Goal: Answer question/provide support: Share knowledge or assist other users

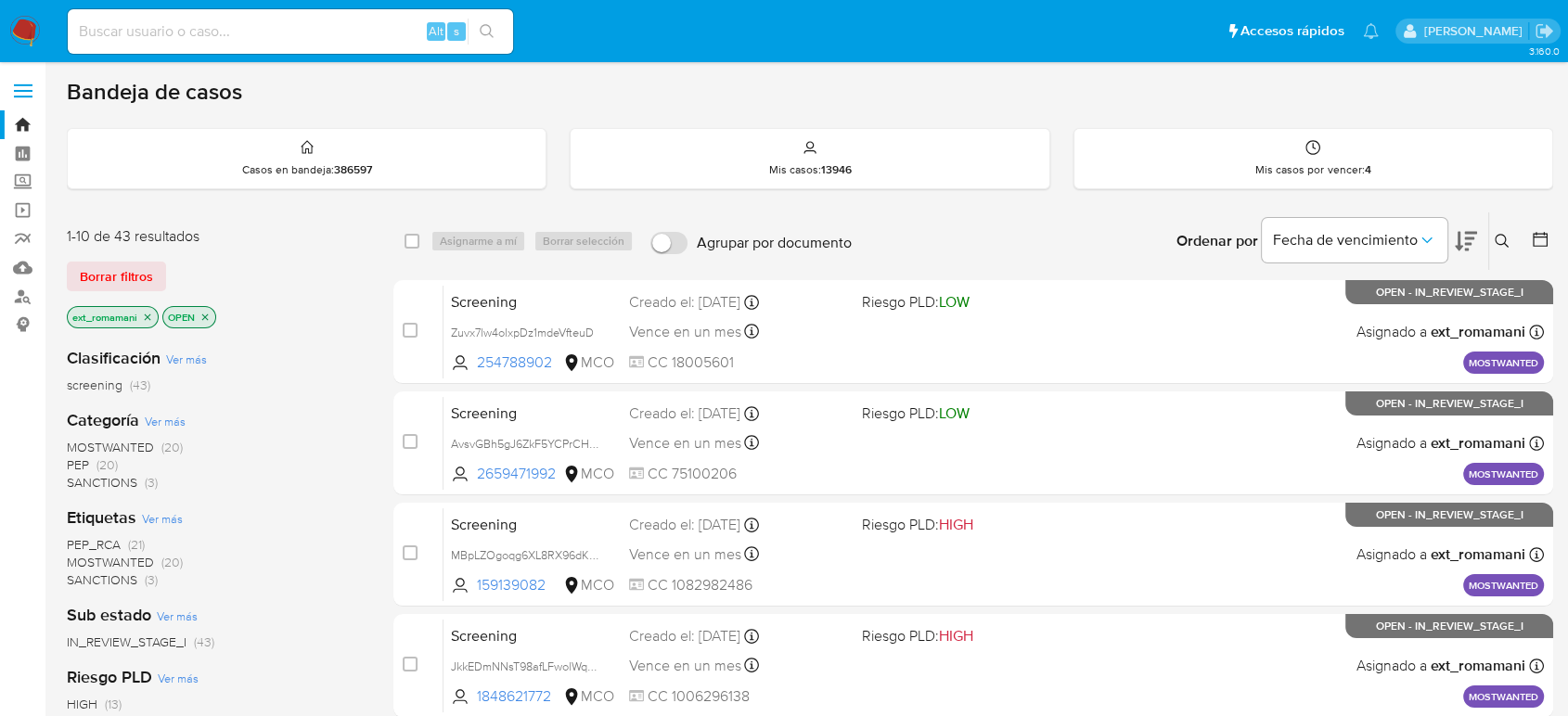
click at [119, 484] on span "SANCTIONS" at bounding box center [102, 482] width 70 height 18
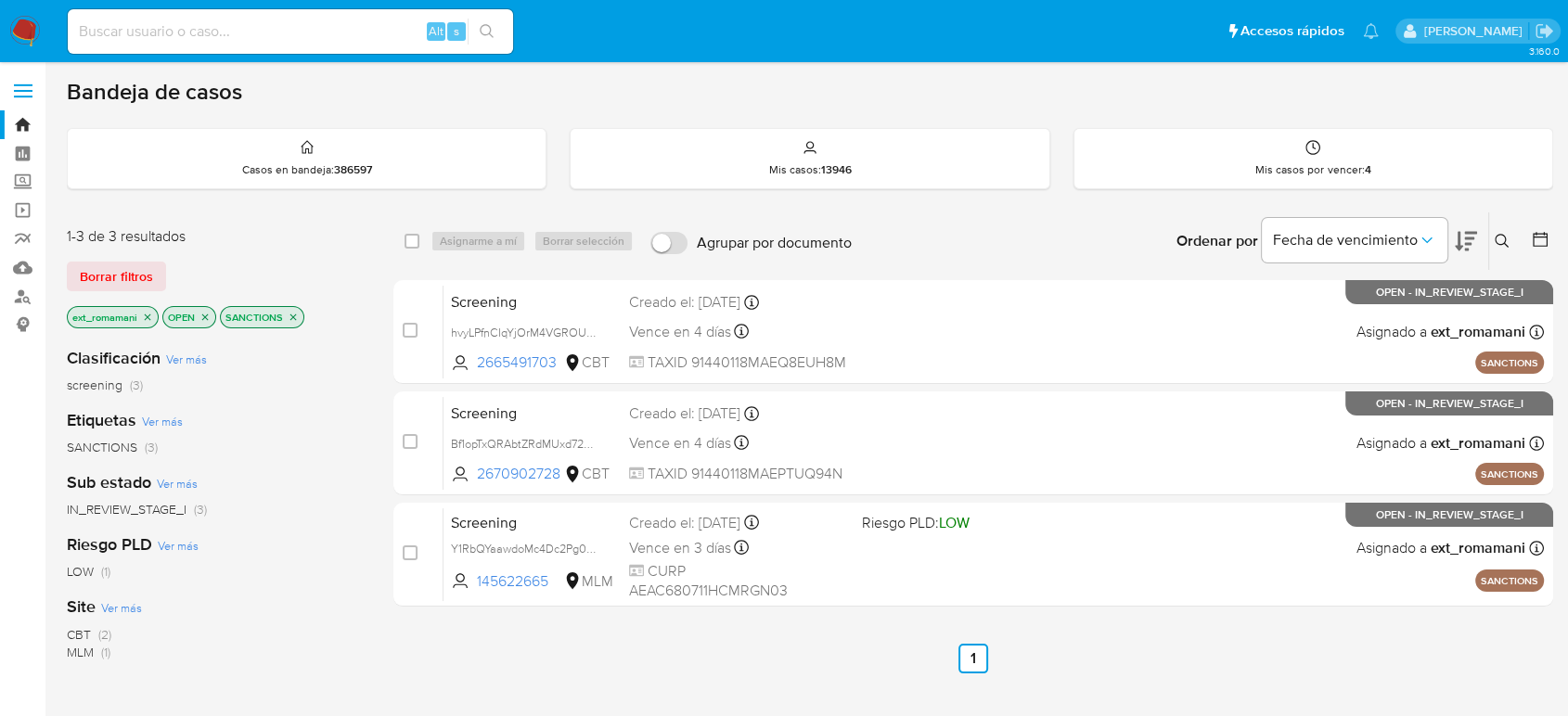
click at [285, 311] on p "SANCTIONS" at bounding box center [262, 317] width 83 height 20
click at [289, 313] on icon "close-filter" at bounding box center [294, 318] width 12 height 12
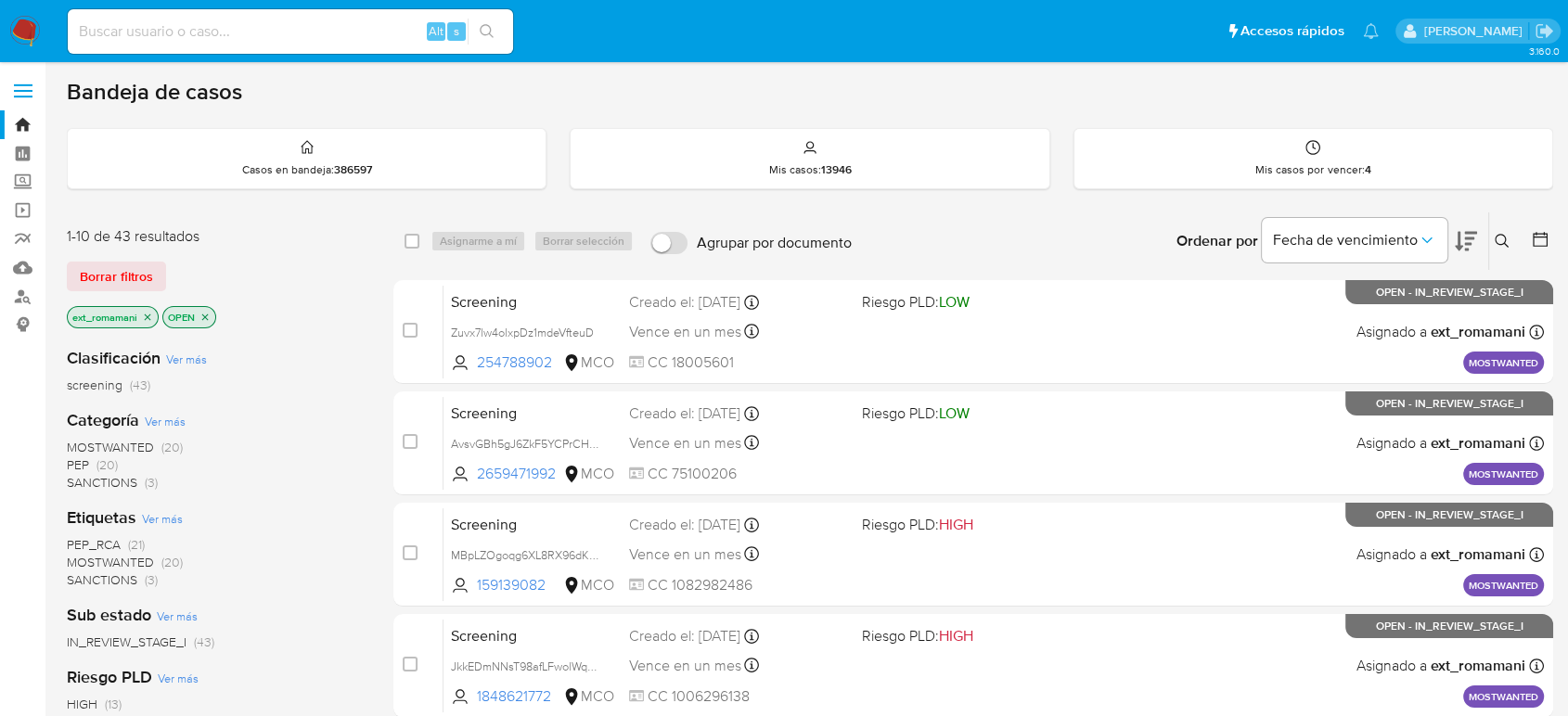
scroll to position [103, 0]
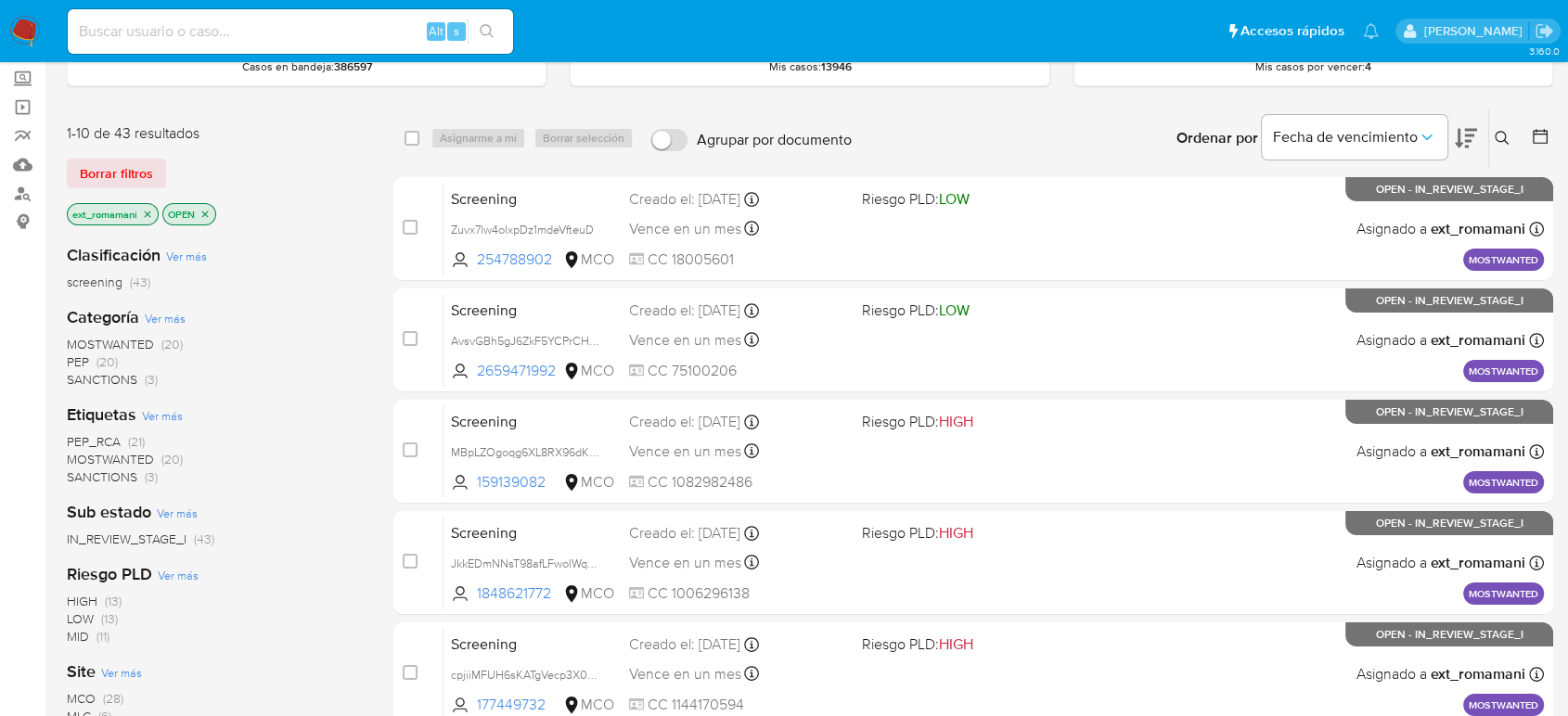
click at [142, 379] on span "SANCTIONS (3)" at bounding box center [112, 380] width 91 height 17
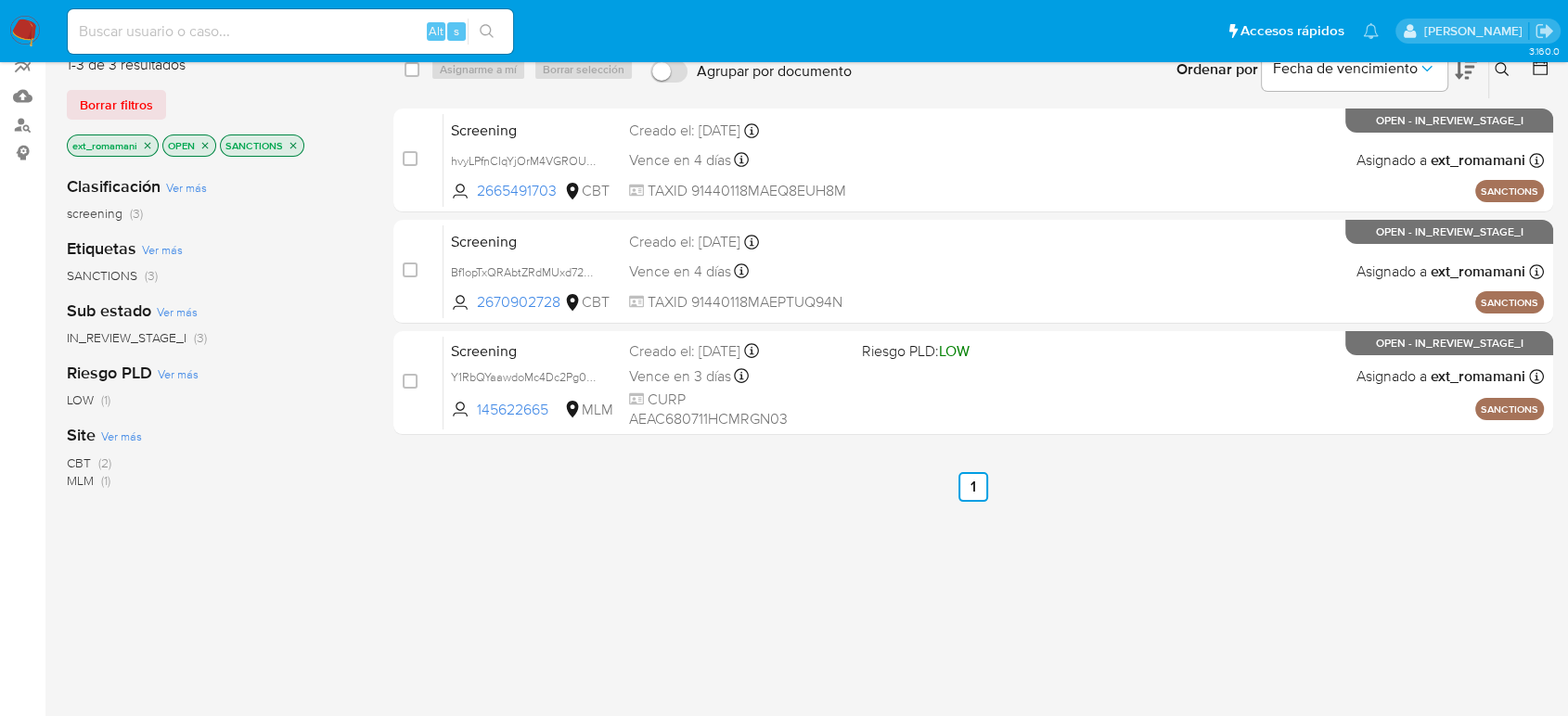
scroll to position [206, 0]
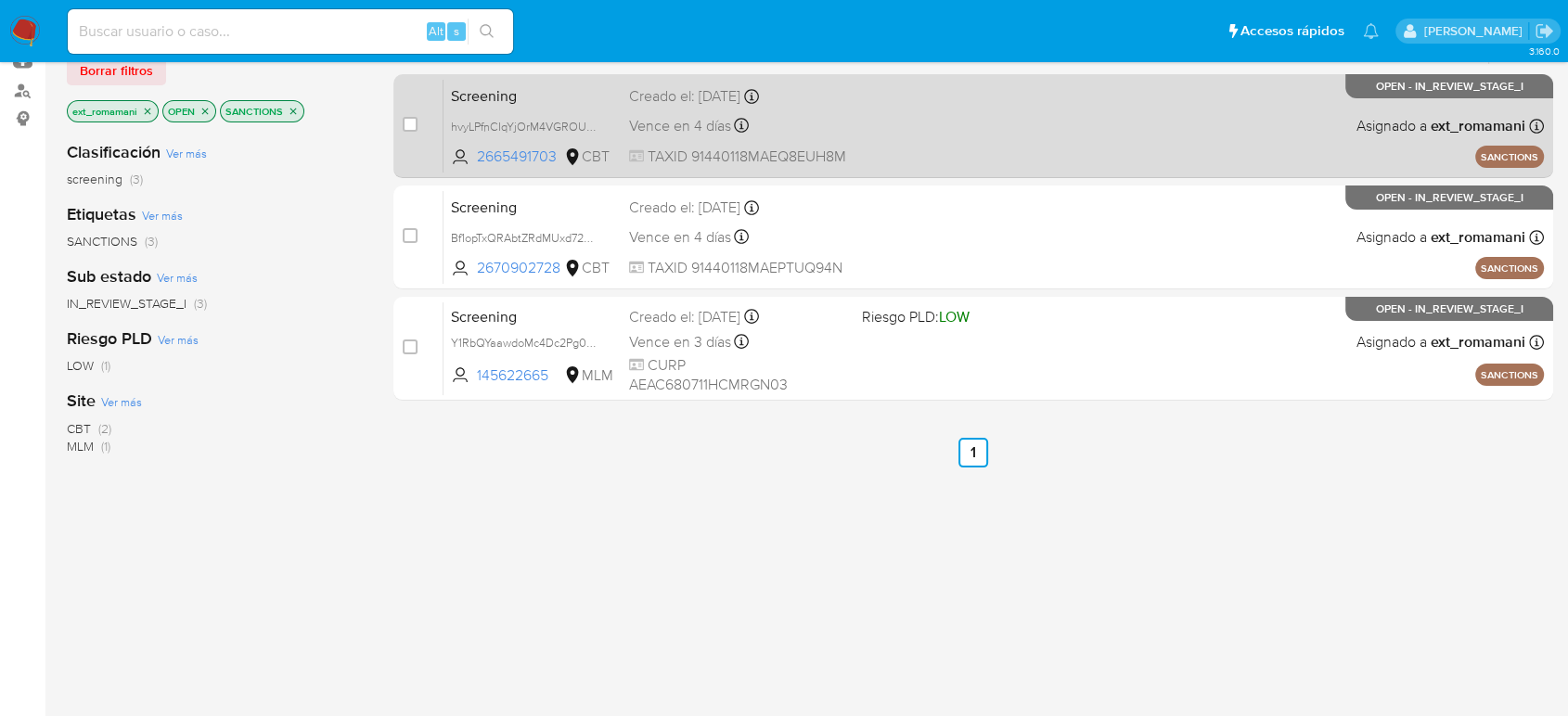
click at [864, 121] on div "Screening hvyLPfnCIqYjOrM4VGROUu0j 2665491703 CBT Creado el: 18/09/2025 Creado …" at bounding box center [993, 126] width 1100 height 94
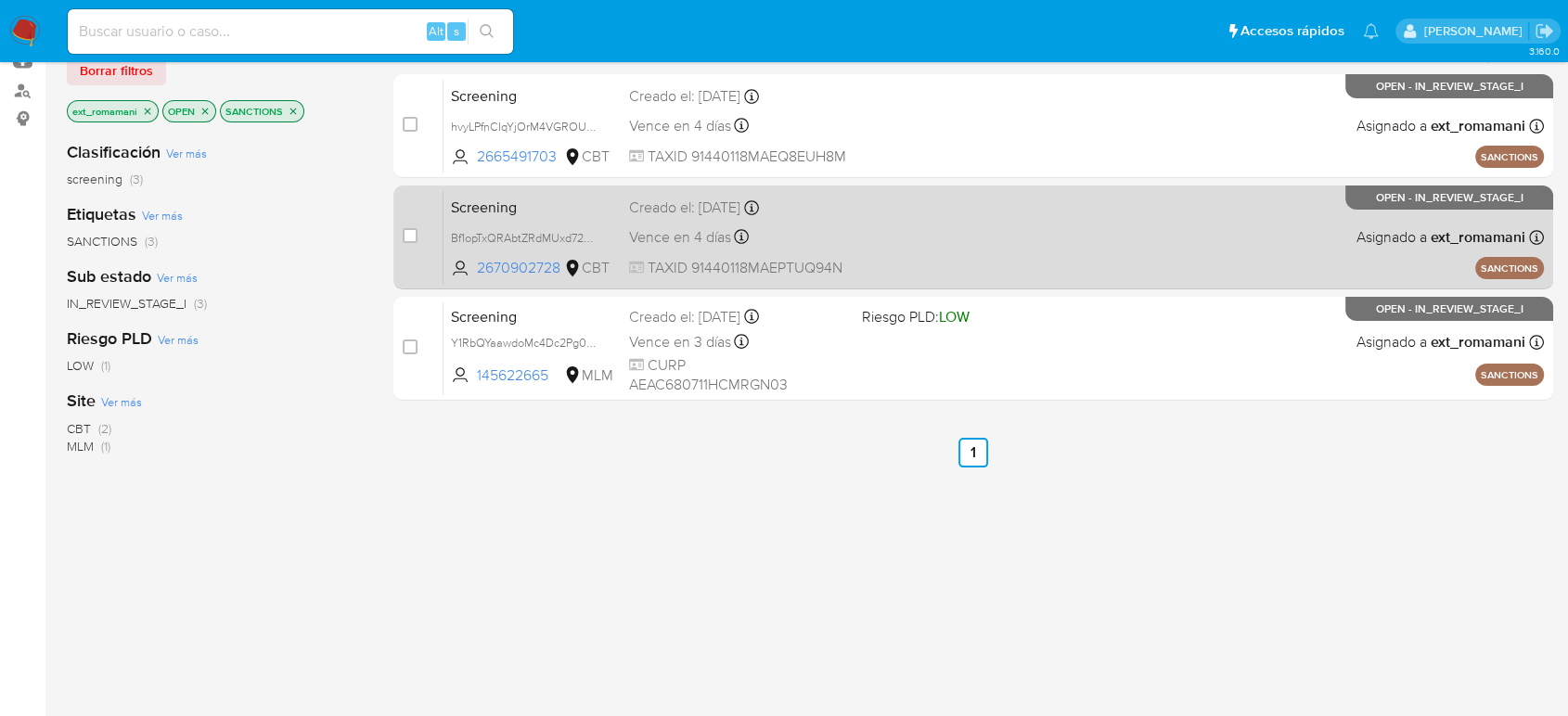
click at [893, 226] on div "Screening Bf1opTxQRAbtZRdMUxd72FOh 2670902728 CBT Creado el: 18/09/2025 Creado …" at bounding box center [993, 237] width 1100 height 94
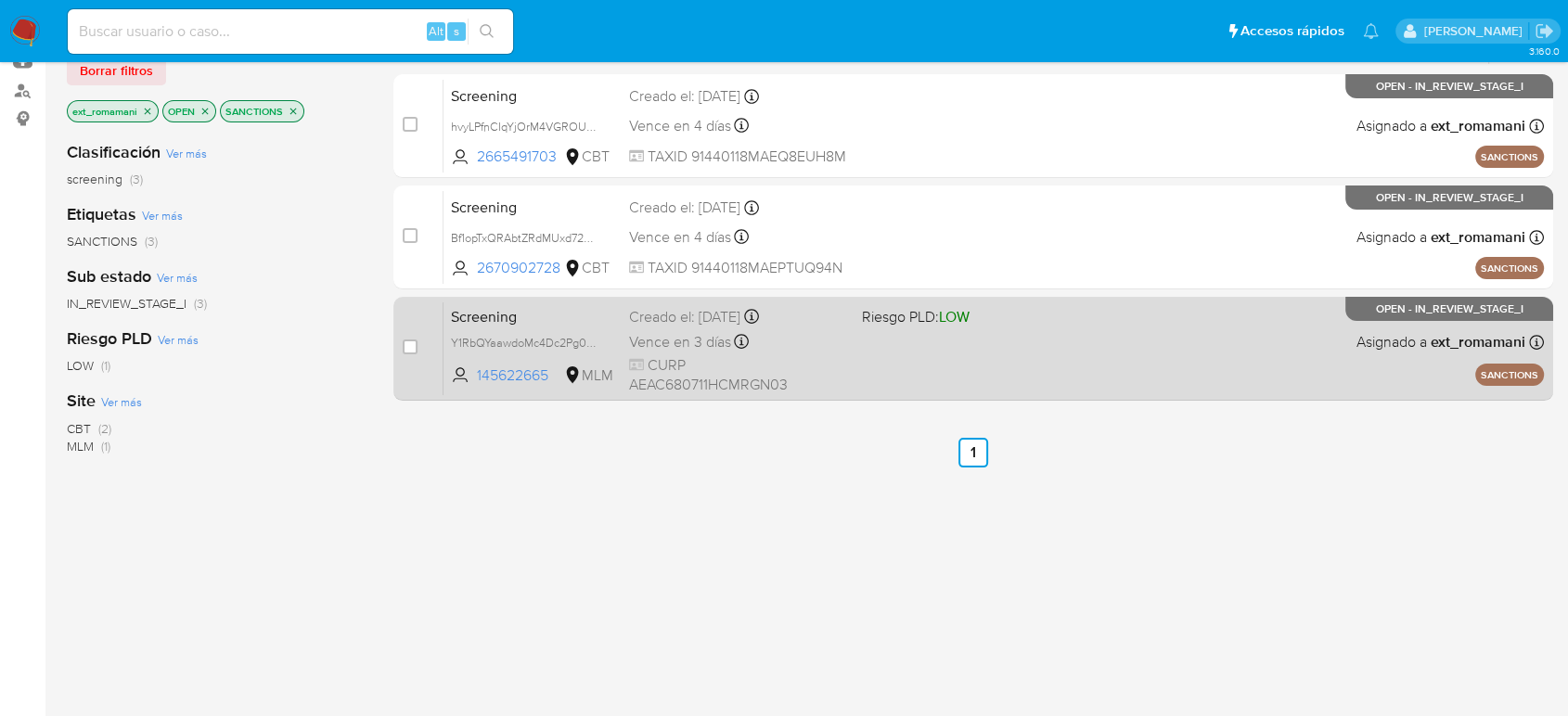
click at [871, 340] on span at bounding box center [970, 342] width 217 height 4
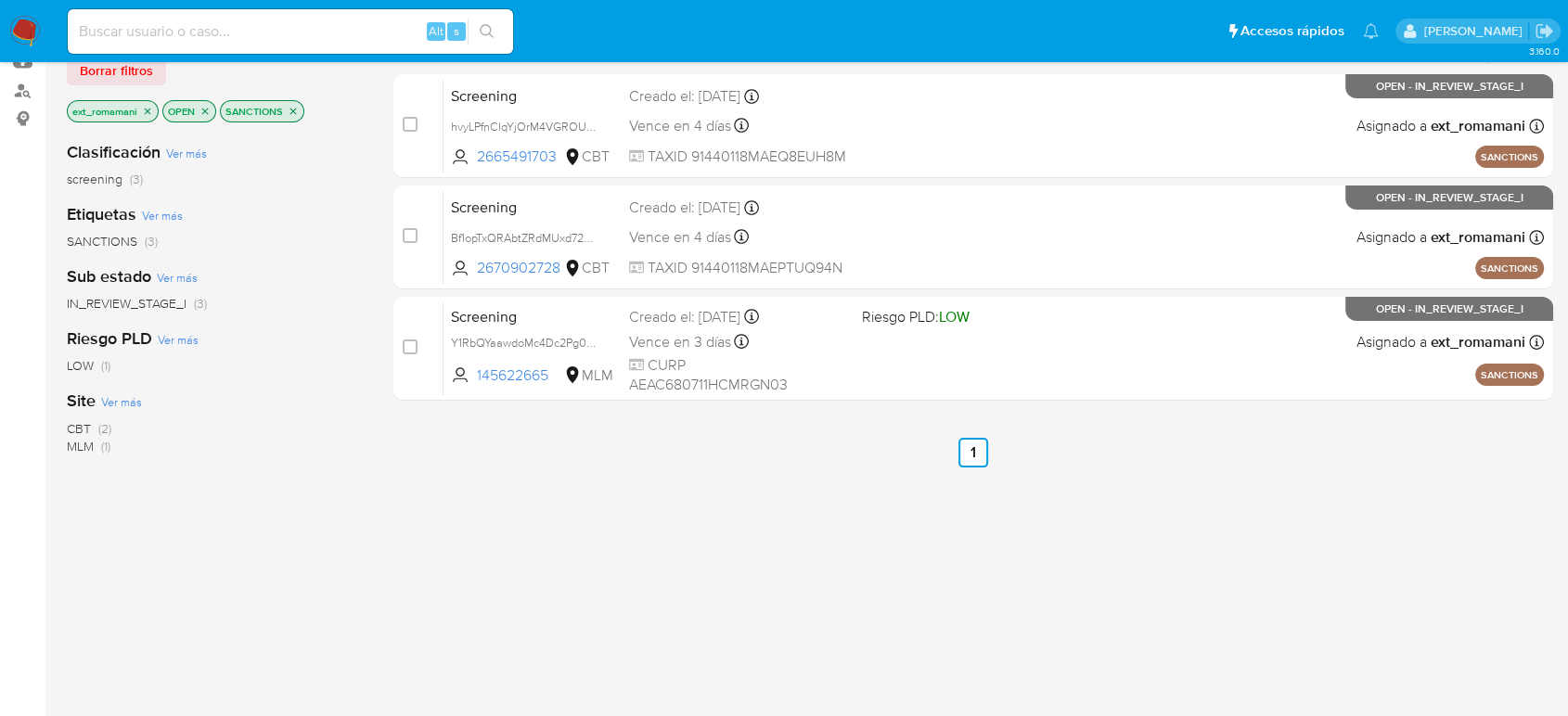
click at [297, 28] on input at bounding box center [291, 31] width 445 height 24
paste input "wCMepLeXQA7ObuIM2Bp5qRK2"
type input "wCMepLeXQA7ObuIM2Bp5qRK2"
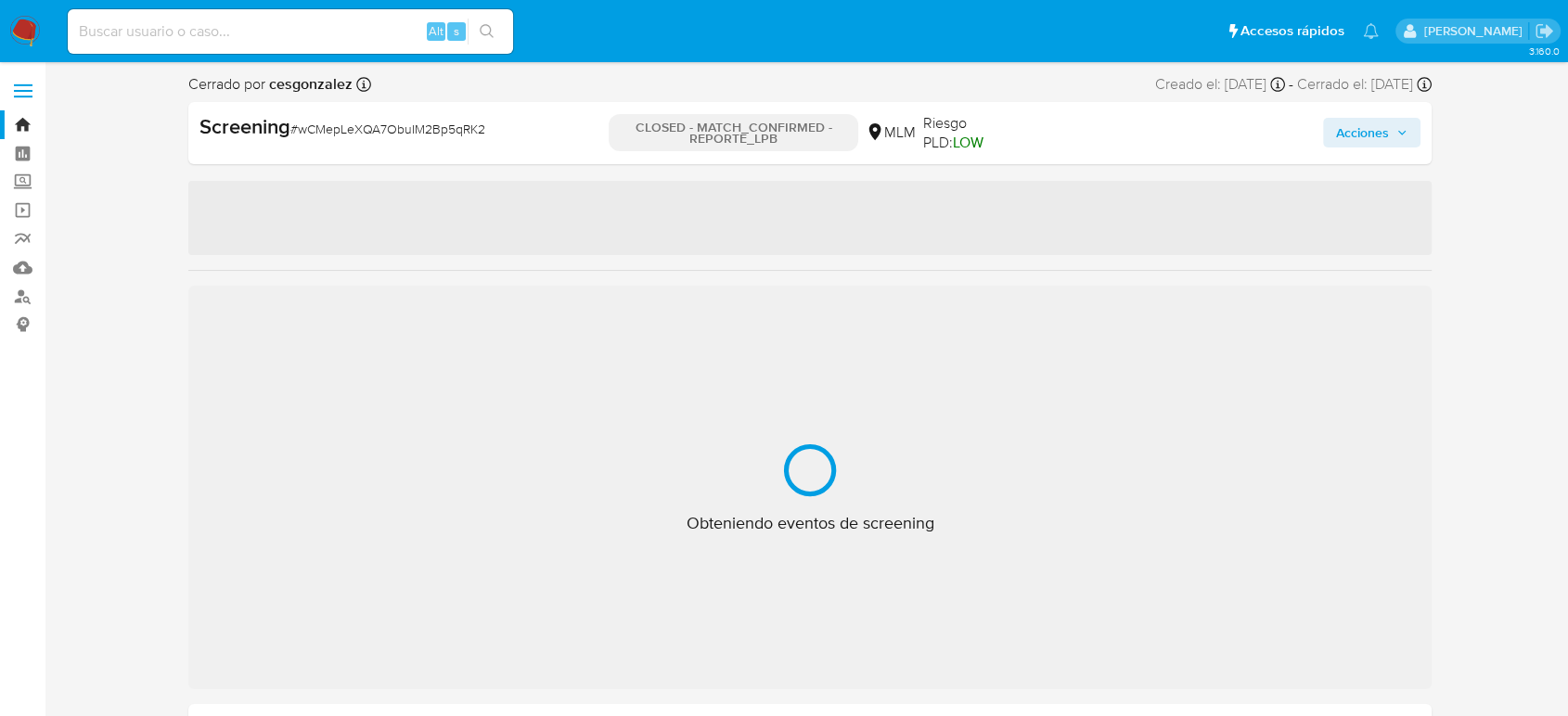
select select "10"
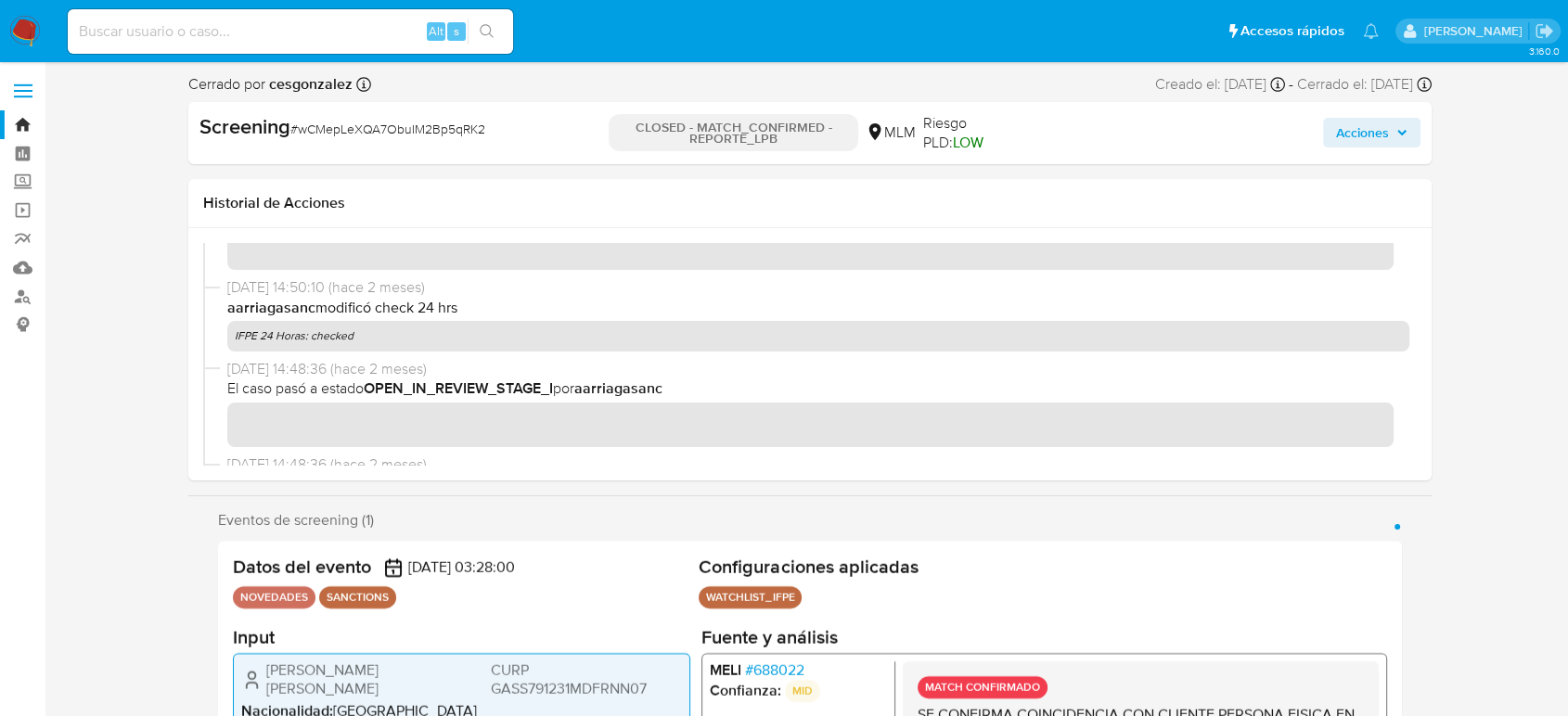
scroll to position [544, 0]
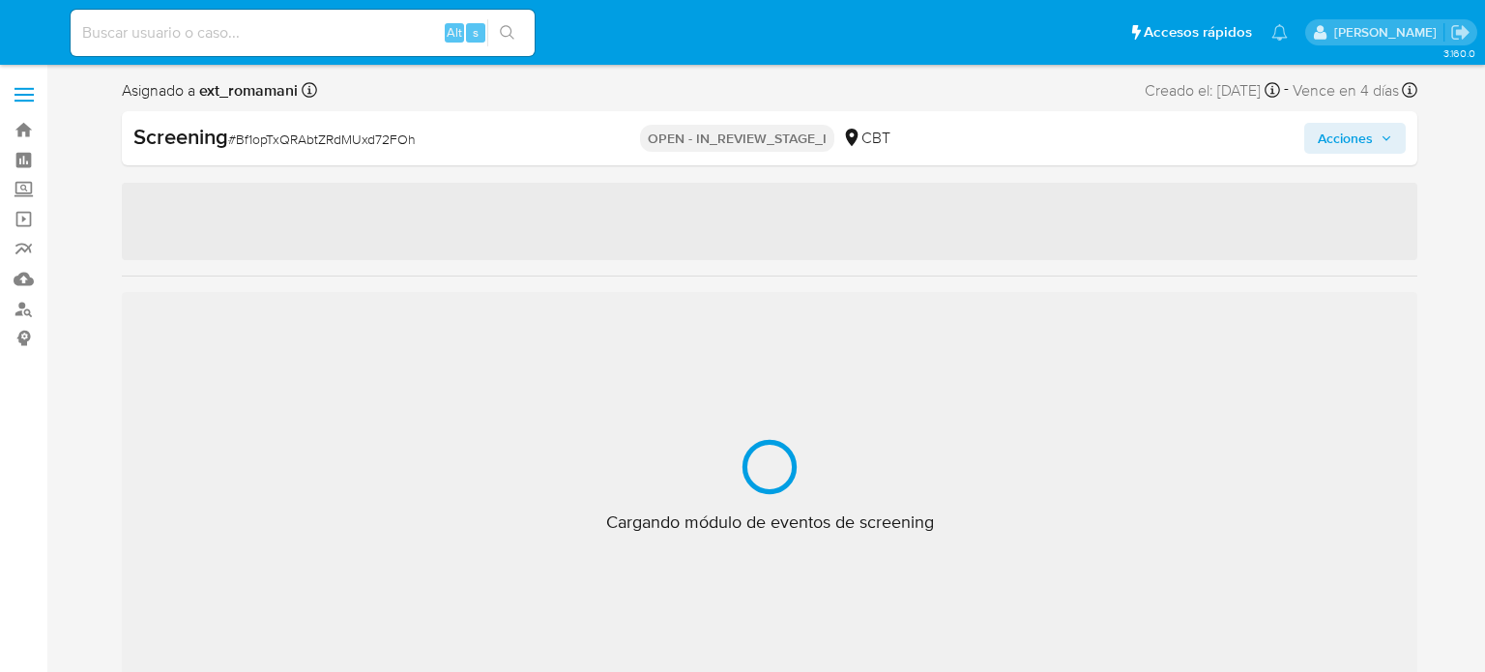
select select "10"
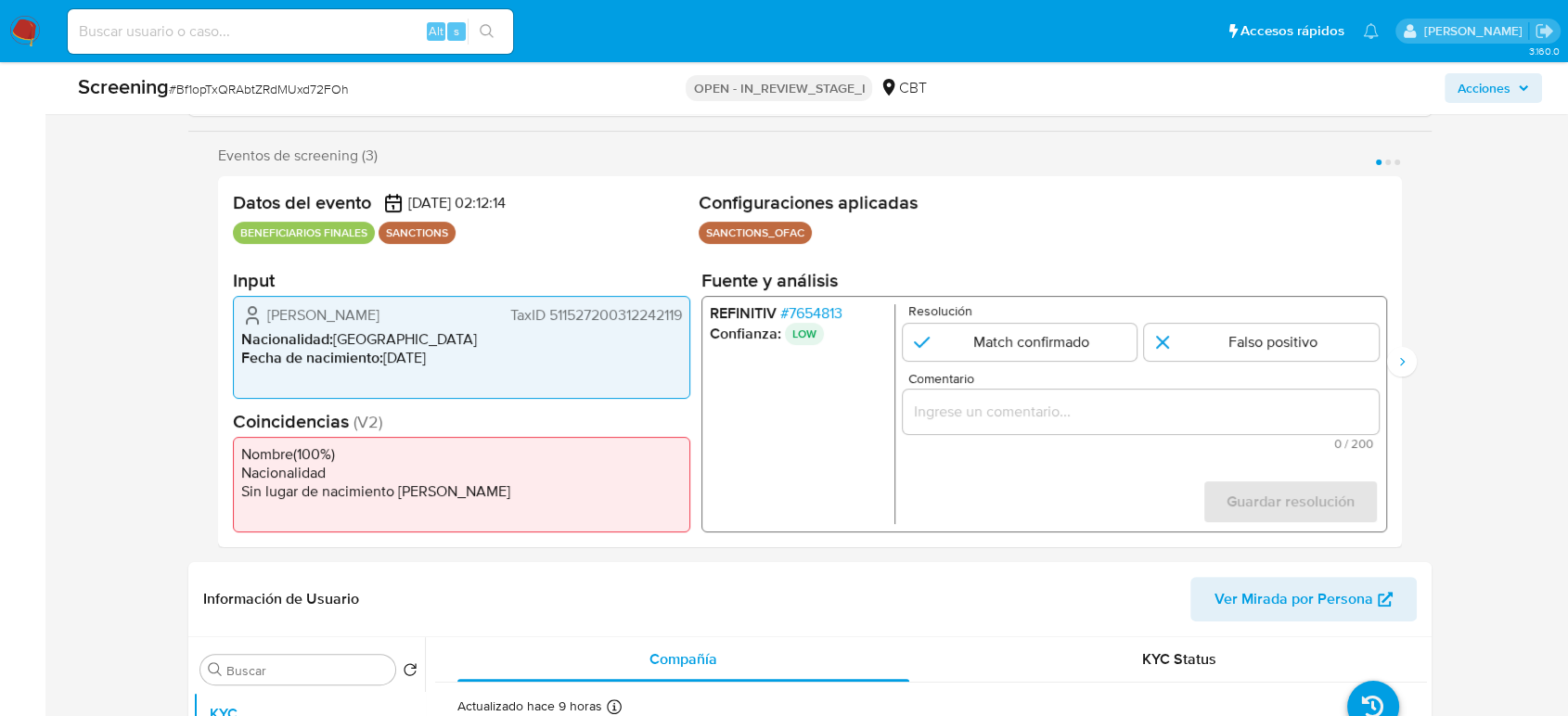
scroll to position [309, 0]
click at [971, 410] on input "Comentario" at bounding box center [1140, 410] width 476 height 24
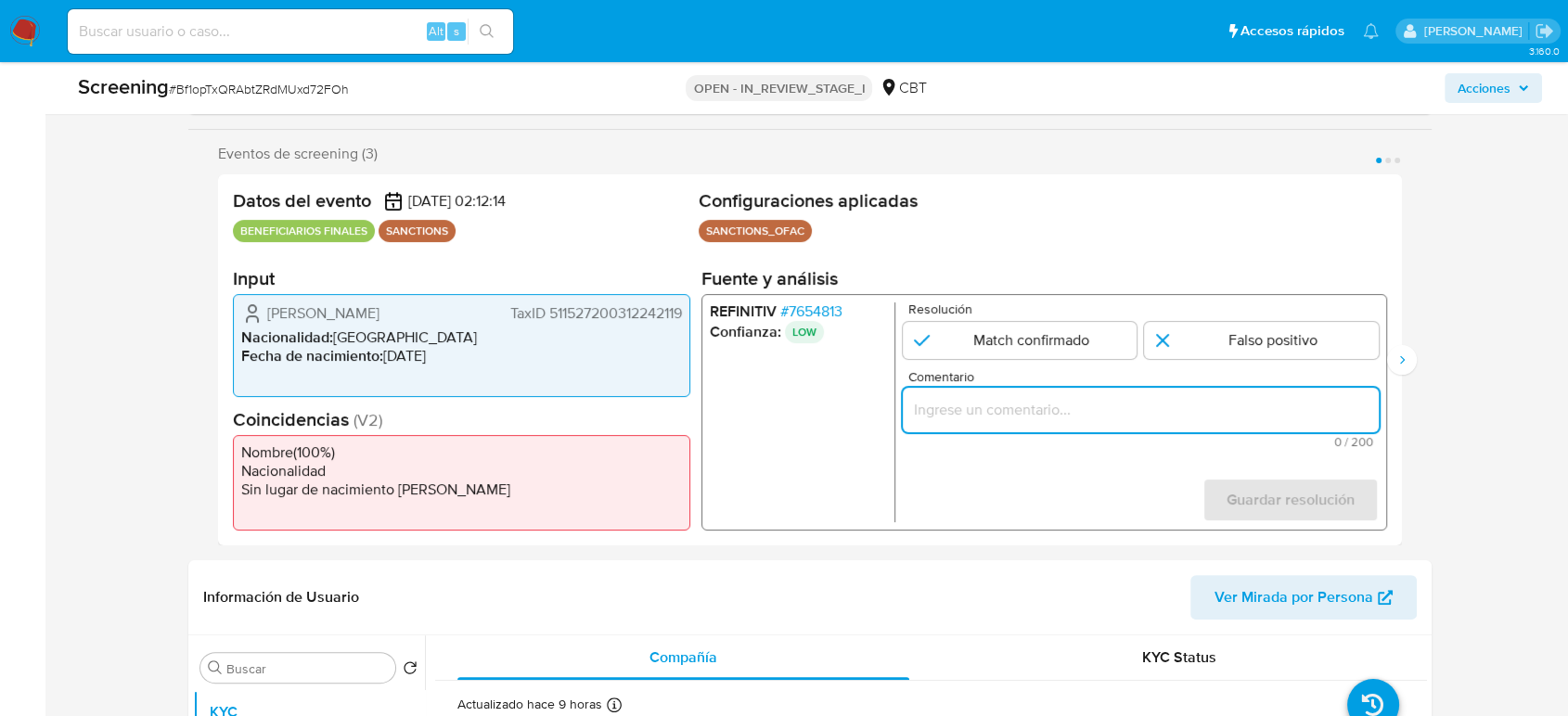
paste input "Compara al Rte Legal con el Sancionado , se desestima el match ya que difieren …"
click at [793, 442] on ul "REFINITIV # 7654813 Confianza: LOW" at bounding box center [801, 412] width 185 height 220
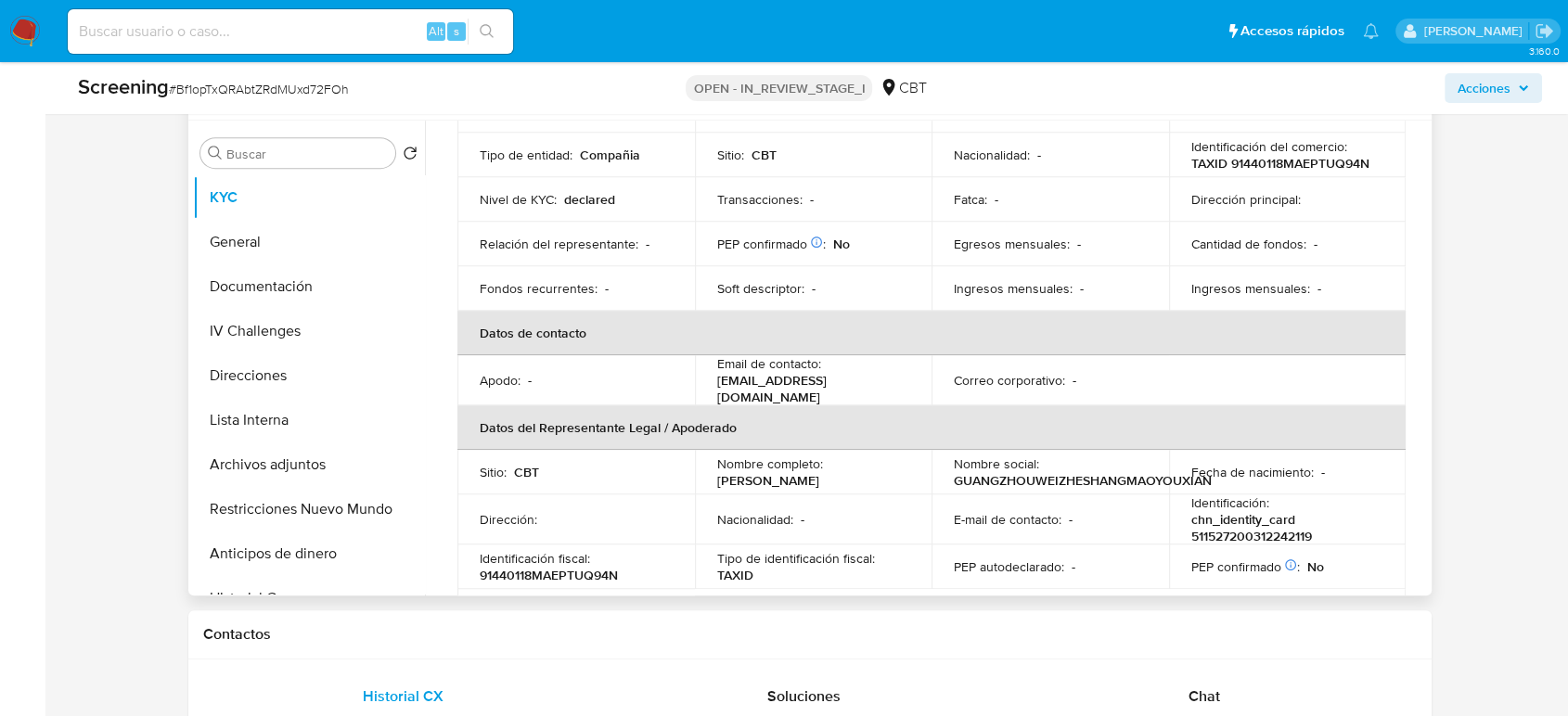
scroll to position [309, 0]
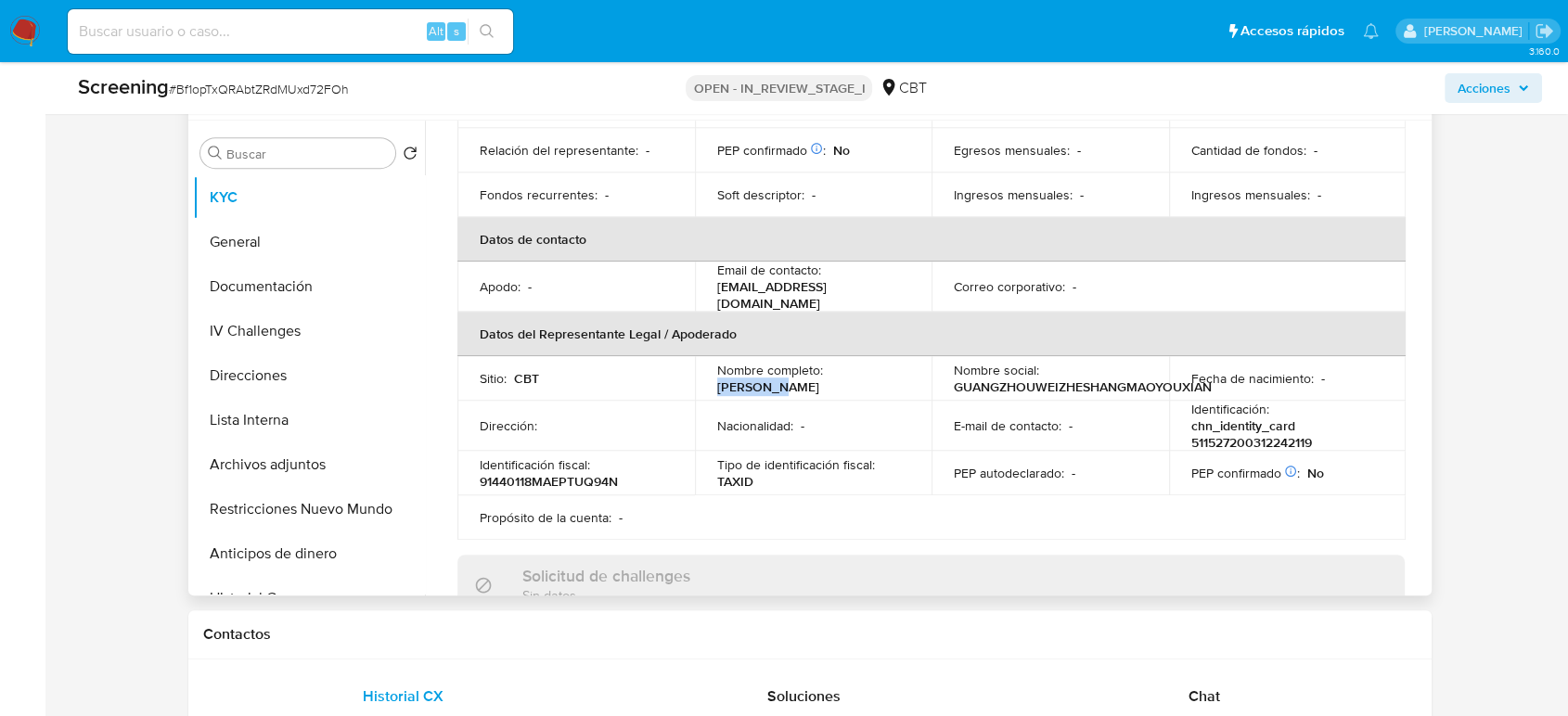
drag, startPoint x: 894, startPoint y: 370, endPoint x: 829, endPoint y: 370, distance: 65.0
click at [829, 370] on div "Nombre completo : [PERSON_NAME]" at bounding box center [813, 378] width 193 height 34
copy p "[PERSON_NAME]"
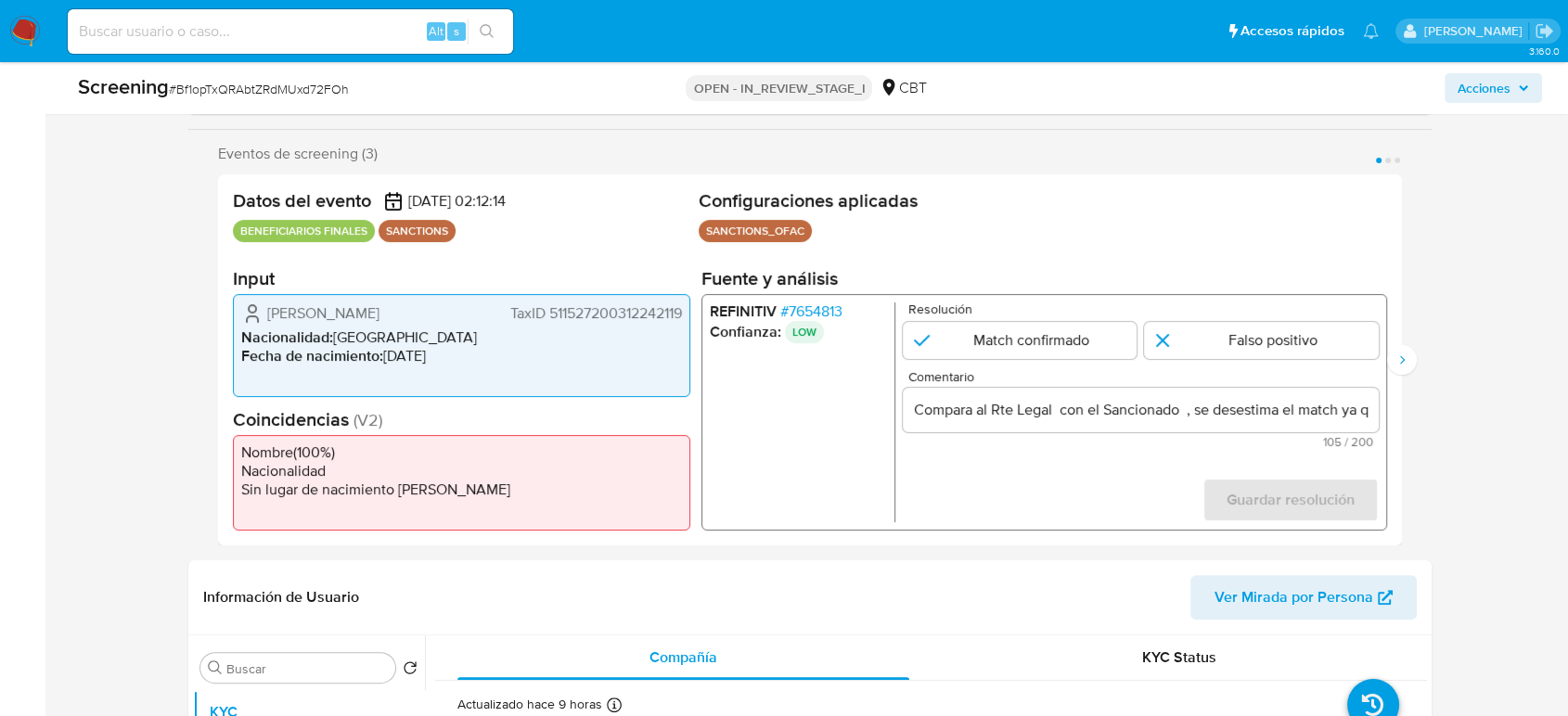
click at [824, 304] on span "# 7654813" at bounding box center [811, 311] width 62 height 18
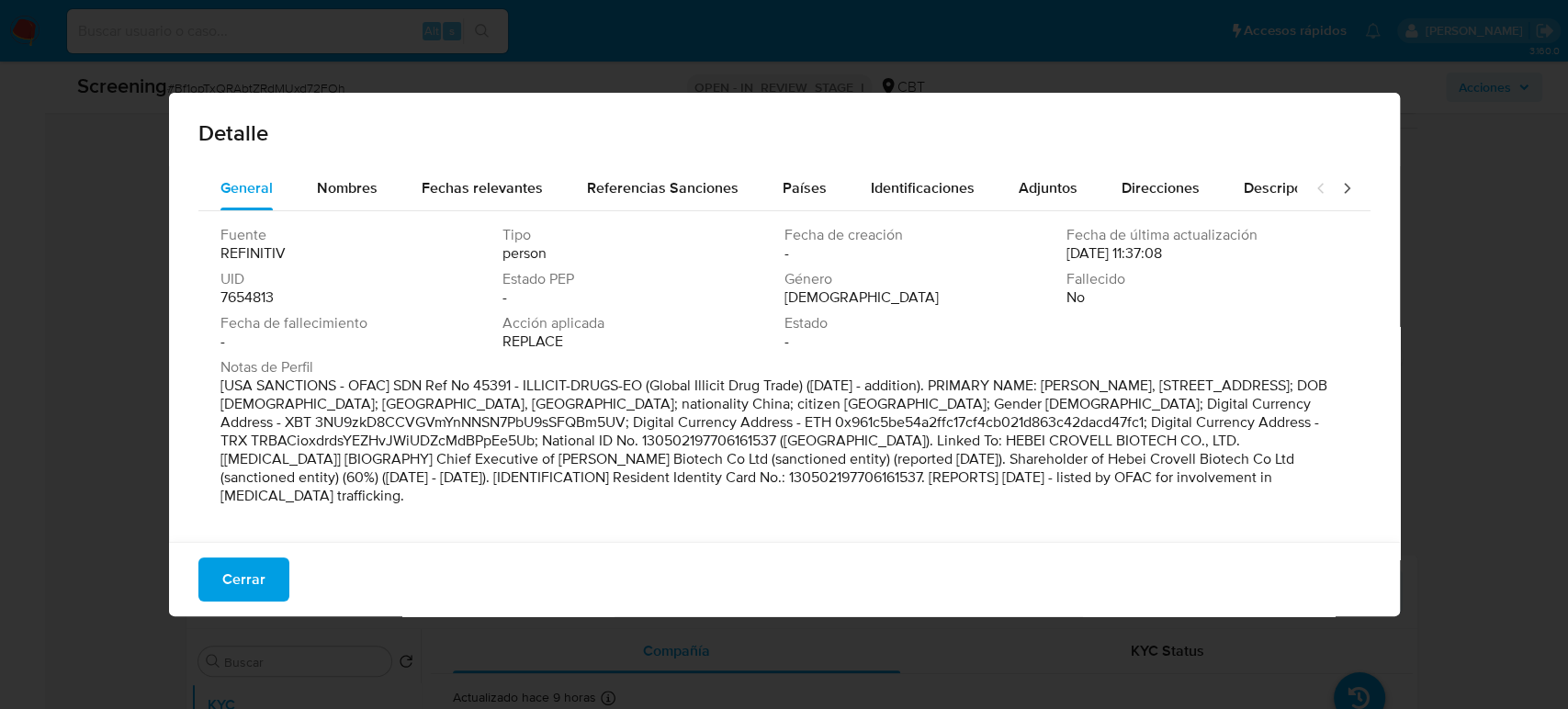
click at [345, 182] on span "Nombres" at bounding box center [347, 188] width 61 height 21
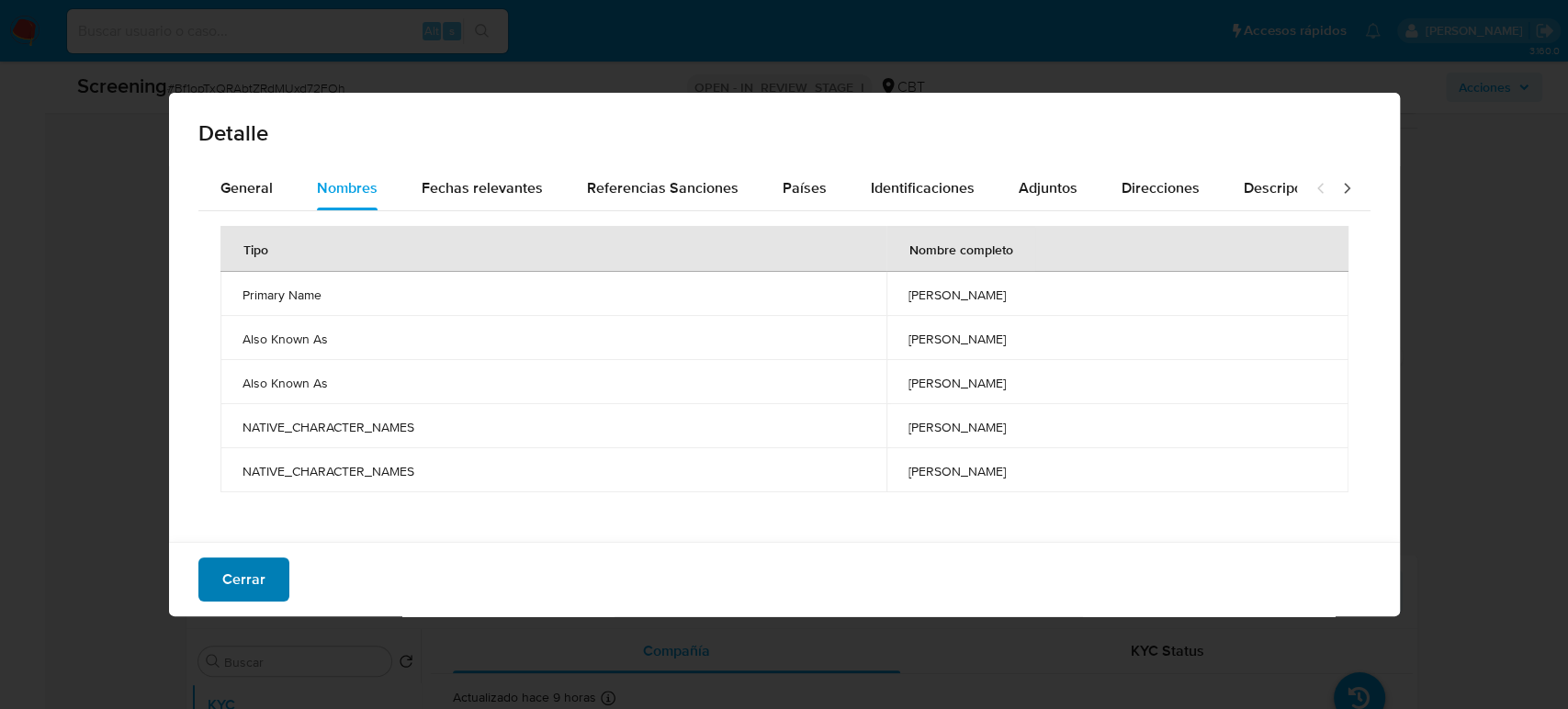
click at [237, 582] on span "Cerrar" at bounding box center [243, 580] width 43 height 41
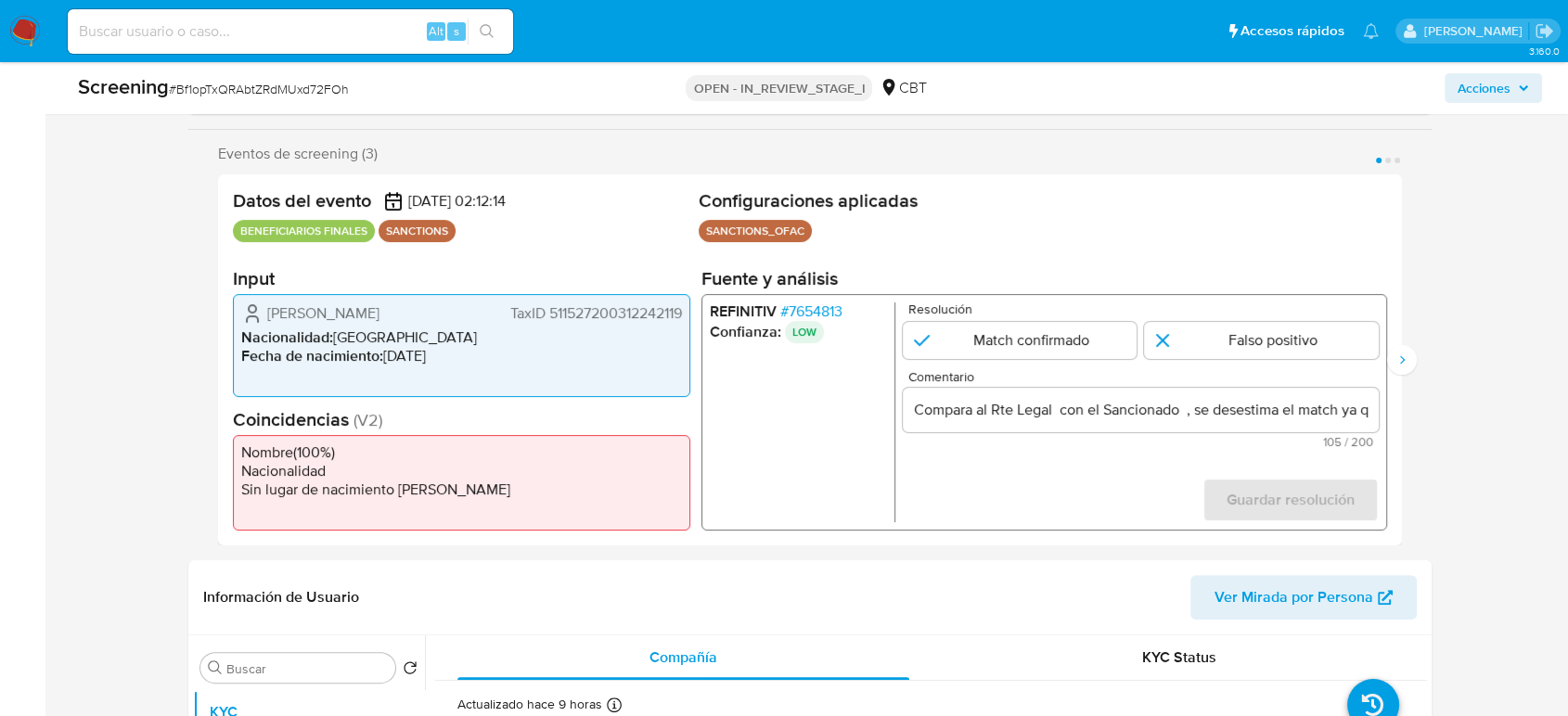
click at [1054, 405] on input "Compara al Rte Legal con el Sancionado , se desestima el match ya que difieren …" at bounding box center [1140, 410] width 476 height 24
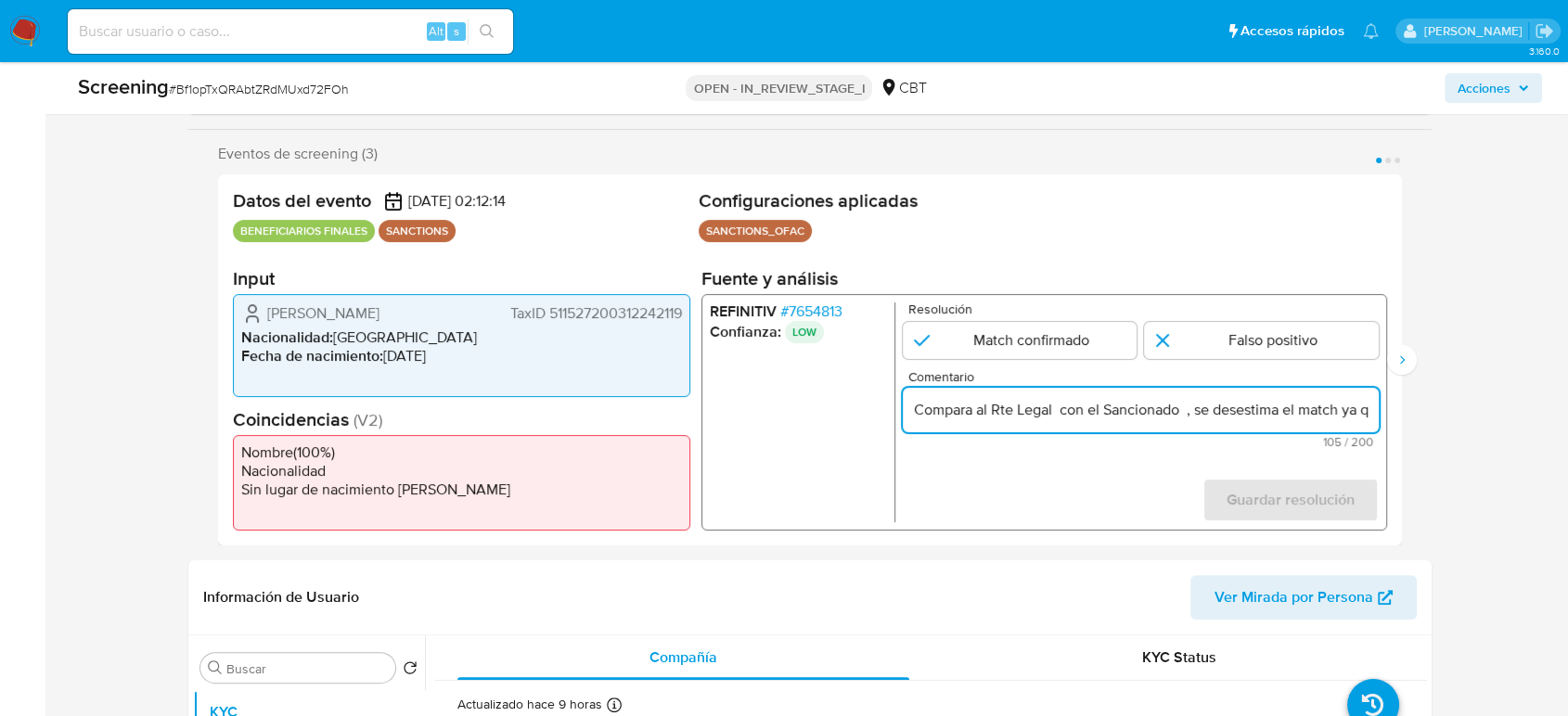
paste input "[PERSON_NAME]"
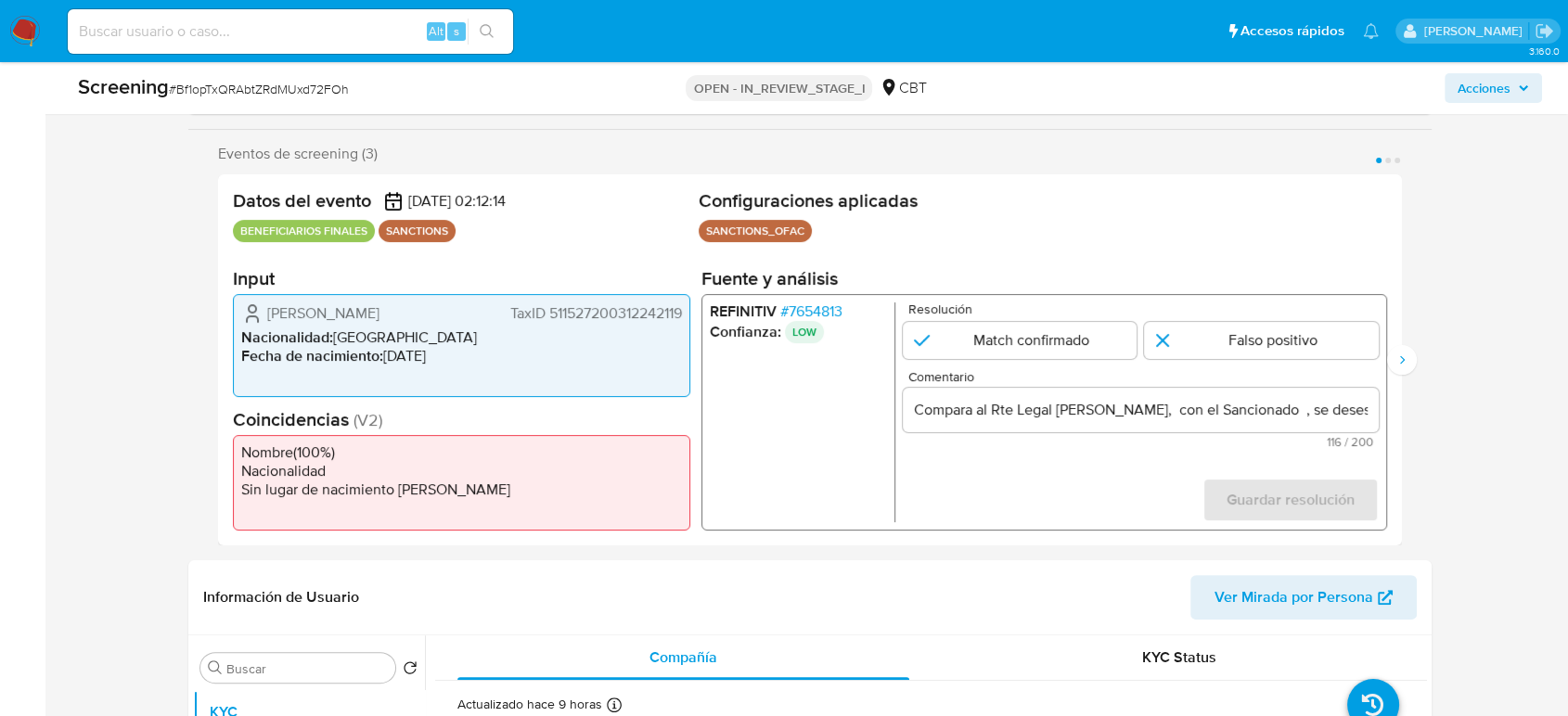
drag, startPoint x: 558, startPoint y: 321, endPoint x: 680, endPoint y: 319, distance: 122.0
click at [680, 319] on div "张伟 TaxID 511527200312242119" at bounding box center [461, 313] width 440 height 22
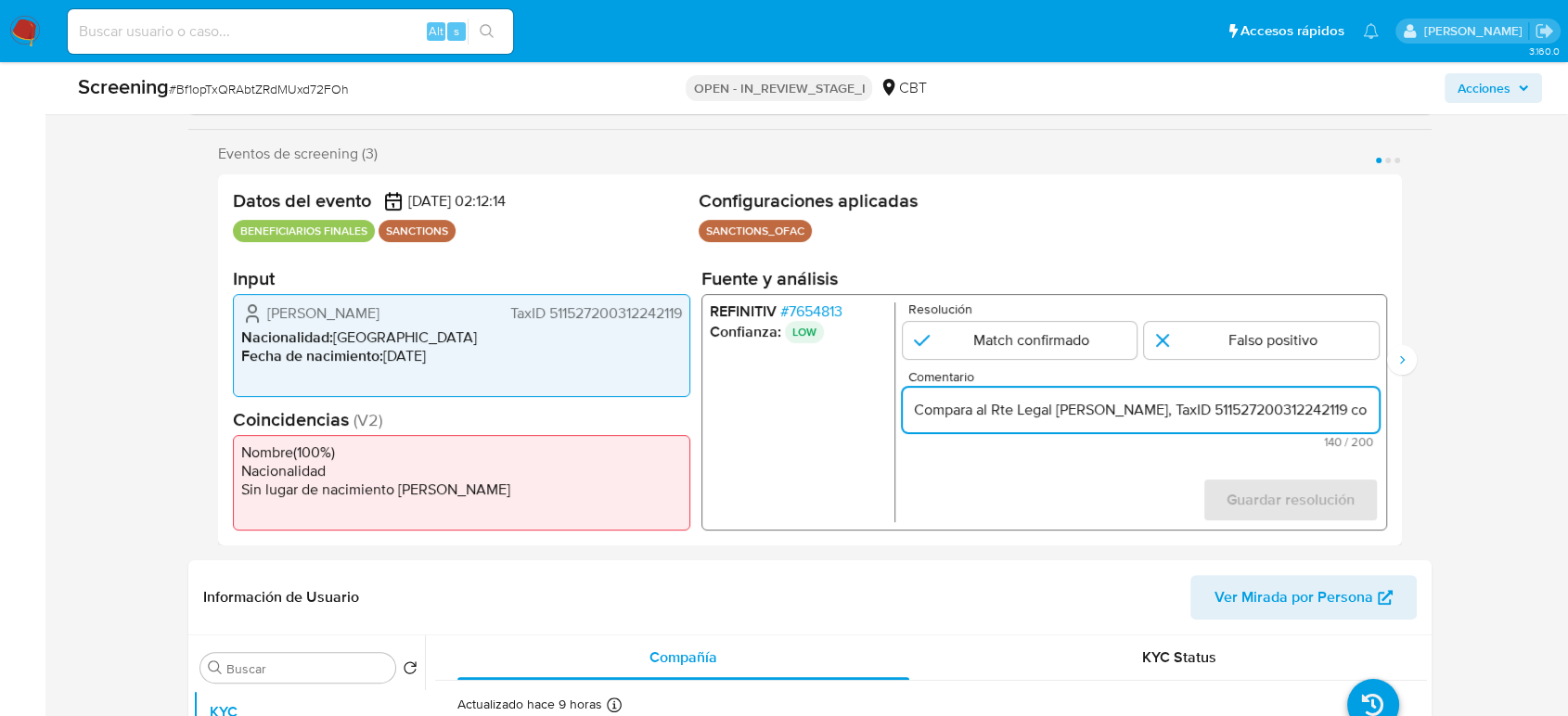
click at [833, 304] on span "# 7654813" at bounding box center [811, 311] width 62 height 18
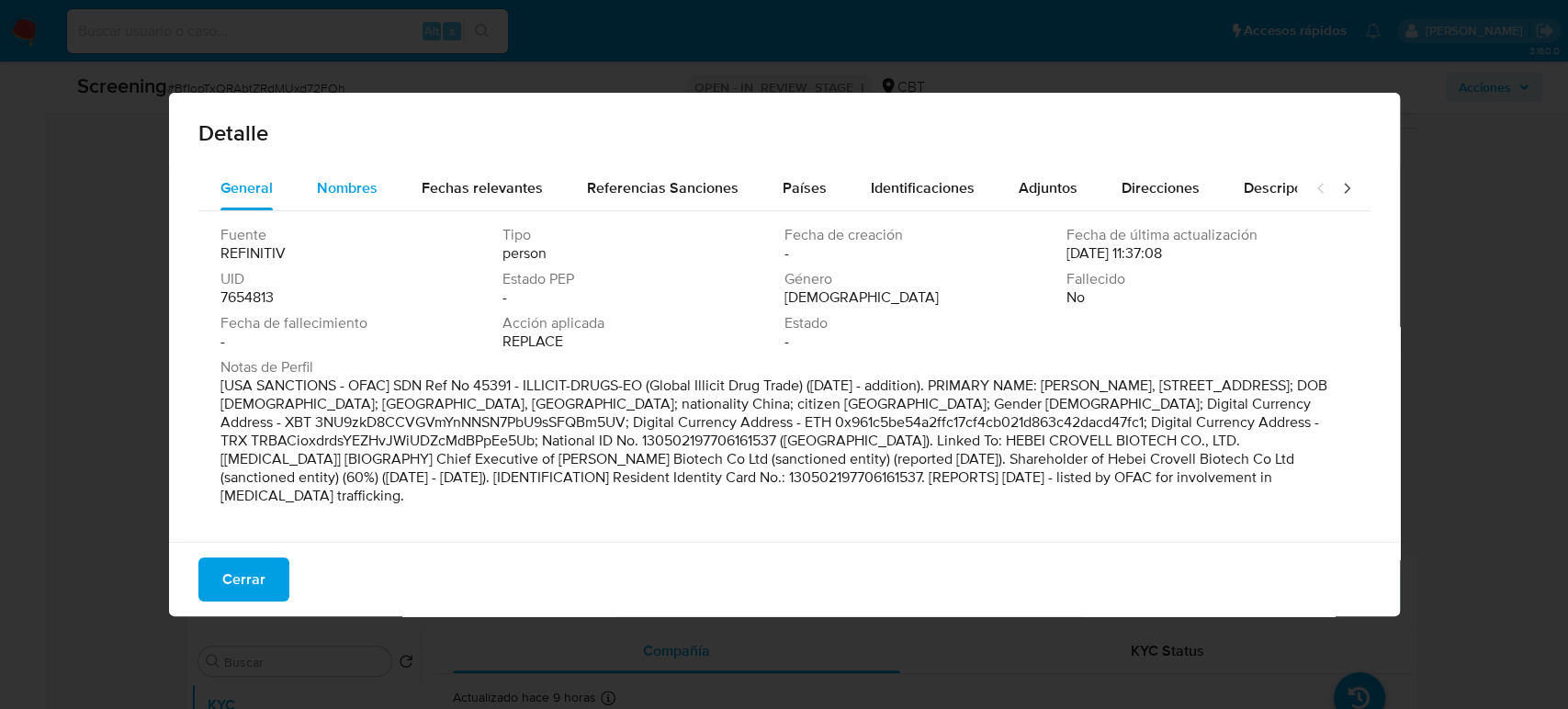
click at [336, 192] on span "Nombres" at bounding box center [347, 188] width 61 height 21
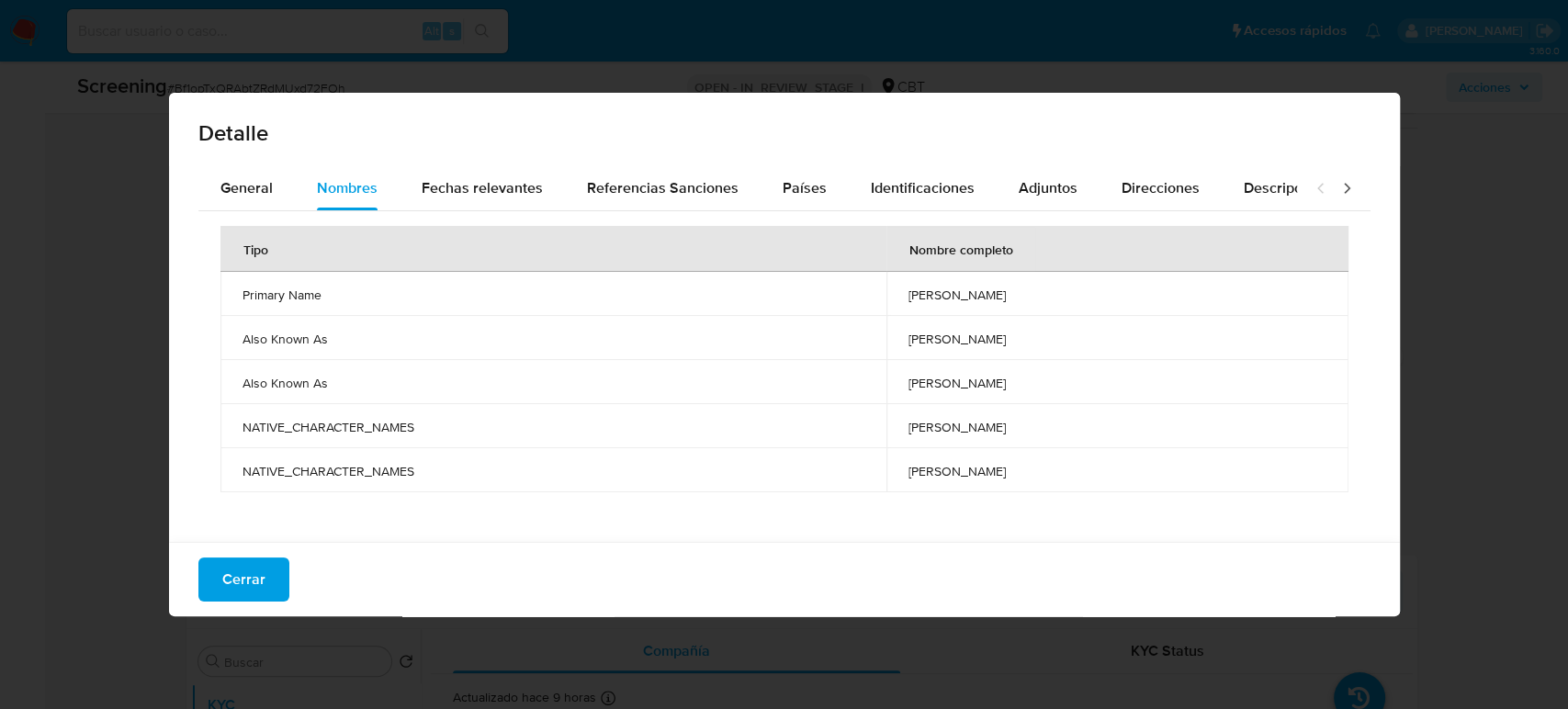
drag, startPoint x: 889, startPoint y: 295, endPoint x: 979, endPoint y: 293, distance: 90.0
click at [979, 293] on td "wei zhang" at bounding box center [1118, 294] width 462 height 44
click at [239, 588] on span "Cerrar" at bounding box center [243, 580] width 43 height 41
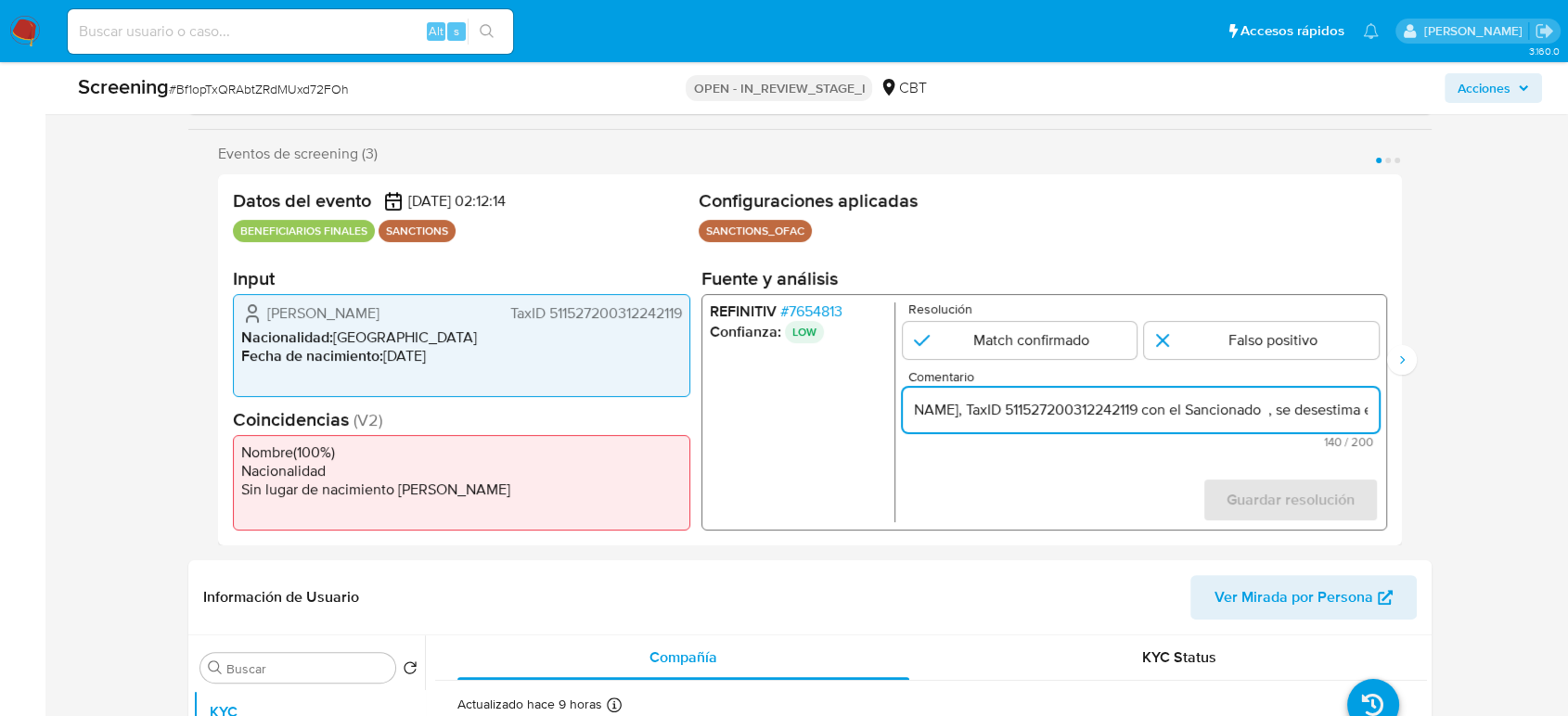
scroll to position [0, 392]
click at [1367, 412] on input "Compara al Rte Legal Wei Zhang, TaxID 511527200312242119 con el Sancionado , se…" at bounding box center [1140, 410] width 476 height 24
click at [1044, 417] on input "Compara al Rte Legal Wei Zhang, TaxID 511527200312242119 con el Sancionado , se…" at bounding box center [1140, 410] width 476 height 24
paste input "wei zhang"
click at [1054, 414] on input "Compara al Rte Legal Wei Zhang, TaxID 511527200312242119 con el Sancionado wei …" at bounding box center [1140, 410] width 476 height 24
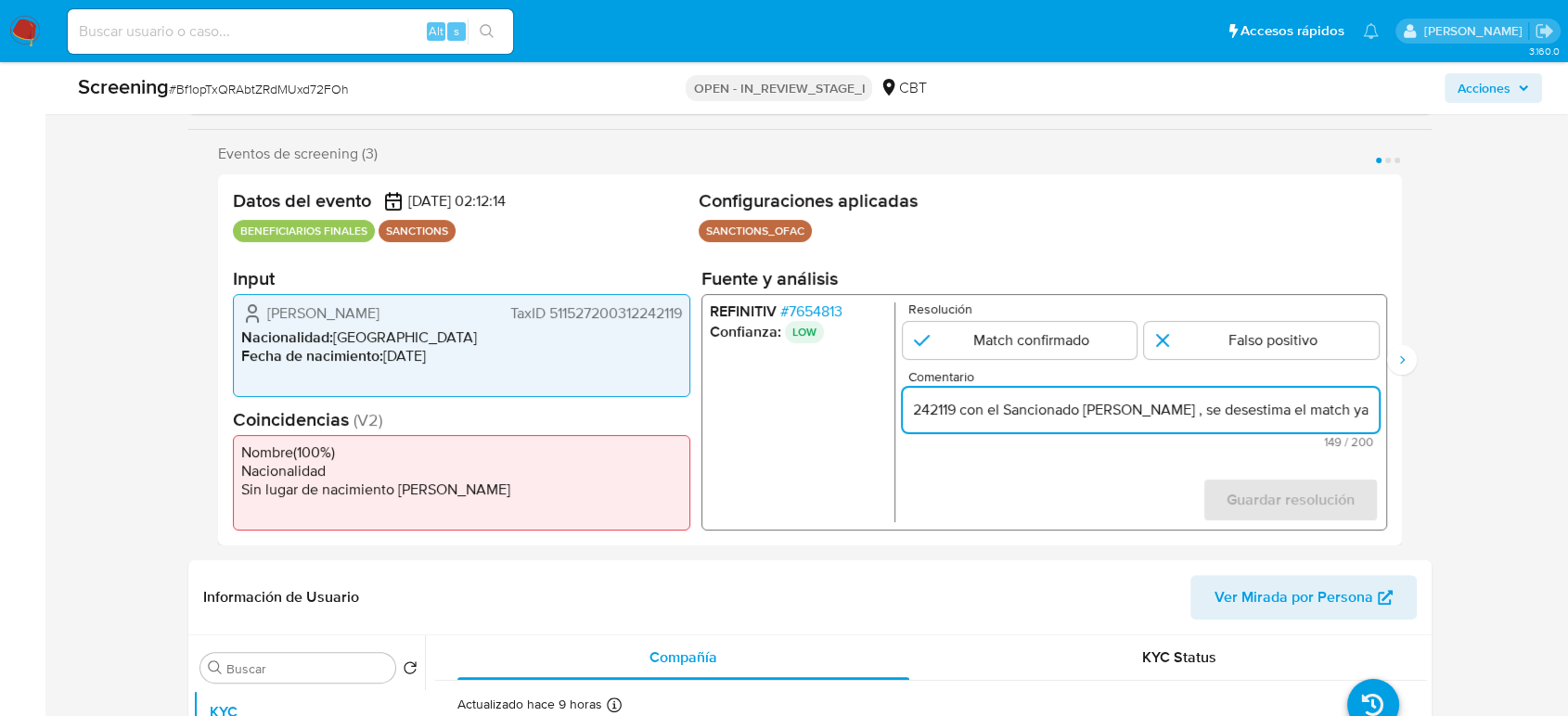
click at [1079, 414] on input "Compara al Rte Legal Wei Zhang, TaxID 511527200312242119 con el Sancionado Wei …" at bounding box center [1140, 410] width 476 height 24
click at [1118, 412] on input "Compara al Rte Legal Wei Zhang, TaxID 511527200312242119 con el Sancionado Wei …" at bounding box center [1140, 410] width 476 height 24
type input "Compara al Rte Legal Wei Zhang, TaxID 511527200312242119 con el Sancionado Wei …"
click at [1199, 333] on input "1 de 3" at bounding box center [1261, 340] width 235 height 37
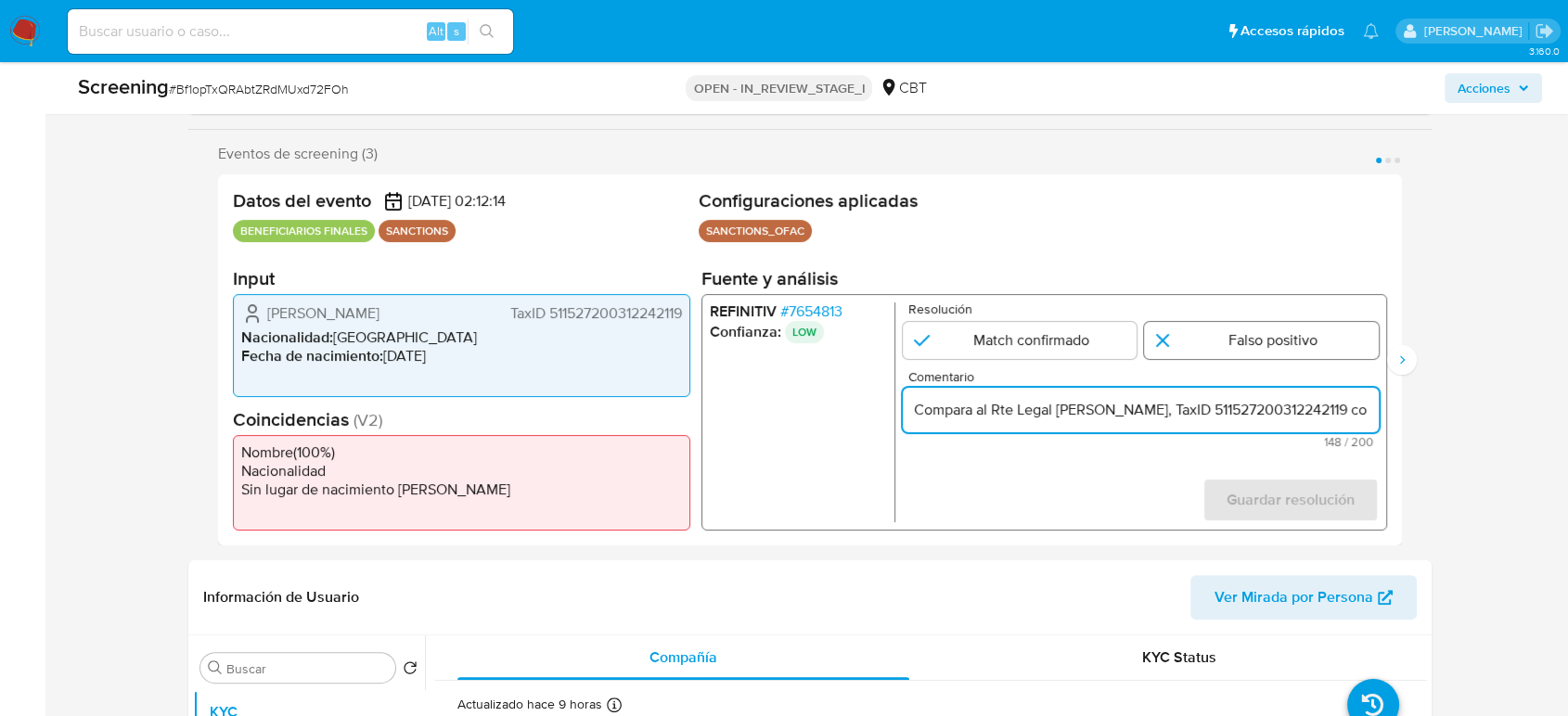
radio input "true"
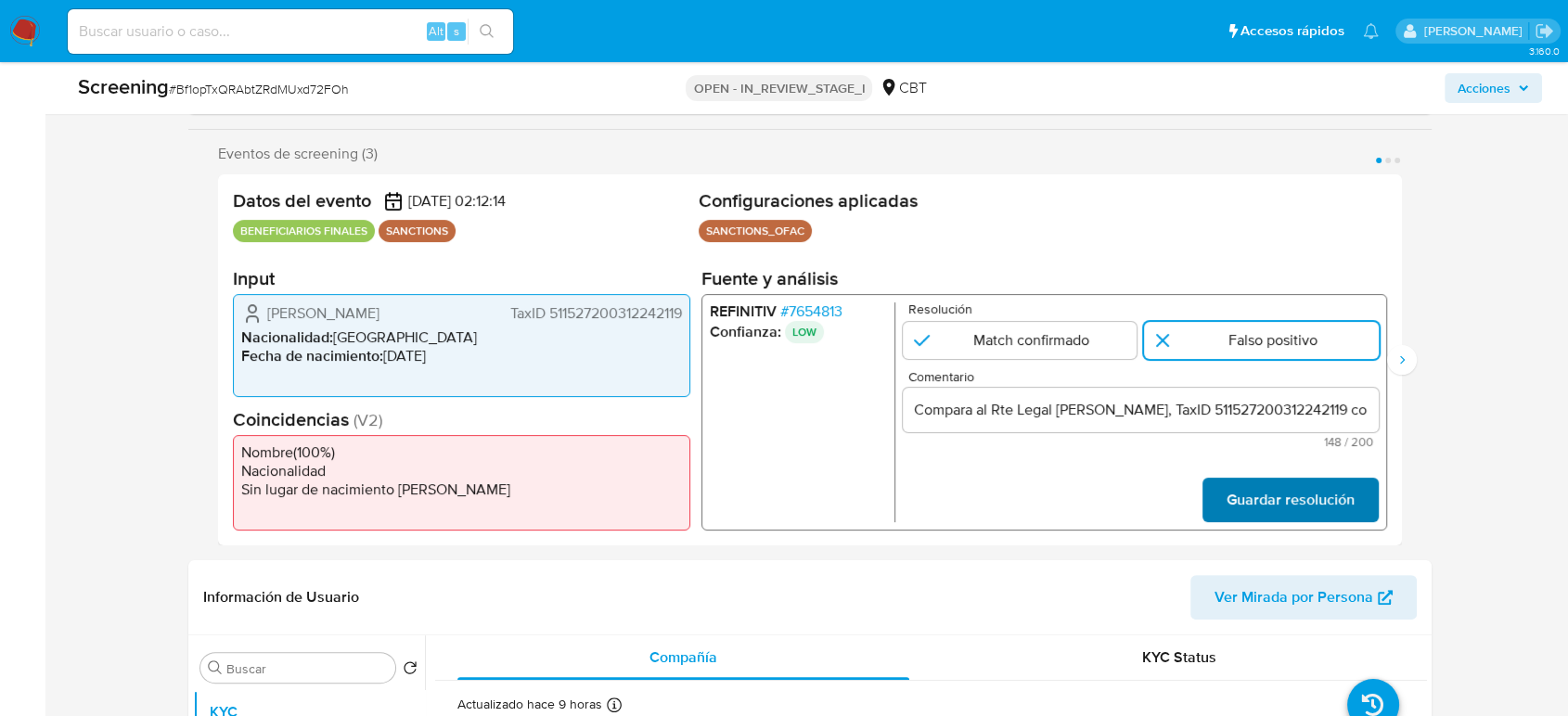
click at [1286, 504] on span "Guardar resolución" at bounding box center [1290, 500] width 128 height 41
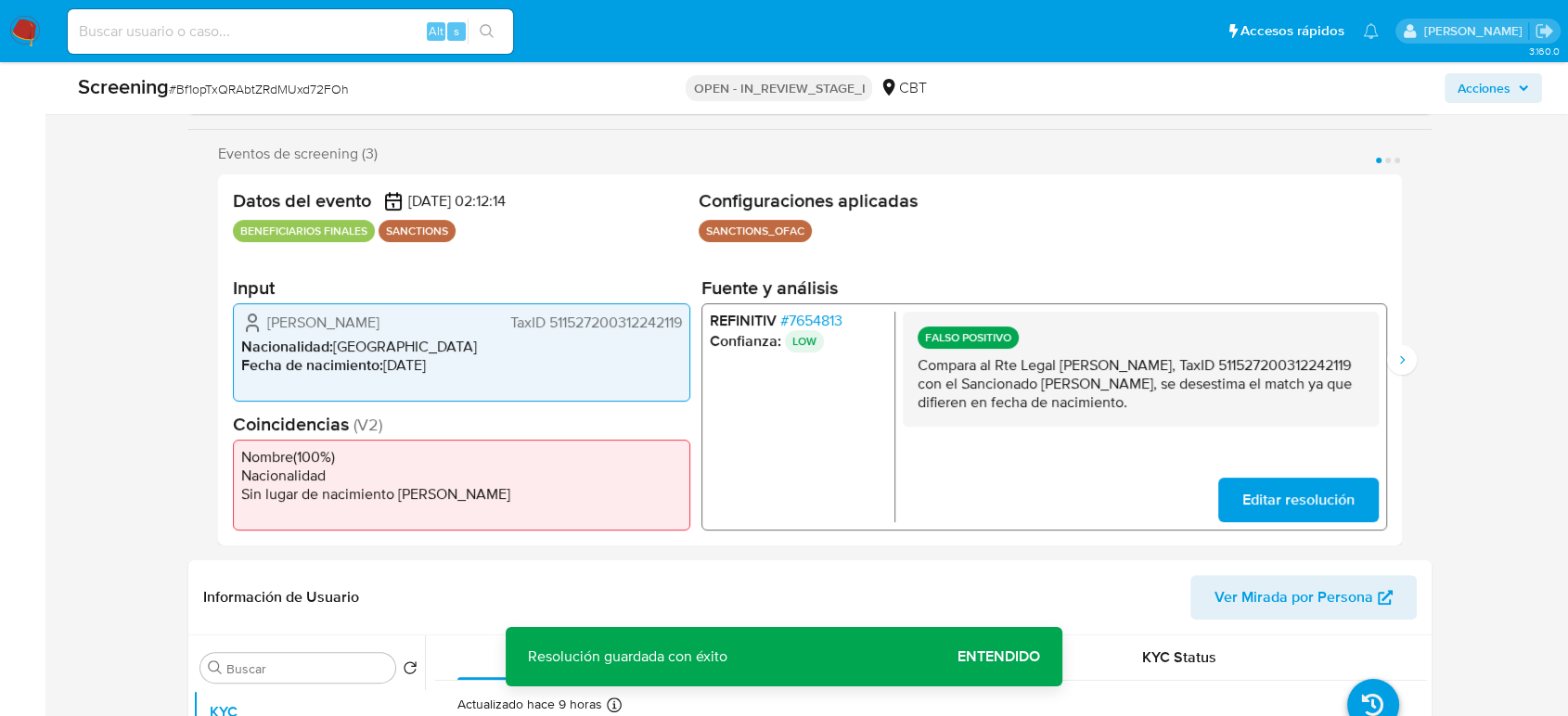
drag, startPoint x: 905, startPoint y: 370, endPoint x: 1069, endPoint y: 410, distance: 168.8
click at [1069, 410] on div "FALSO POSITIVO Compara al Rte Legal Wei Zhang, TaxID 511527200312242119 con el …" at bounding box center [1140, 370] width 476 height 115
click at [1407, 361] on icon "Siguiente" at bounding box center [1401, 359] width 14 height 14
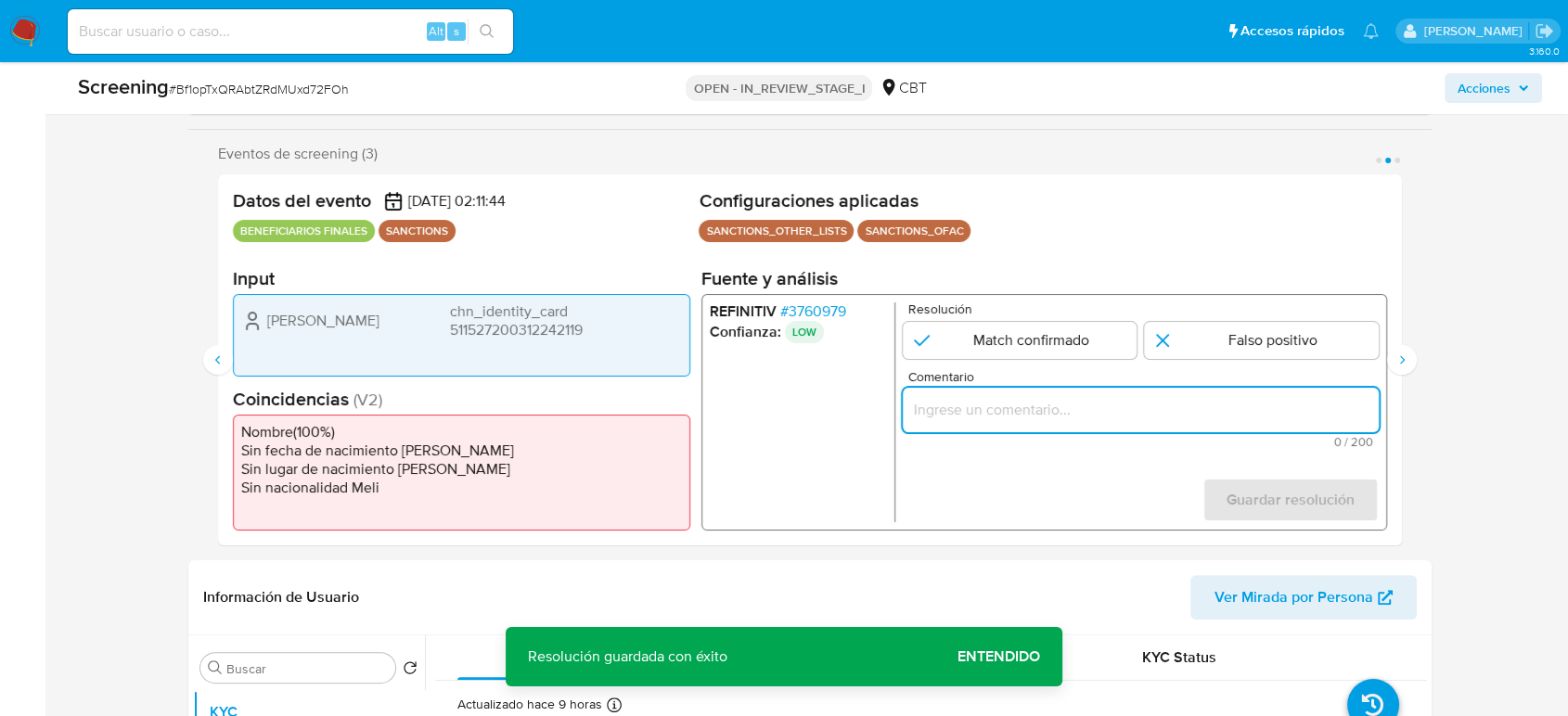
click at [996, 416] on input "Comentario" at bounding box center [1140, 410] width 476 height 24
type input "Compara al Rte Legal Wei Zhang, TaxID 511527200312242119 con el Sancionado Wei …"
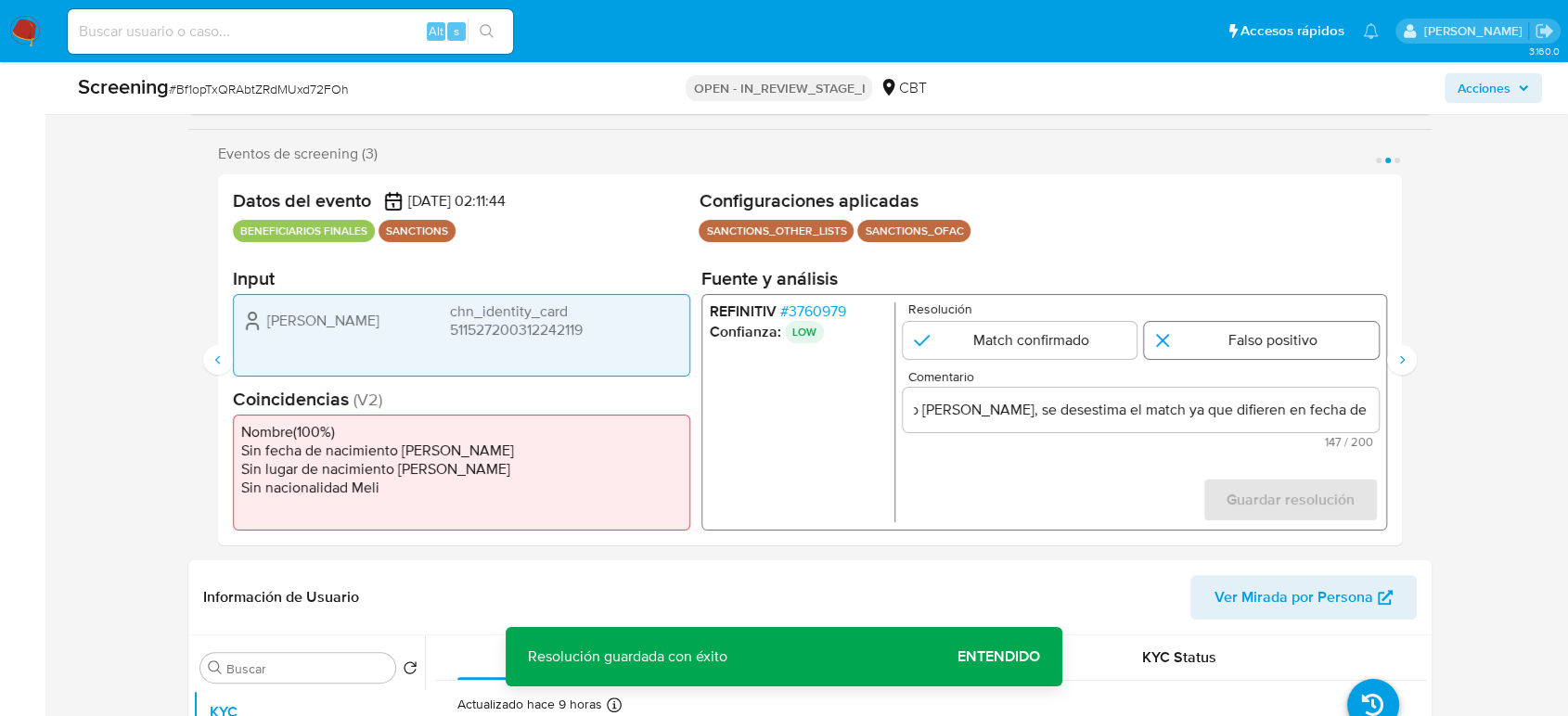
scroll to position [0, 0]
click at [1206, 347] on input "2 de 3" at bounding box center [1261, 340] width 235 height 37
radio input "true"
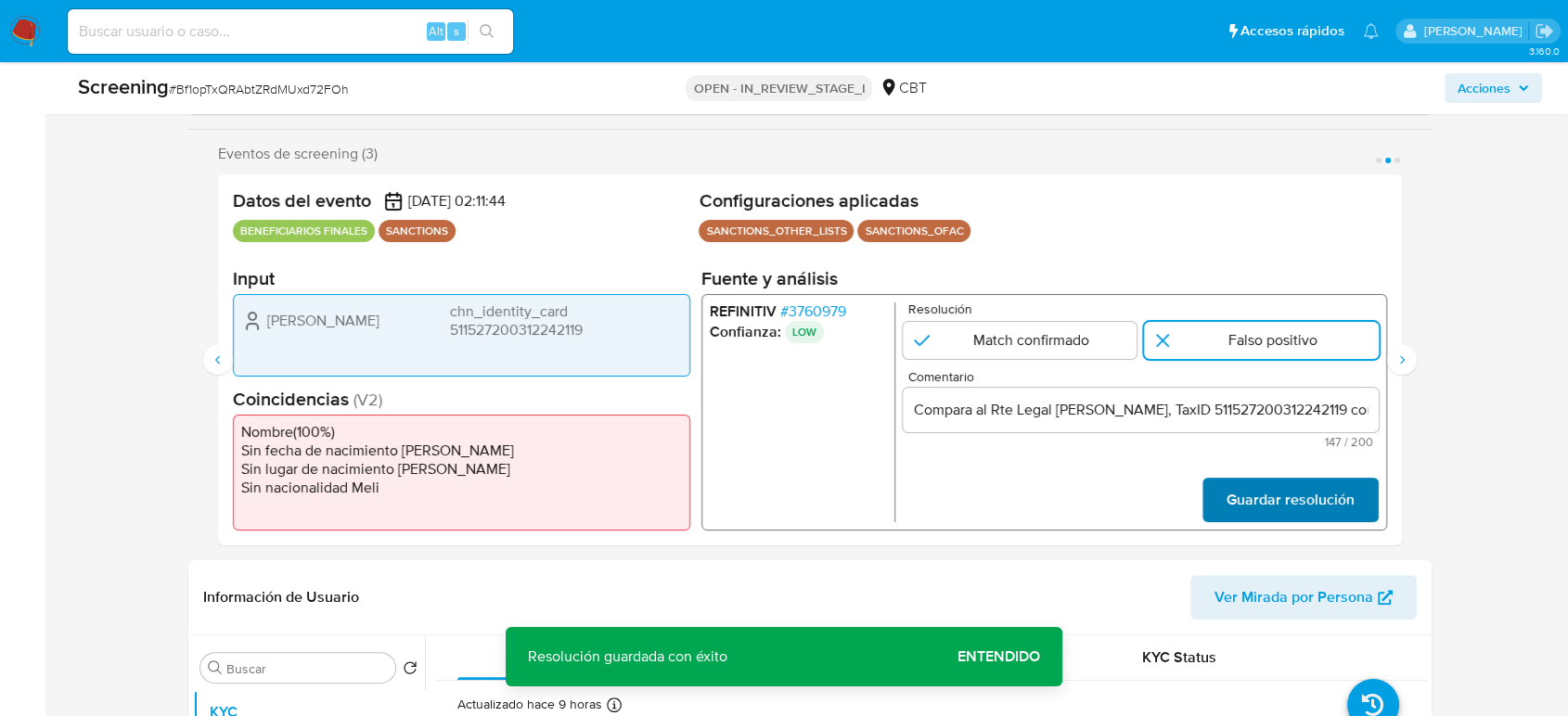
click at [1239, 496] on span "Guardar resolución" at bounding box center [1290, 500] width 128 height 41
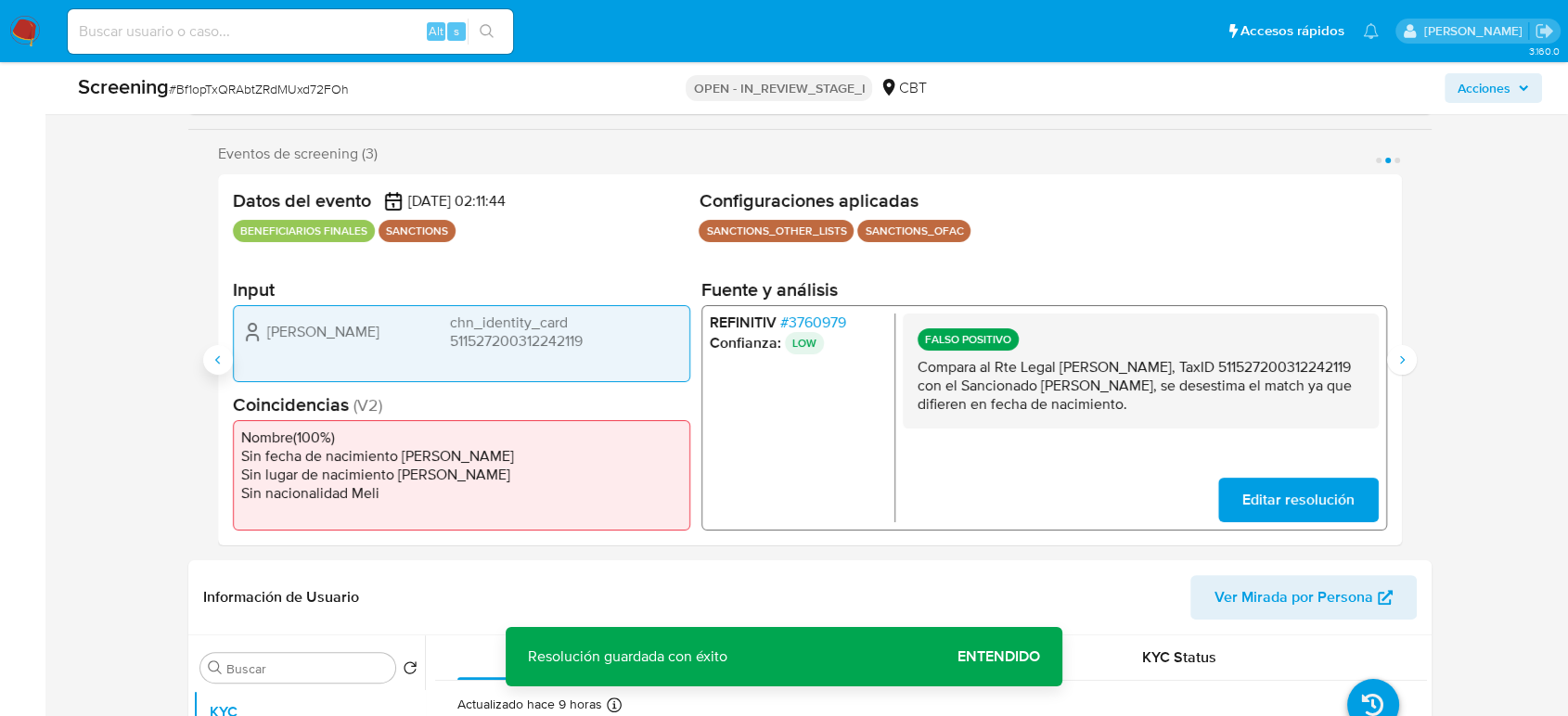
click at [224, 356] on icon "Anterior" at bounding box center [217, 359] width 14 height 14
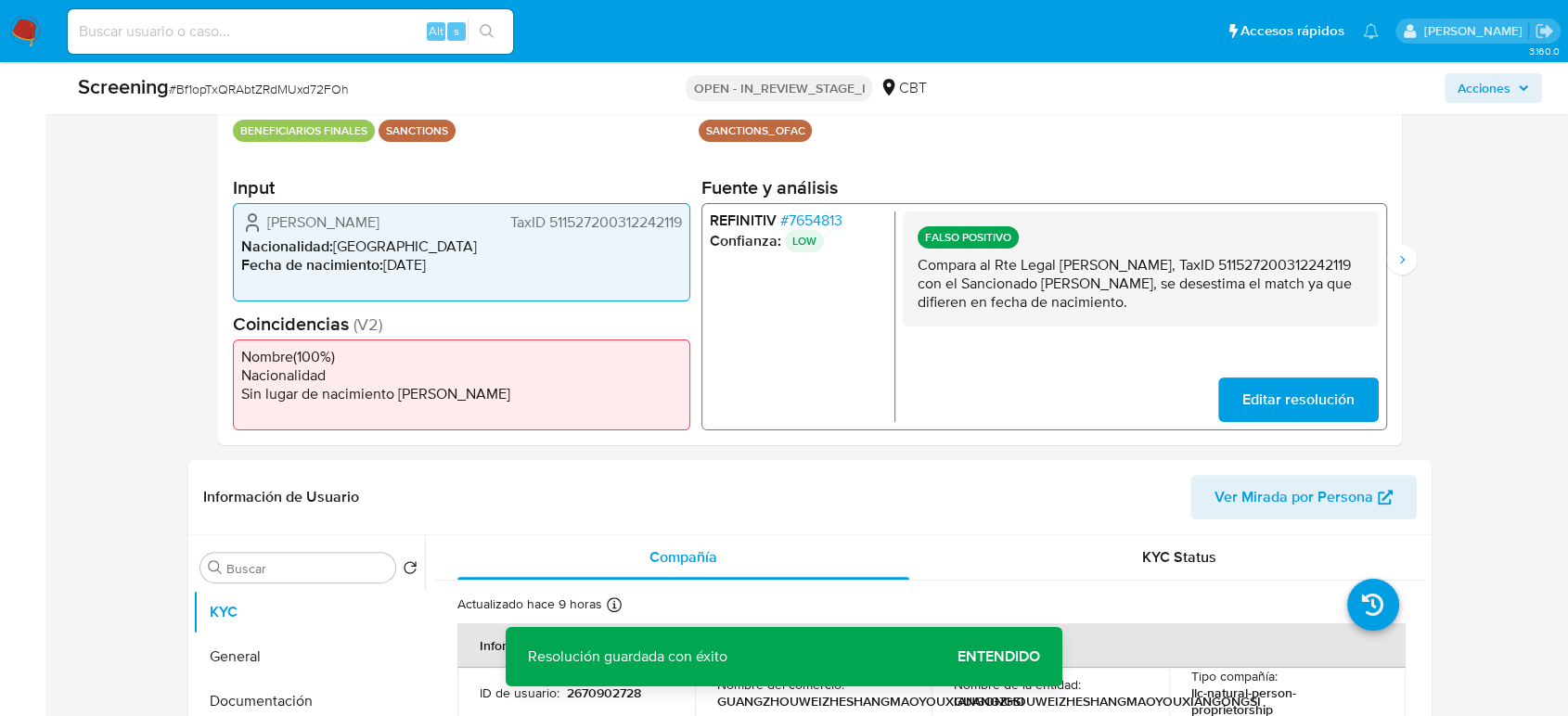
scroll to position [412, 0]
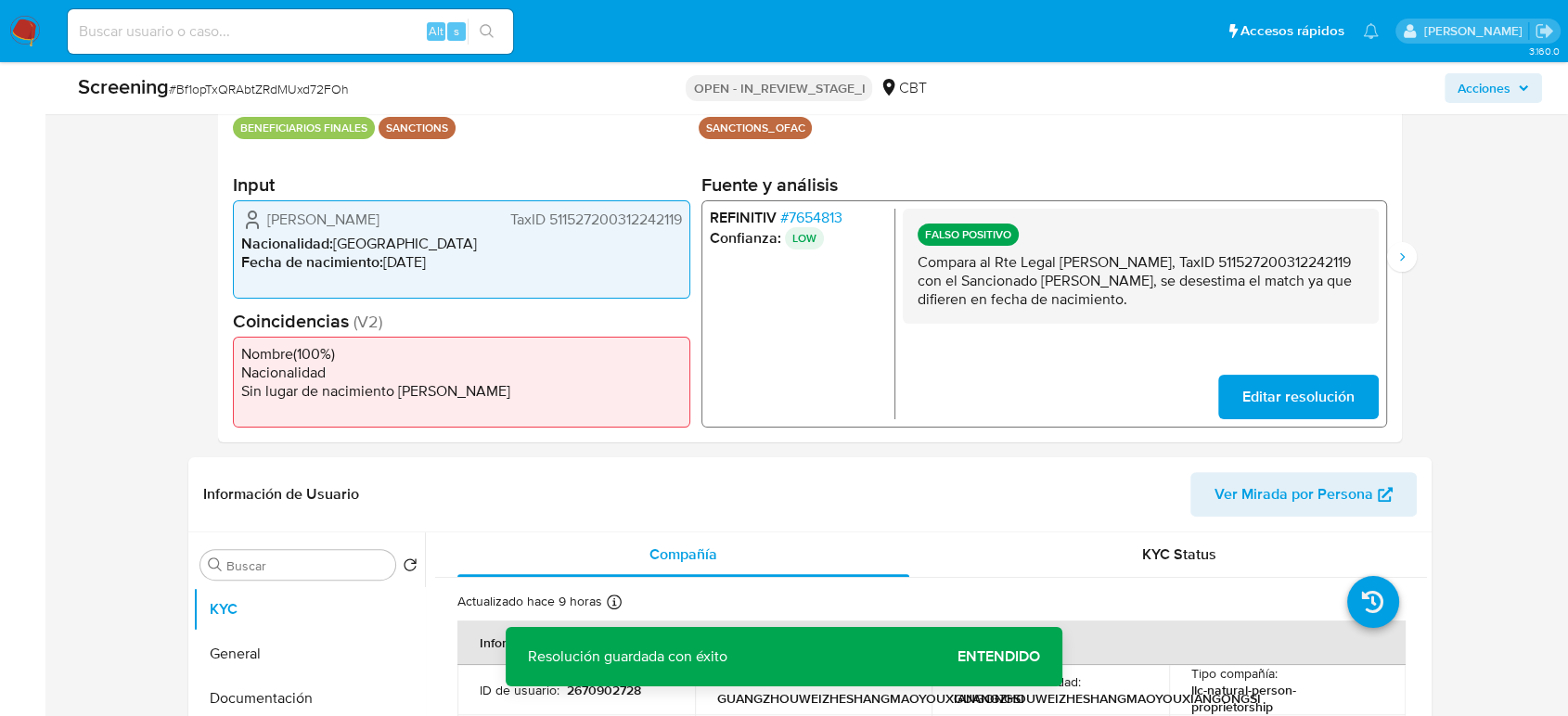
drag, startPoint x: 1061, startPoint y: 264, endPoint x: 1313, endPoint y: 265, distance: 252.0
click at [1313, 265] on p "Compara al Rte Legal Wei Zhang, TaxID 511527200312242119 con el Sancionado Wei …" at bounding box center [1140, 281] width 446 height 56
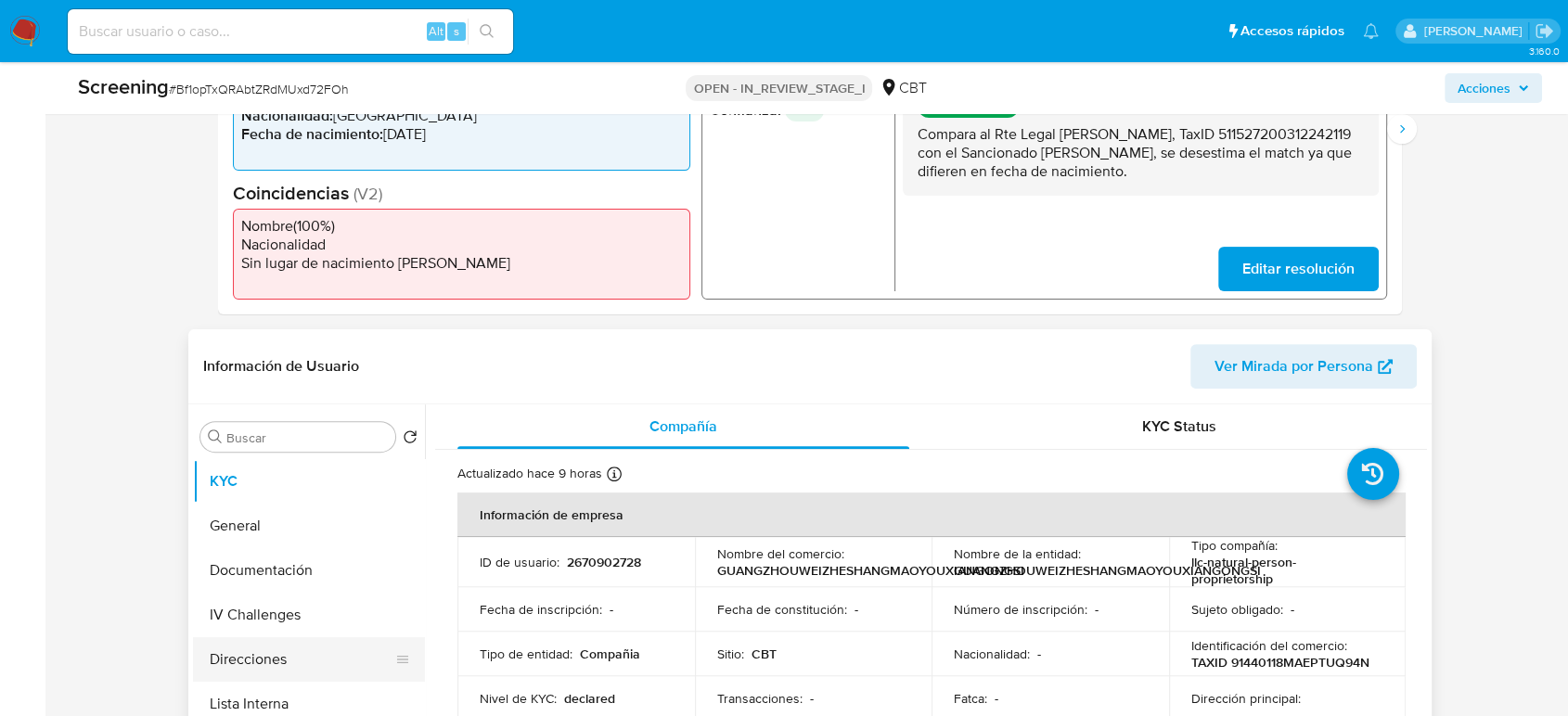
scroll to position [721, 0]
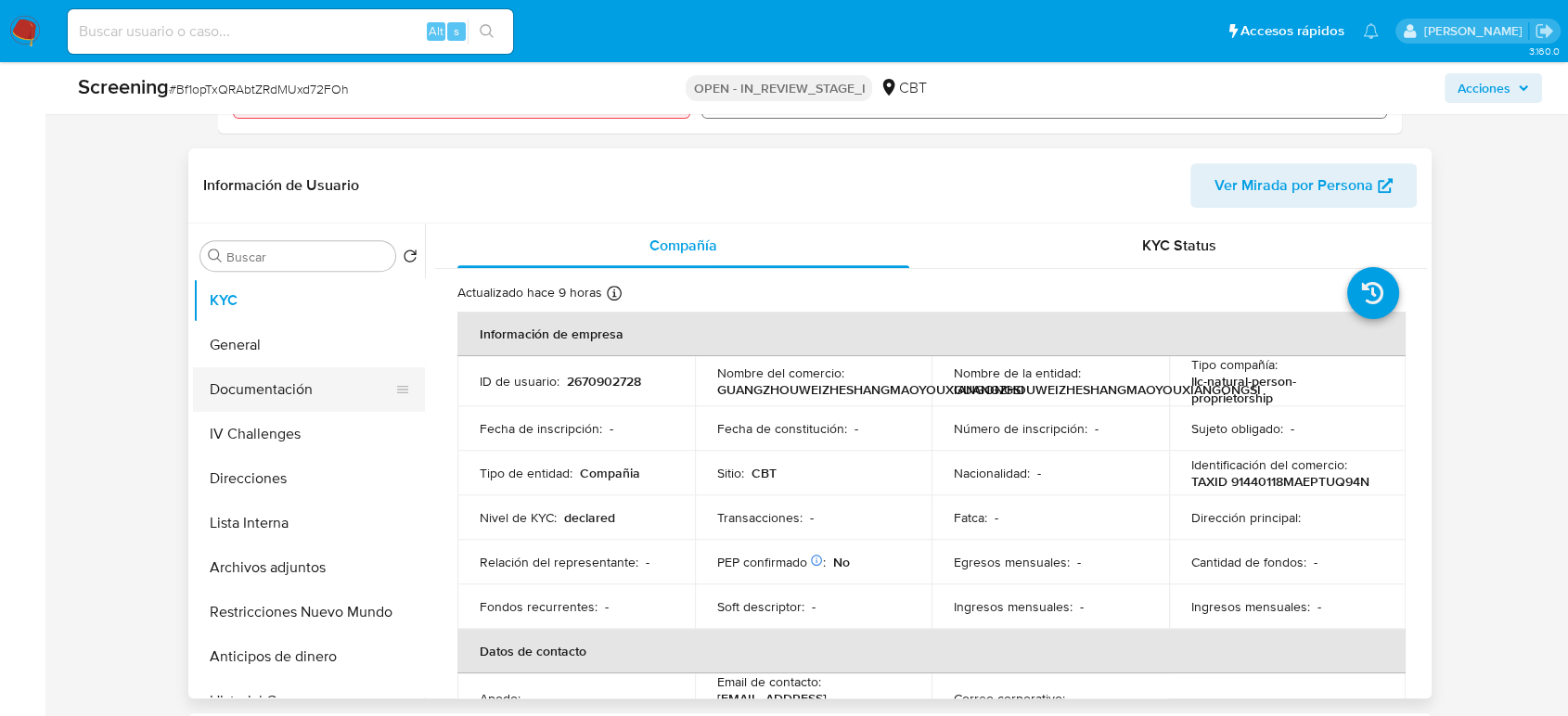
click at [318, 378] on button "Documentación" at bounding box center [301, 390] width 217 height 44
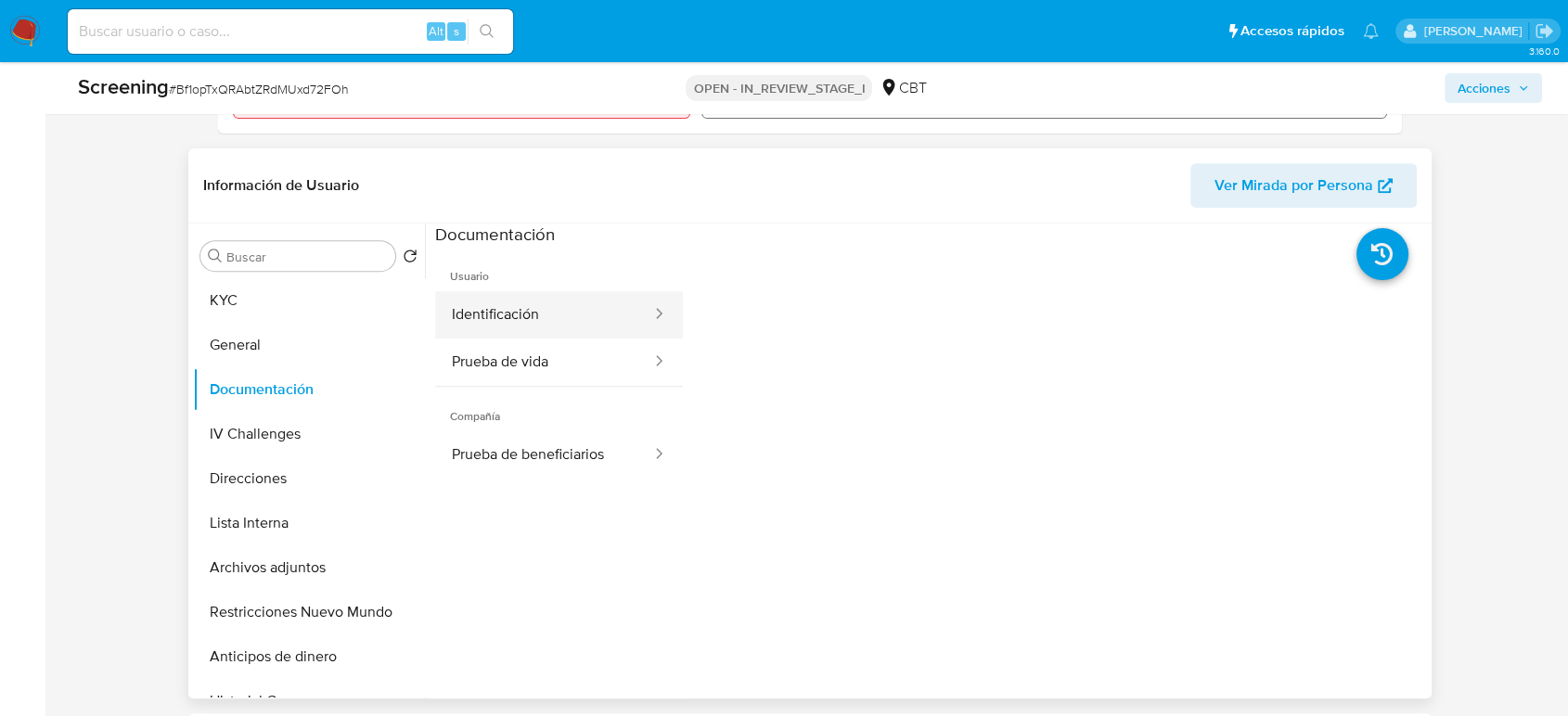
click at [532, 323] on button "Identificación" at bounding box center [543, 315] width 218 height 47
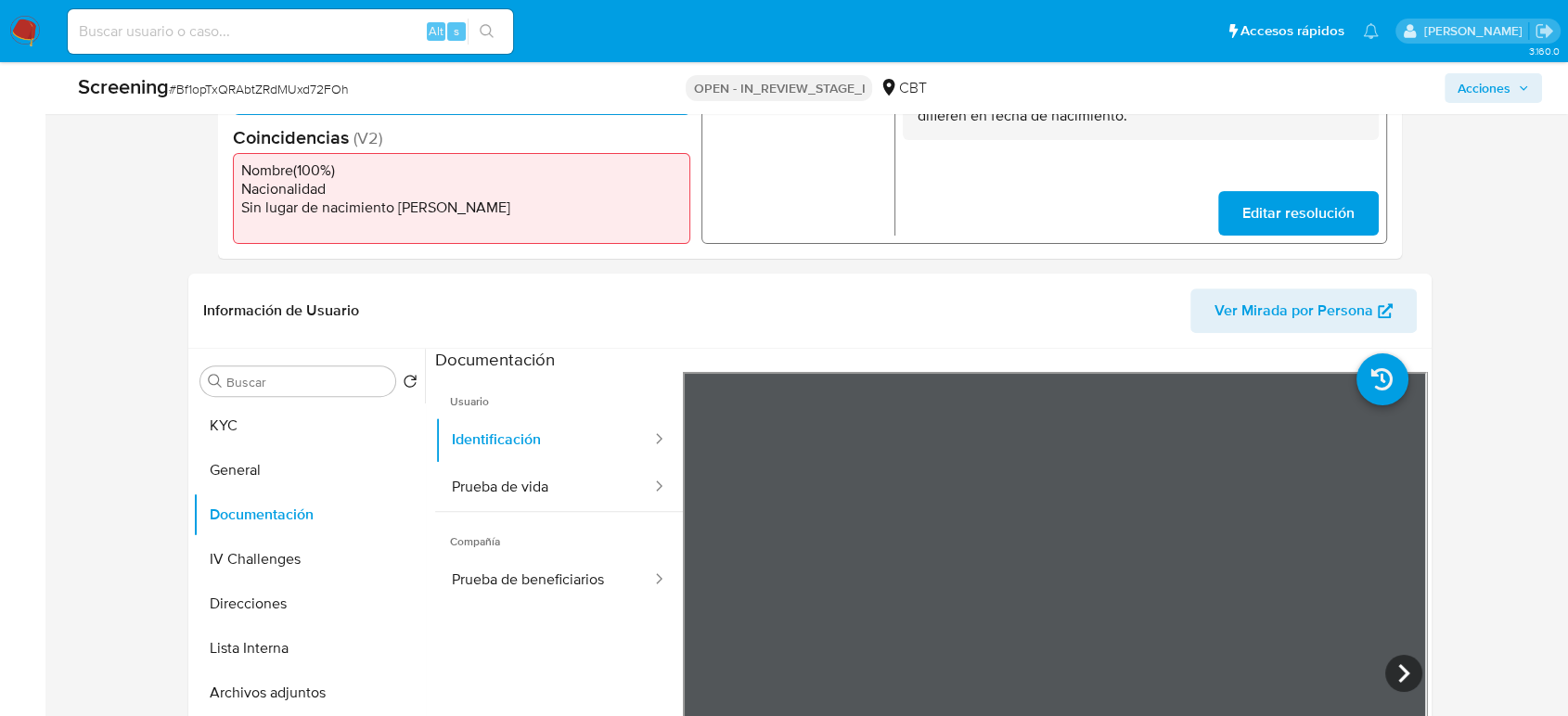
scroll to position [412, 0]
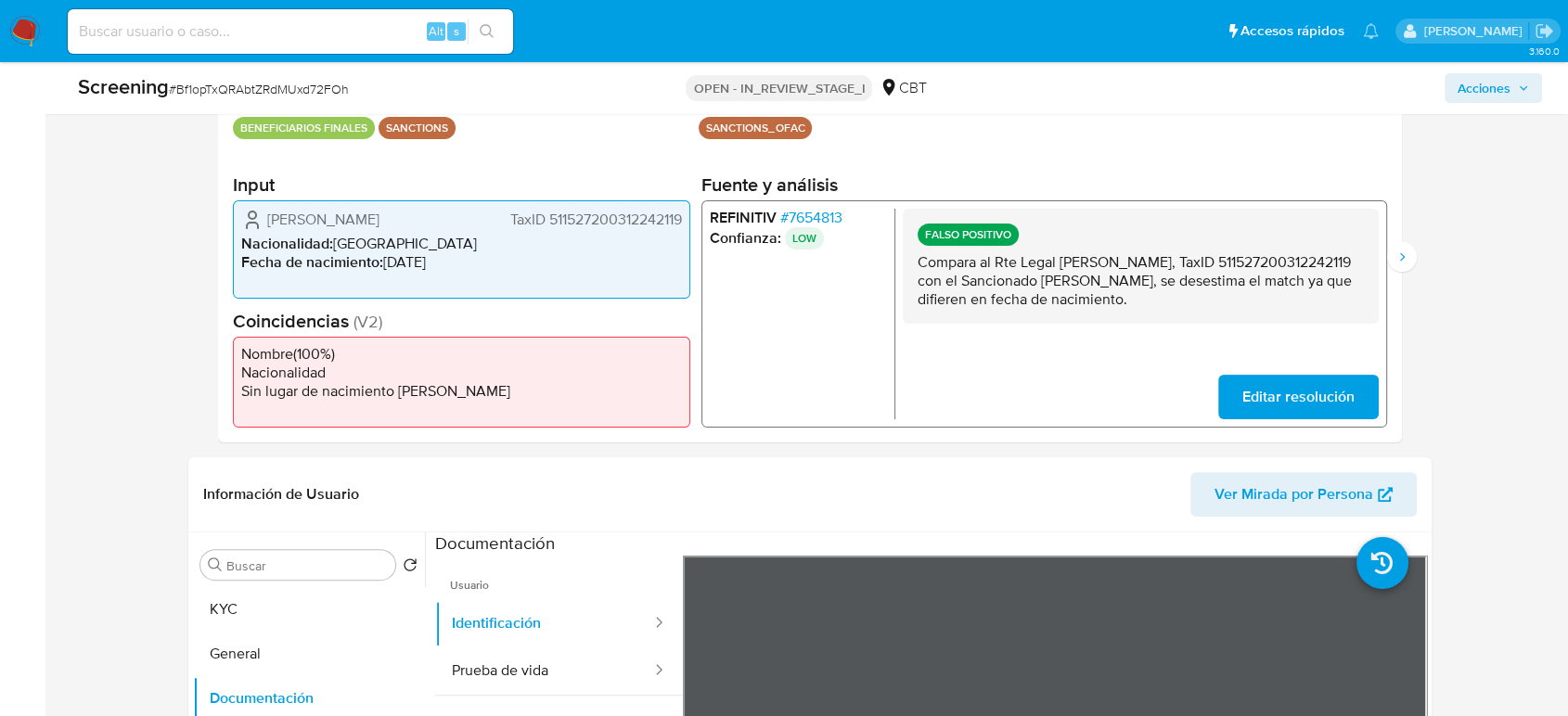
click at [817, 218] on span "# 7654813" at bounding box center [811, 217] width 62 height 18
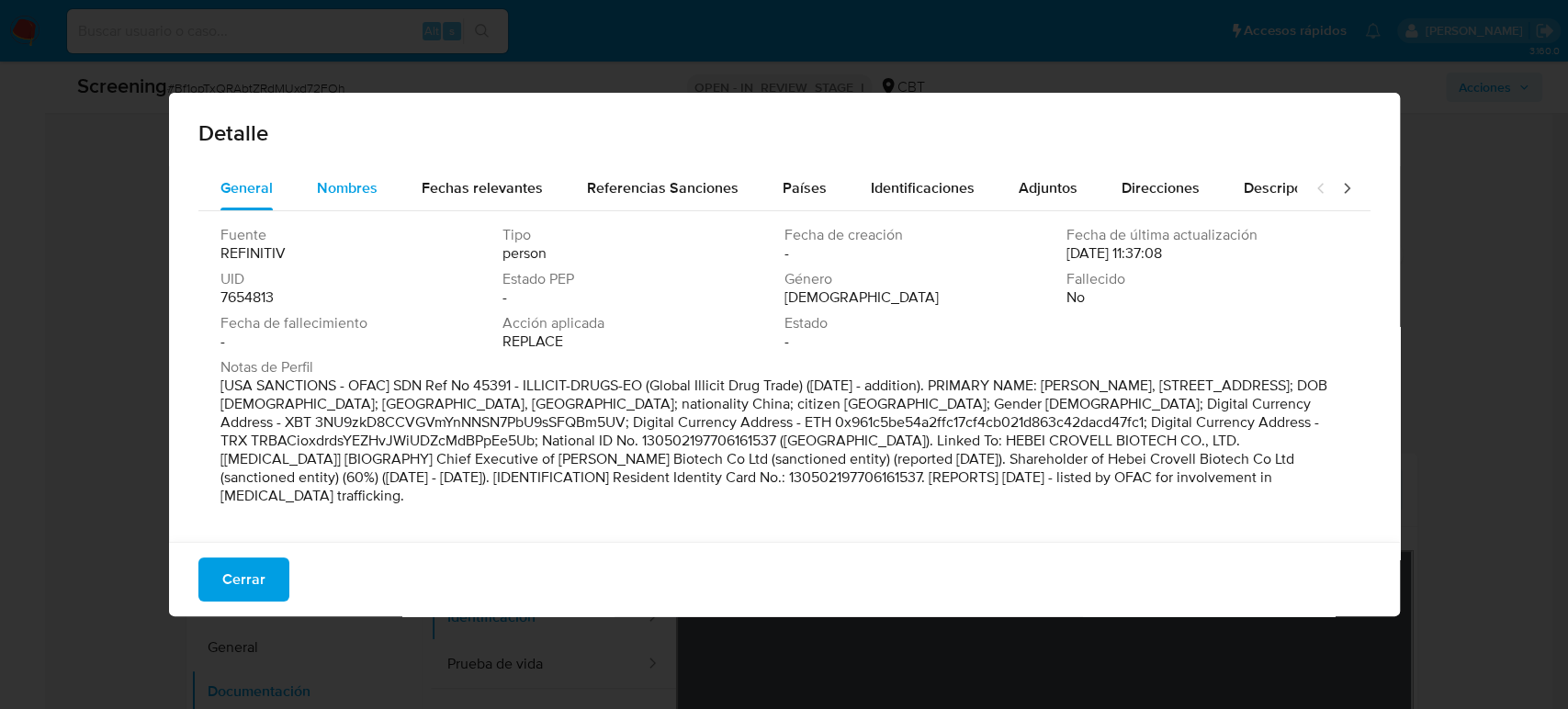
click at [344, 190] on span "Nombres" at bounding box center [347, 188] width 61 height 21
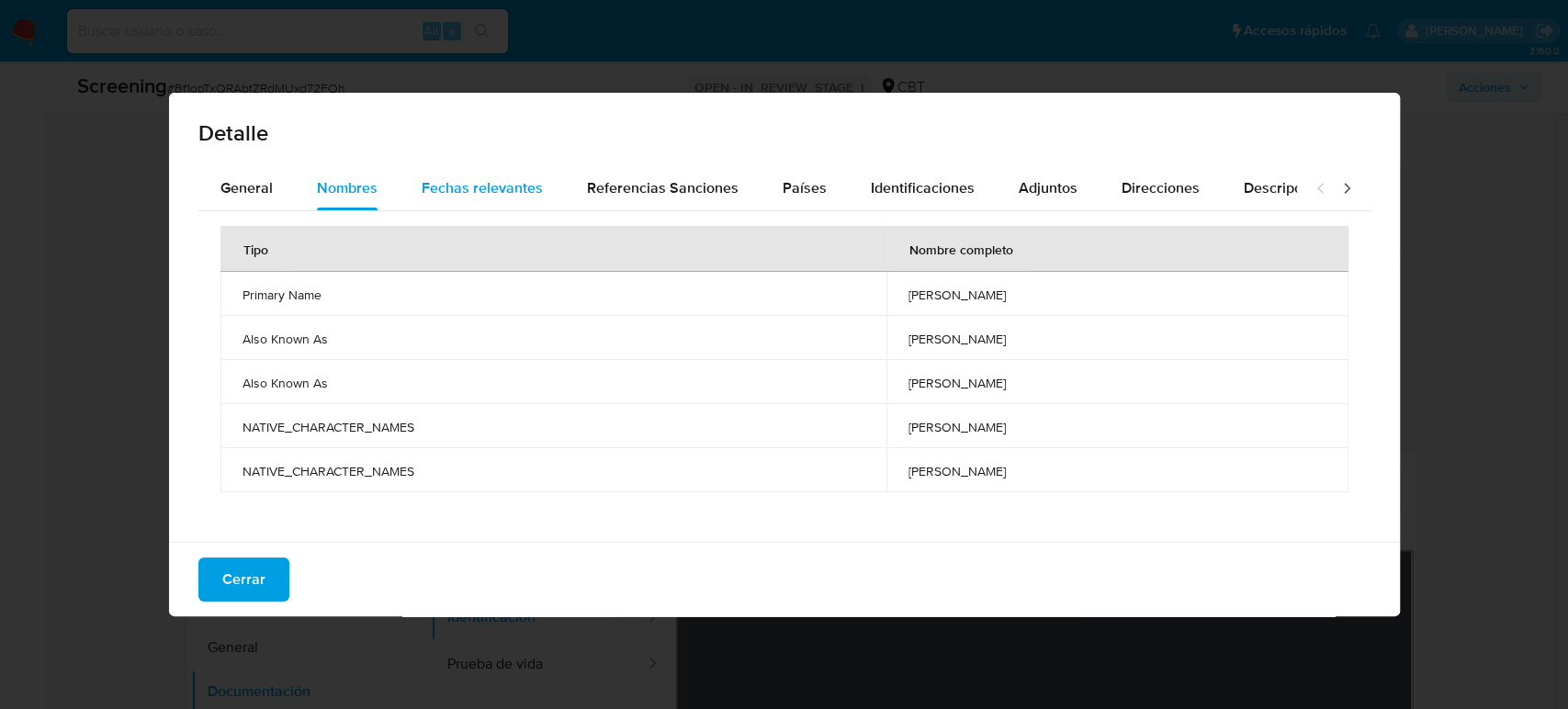
click at [474, 190] on span "Fechas relevantes" at bounding box center [483, 188] width 122 height 21
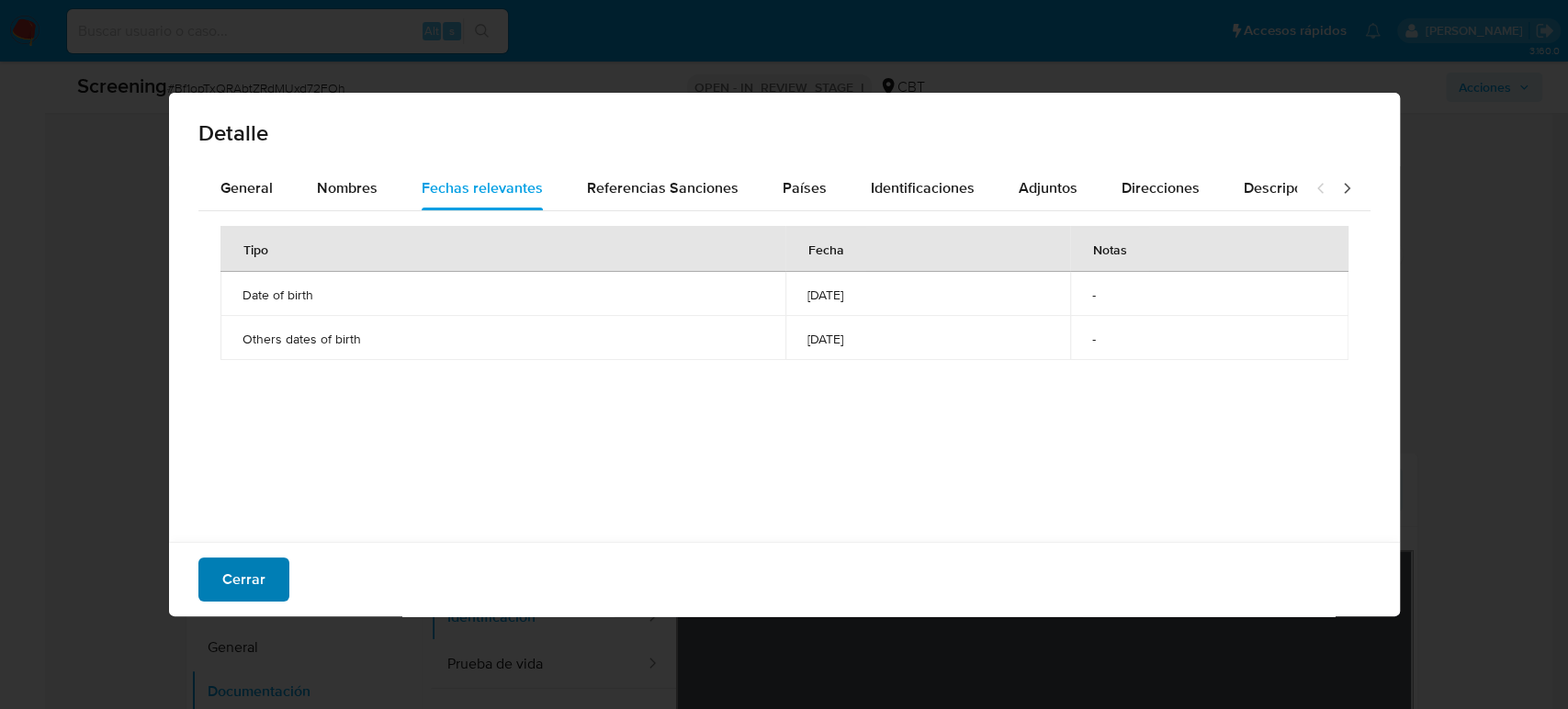
click at [231, 586] on span "Cerrar" at bounding box center [243, 580] width 43 height 41
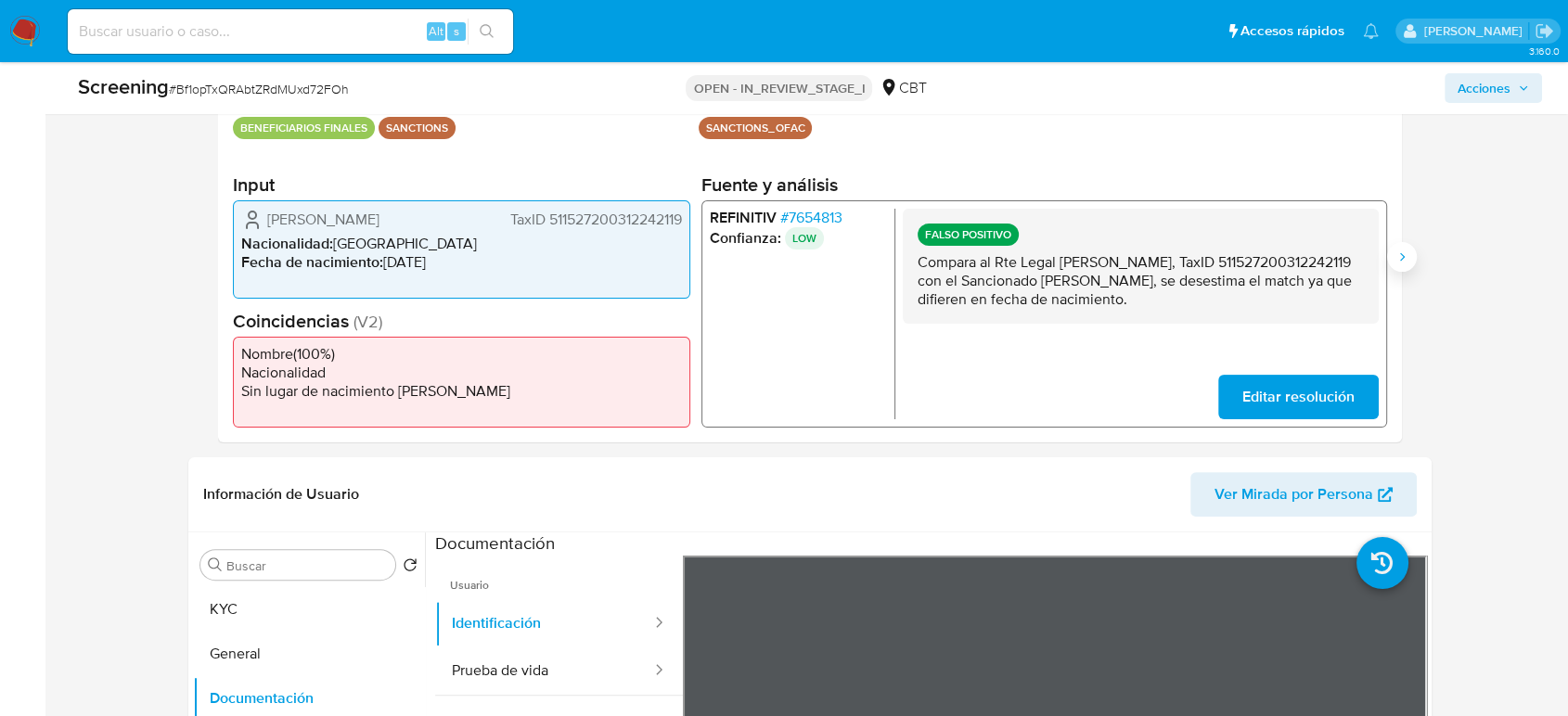
click at [1401, 268] on button "Siguiente" at bounding box center [1401, 256] width 30 height 30
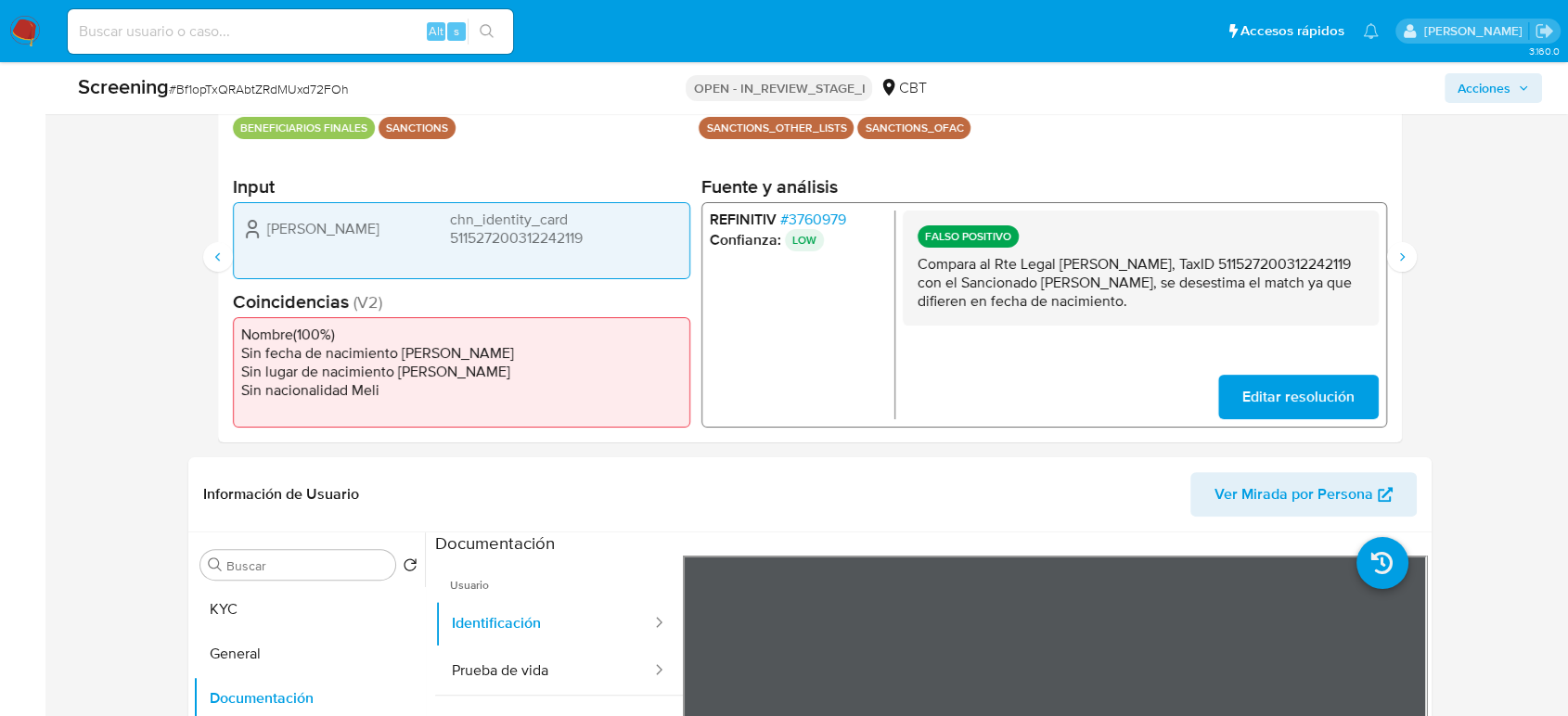
click at [821, 221] on span "# 3760979" at bounding box center [813, 218] width 66 height 18
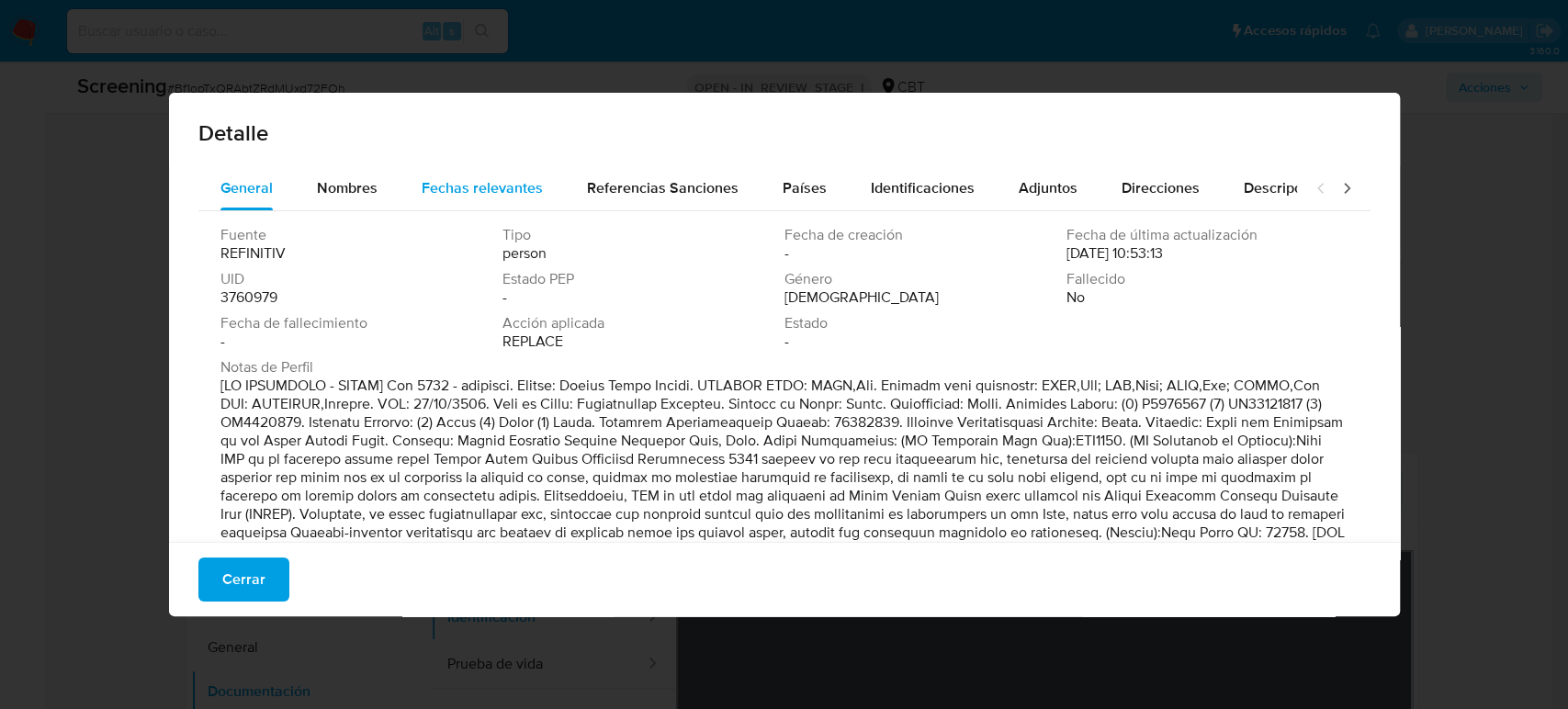
click at [515, 196] on span "Fechas relevantes" at bounding box center [483, 188] width 122 height 21
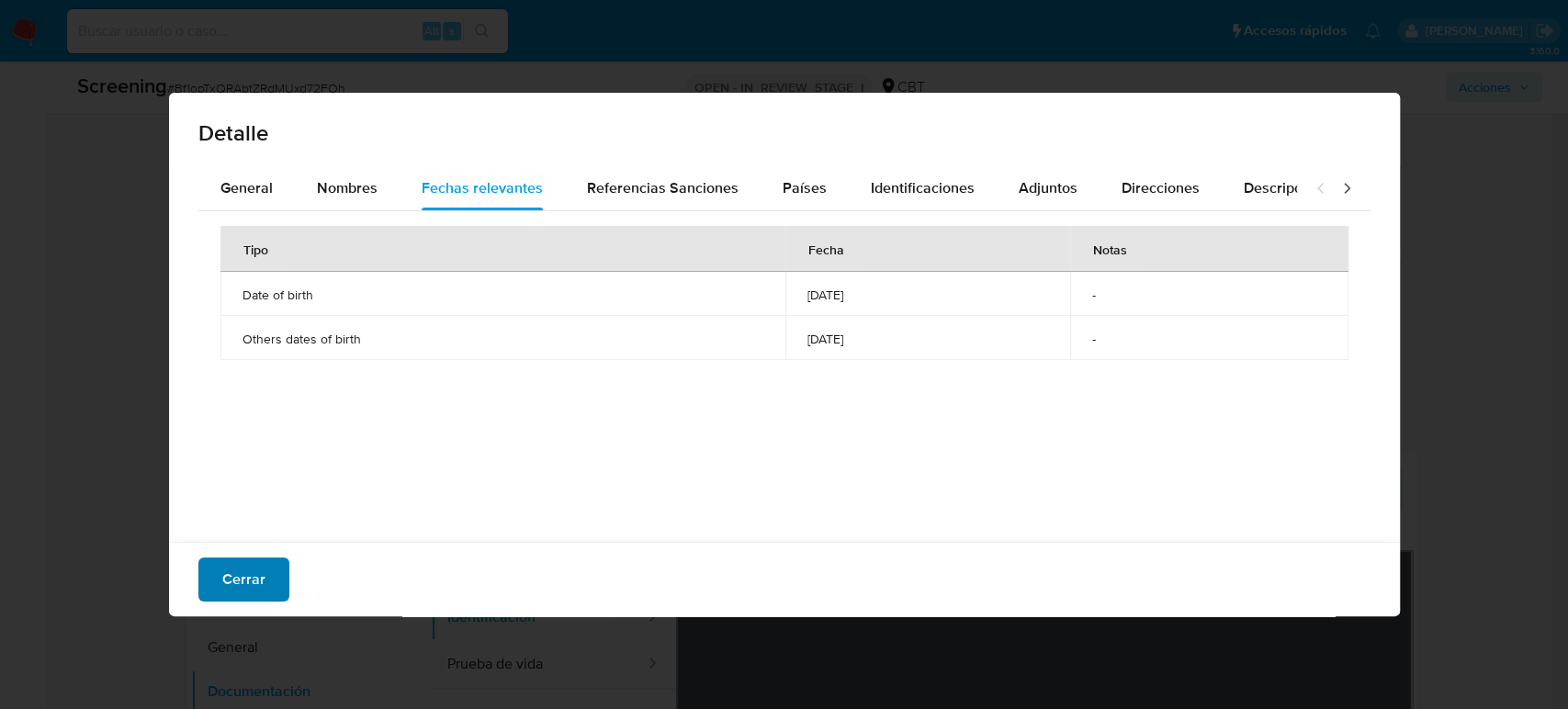
click at [217, 572] on button "Cerrar" at bounding box center [244, 580] width 91 height 44
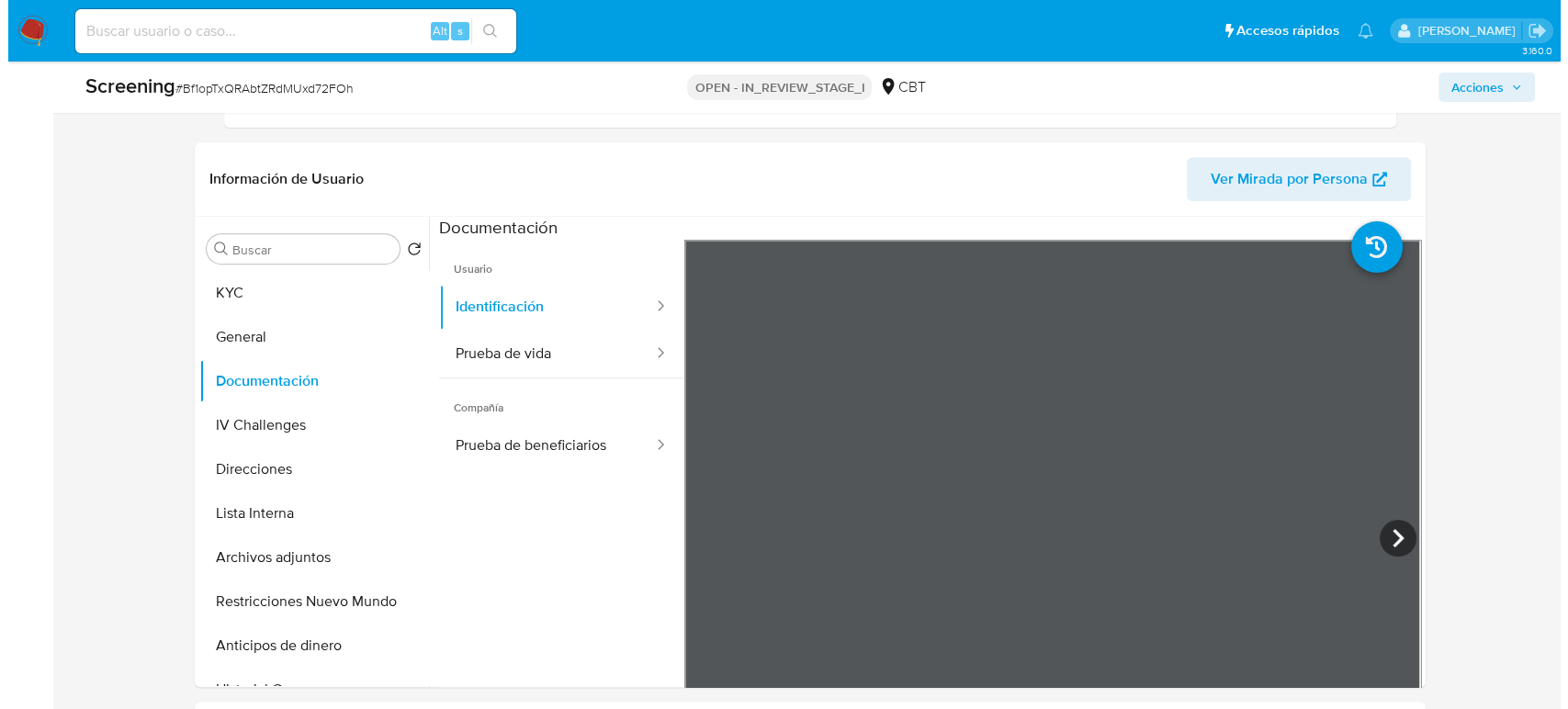
scroll to position [815, 0]
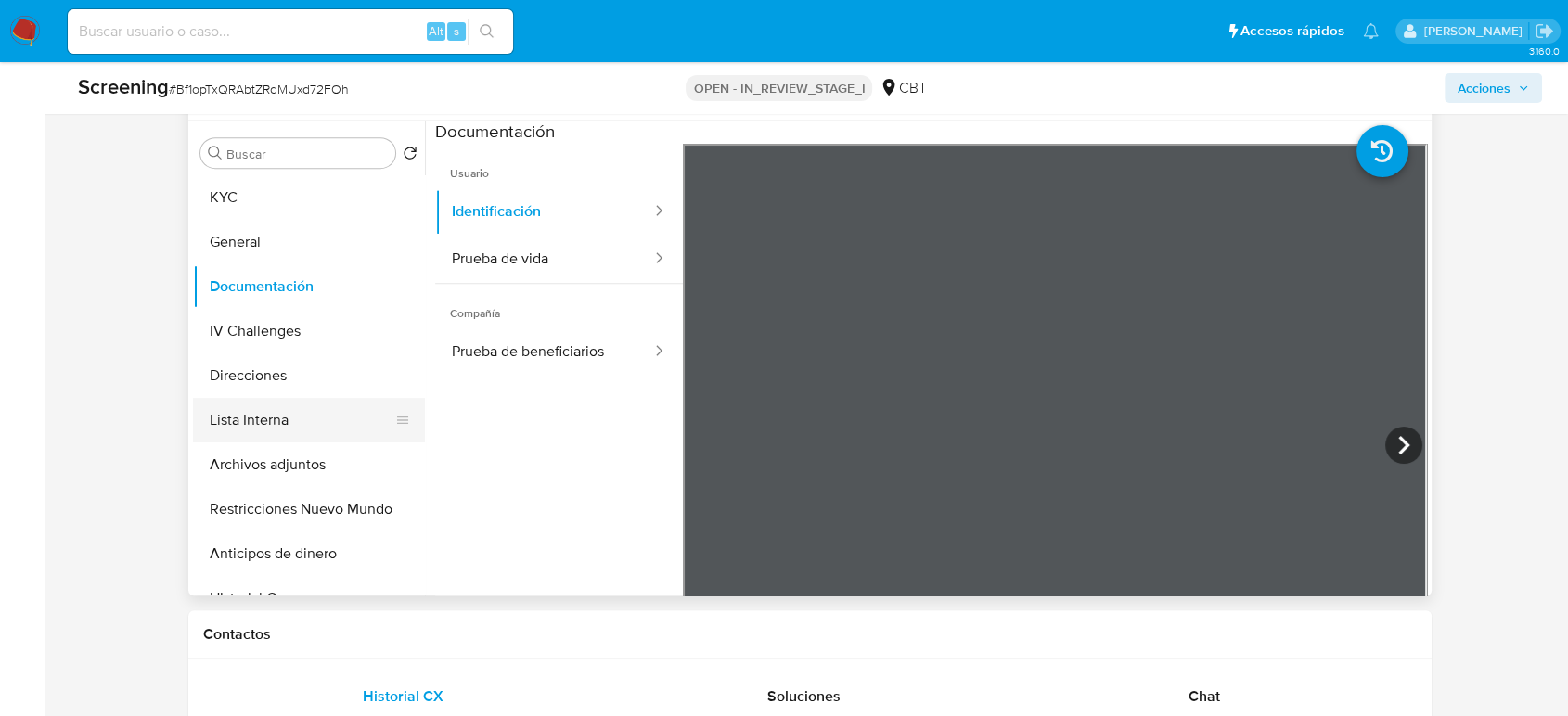
click at [292, 409] on button "Lista Interna" at bounding box center [301, 420] width 217 height 44
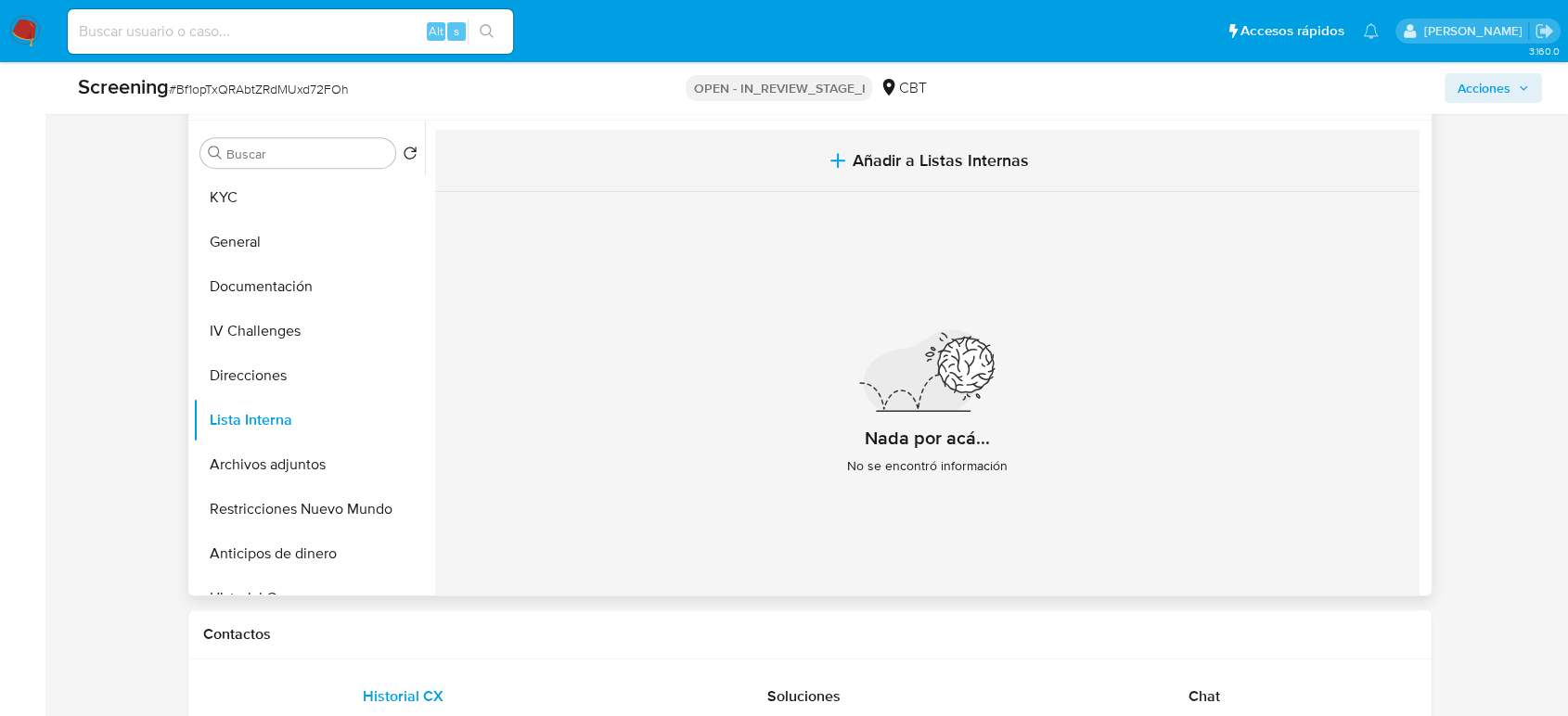
click at [813, 161] on button "Añadir a Listas Internas" at bounding box center [927, 160] width 985 height 62
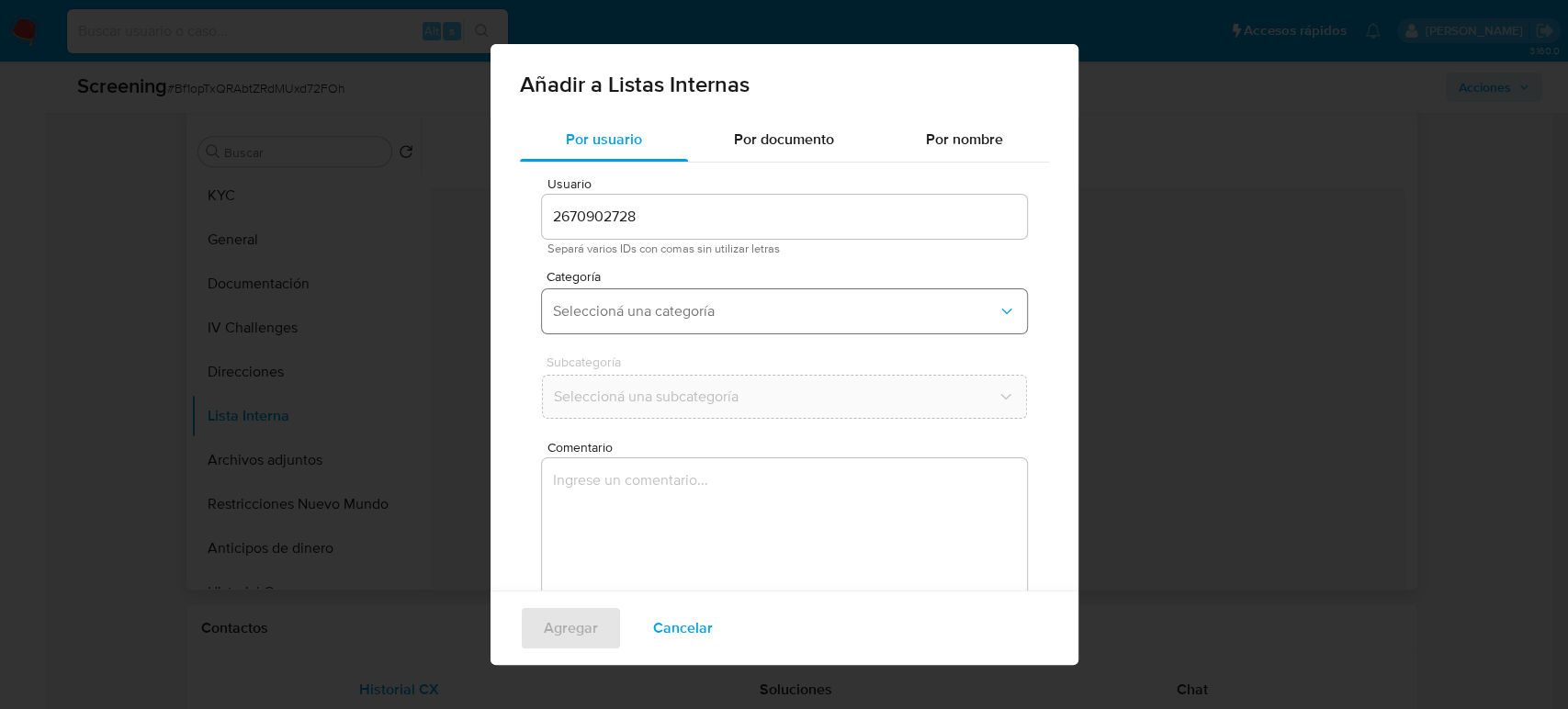
click at [670, 315] on span "Seleccioná una categoría" at bounding box center [775, 311] width 445 height 18
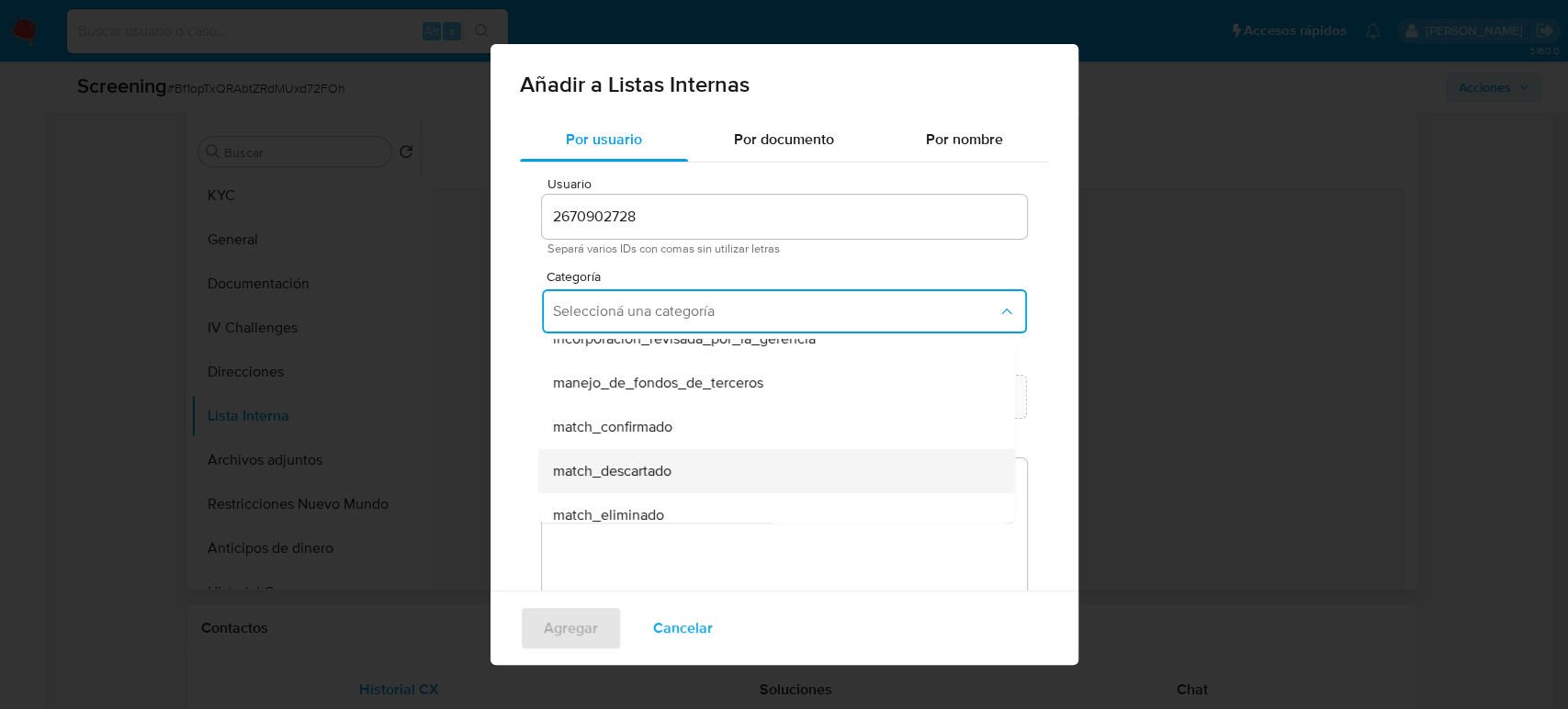
scroll to position [102, 0]
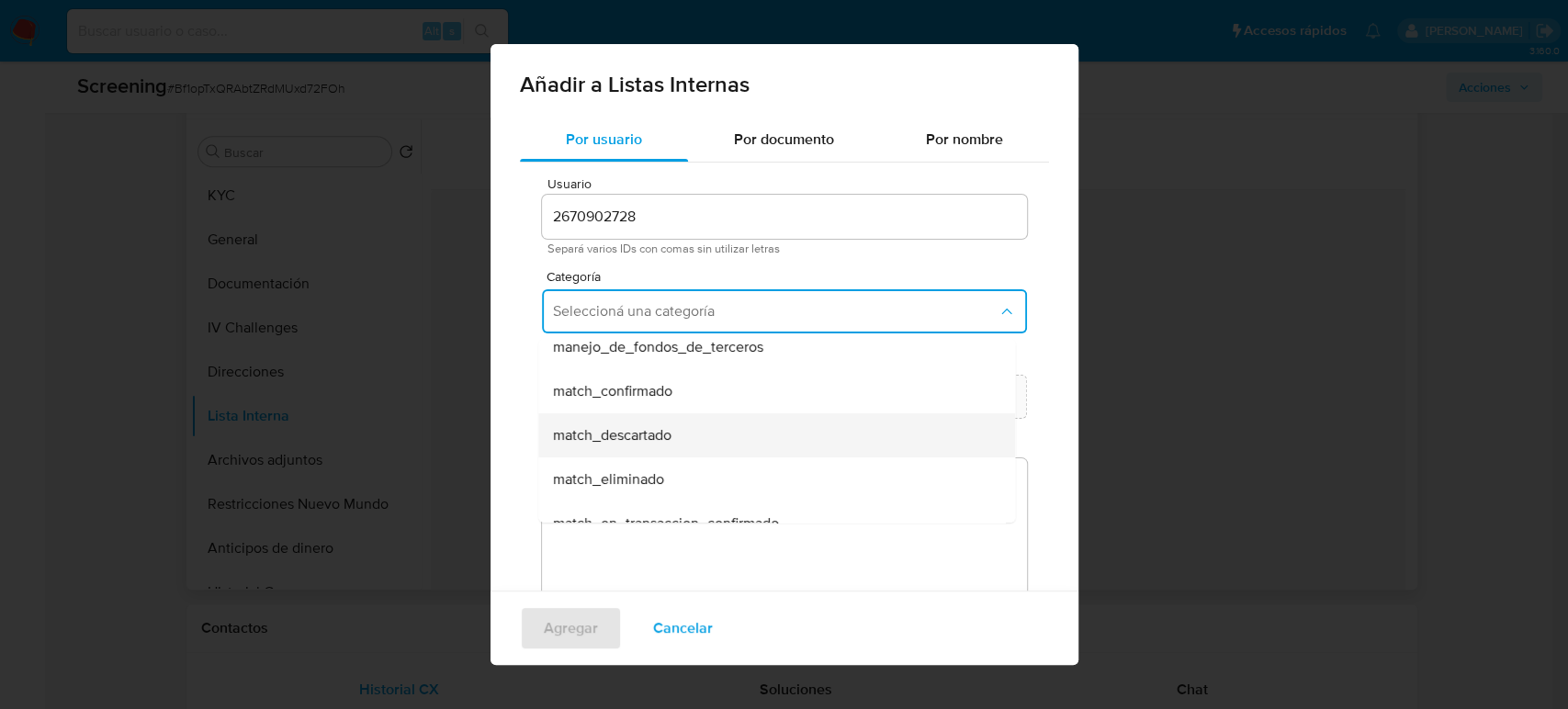
click at [691, 434] on div "match_descartado" at bounding box center [771, 435] width 436 height 44
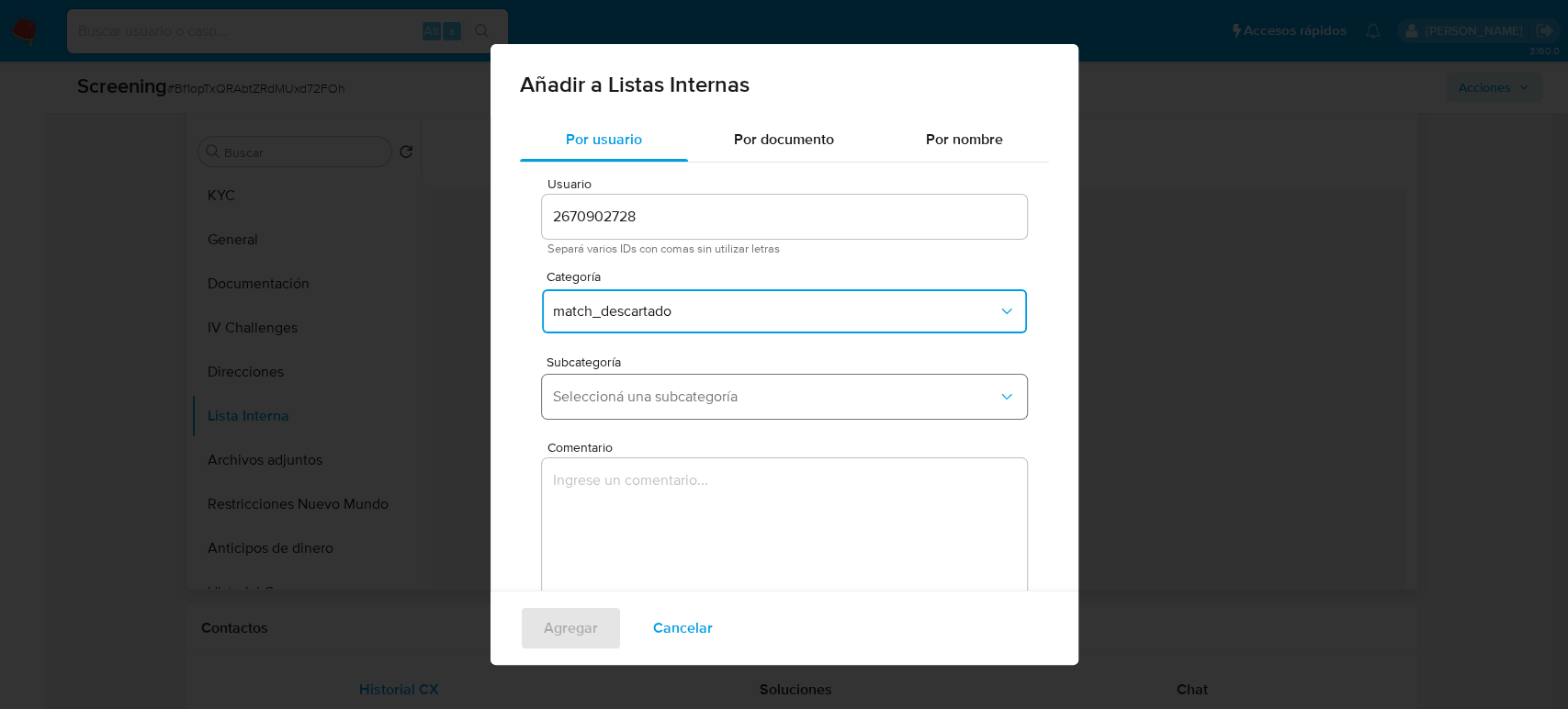
click at [682, 399] on span "Seleccioná una subcategoría" at bounding box center [775, 396] width 445 height 18
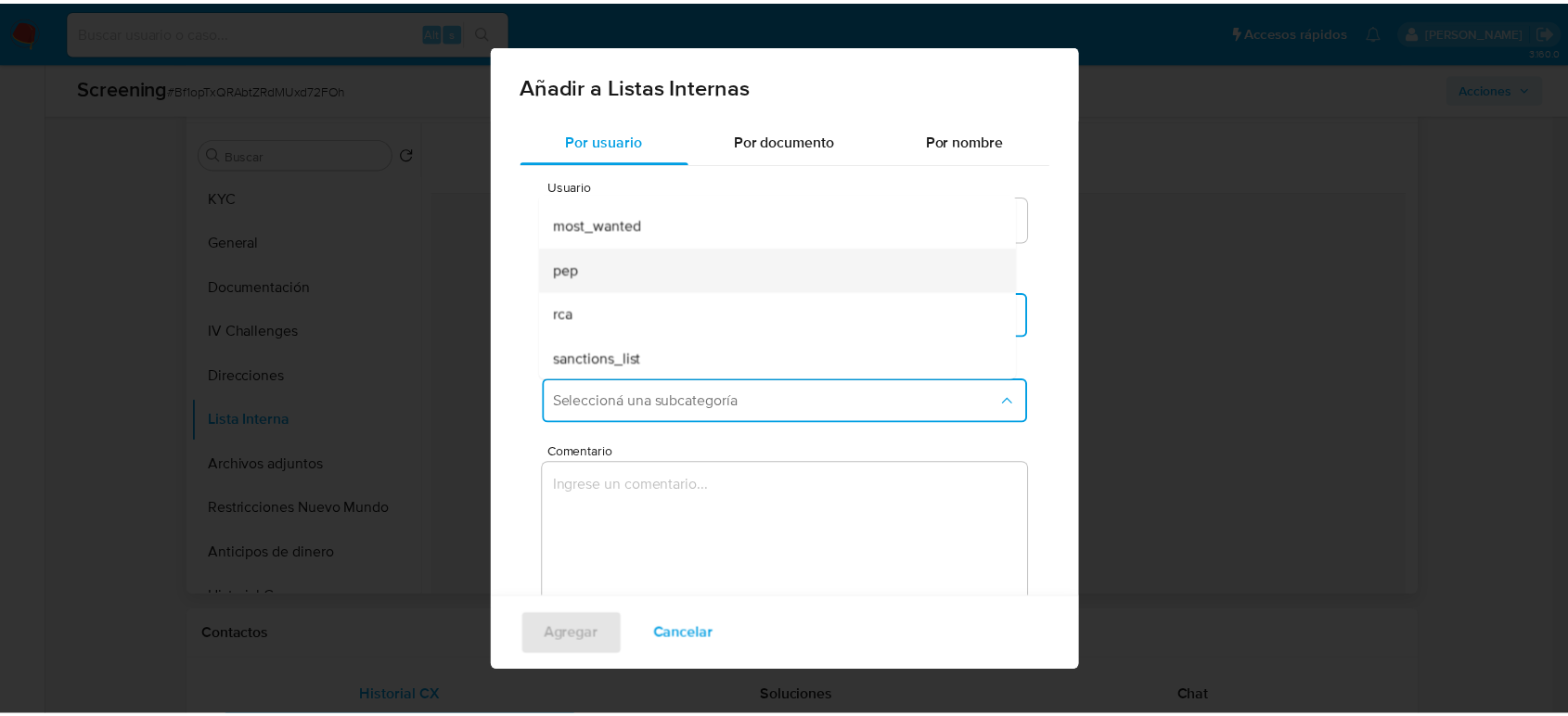
scroll to position [126, 0]
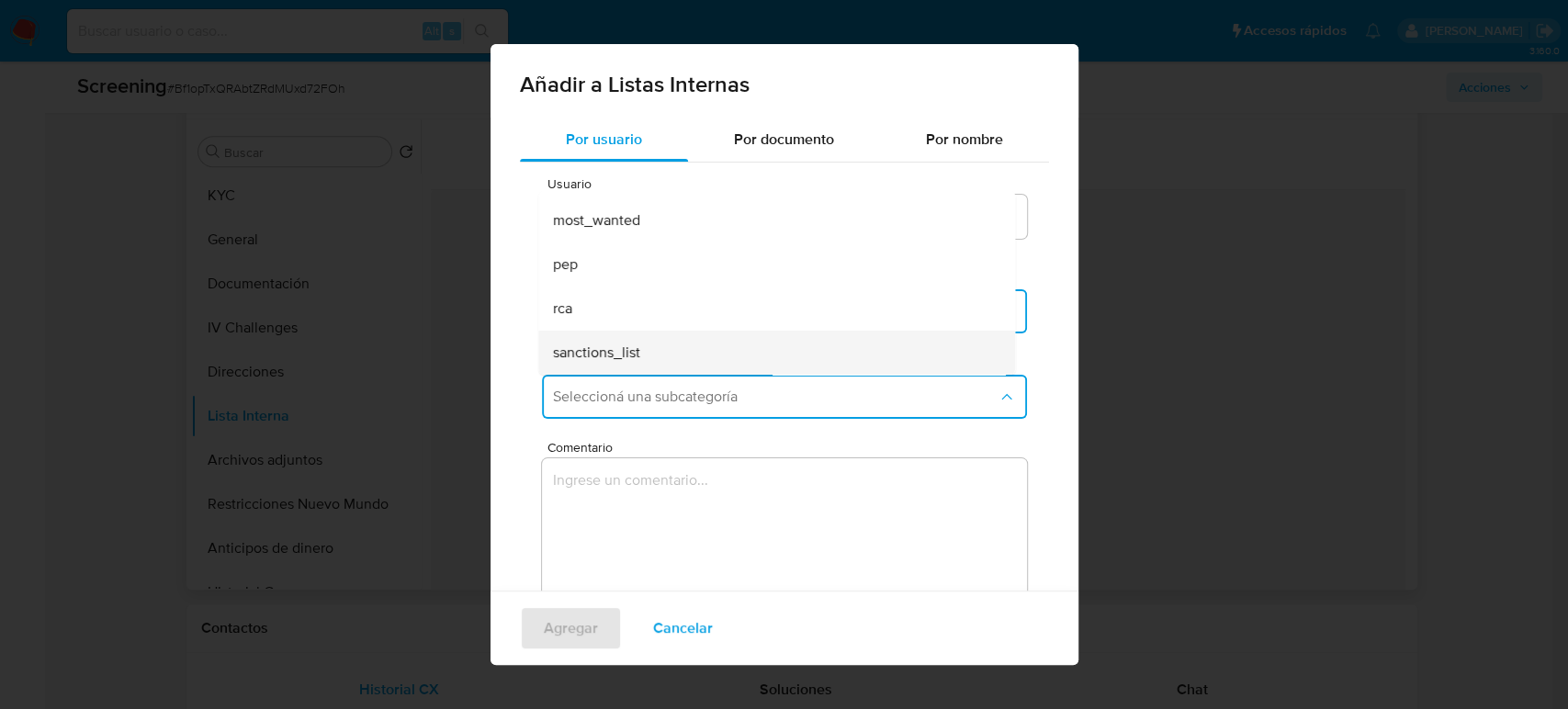
click at [637, 349] on span "sanctions_list" at bounding box center [597, 353] width 87 height 18
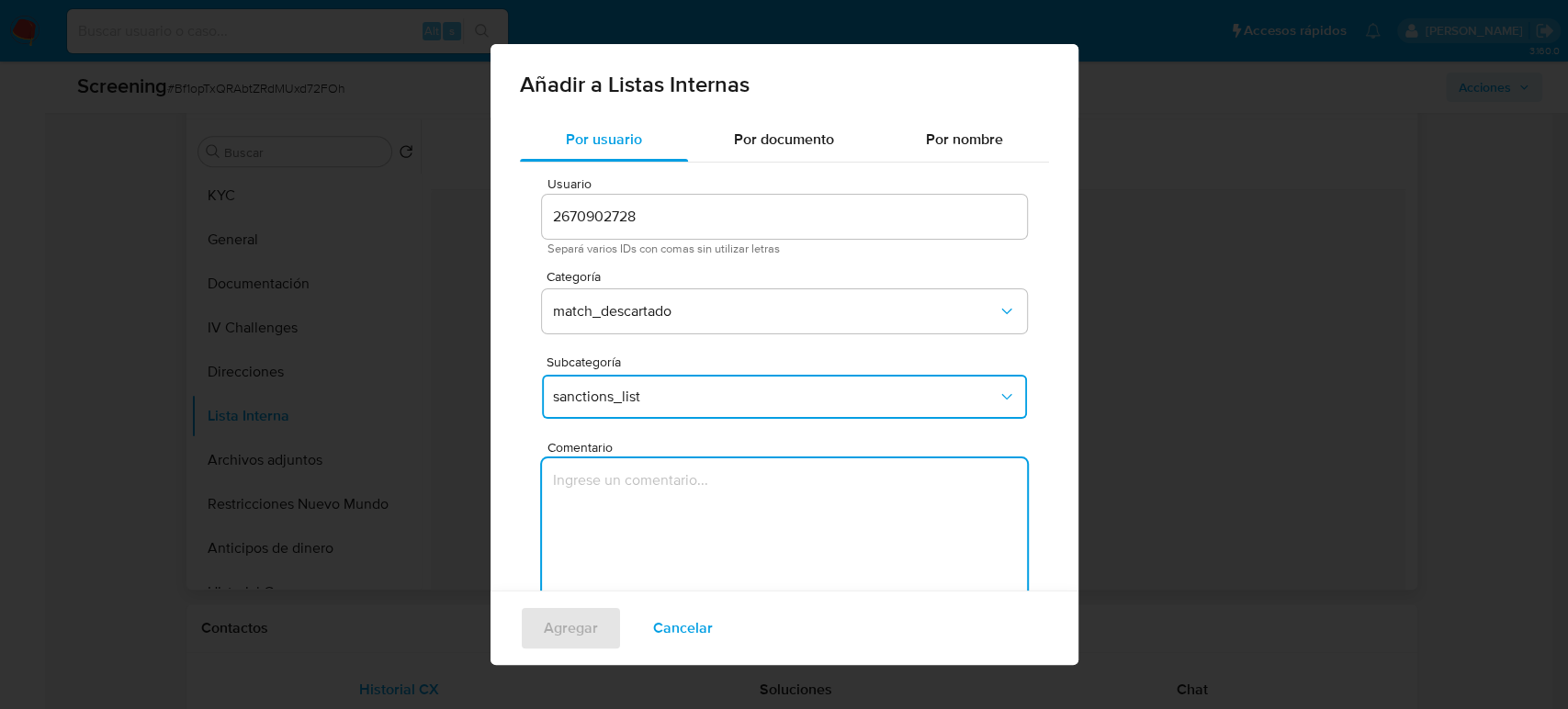
click at [616, 463] on textarea "Comentario" at bounding box center [784, 546] width 485 height 177
click at [609, 487] on textarea "Comentario" at bounding box center [784, 546] width 485 height 177
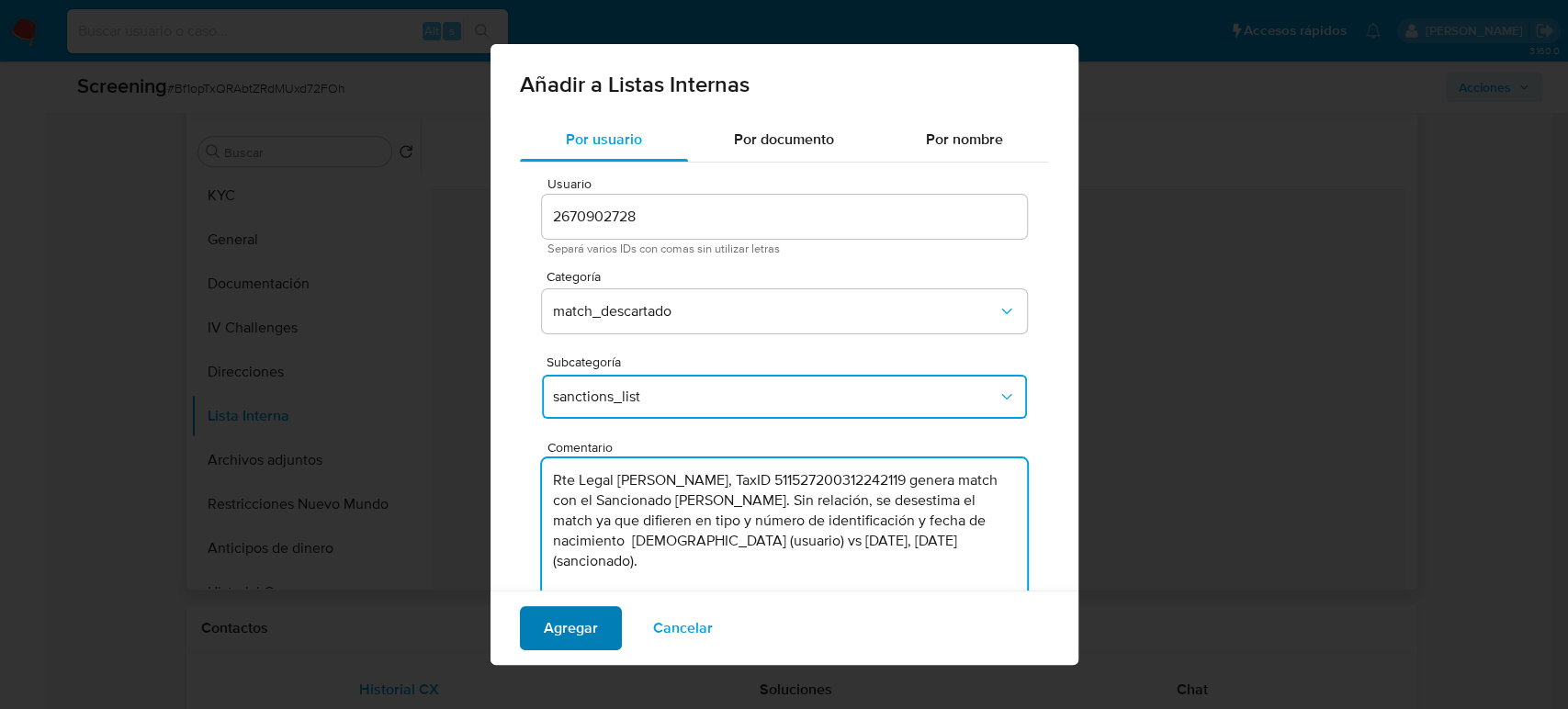
type textarea "Rte Legal [PERSON_NAME], TaxID 511527200312242119 genera match con el Sancionad…"
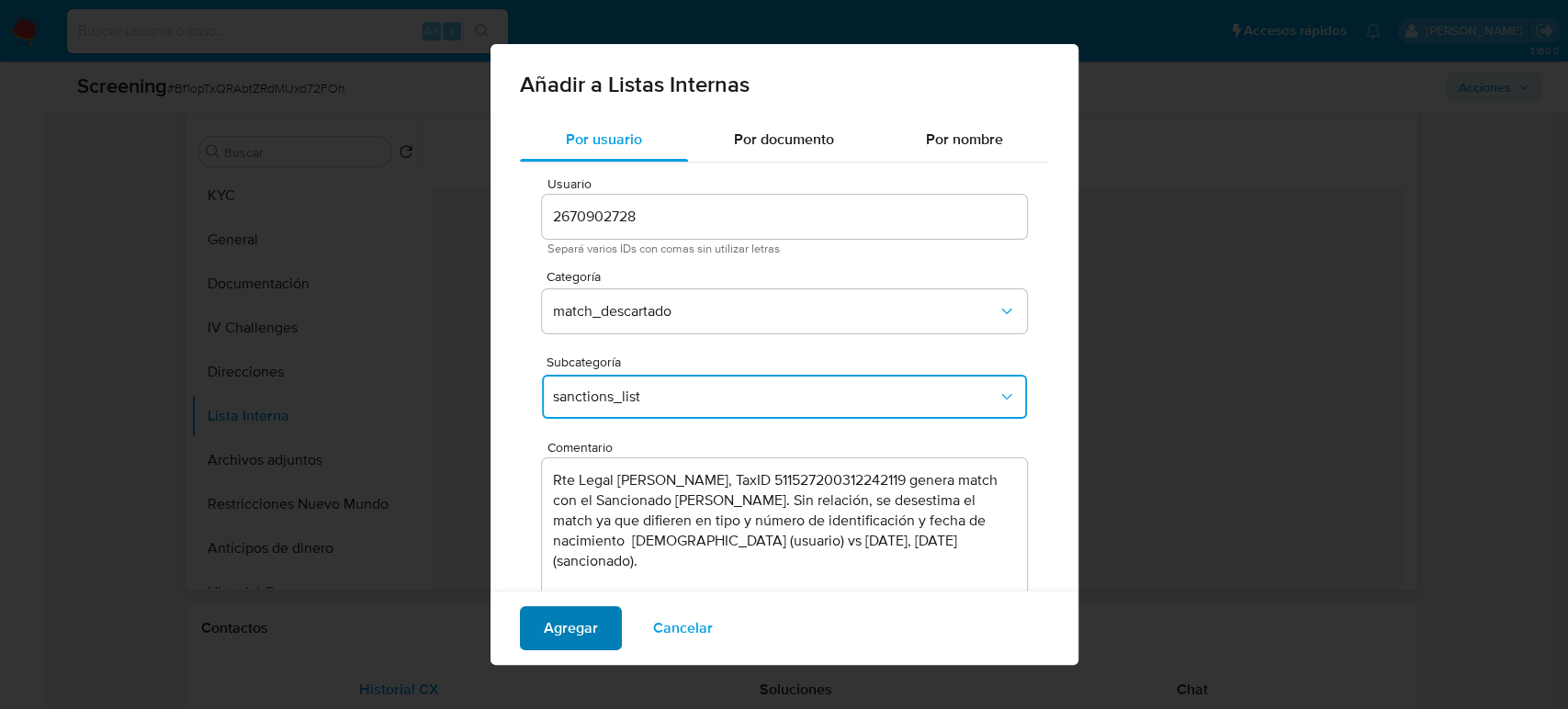
click at [571, 631] on span "Agregar" at bounding box center [570, 628] width 54 height 41
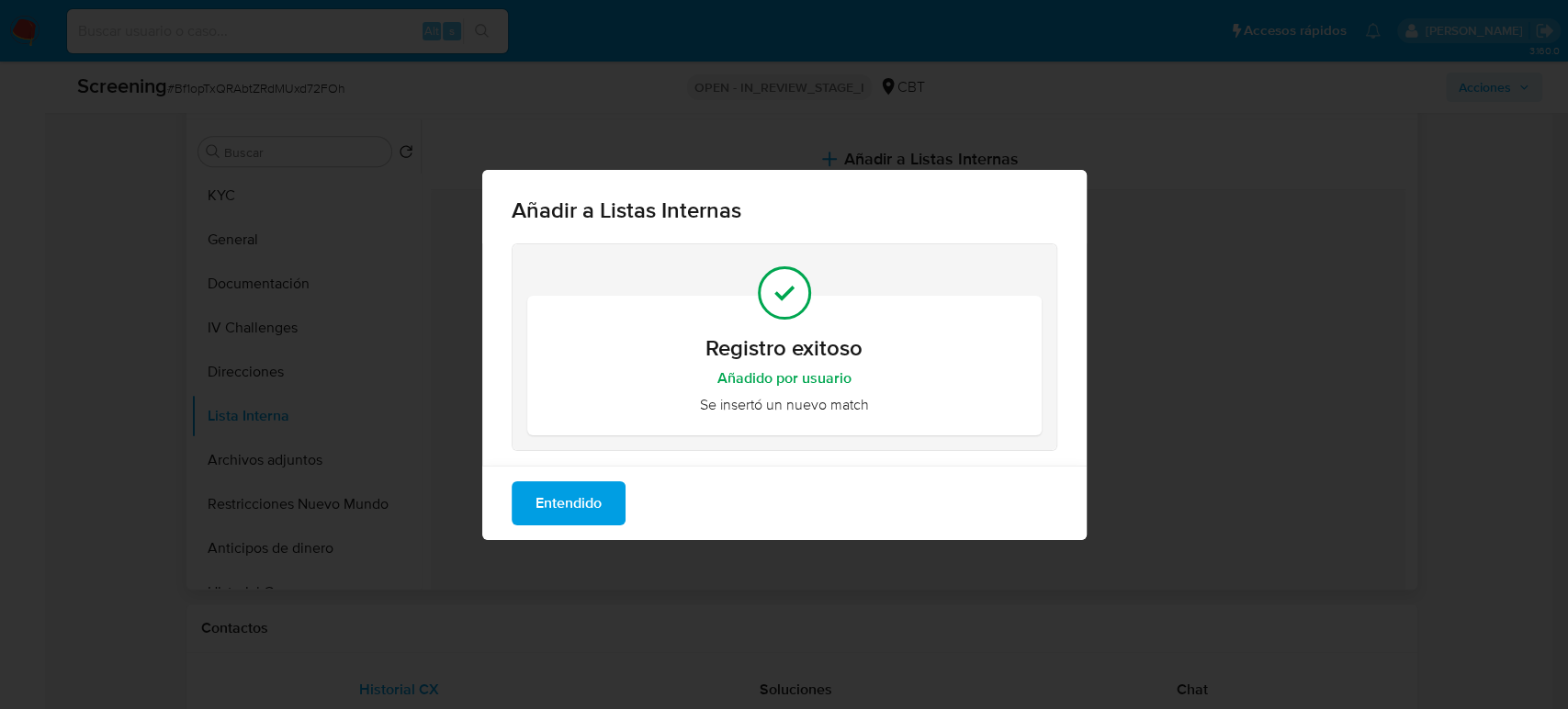
click at [569, 520] on span "Entendido" at bounding box center [569, 503] width 67 height 41
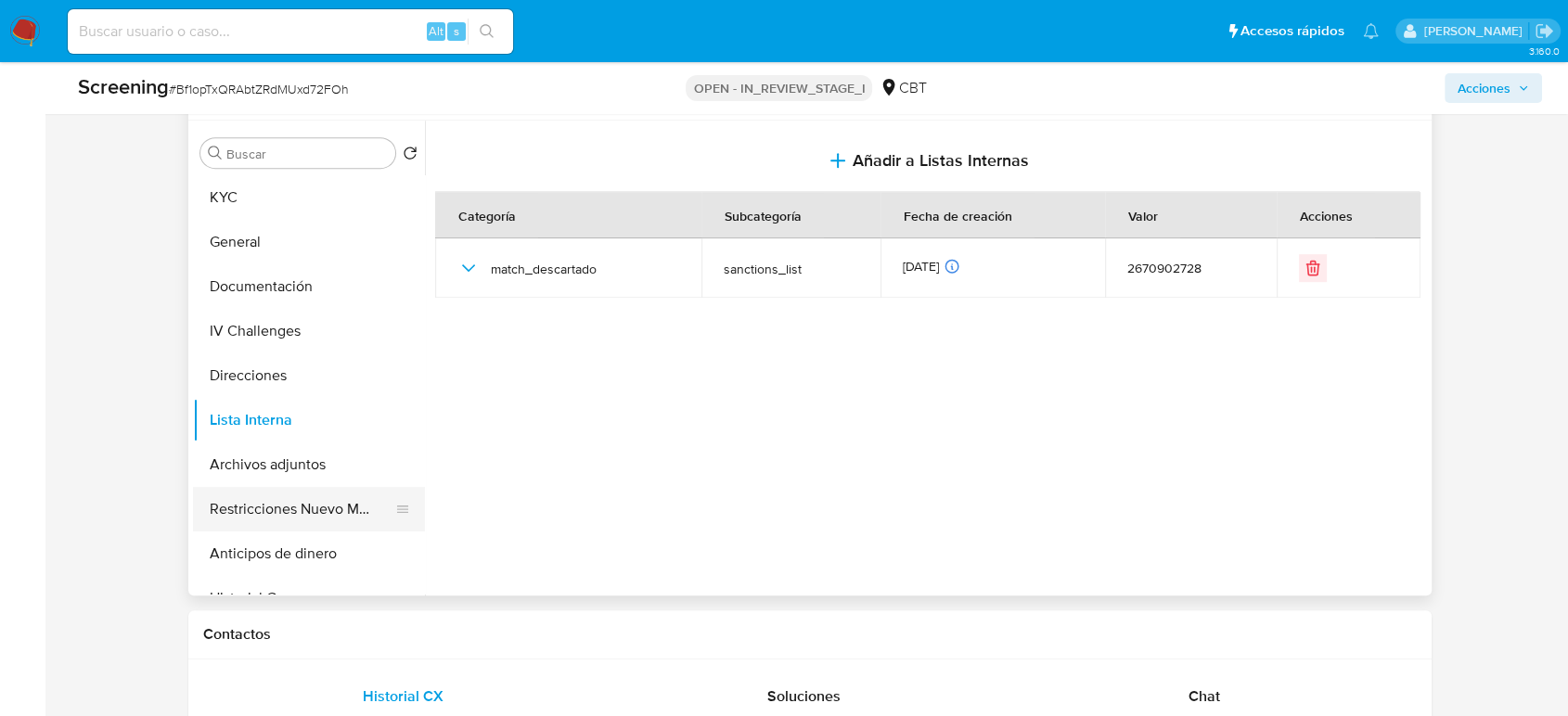
click at [306, 494] on button "Restricciones Nuevo Mundo" at bounding box center [301, 509] width 217 height 44
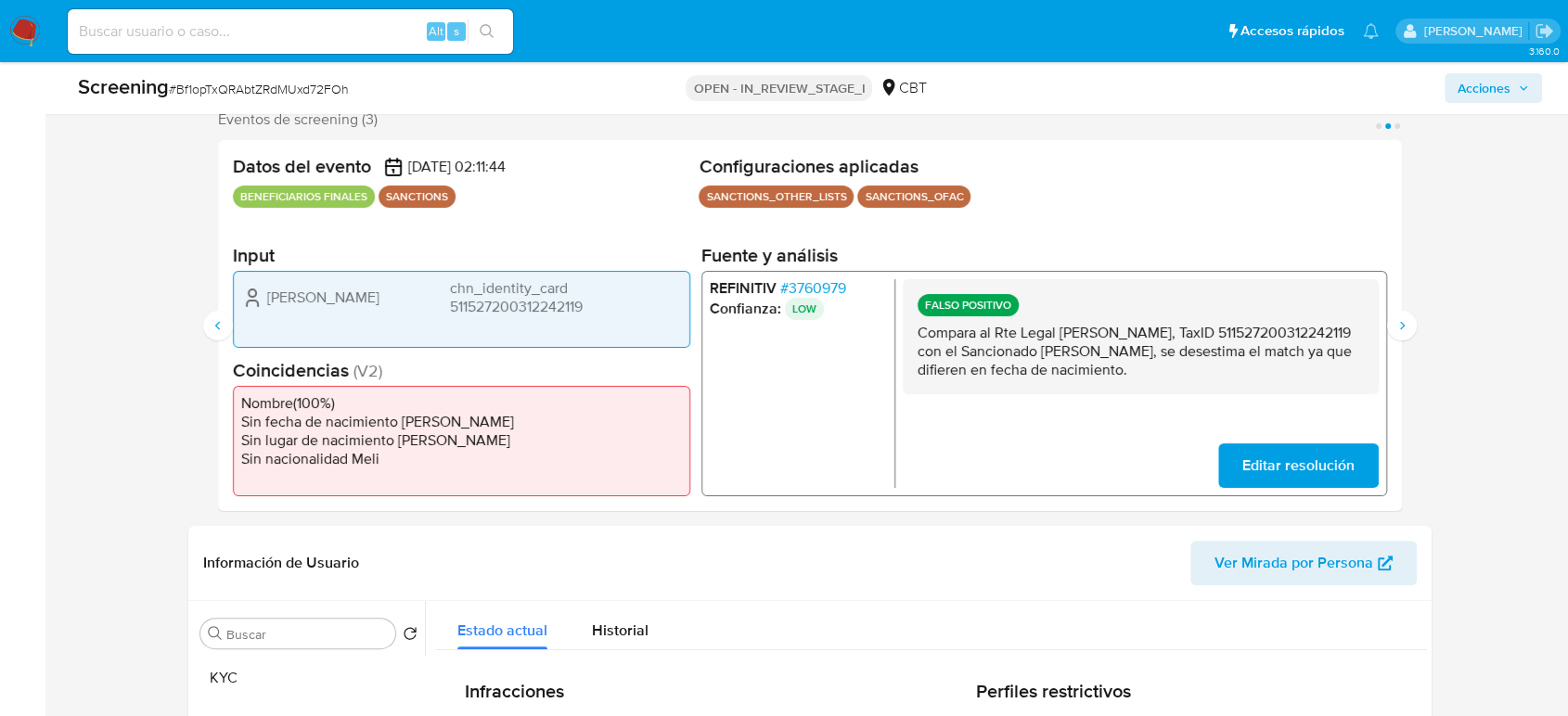
scroll to position [309, 0]
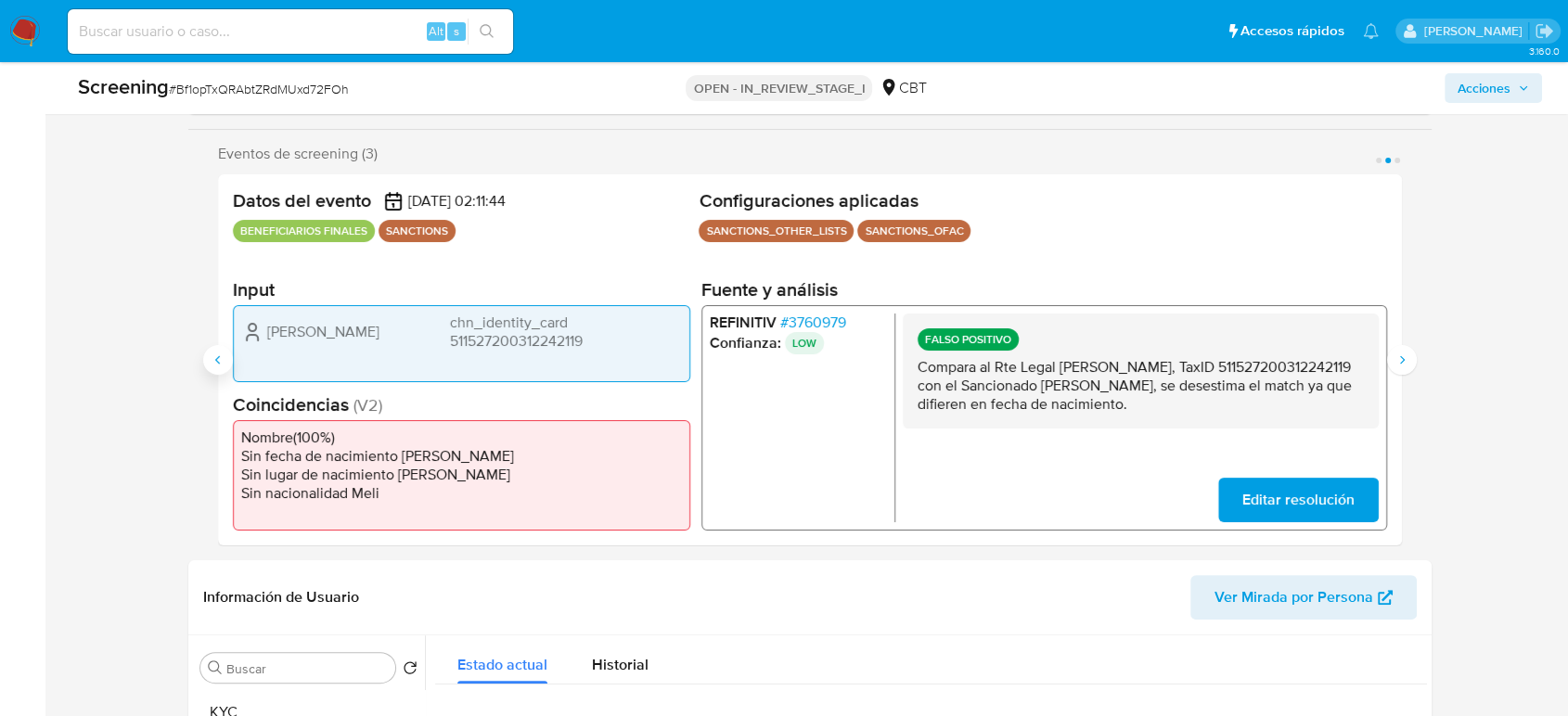
click at [213, 362] on icon "Anterior" at bounding box center [217, 359] width 14 height 14
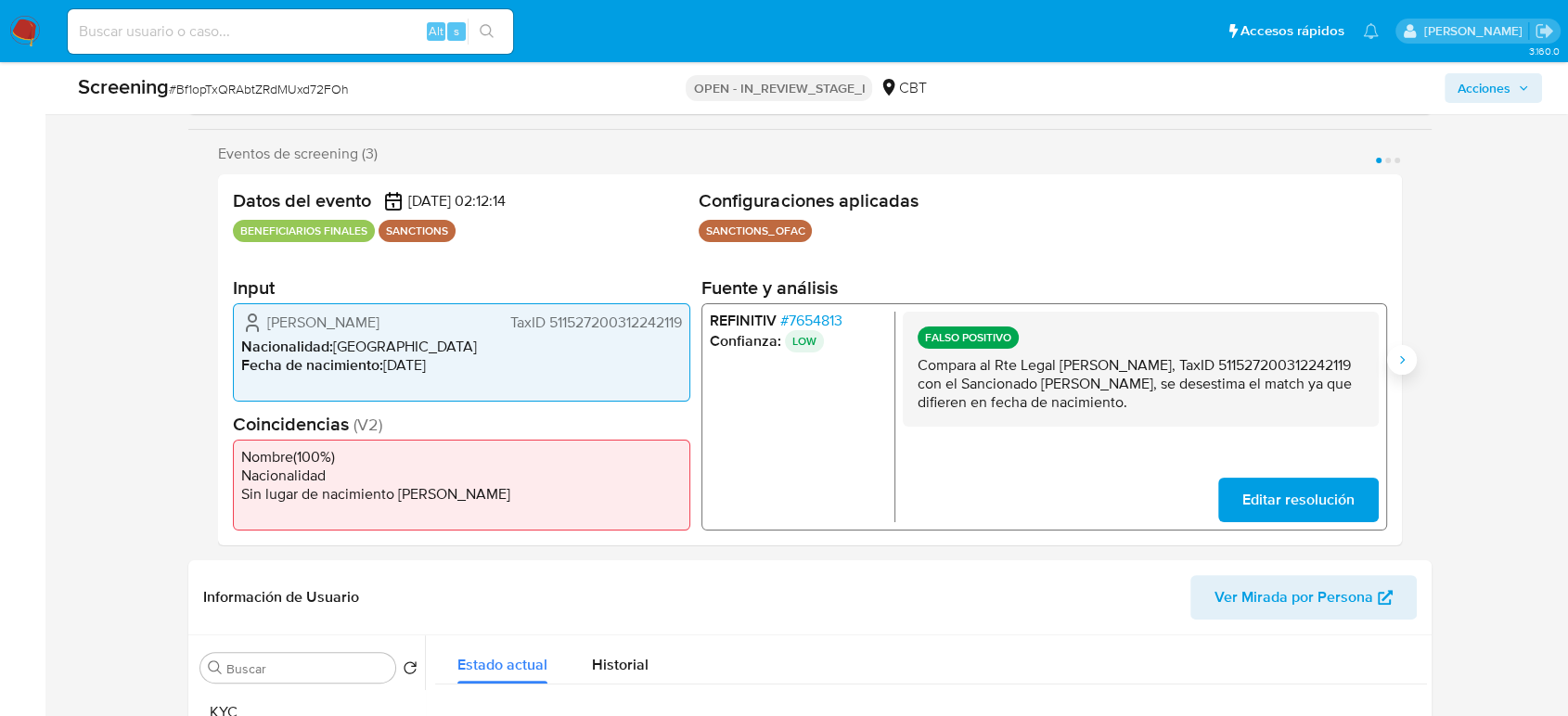
click at [1403, 368] on button "Siguiente" at bounding box center [1401, 360] width 30 height 30
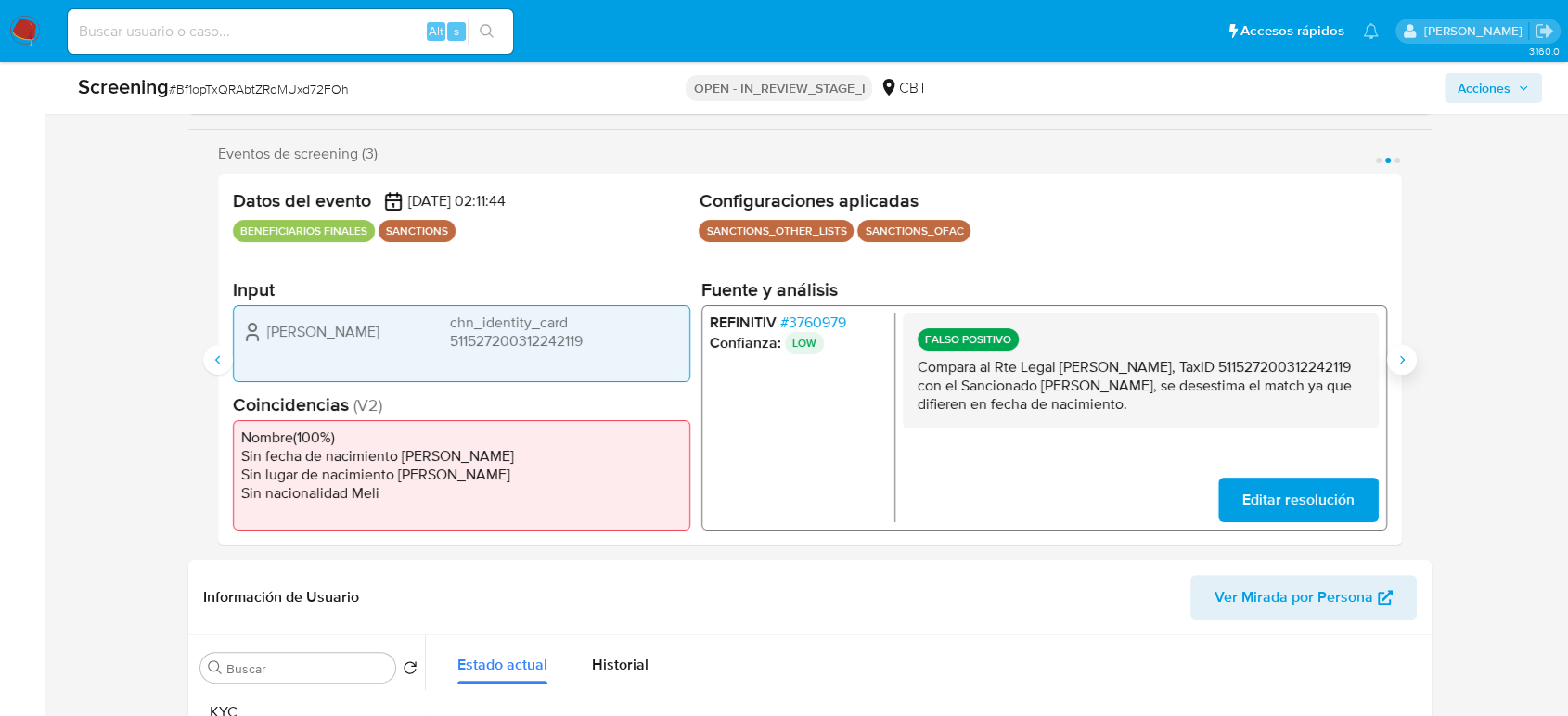
click at [1403, 368] on button "Siguiente" at bounding box center [1401, 360] width 30 height 30
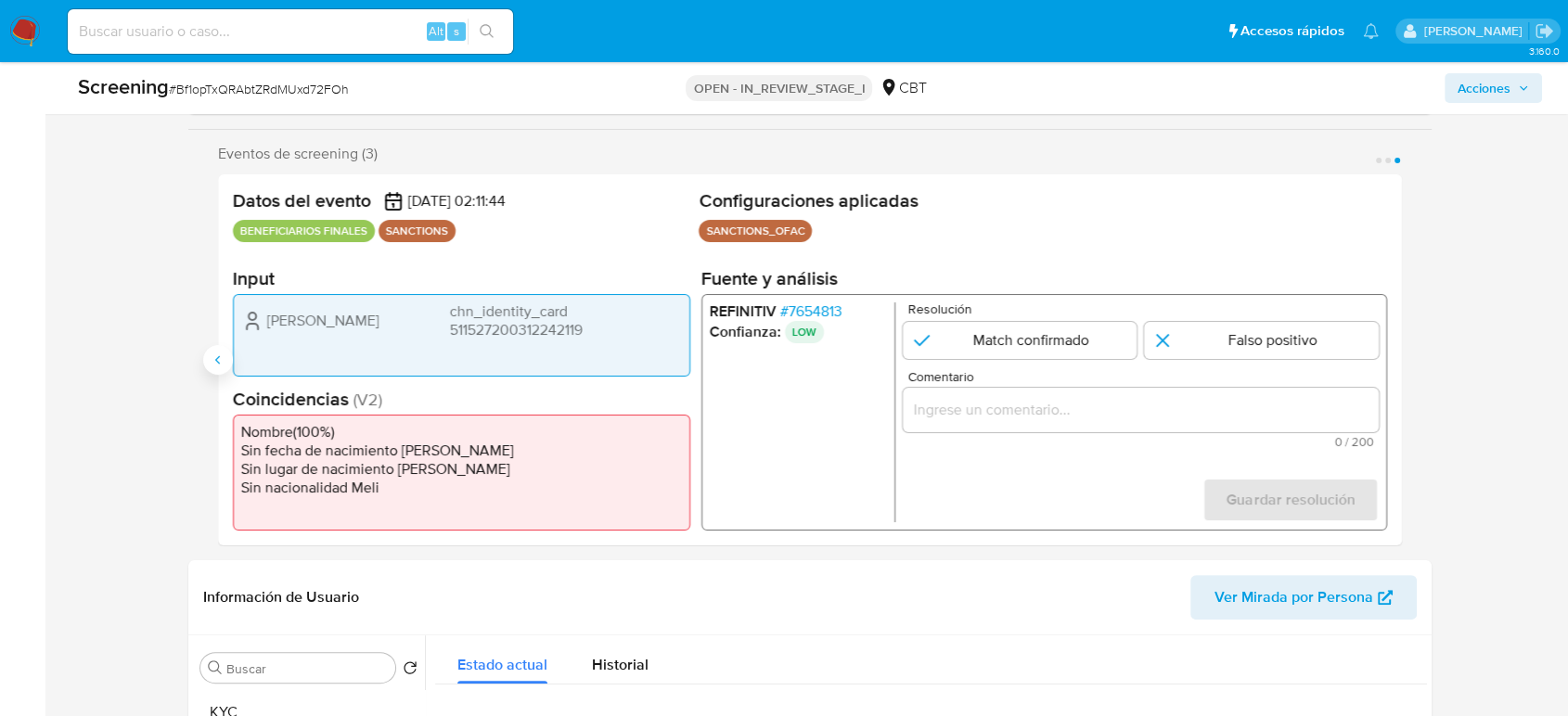
click at [217, 352] on icon "Anterior" at bounding box center [217, 359] width 14 height 14
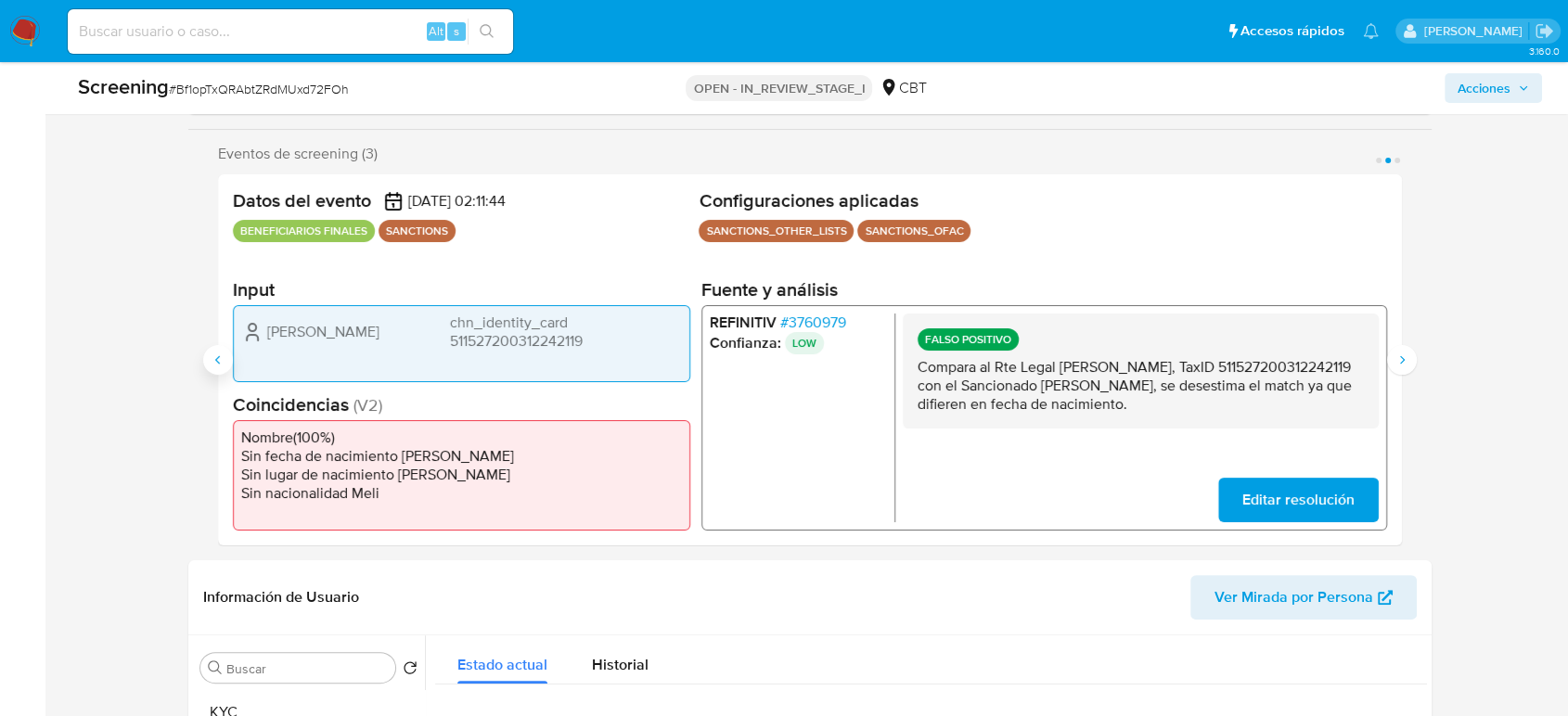
click at [217, 352] on icon "Anterior" at bounding box center [217, 359] width 14 height 14
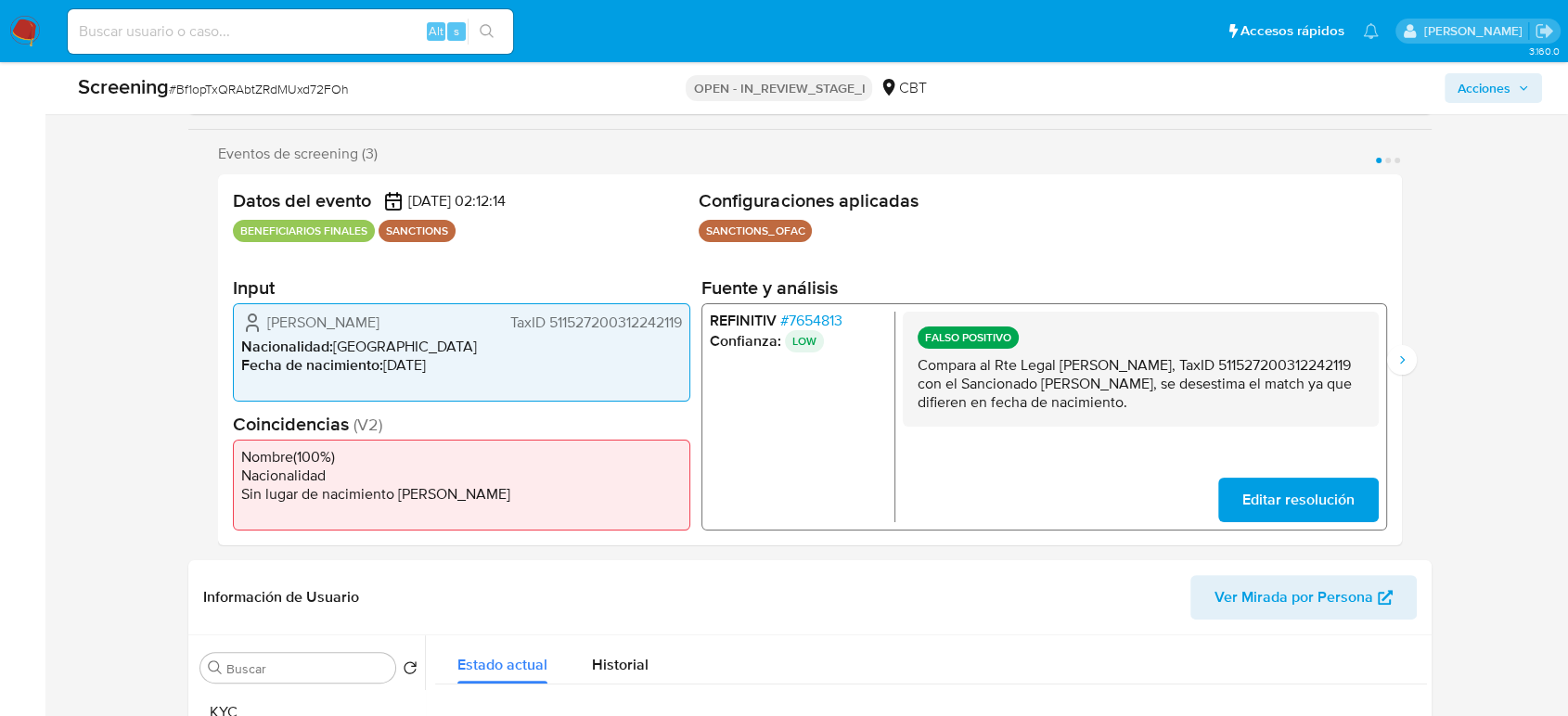
drag, startPoint x: 1134, startPoint y: 406, endPoint x: 916, endPoint y: 364, distance: 222.0
click at [917, 364] on p "Compara al Rte Legal Wei Zhang, TaxID 511527200312242119 con el Sancionado Wei …" at bounding box center [1140, 384] width 446 height 56
click at [1408, 353] on icon "Siguiente" at bounding box center [1401, 359] width 14 height 14
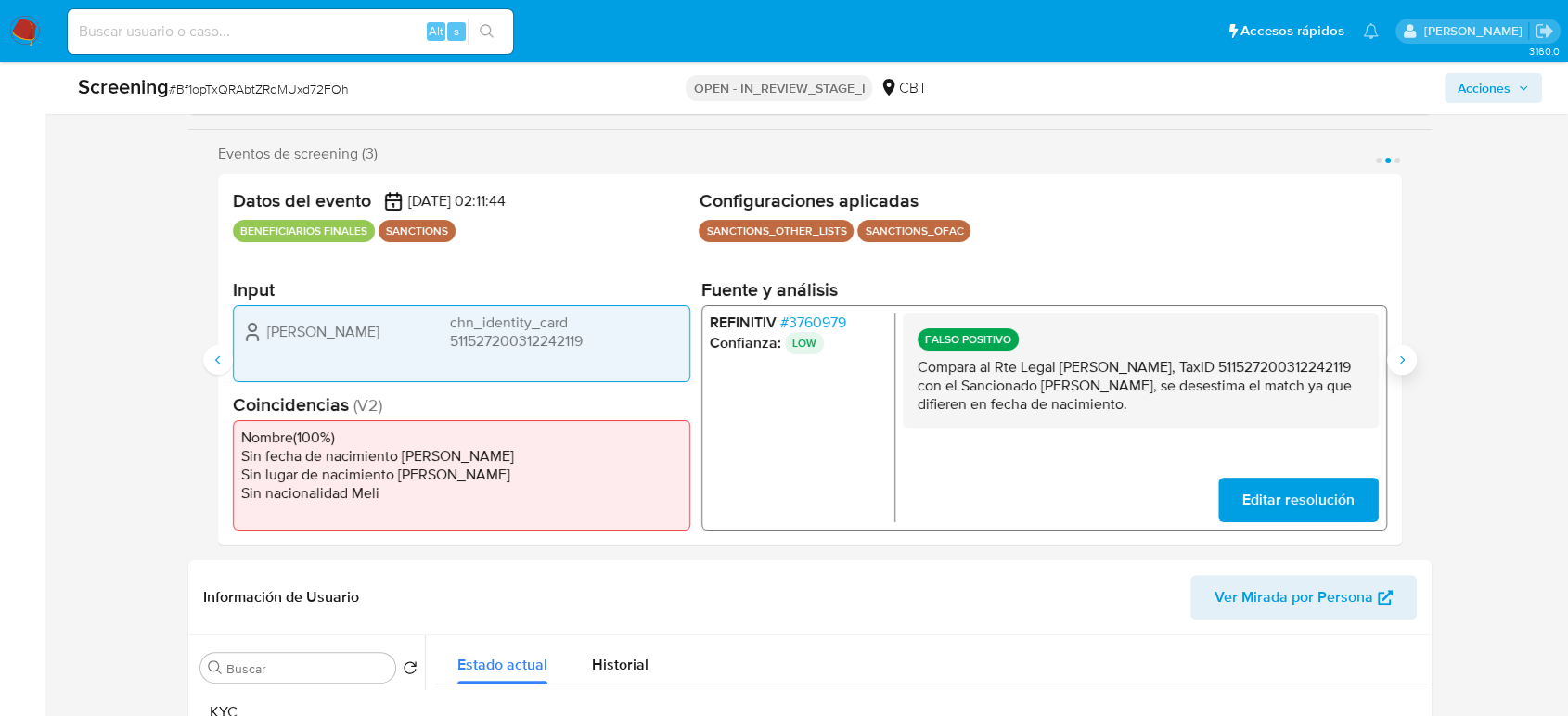
click at [1408, 353] on icon "Siguiente" at bounding box center [1401, 359] width 14 height 14
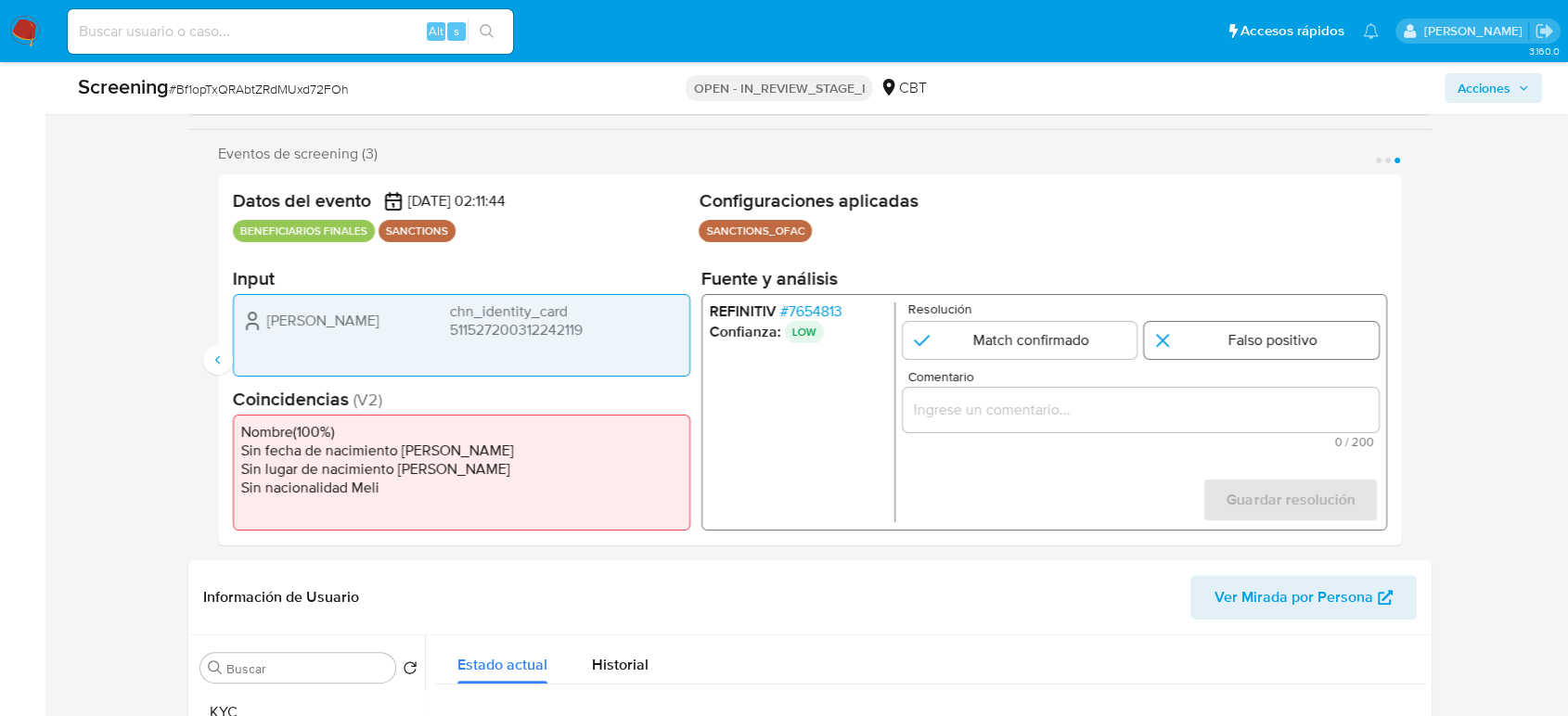
click at [1195, 329] on input "3 de 3" at bounding box center [1261, 340] width 235 height 37
radio input "true"
click at [1144, 426] on div "3 de 3" at bounding box center [1140, 410] width 476 height 44
click at [1151, 416] on input "Comentario" at bounding box center [1140, 410] width 476 height 24
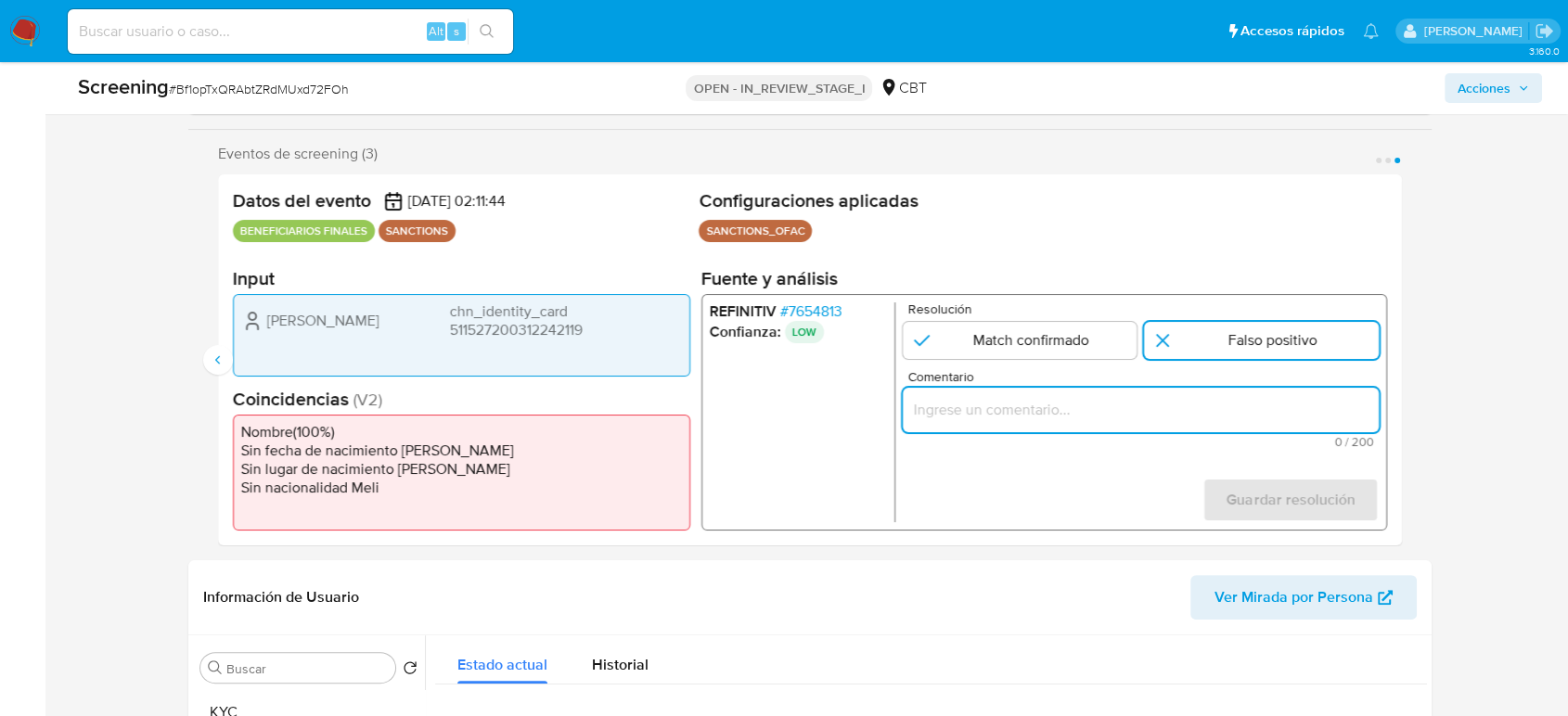
paste input "Compara al Rte Legal Wei Zhang, TaxID 511527200312242119 con el Sancionado Wei …"
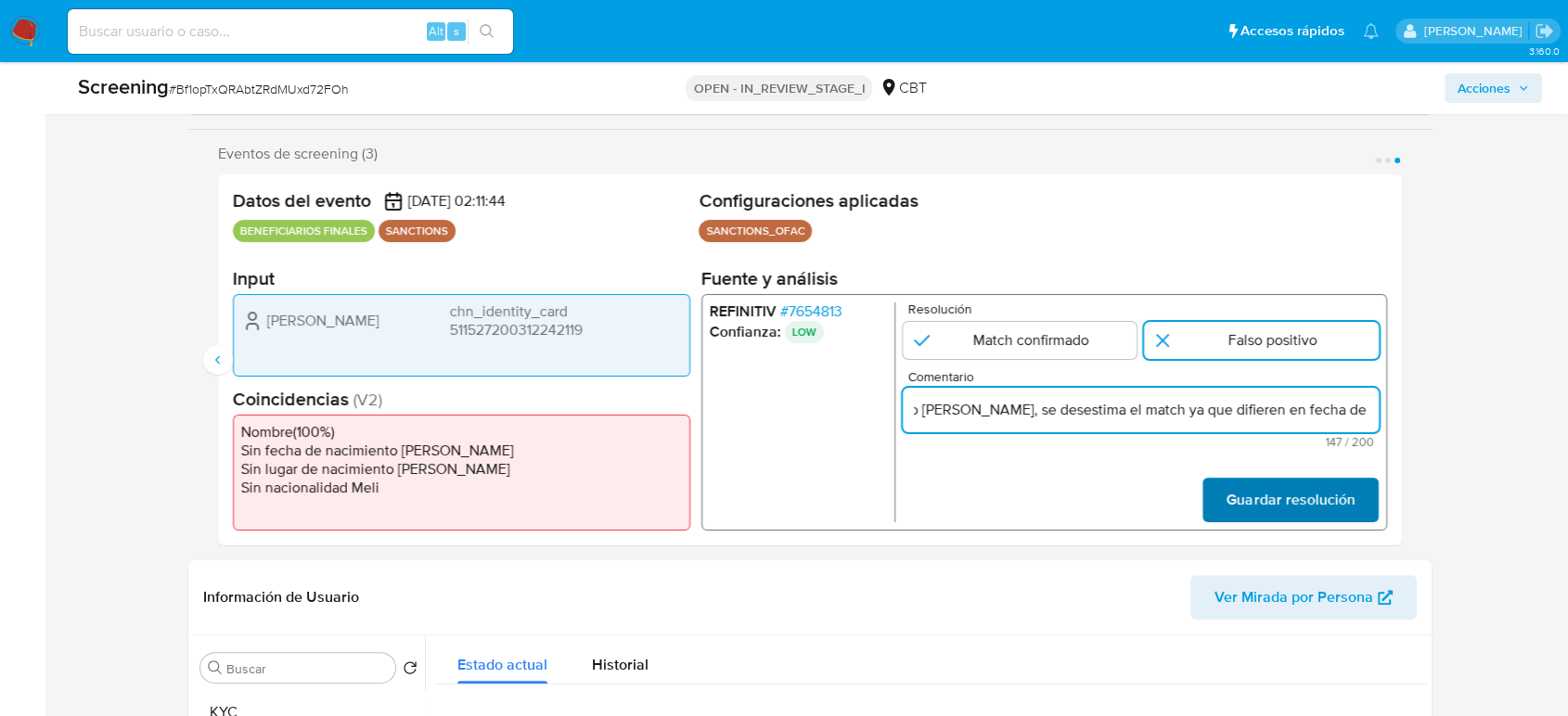
type input "Compara al Rte Legal Wei Zhang, TaxID 511527200312242119 con el Sancionado Wei …"
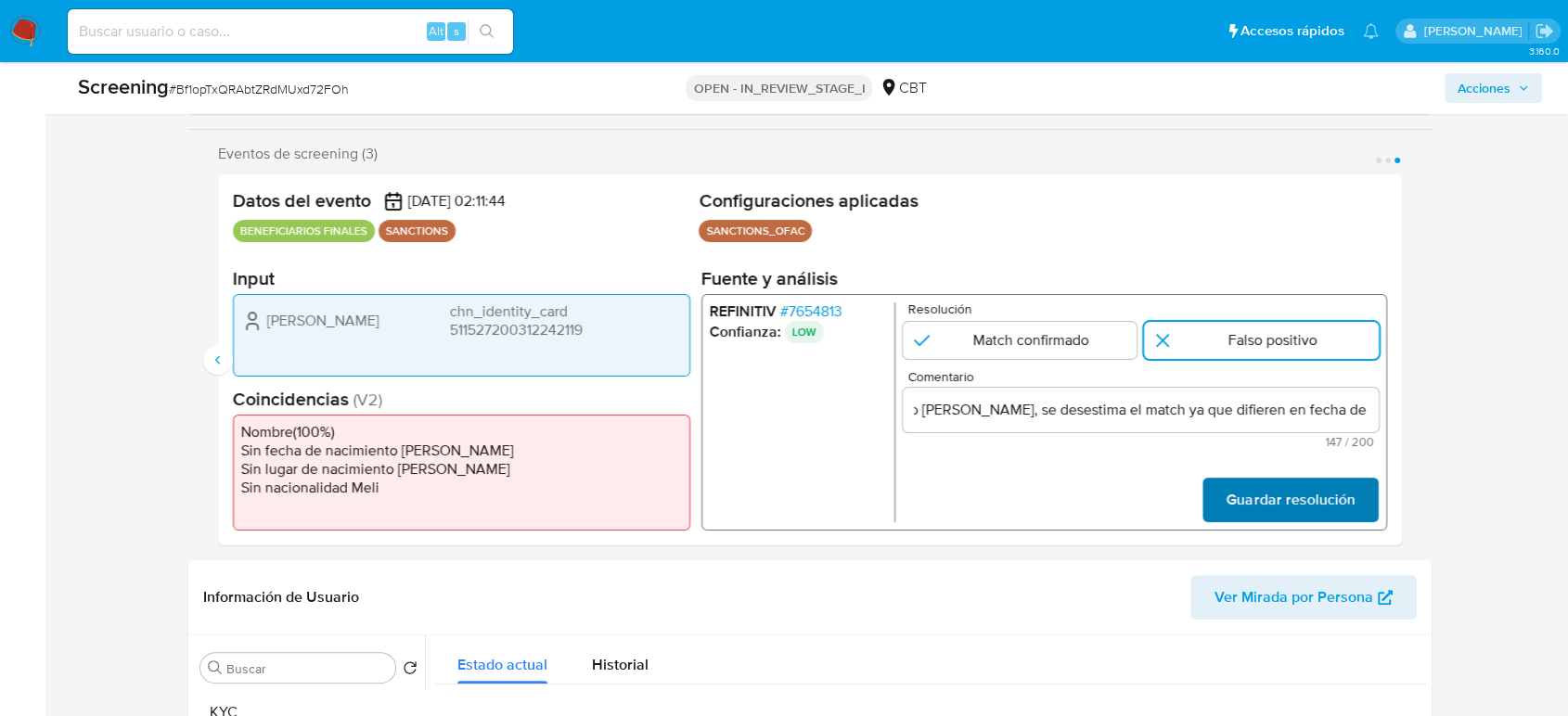
scroll to position [0, 0]
click at [1247, 490] on span "Guardar resolución" at bounding box center [1290, 500] width 128 height 41
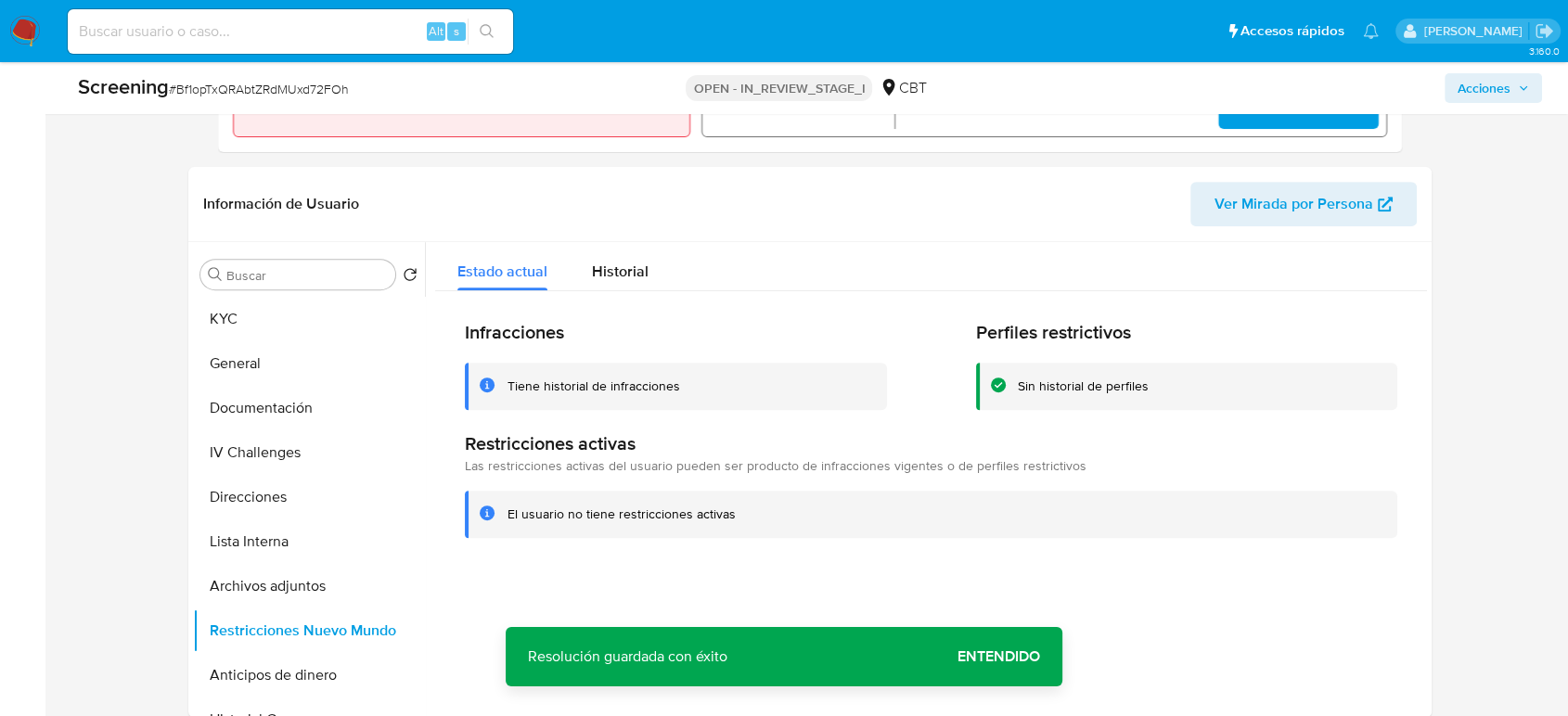
scroll to position [721, 0]
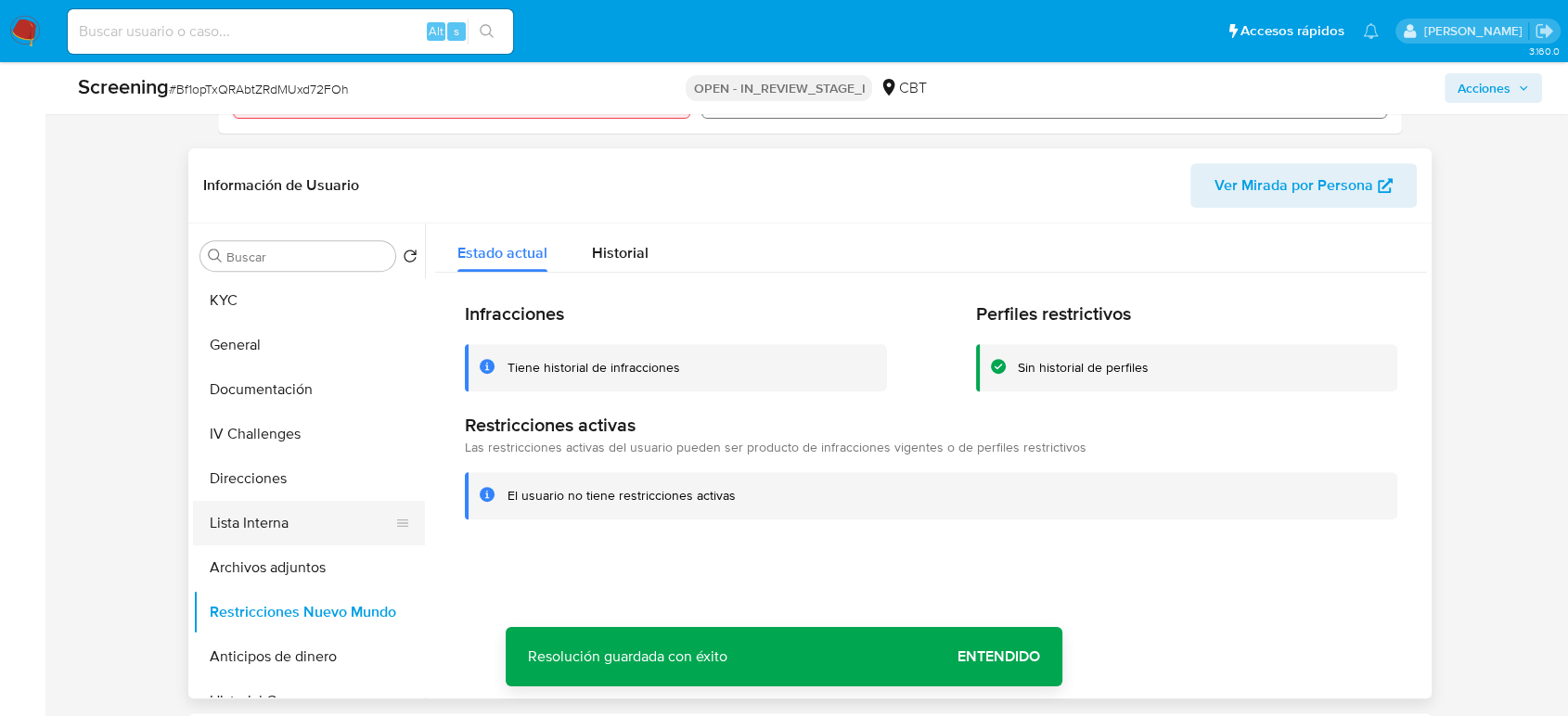
click at [271, 512] on button "Lista Interna" at bounding box center [301, 523] width 217 height 44
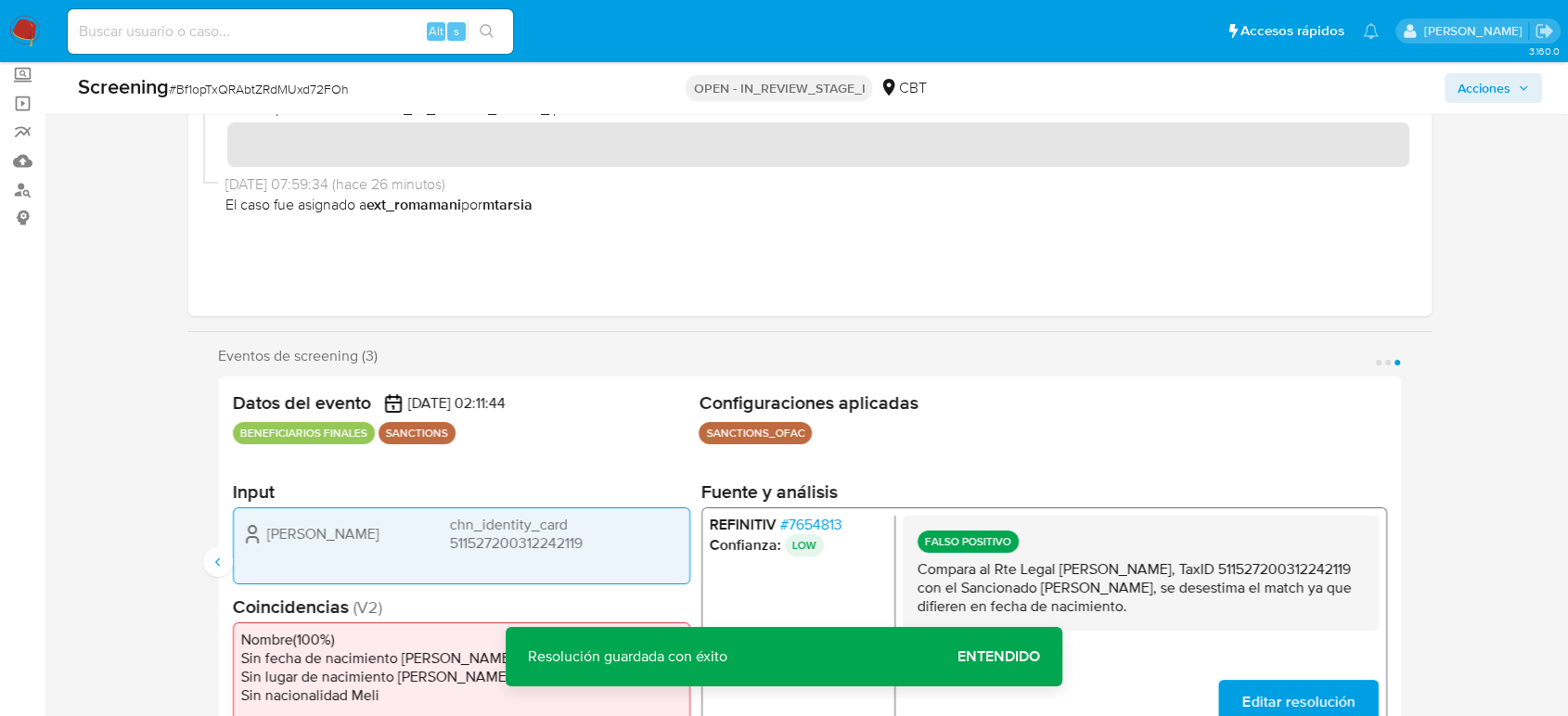
scroll to position [103, 0]
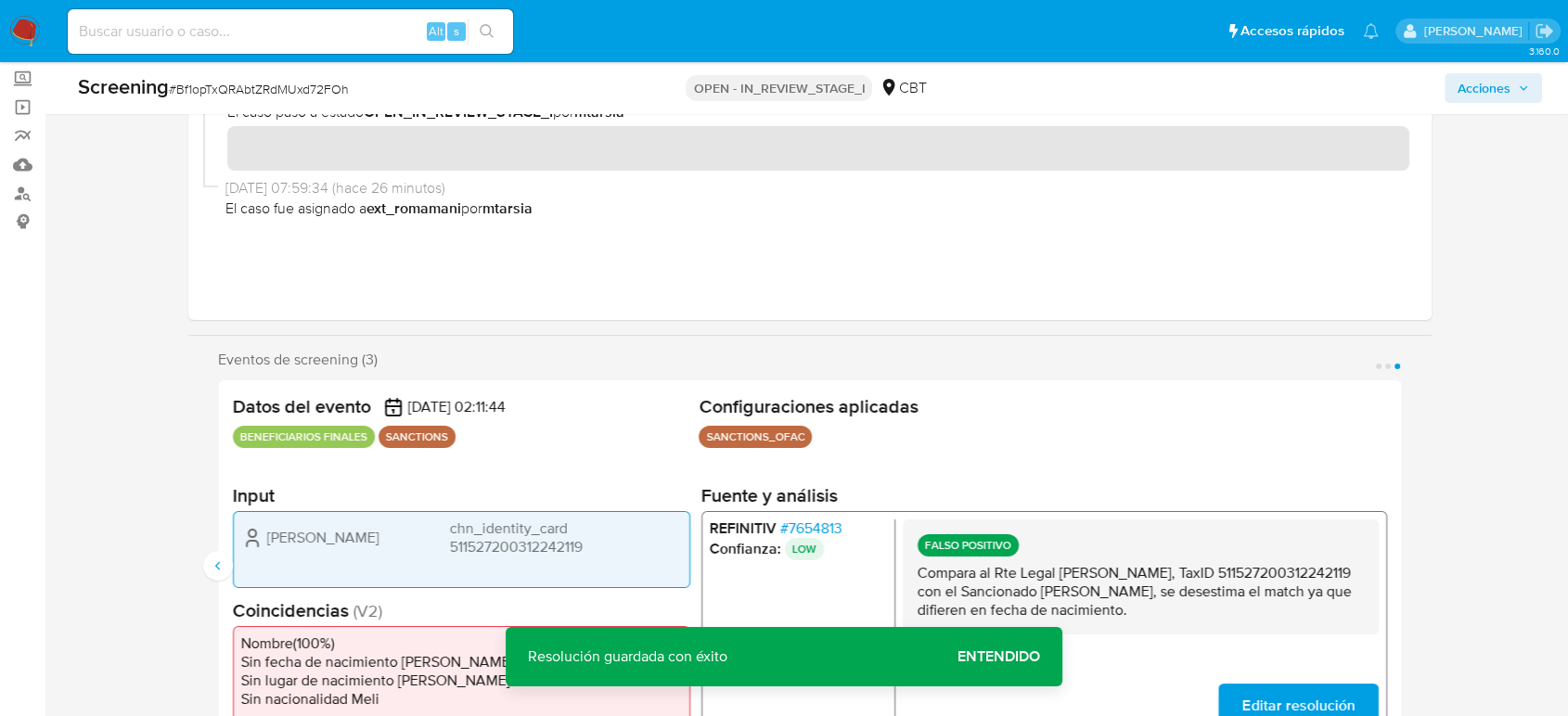
click at [1424, 95] on span "Acciones" at bounding box center [1484, 87] width 53 height 30
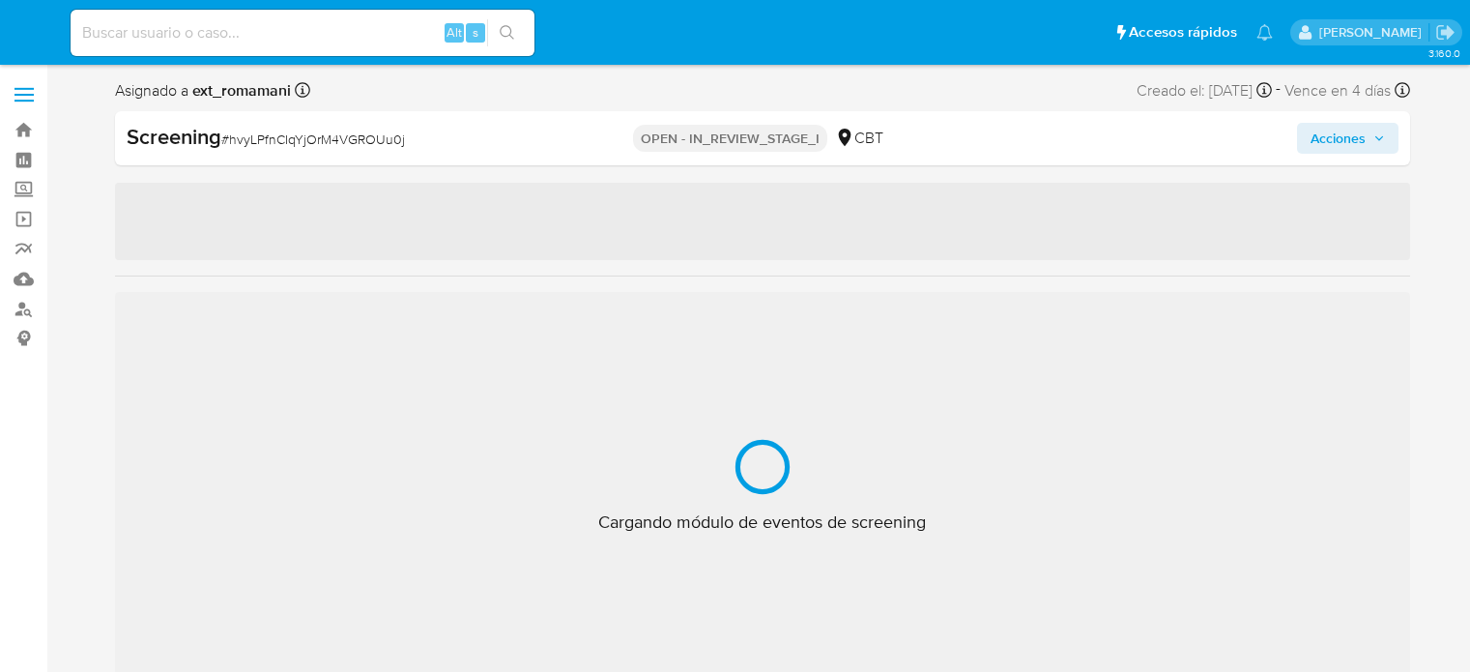
select select "10"
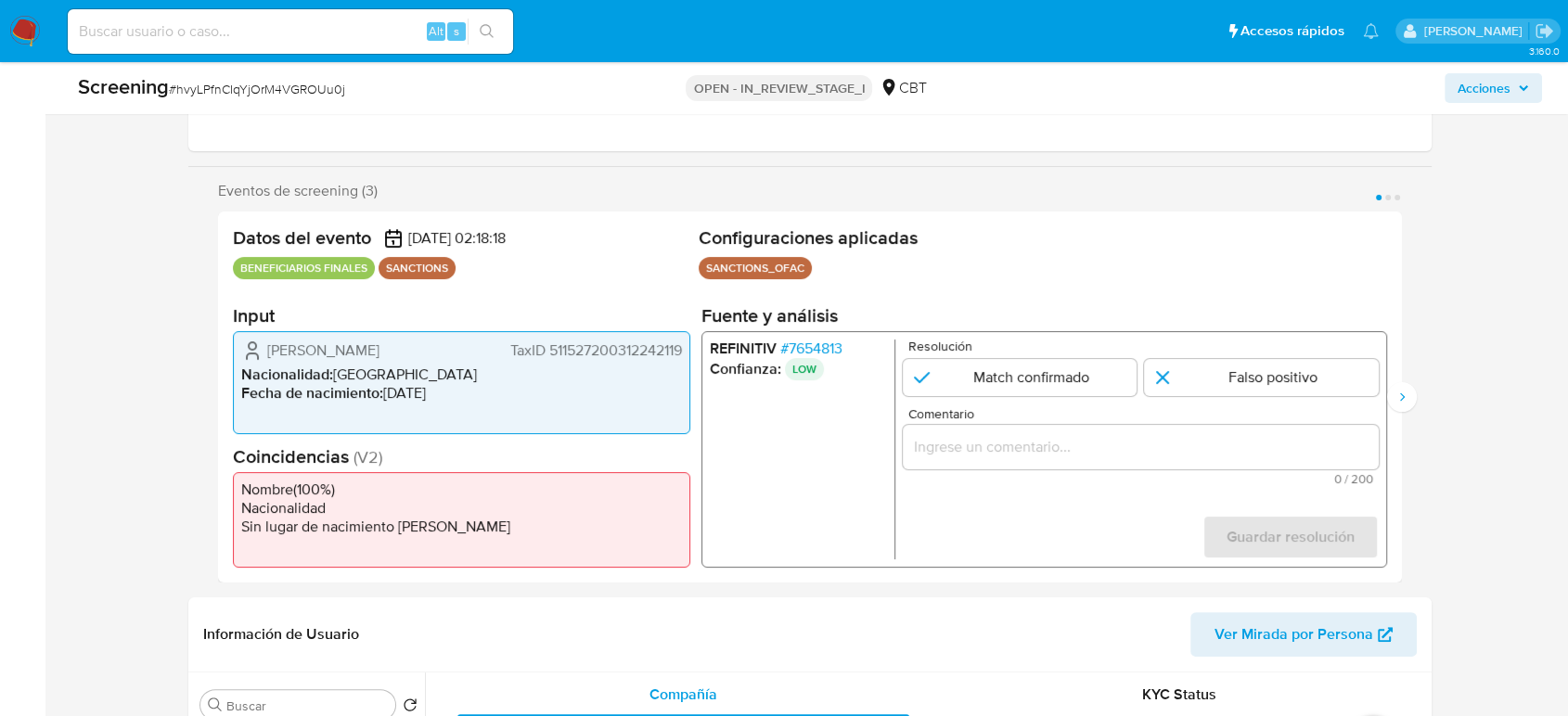
scroll to position [309, 0]
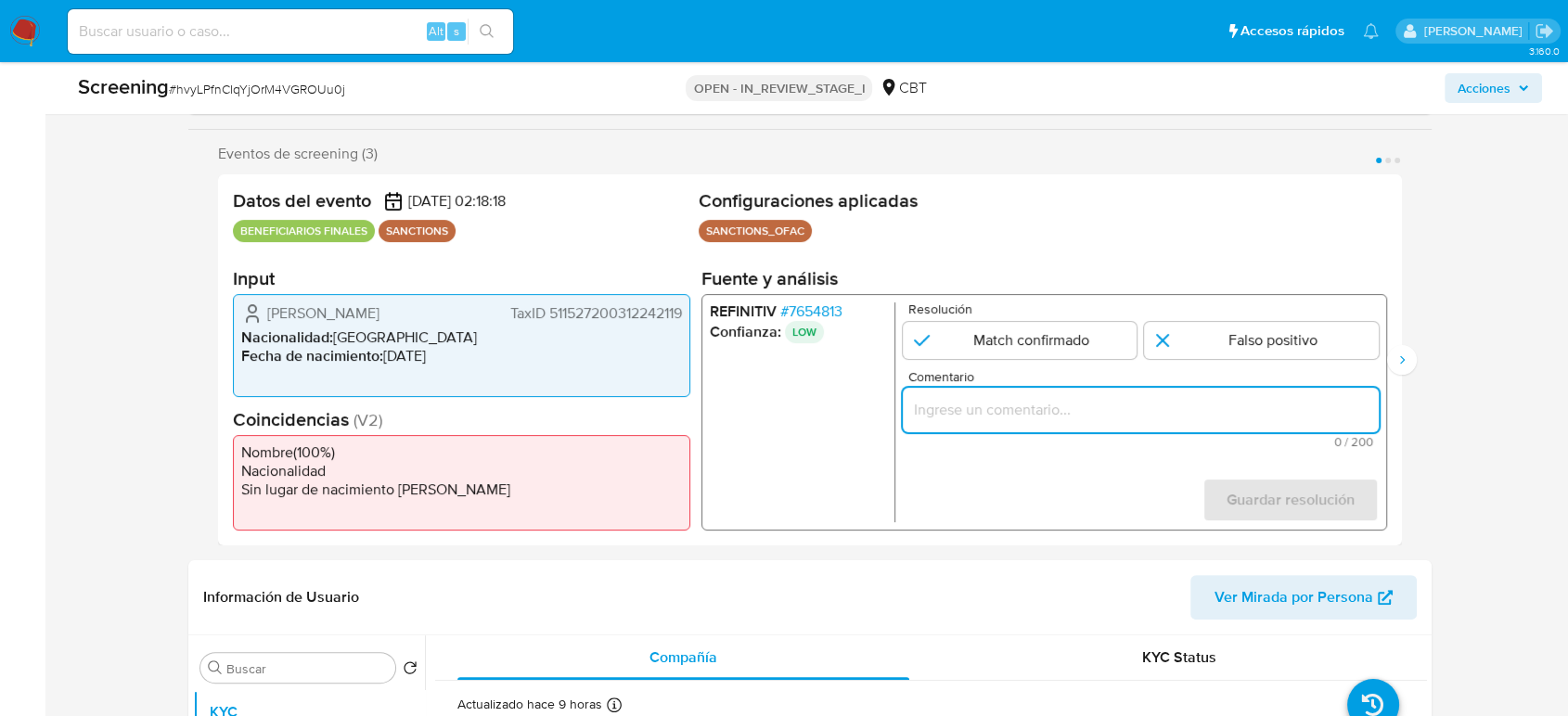
click at [1013, 421] on input "Comentario" at bounding box center [1140, 410] width 476 height 24
paste input "Compara al Rte Legal con el Sancionado , se desestima el match ya que difieren …"
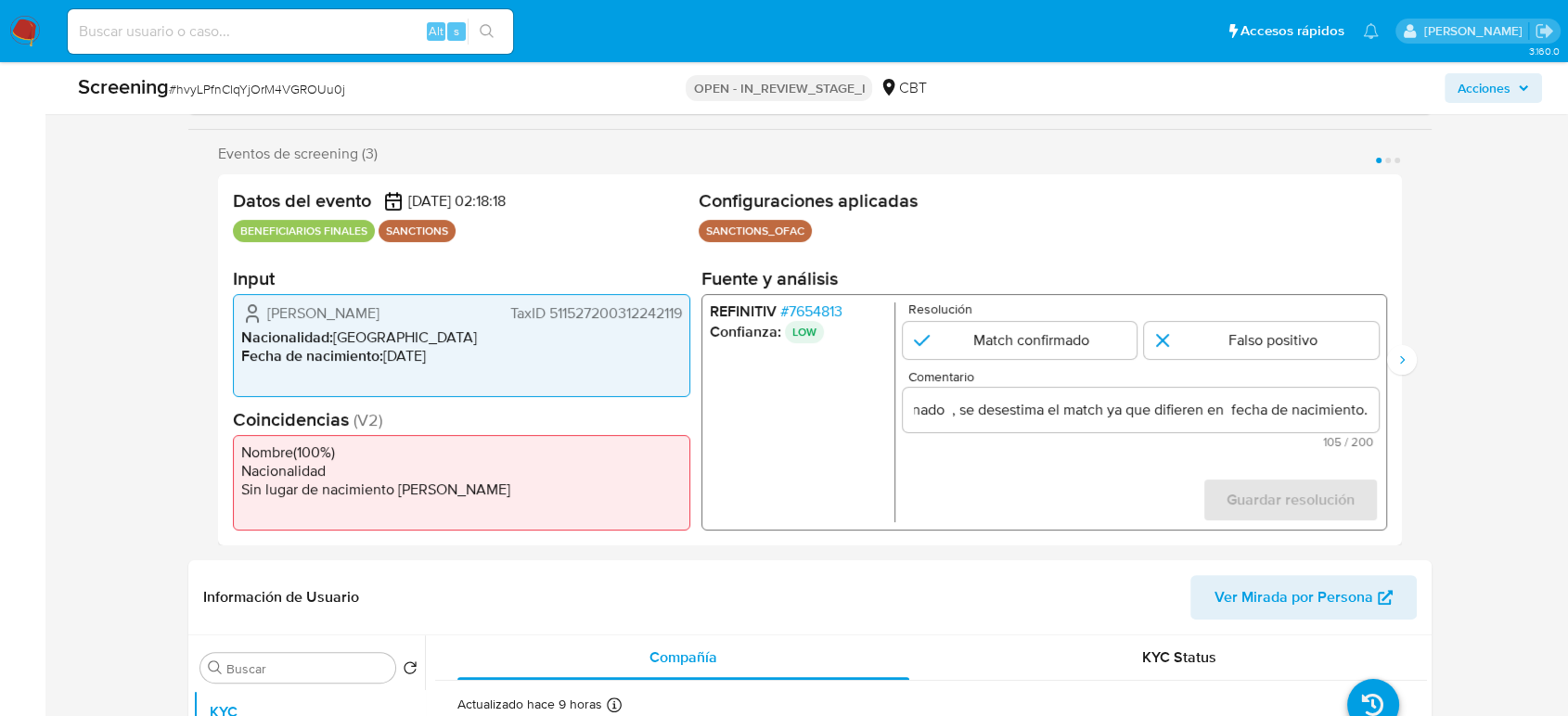
scroll to position [0, 0]
click at [838, 309] on span "# 7654813" at bounding box center [811, 311] width 62 height 18
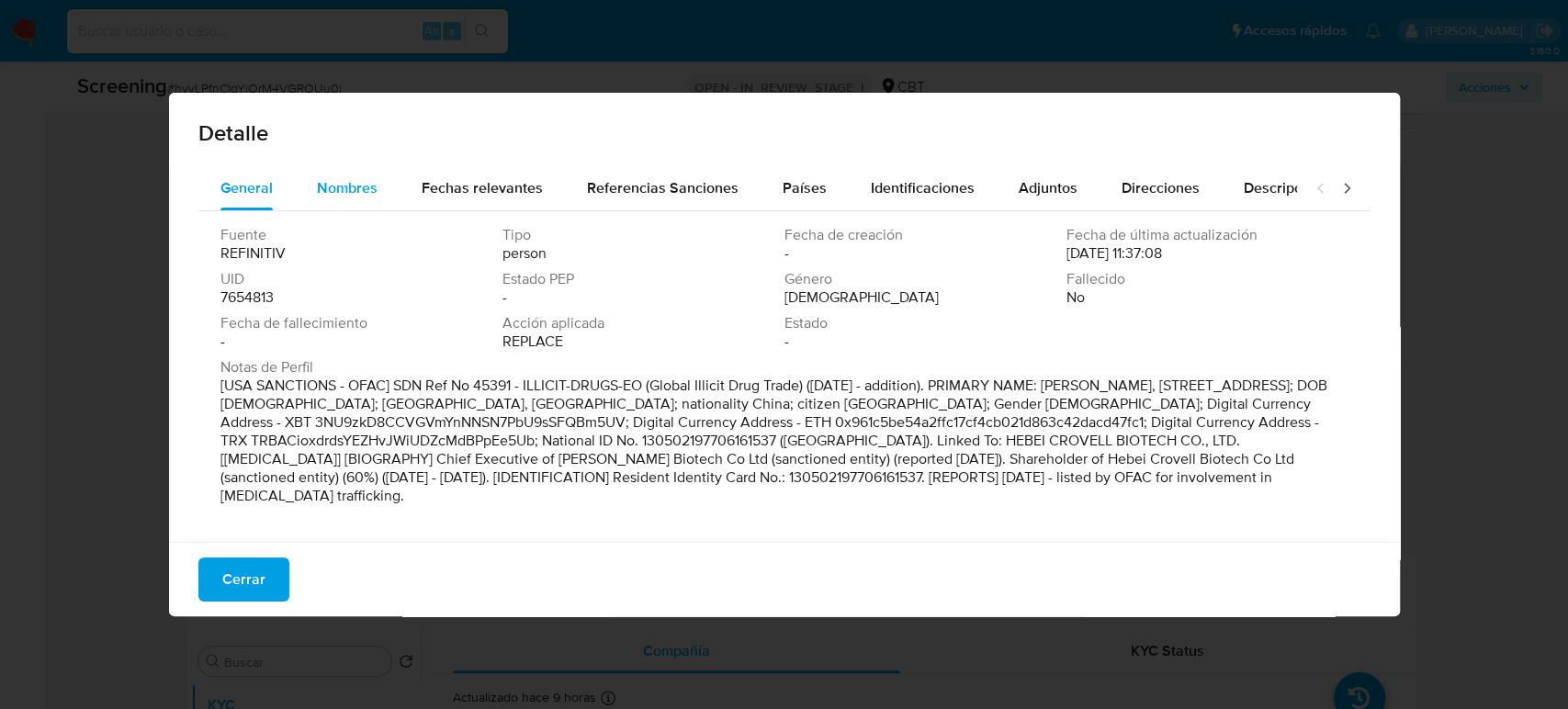
click at [366, 189] on span "Nombres" at bounding box center [347, 188] width 61 height 21
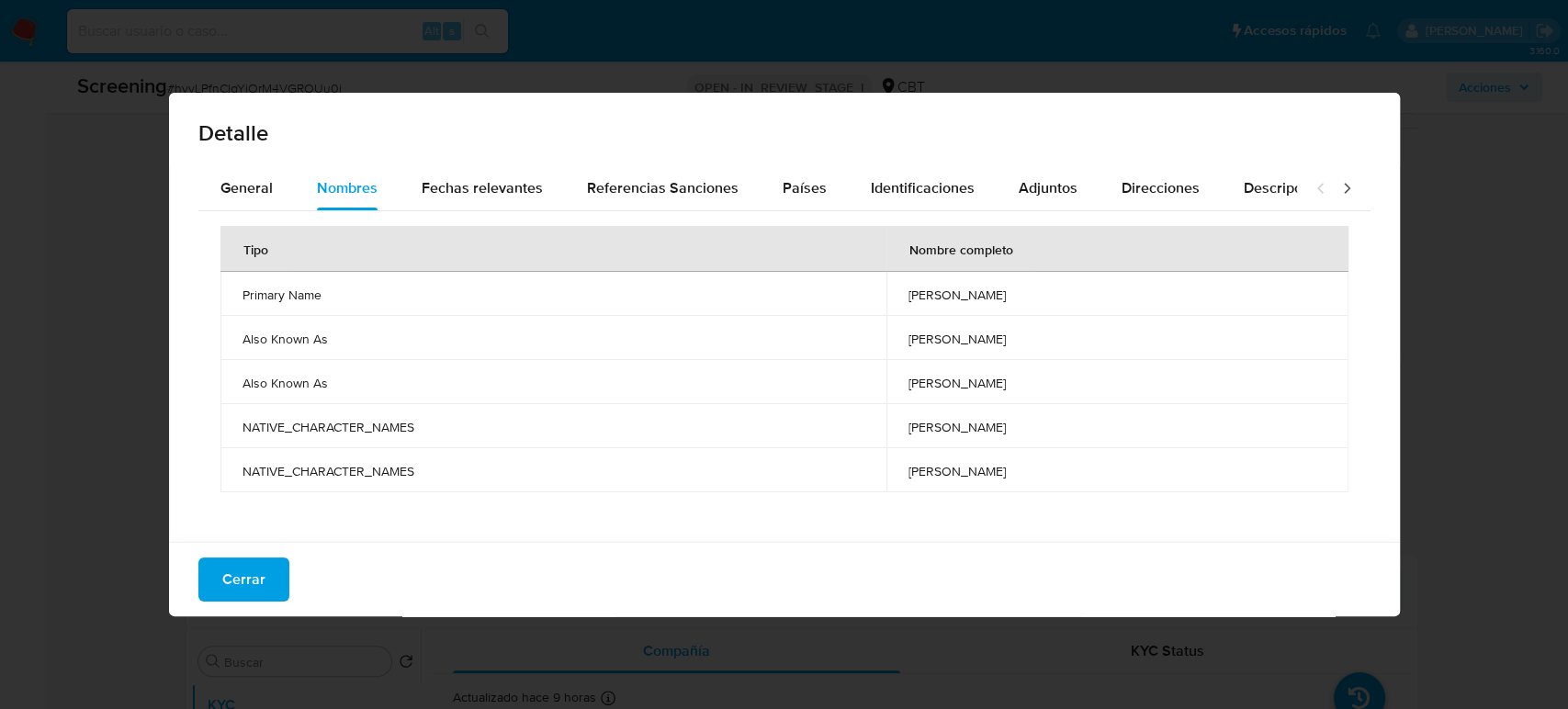
drag, startPoint x: 897, startPoint y: 292, endPoint x: 1009, endPoint y: 297, distance: 112.1
click at [1009, 297] on td "[PERSON_NAME]" at bounding box center [1118, 294] width 462 height 44
click at [218, 586] on button "Cerrar" at bounding box center [244, 580] width 91 height 44
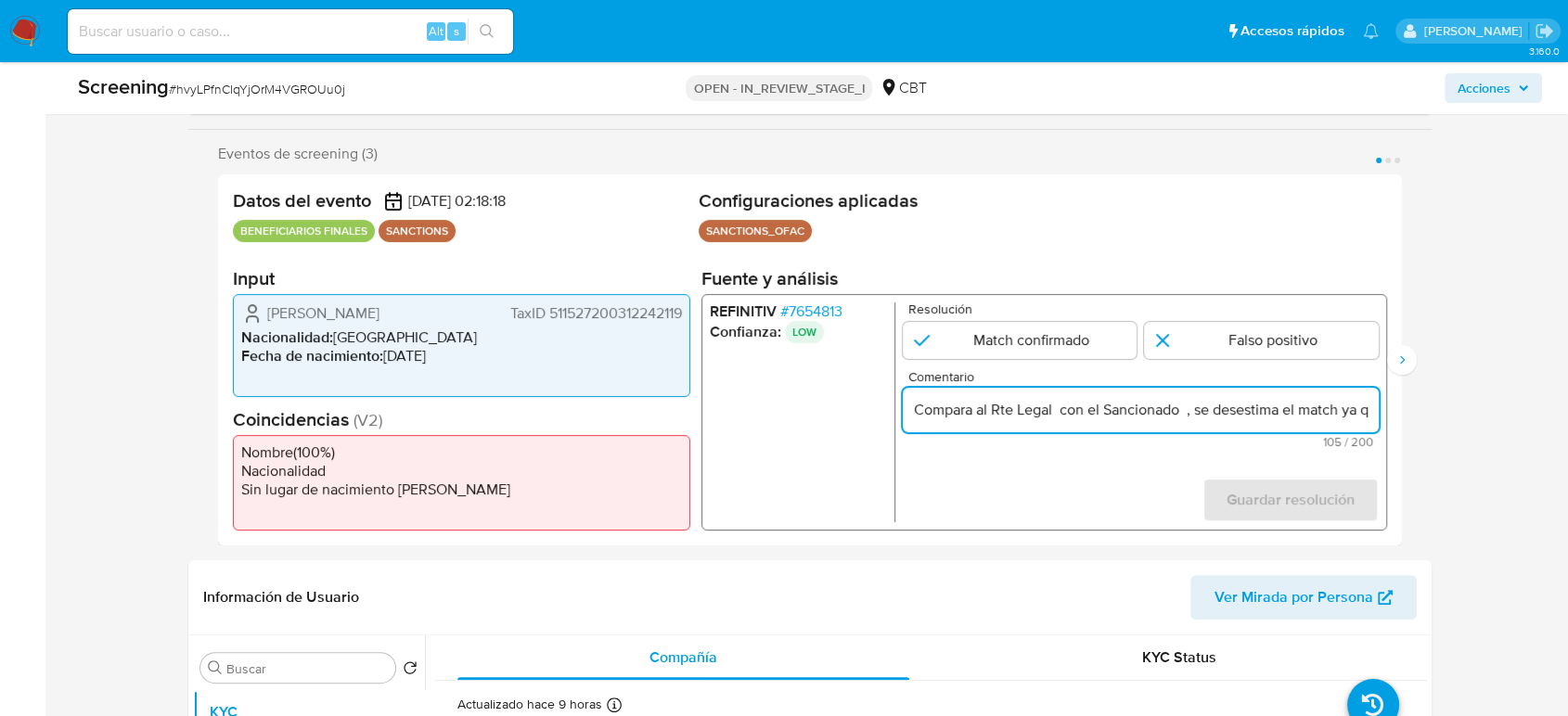
click at [1056, 406] on input "Compara al Rte Legal con el Sancionado , se desestima el match ya que difieren …" at bounding box center [1140, 410] width 476 height 24
paste input "[PERSON_NAME]"
click at [1063, 412] on input "Compara al Rte Legal wei zhang con el Sancionado , se desestima el match ya que…" at bounding box center [1140, 410] width 476 height 24
click at [1091, 418] on input "Compara al Rte Legal Wei Zhang con el Sancionado , se desestima el match ya que…" at bounding box center [1140, 410] width 476 height 24
click at [1128, 415] on input "Compara al Rte Legal Wei Zhang con el Sancionado , se desestima el match ya que…" at bounding box center [1140, 410] width 476 height 24
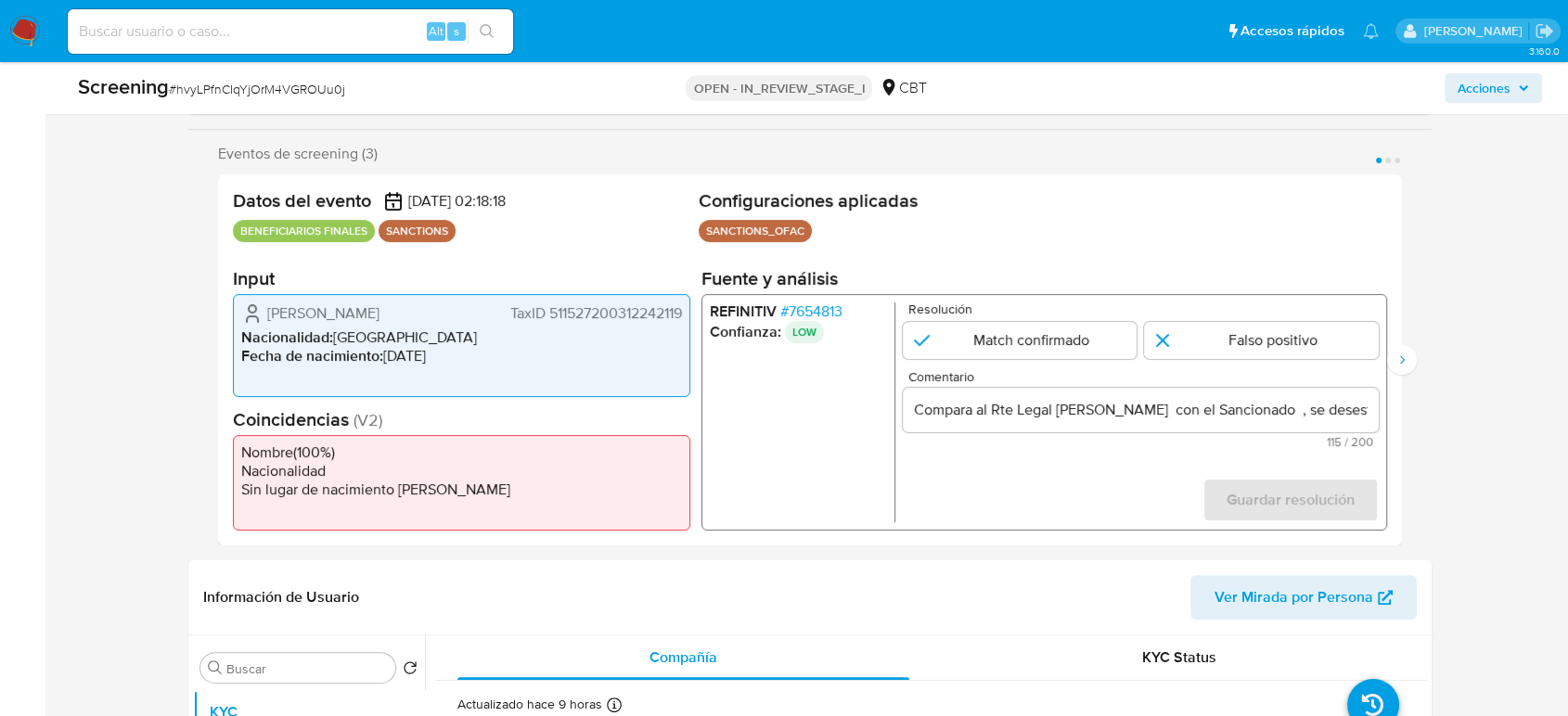
drag, startPoint x: 475, startPoint y: 302, endPoint x: 677, endPoint y: 314, distance: 202.4
click at [681, 314] on div "张伟 TaxID 511527200312242119 Nacionalidad : China Fecha de nacimiento : 24/12/20…" at bounding box center [462, 345] width 458 height 103
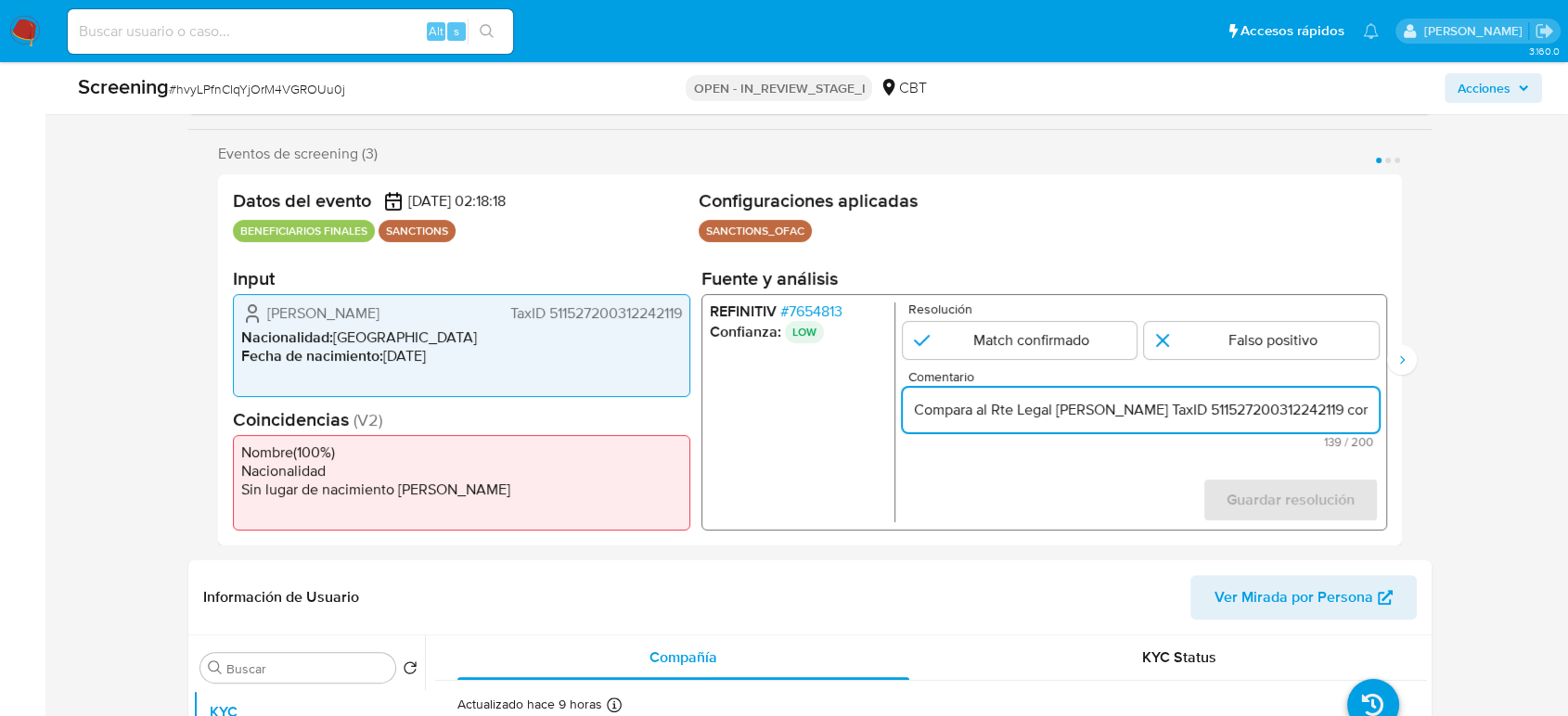
click at [1304, 411] on input "Compara al Rte Legal Wei Zhang TaxID 511527200312242119 con el Sancionado , se …" at bounding box center [1140, 410] width 476 height 24
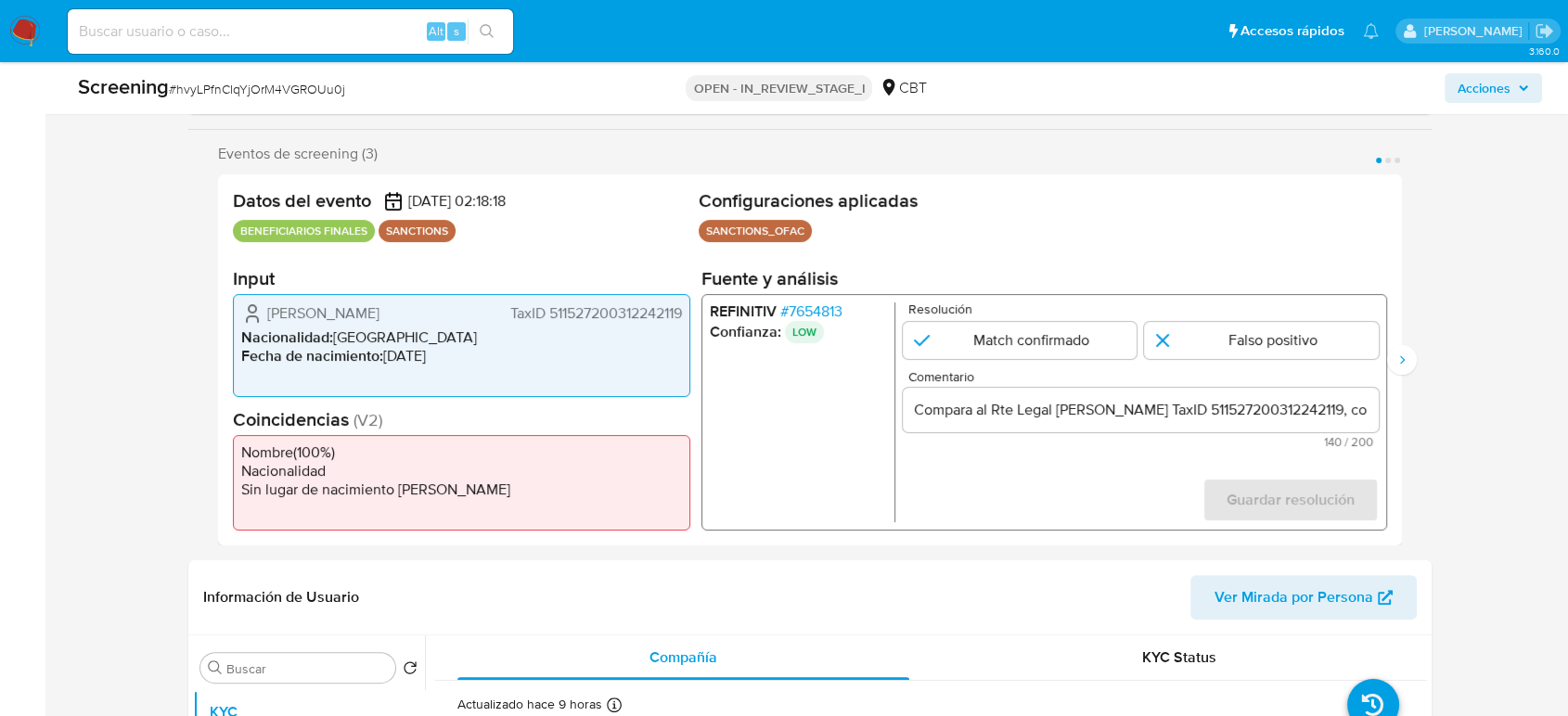
click at [827, 314] on span "# 7654813" at bounding box center [811, 311] width 62 height 18
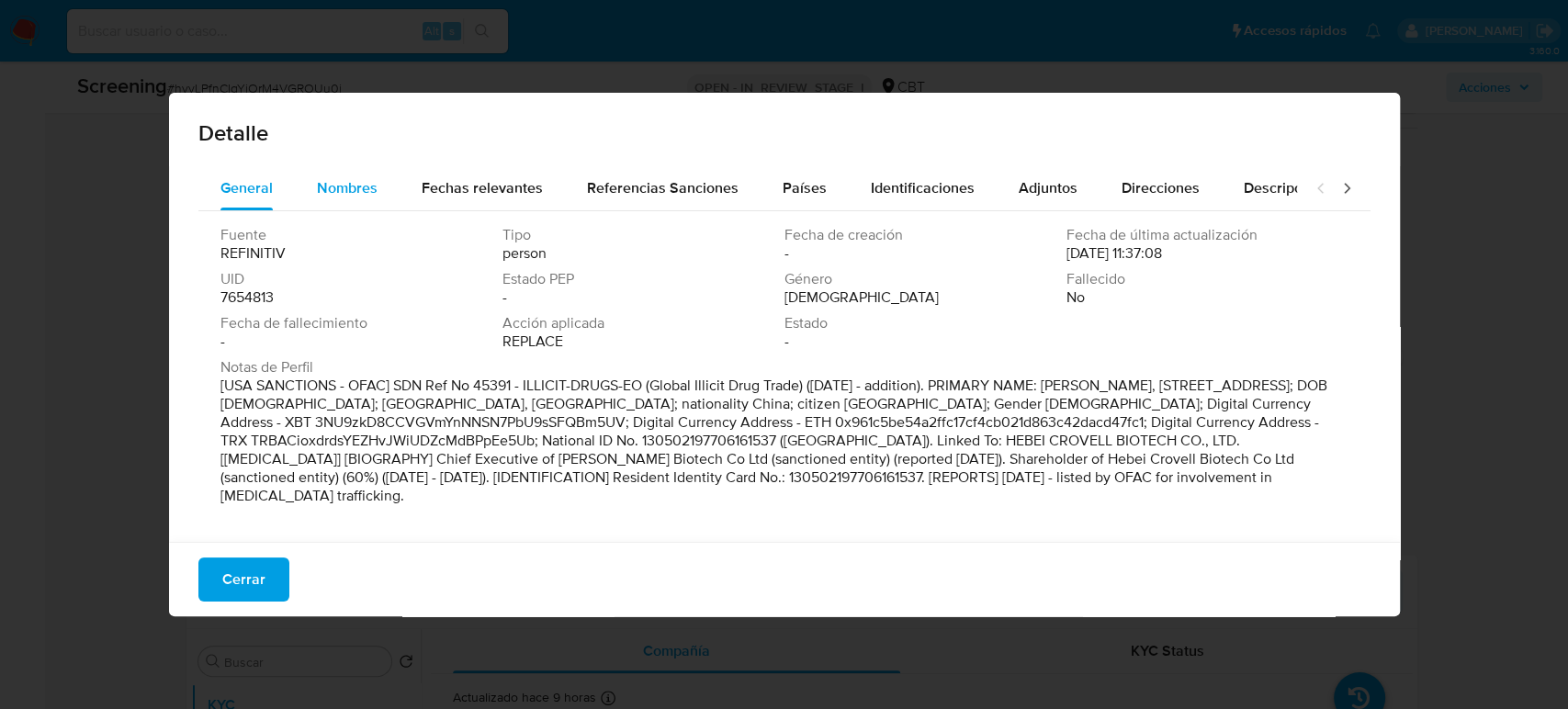
click at [356, 194] on span "Nombres" at bounding box center [347, 188] width 61 height 21
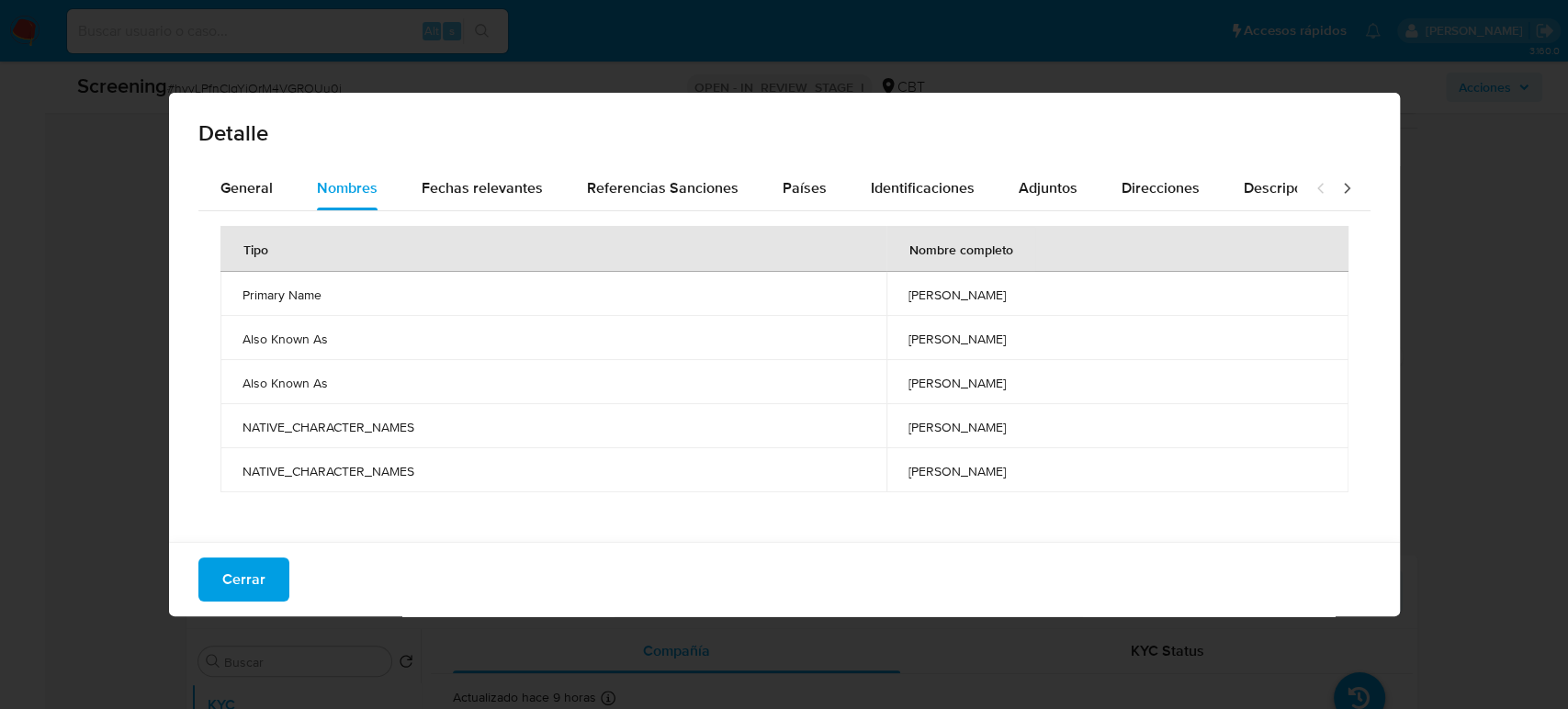
drag, startPoint x: 890, startPoint y: 306, endPoint x: 966, endPoint y: 301, distance: 76.2
click at [966, 301] on td "wei zhang" at bounding box center [1118, 294] width 462 height 44
click at [241, 570] on span "Cerrar" at bounding box center [243, 580] width 43 height 41
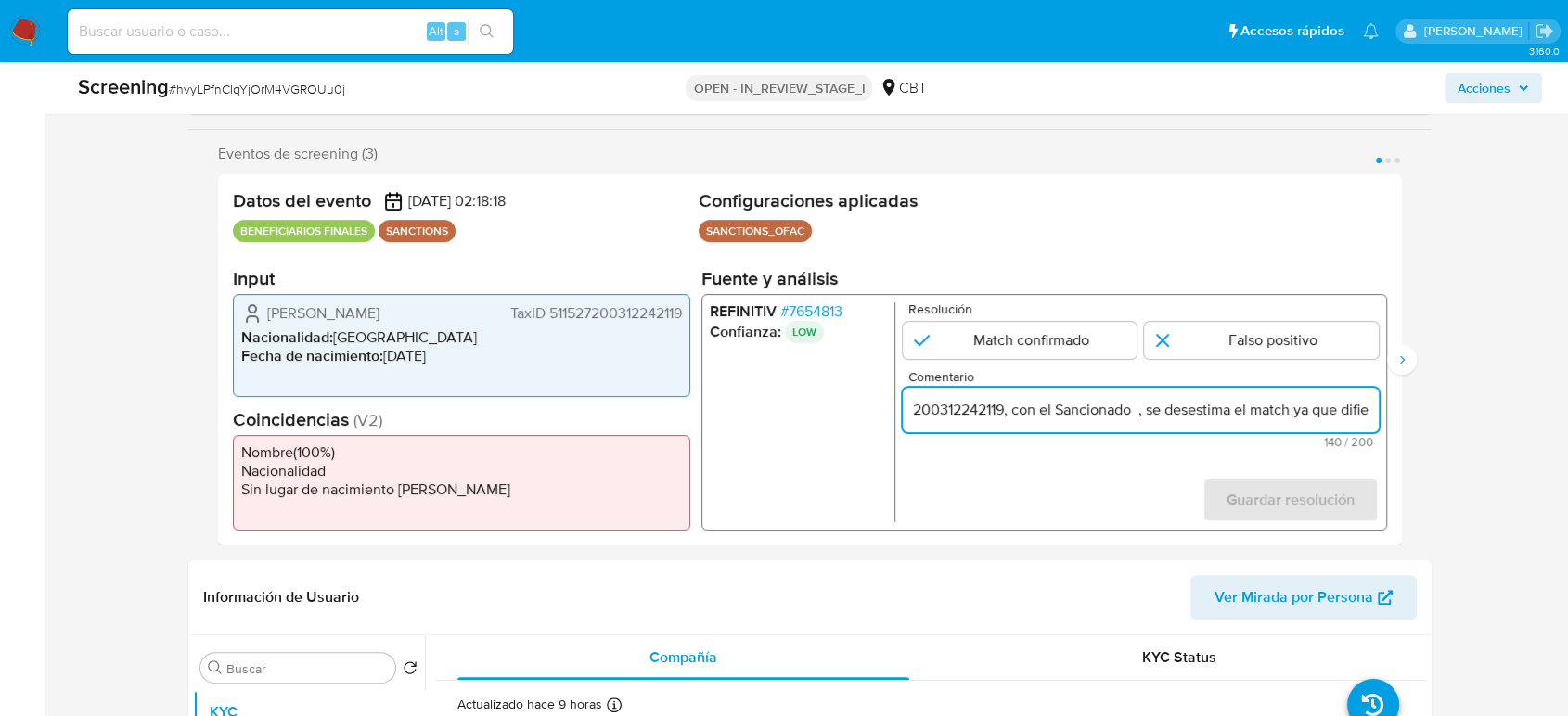
drag, startPoint x: 1363, startPoint y: 413, endPoint x: 1373, endPoint y: 413, distance: 10.0
click at [1373, 413] on input "Compara al Rte Legal Wei Zhang TaxID 511527200312242119, con el Sancionado , se…" at bounding box center [1140, 410] width 476 height 24
click at [950, 414] on input "Compara al Rte Legal Wei Zhang TaxID 511527200312242119, con el Sancionado , se…" at bounding box center [1140, 410] width 476 height 24
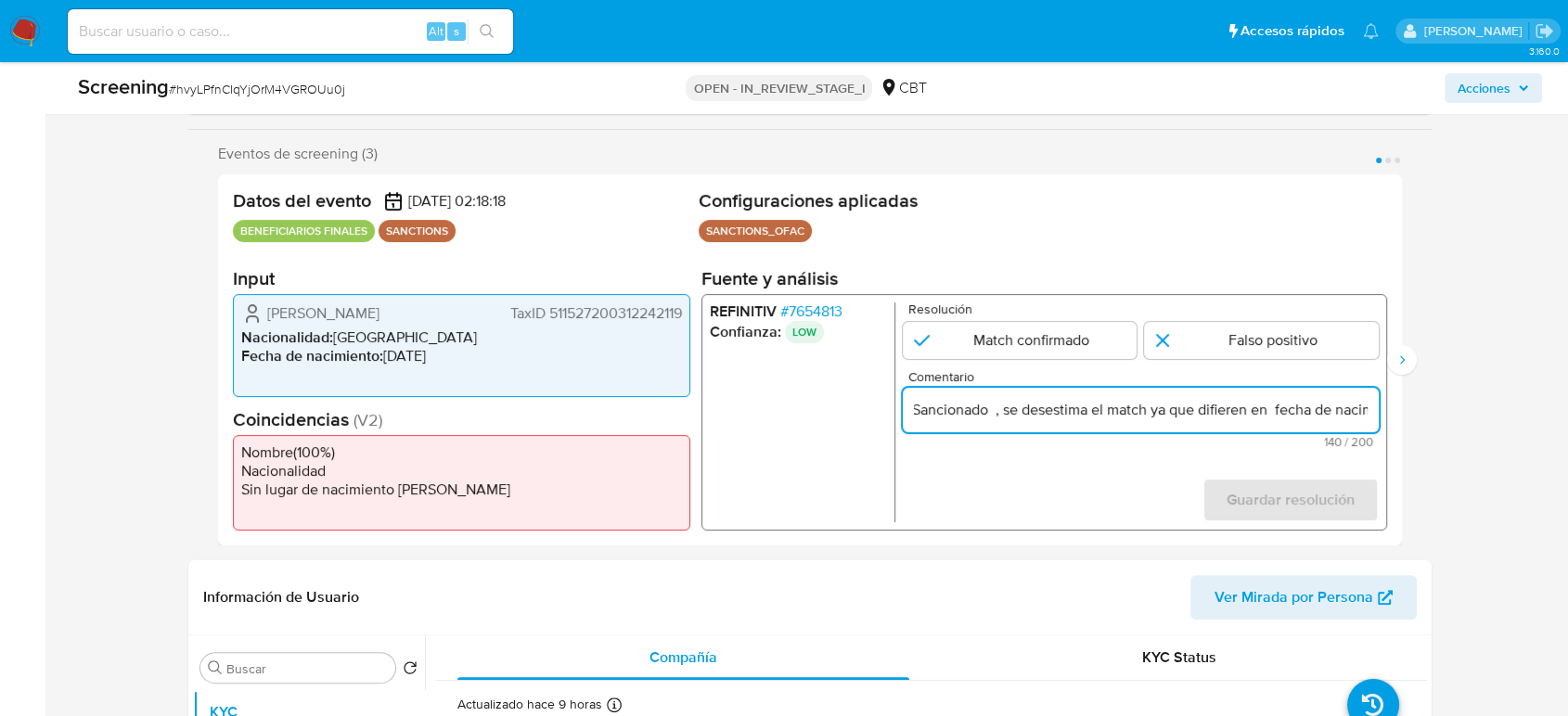
click at [958, 414] on input "Compara al Rte Legal Wei Zhang TaxID 511527200312242119, con el Sancionado , se…" at bounding box center [1140, 410] width 476 height 24
paste input "wei zhang"
click at [966, 412] on input "Compara al Rte Legal Wei Zhang TaxID 511527200312242119, con el Sancionado wei …" at bounding box center [1140, 410] width 476 height 24
click at [988, 417] on input "Compara al Rte Legal Wei Zhang TaxID 511527200312242119, con el Sancionado Wei …" at bounding box center [1140, 410] width 476 height 24
type input "Compara al Rte Legal Wei Zhang TaxID 511527200312242119, con el Sancionado Wei …"
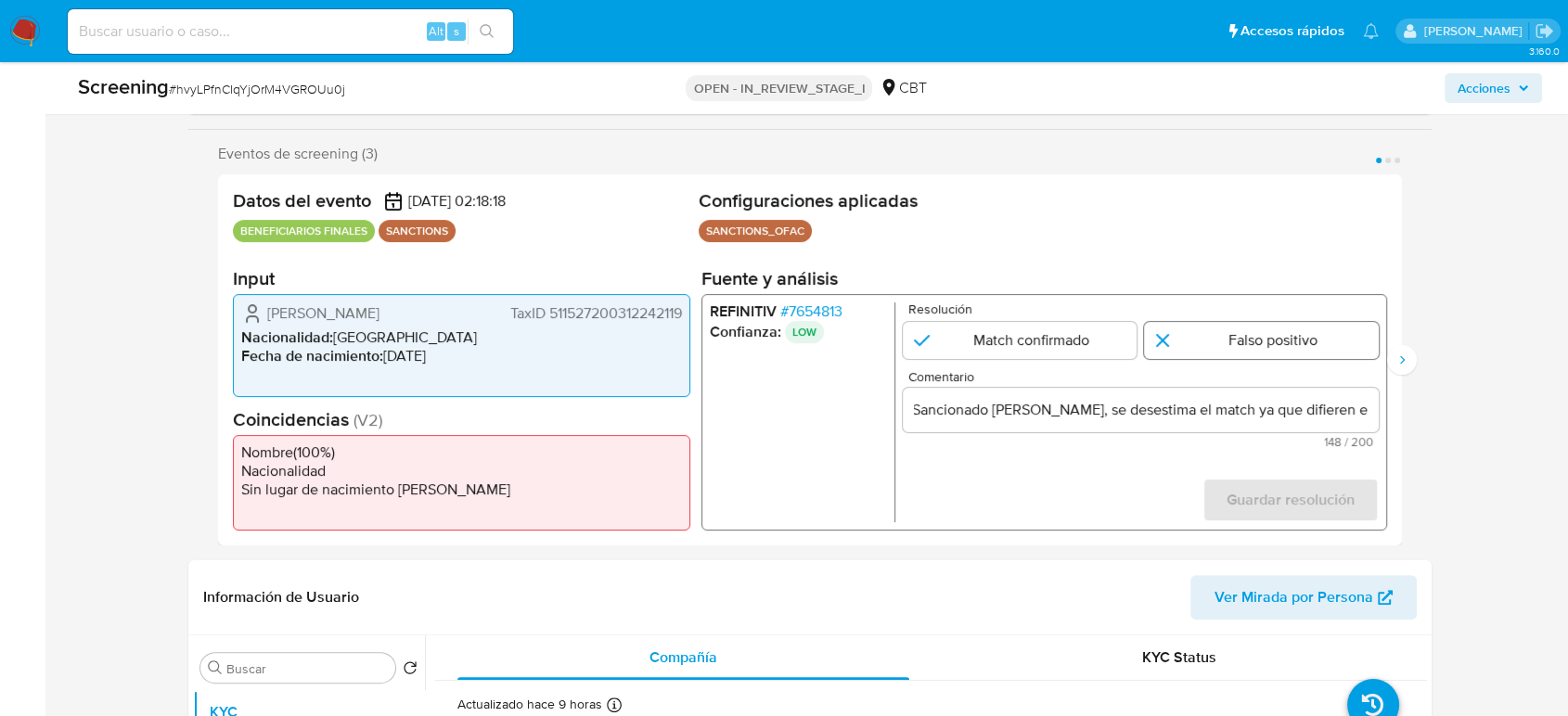
scroll to position [0, 0]
click at [1251, 352] on input "1 de 3" at bounding box center [1261, 340] width 235 height 37
radio input "true"
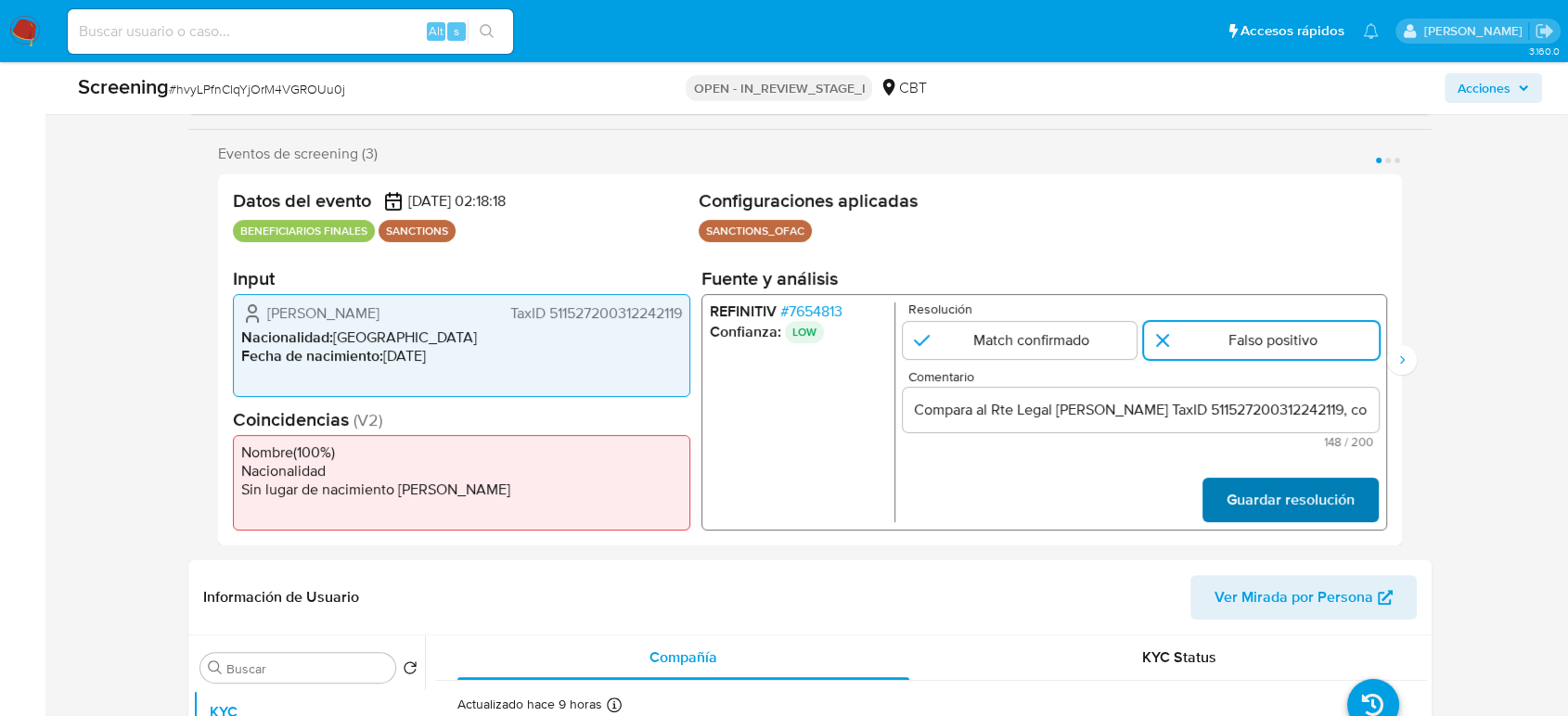
click at [1244, 500] on span "Guardar resolución" at bounding box center [1290, 500] width 128 height 41
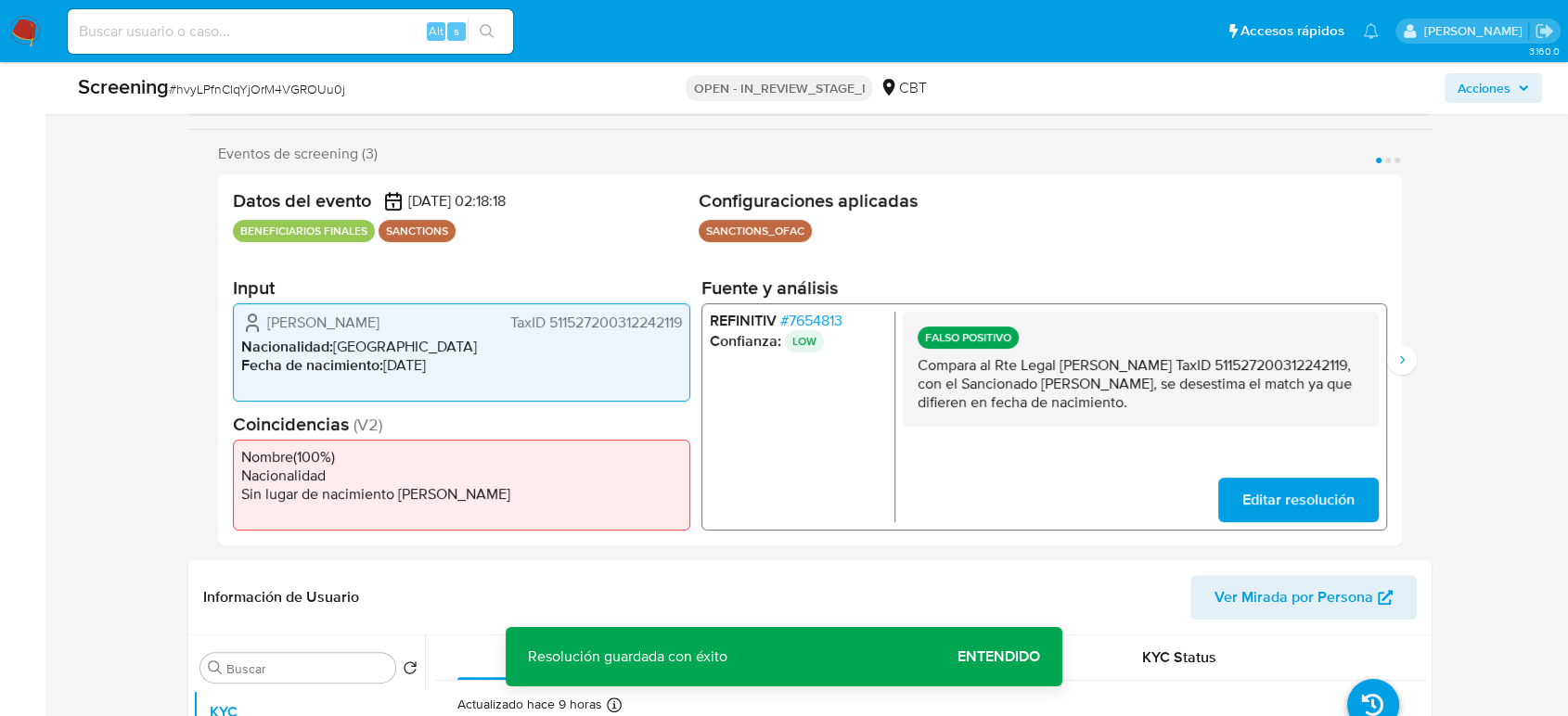
drag, startPoint x: 1054, startPoint y: 399, endPoint x: 922, endPoint y: 372, distance: 134.7
click at [922, 372] on p "Compara al Rte Legal [PERSON_NAME] TaxID 511527200312242119, con el Sancionado …" at bounding box center [1140, 384] width 446 height 56
drag, startPoint x: 907, startPoint y: 362, endPoint x: 1052, endPoint y: 412, distance: 153.4
click at [1052, 412] on div "FALSO POSITIVO Compara al Rte Legal Wei Zhang TaxID 511527200312242119, con el …" at bounding box center [1140, 370] width 476 height 115
click at [1399, 359] on icon "Siguiente" at bounding box center [1401, 359] width 14 height 14
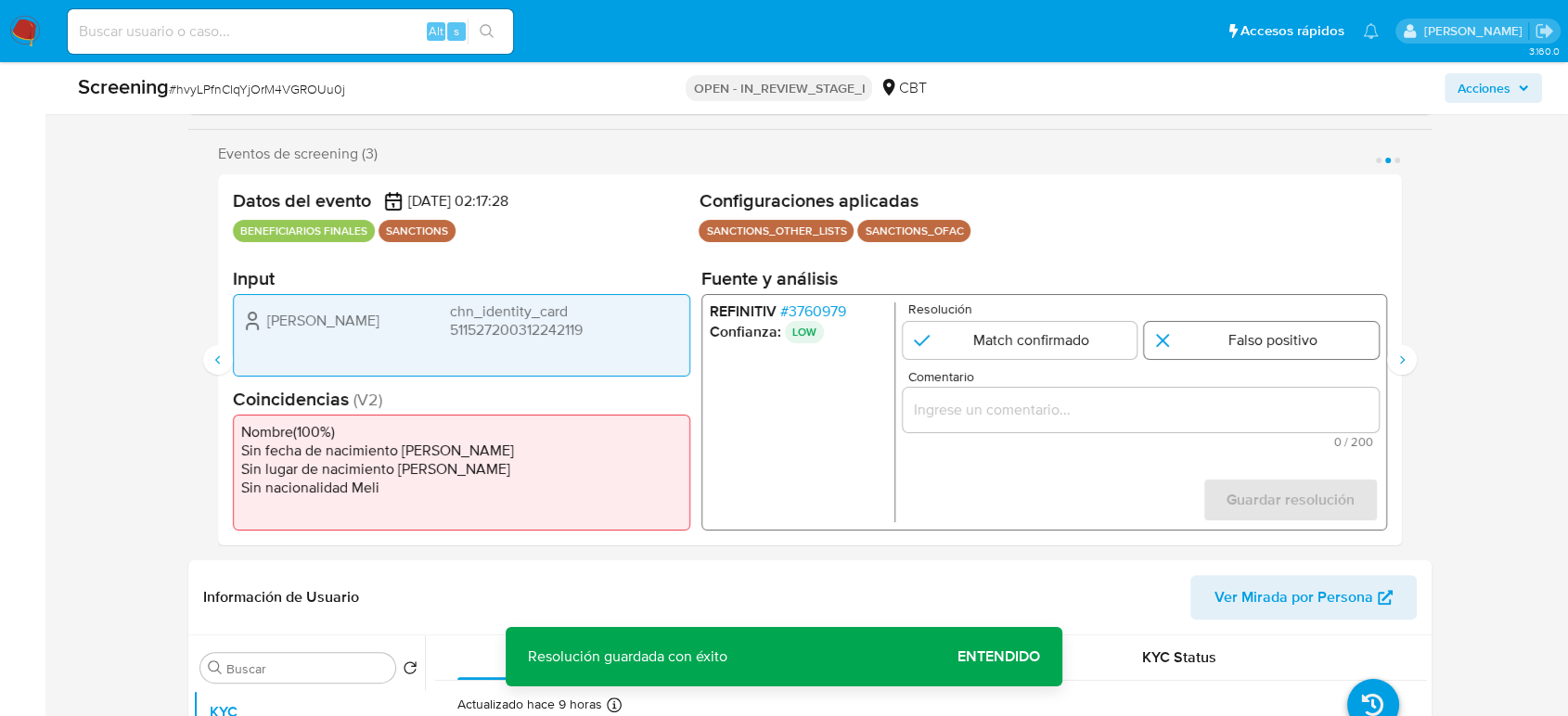
click at [1215, 337] on input "2 de 3" at bounding box center [1261, 340] width 235 height 37
radio input "true"
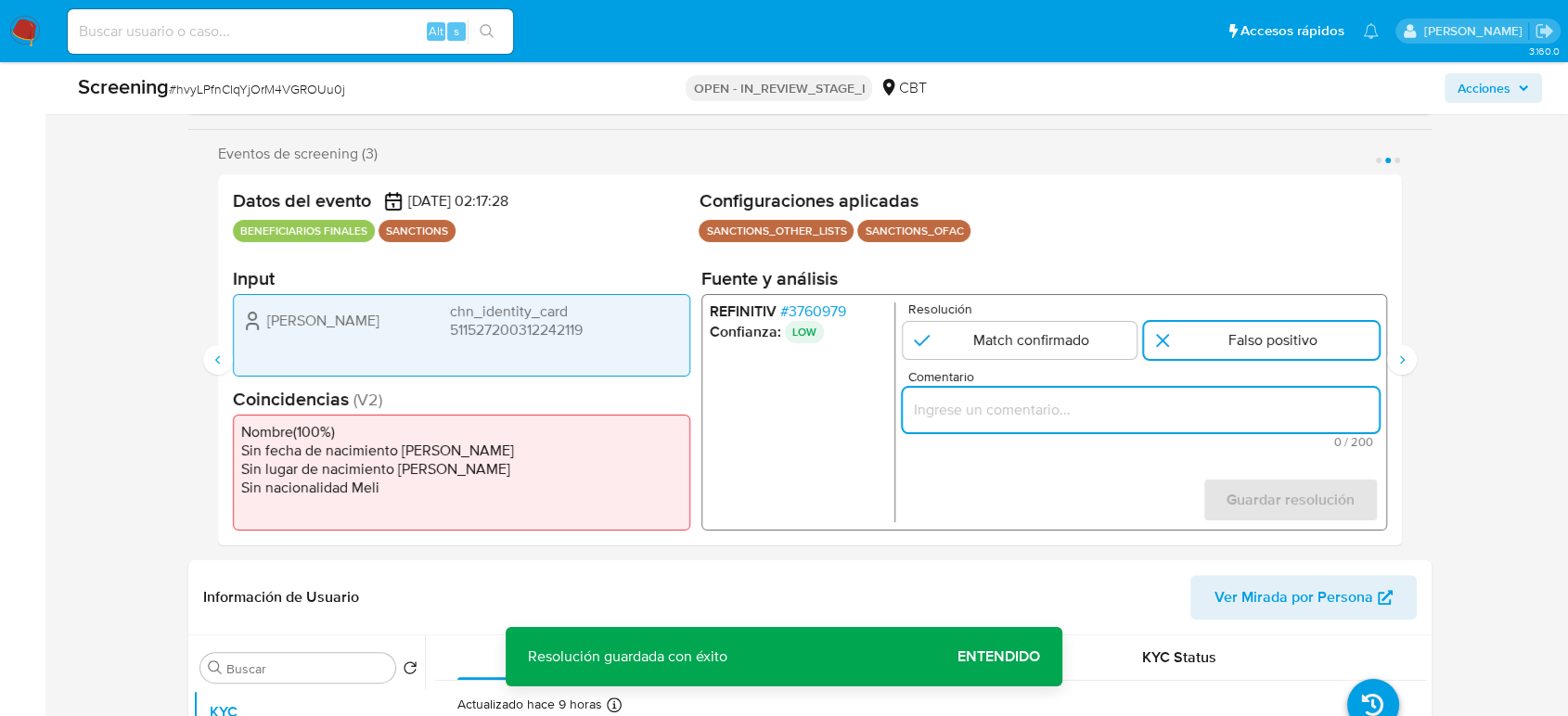
click at [1139, 406] on input "Comentario" at bounding box center [1140, 410] width 476 height 24
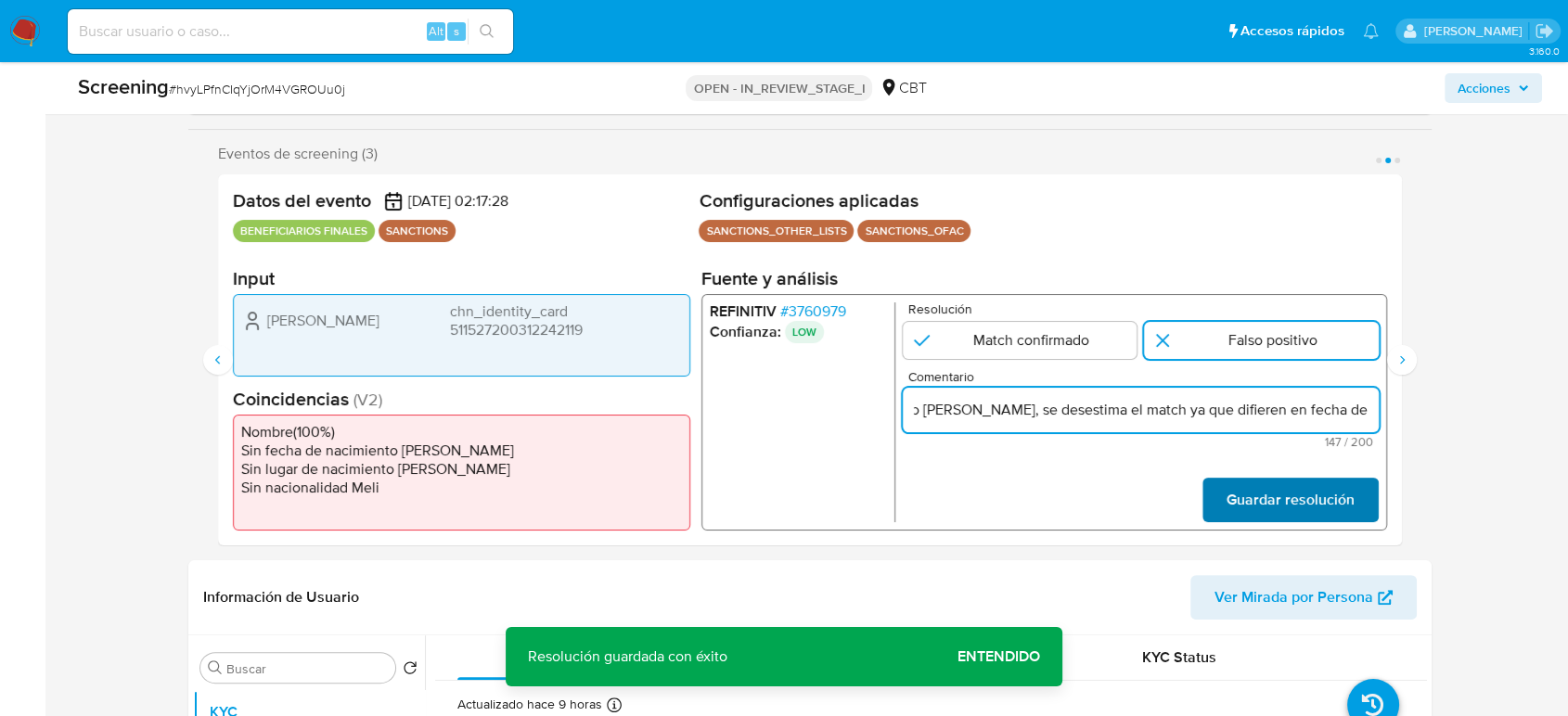
type input "Compara al Rte Legal [PERSON_NAME] TaxID 511527200312242119, con el Sancionado …"
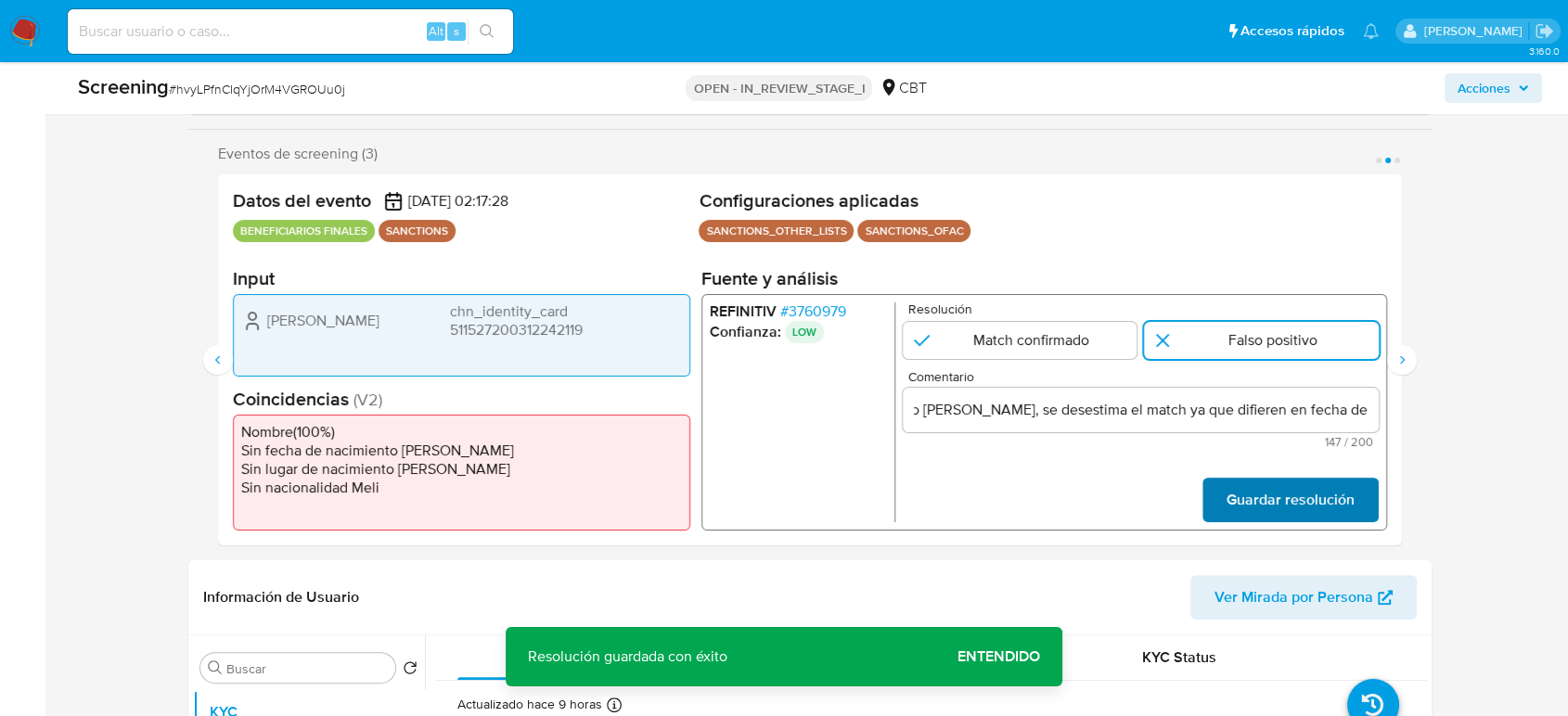
scroll to position [0, 0]
click at [1306, 512] on span "Guardar resolución" at bounding box center [1290, 500] width 128 height 41
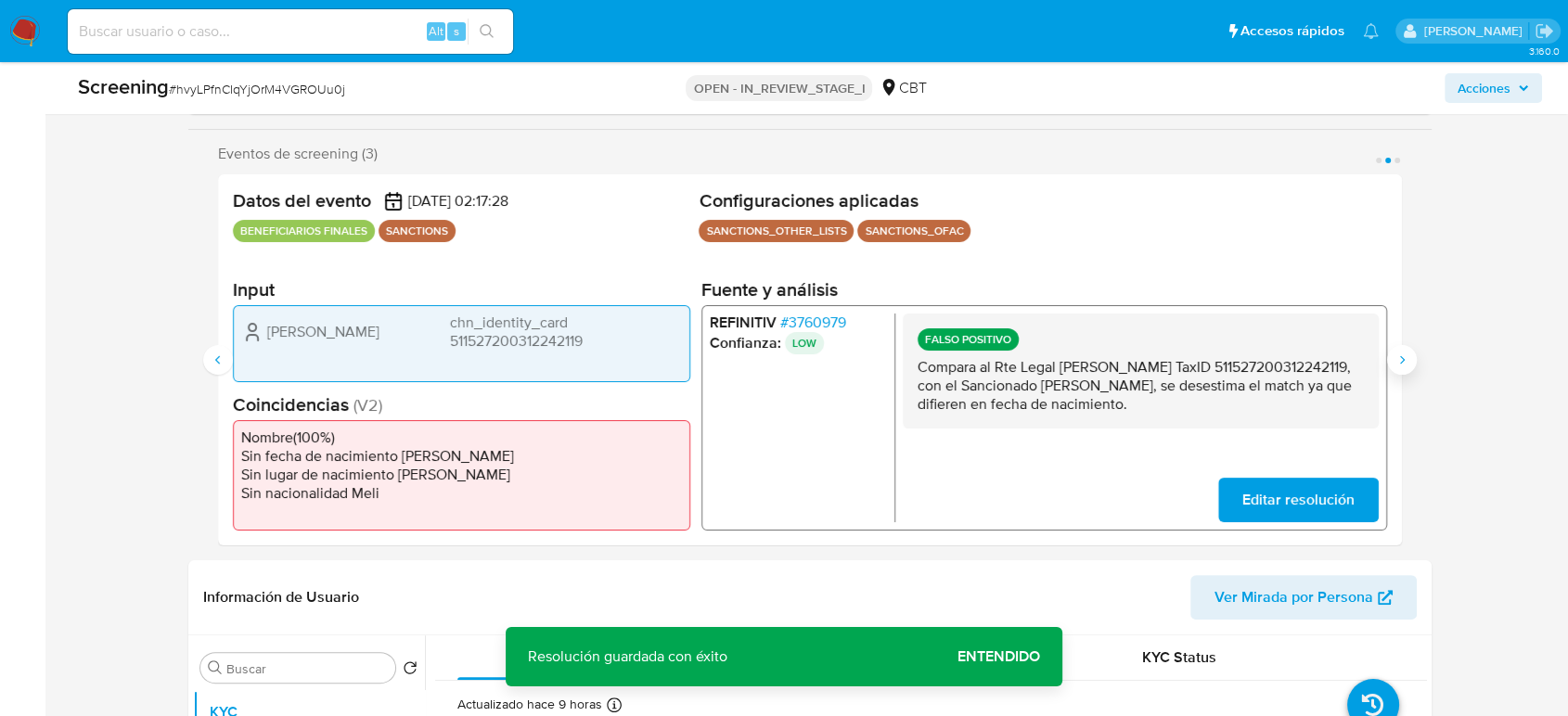
click at [1404, 362] on icon "Siguiente" at bounding box center [1401, 359] width 14 height 14
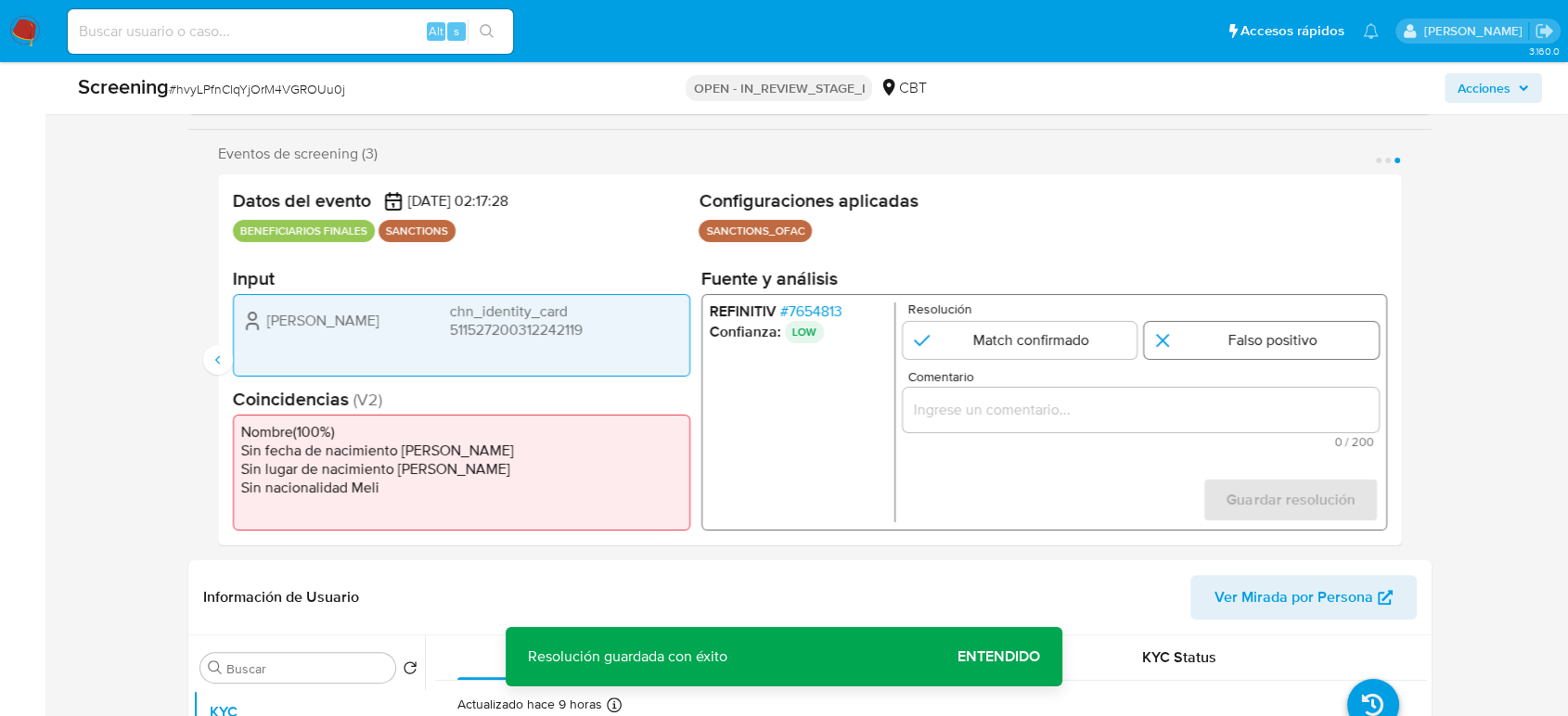
click at [1224, 357] on input "3 de 3" at bounding box center [1261, 340] width 235 height 37
radio input "true"
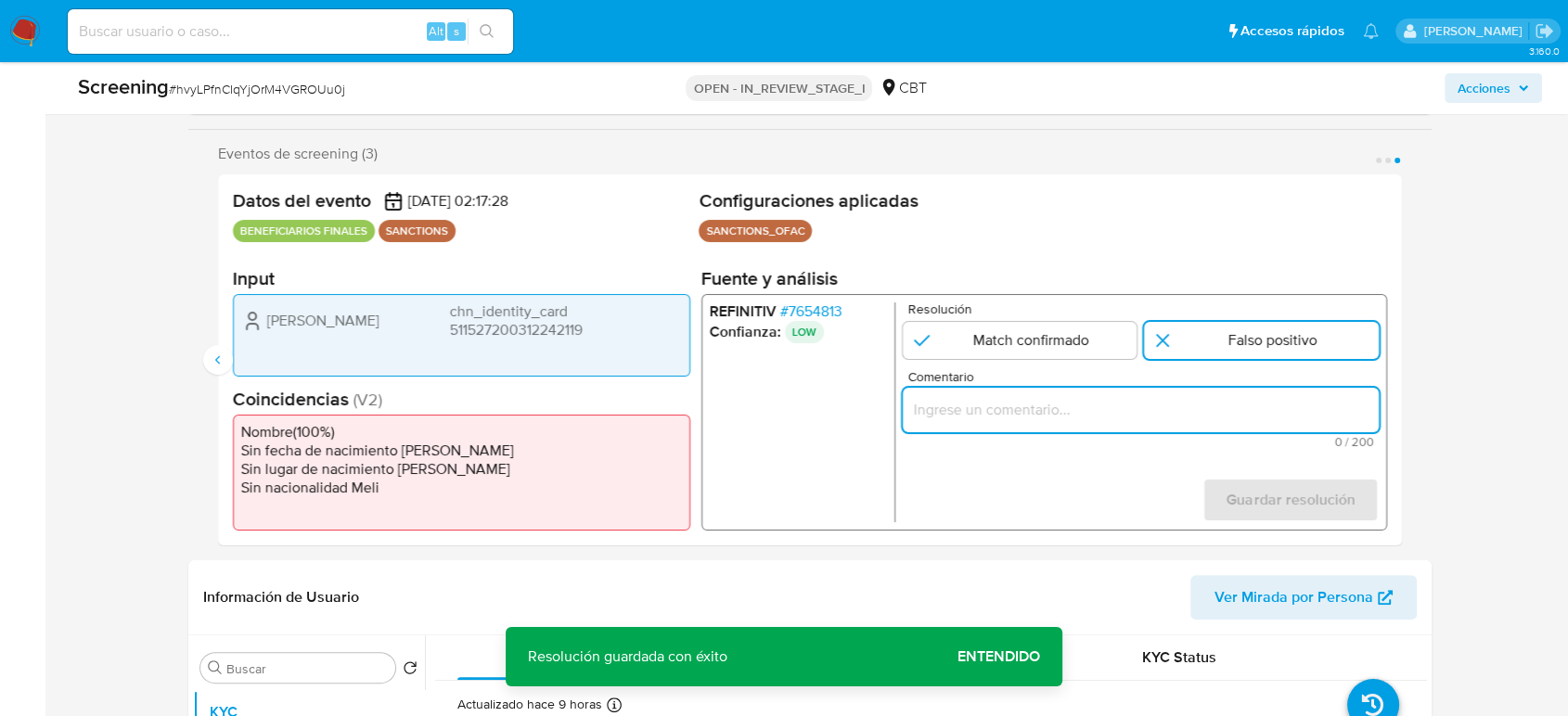
click at [1152, 405] on input "Comentario" at bounding box center [1140, 410] width 476 height 24
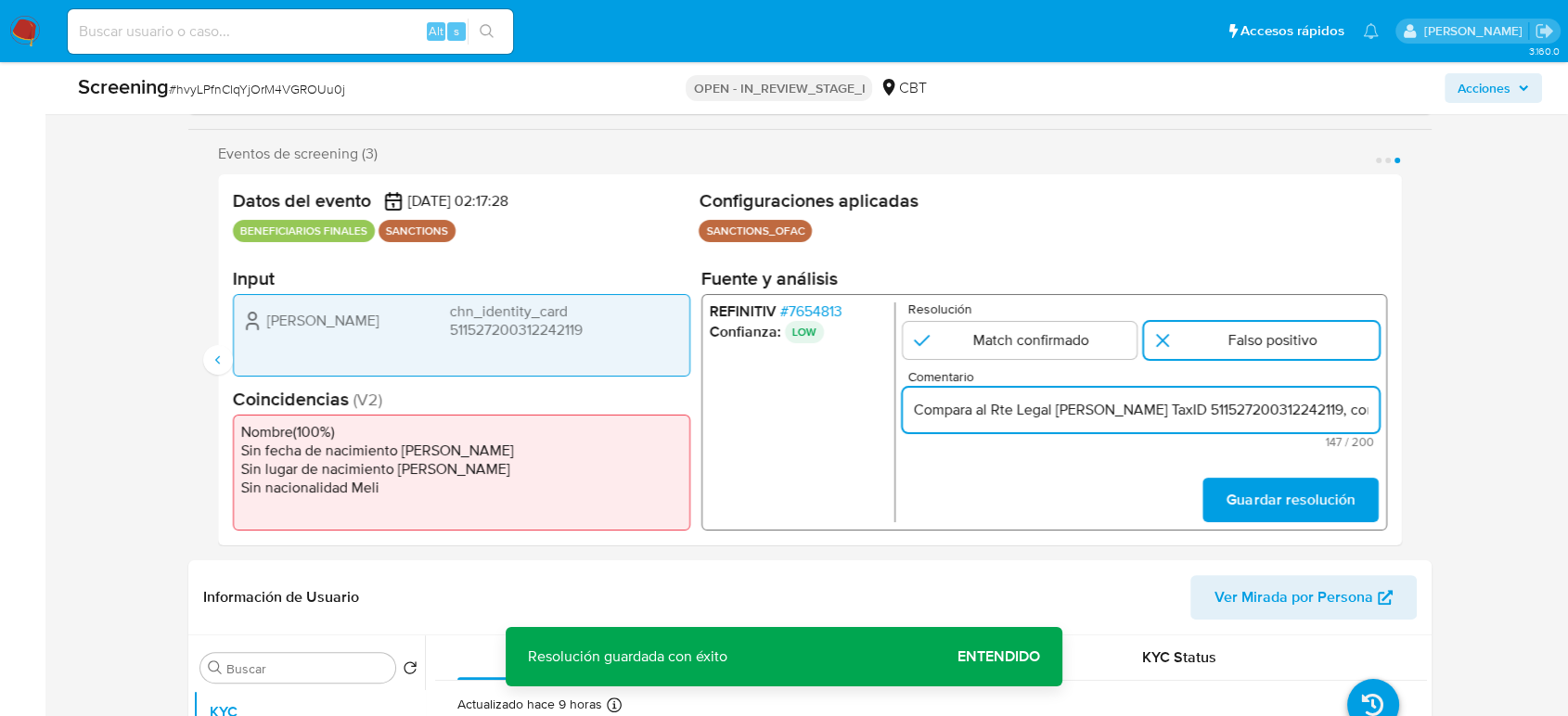
scroll to position [0, 551]
type input "Compara al Rte Legal [PERSON_NAME] TaxID 511527200312242119, con el Sancionado …"
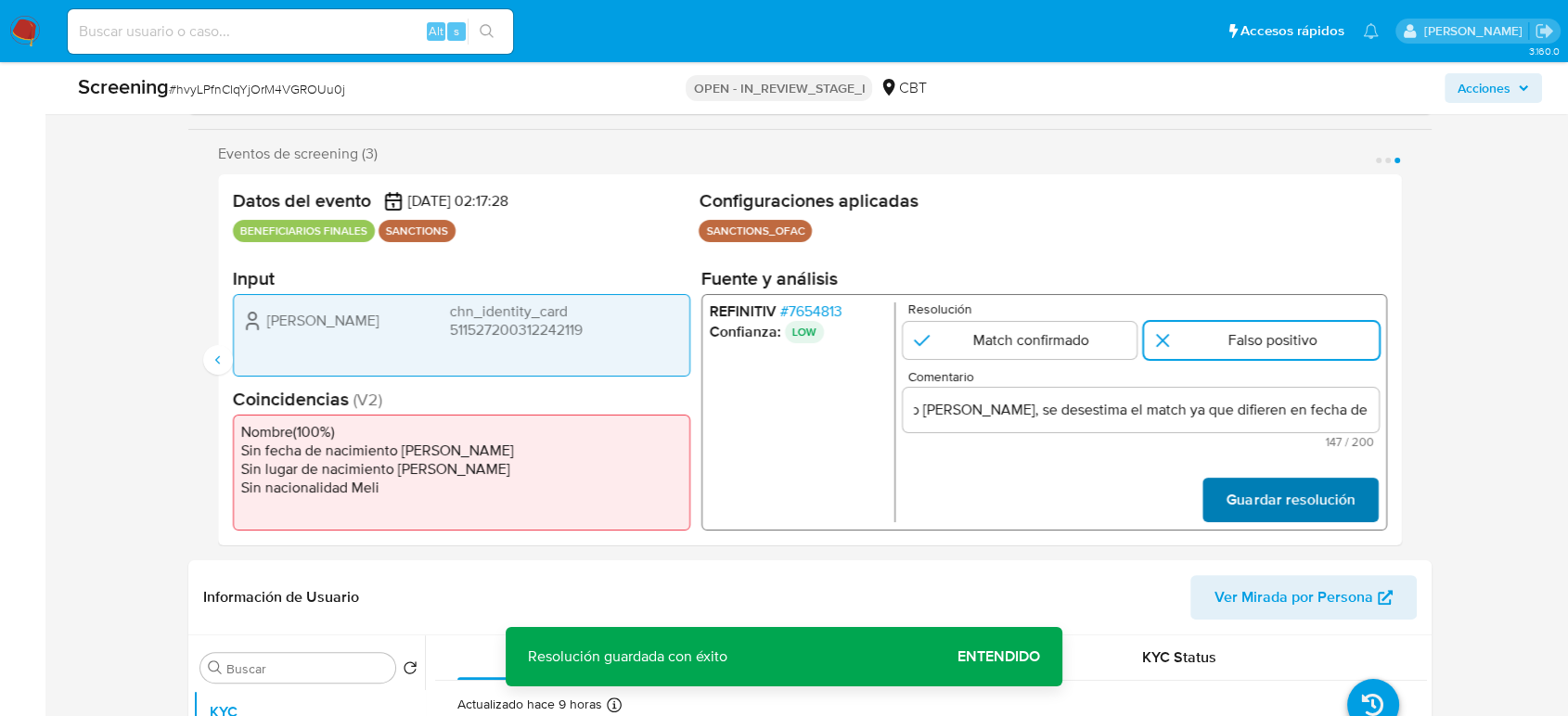
scroll to position [0, 0]
click at [1292, 504] on span "Guardar resolución" at bounding box center [1290, 500] width 128 height 41
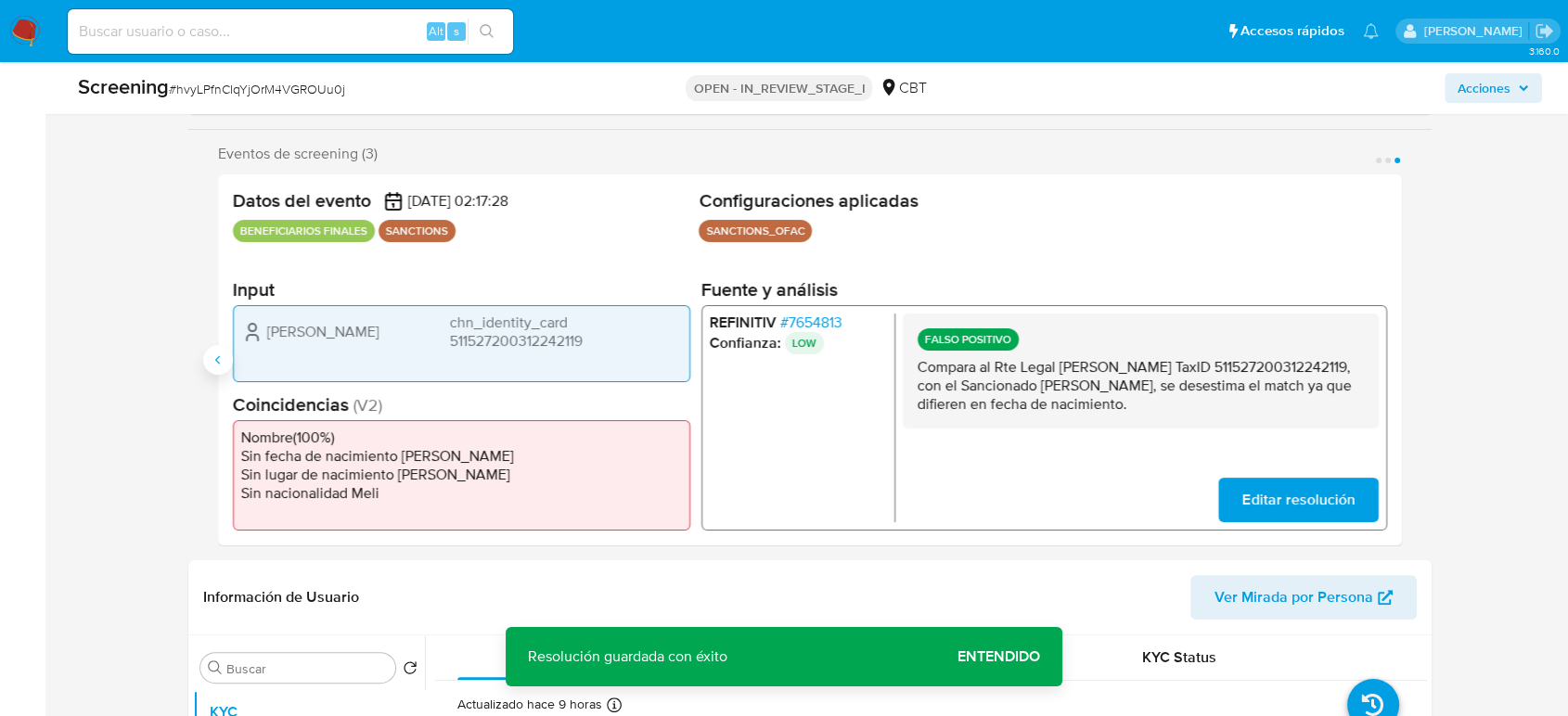
click at [219, 361] on icon "Anterior" at bounding box center [217, 359] width 14 height 14
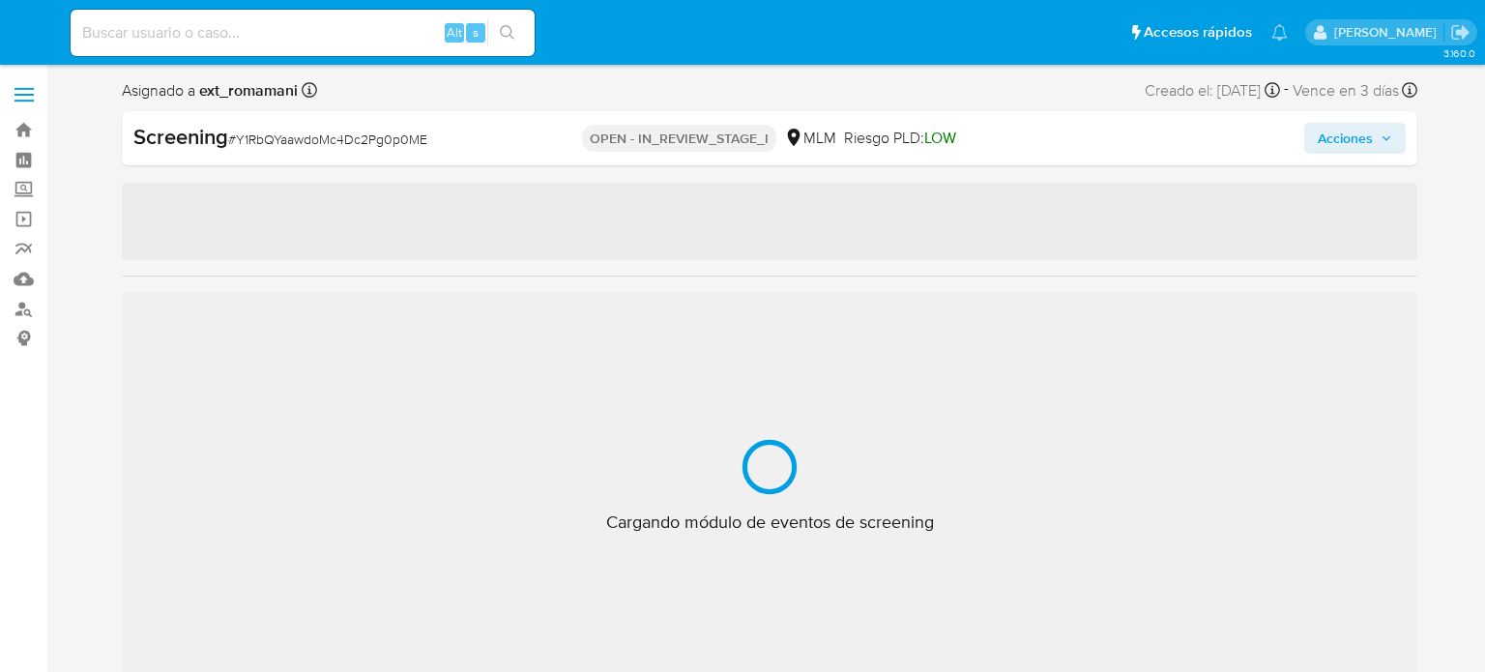
select select "10"
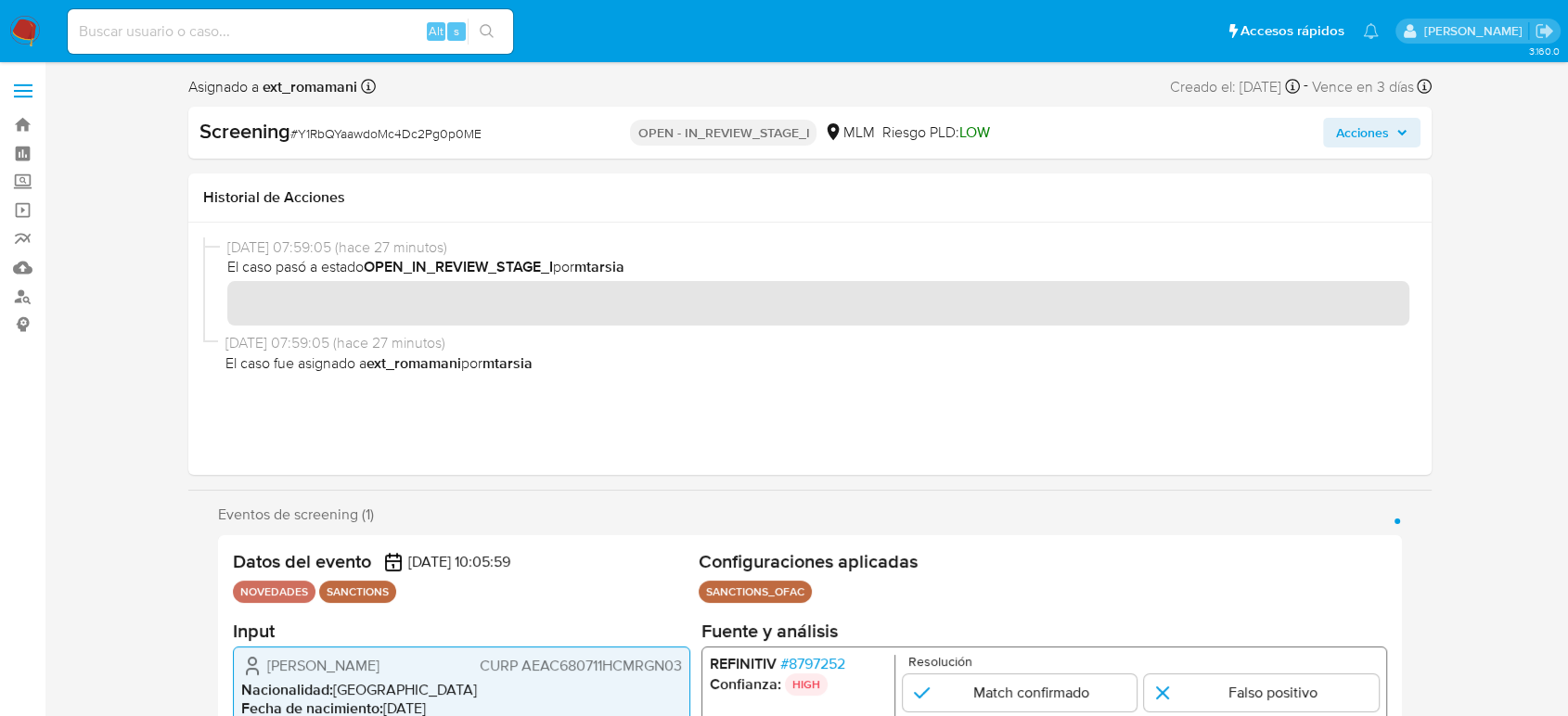
click at [316, 21] on input at bounding box center [291, 31] width 445 height 24
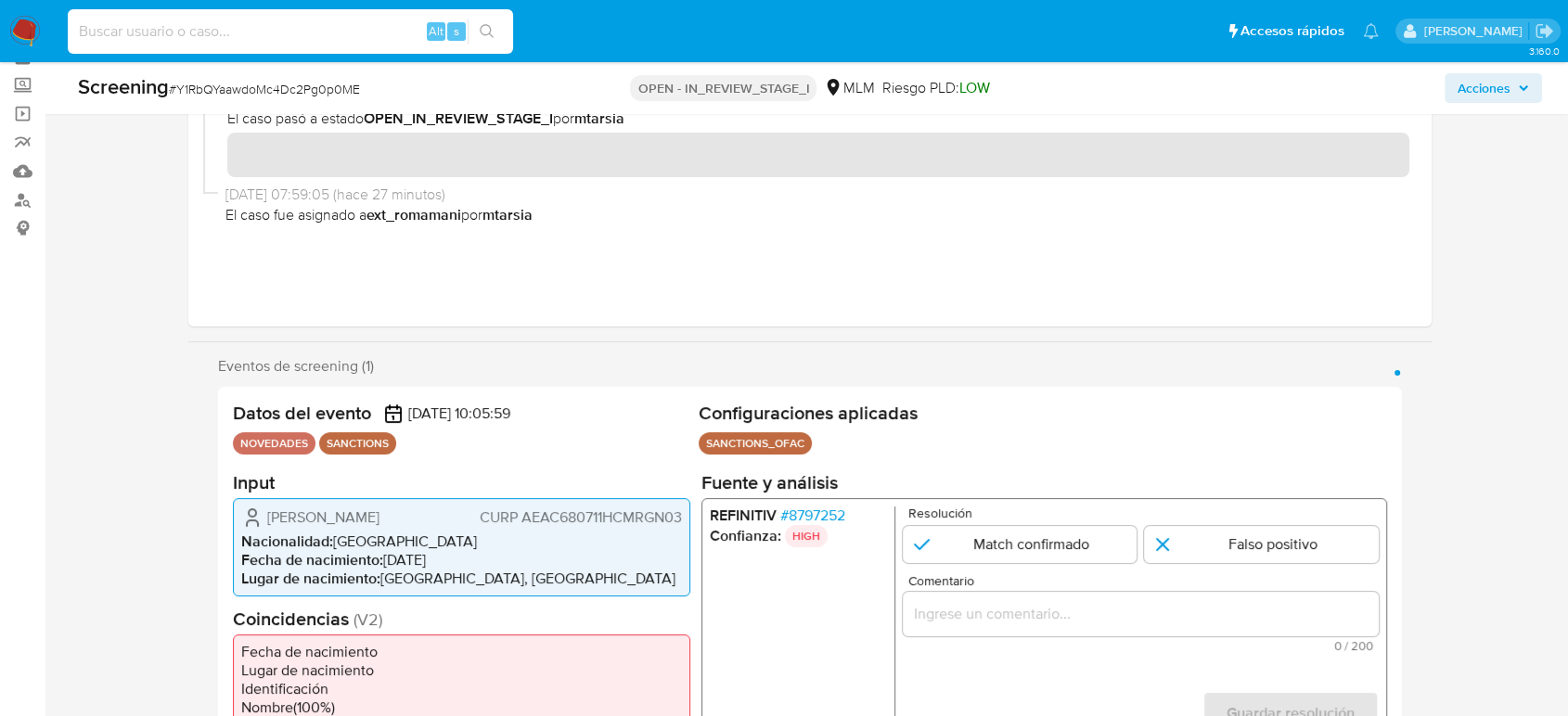
scroll to position [309, 0]
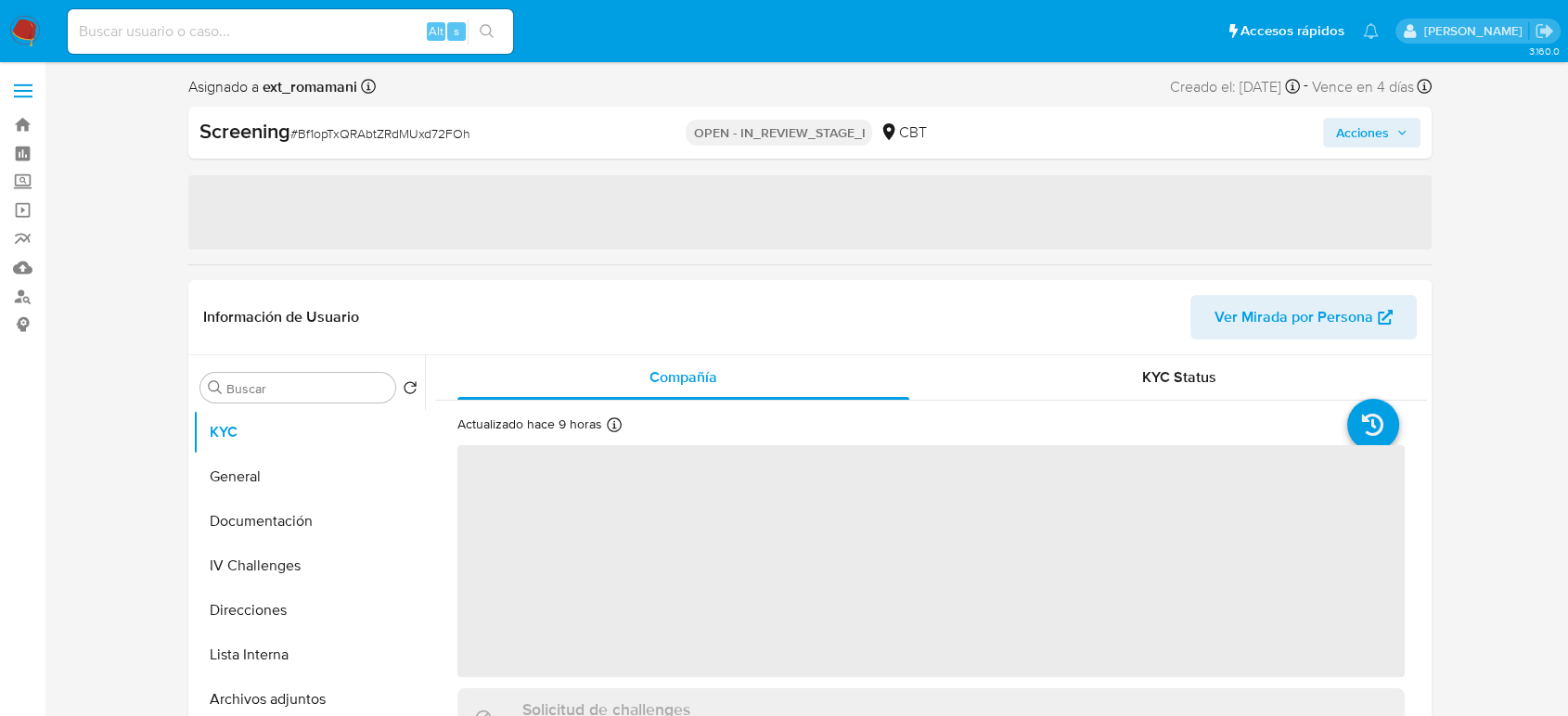
select select "10"
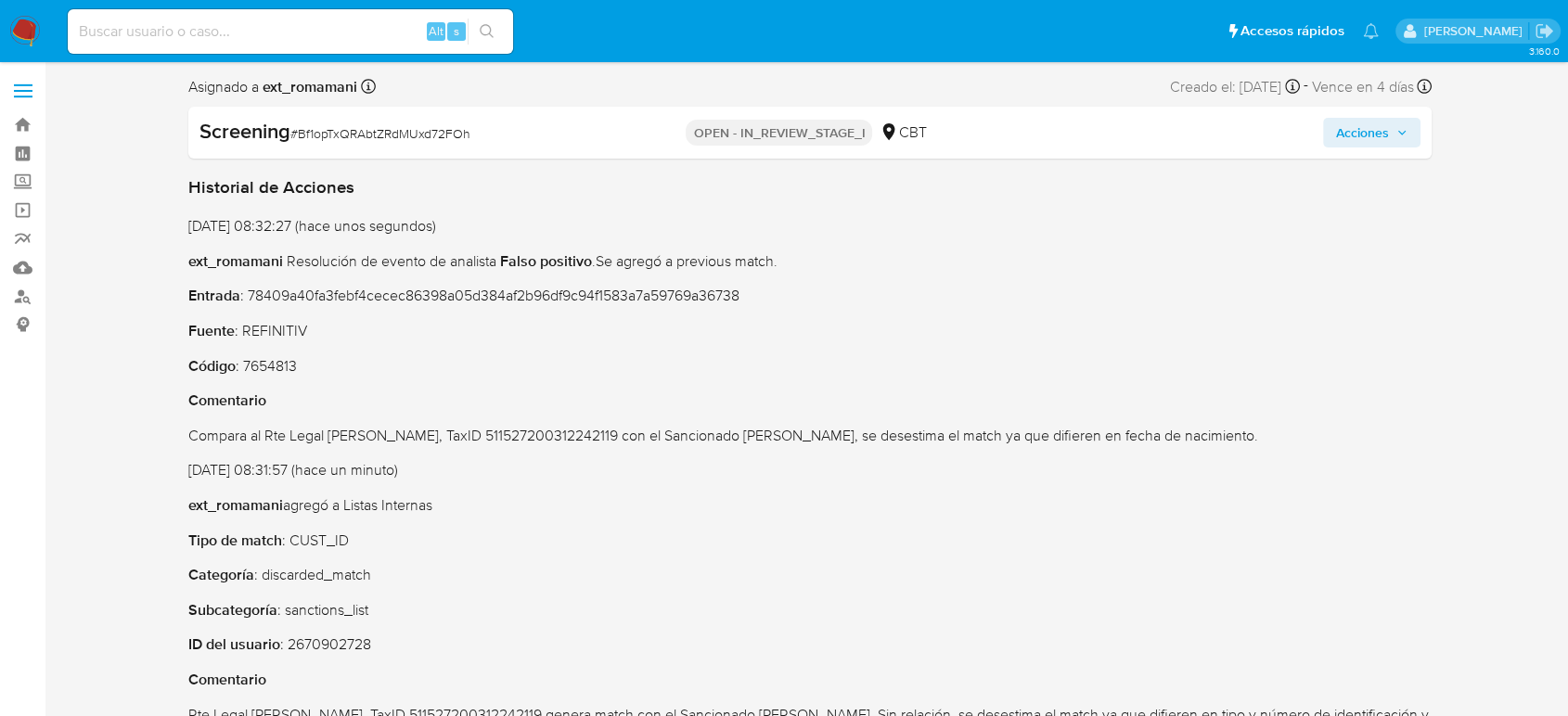
scroll to position [412, 0]
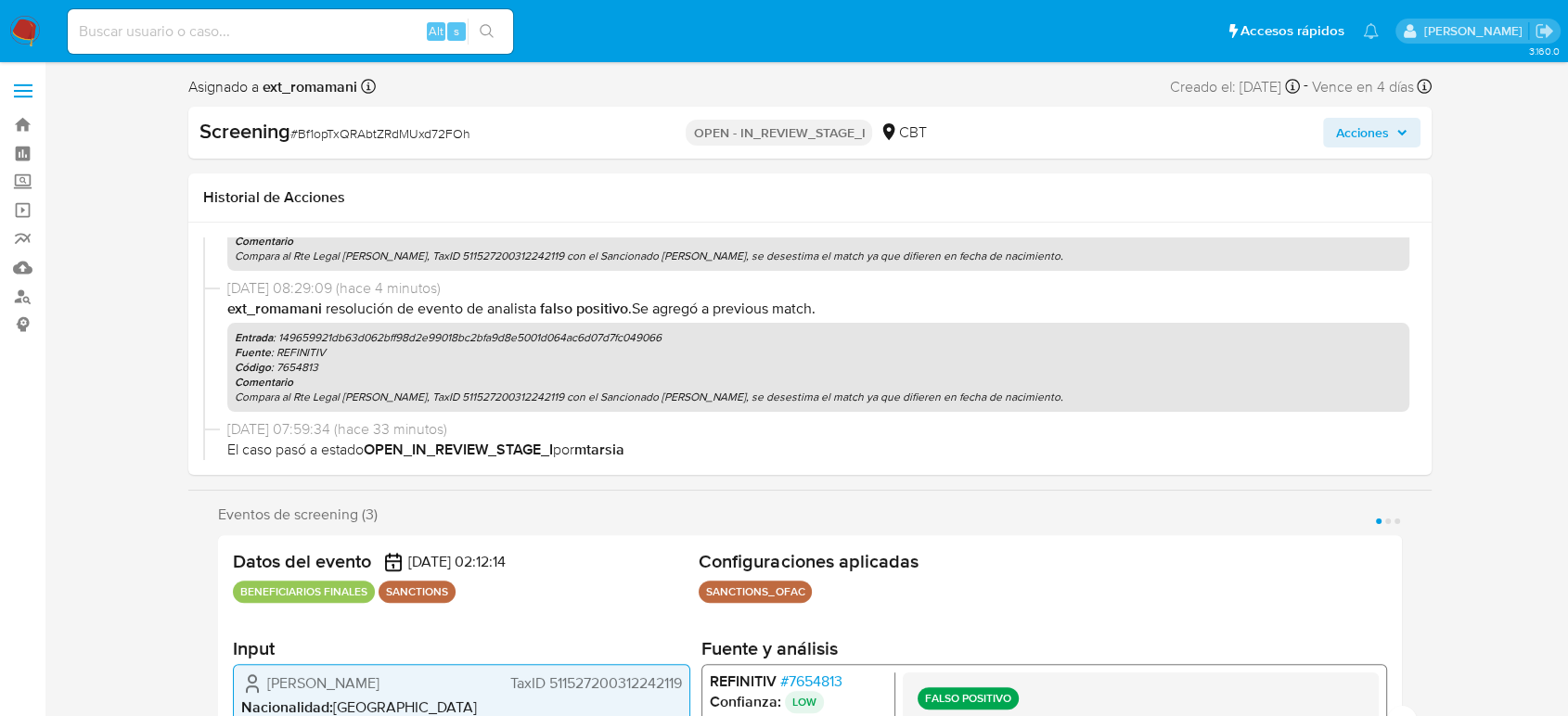
click at [1390, 137] on span "Acciones" at bounding box center [1371, 132] width 71 height 26
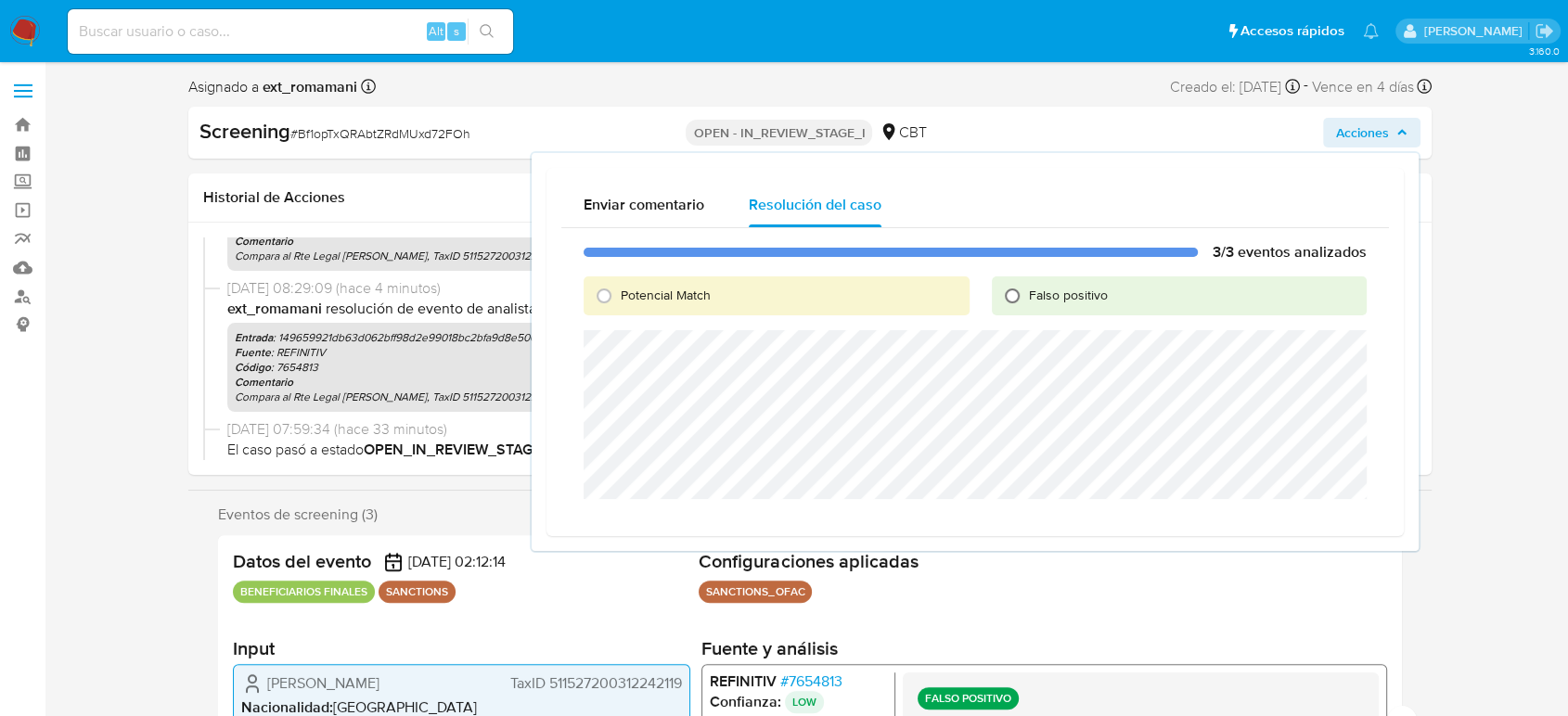
click at [1018, 298] on input "Falso positivo" at bounding box center [1011, 296] width 30 height 30
radio input "true"
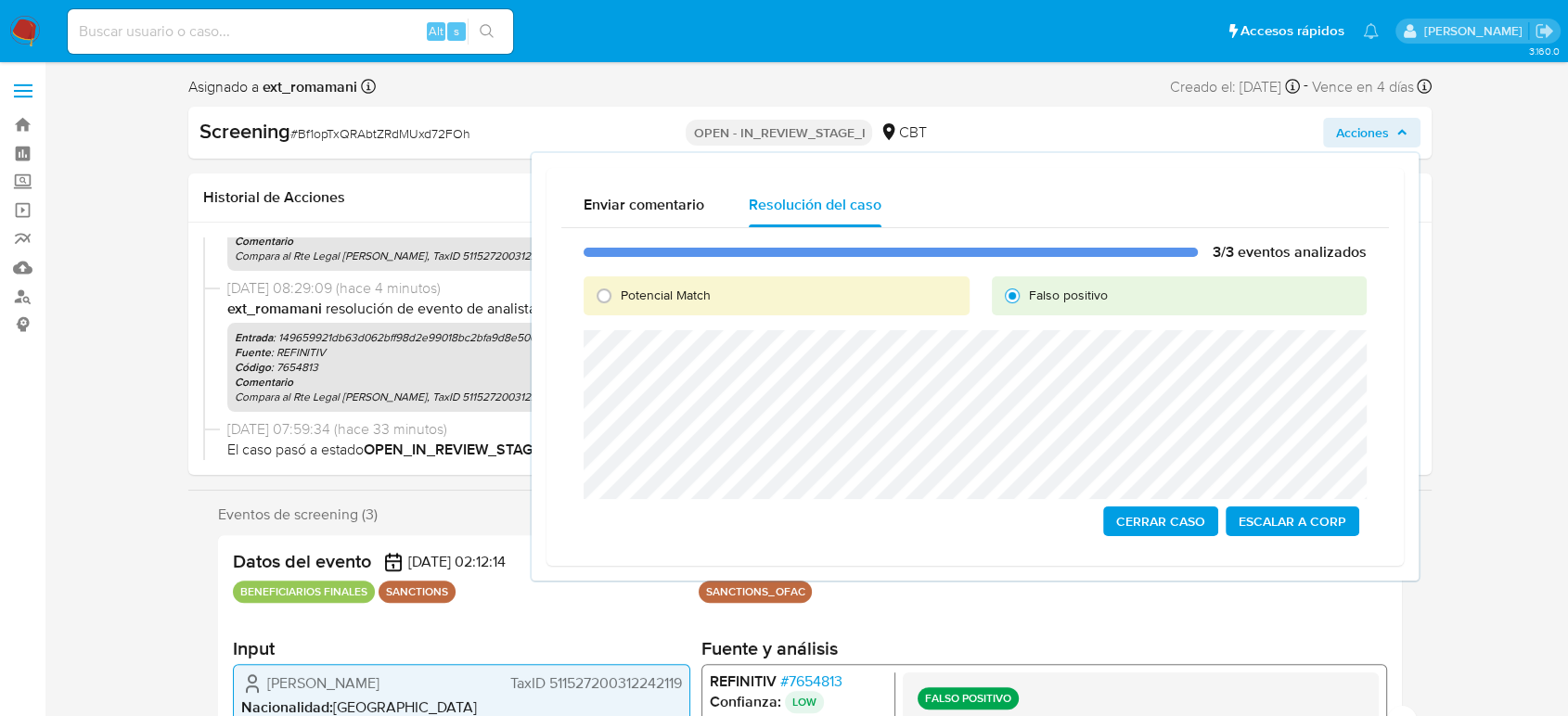
click at [1146, 532] on span "Cerrar Caso" at bounding box center [1160, 521] width 89 height 26
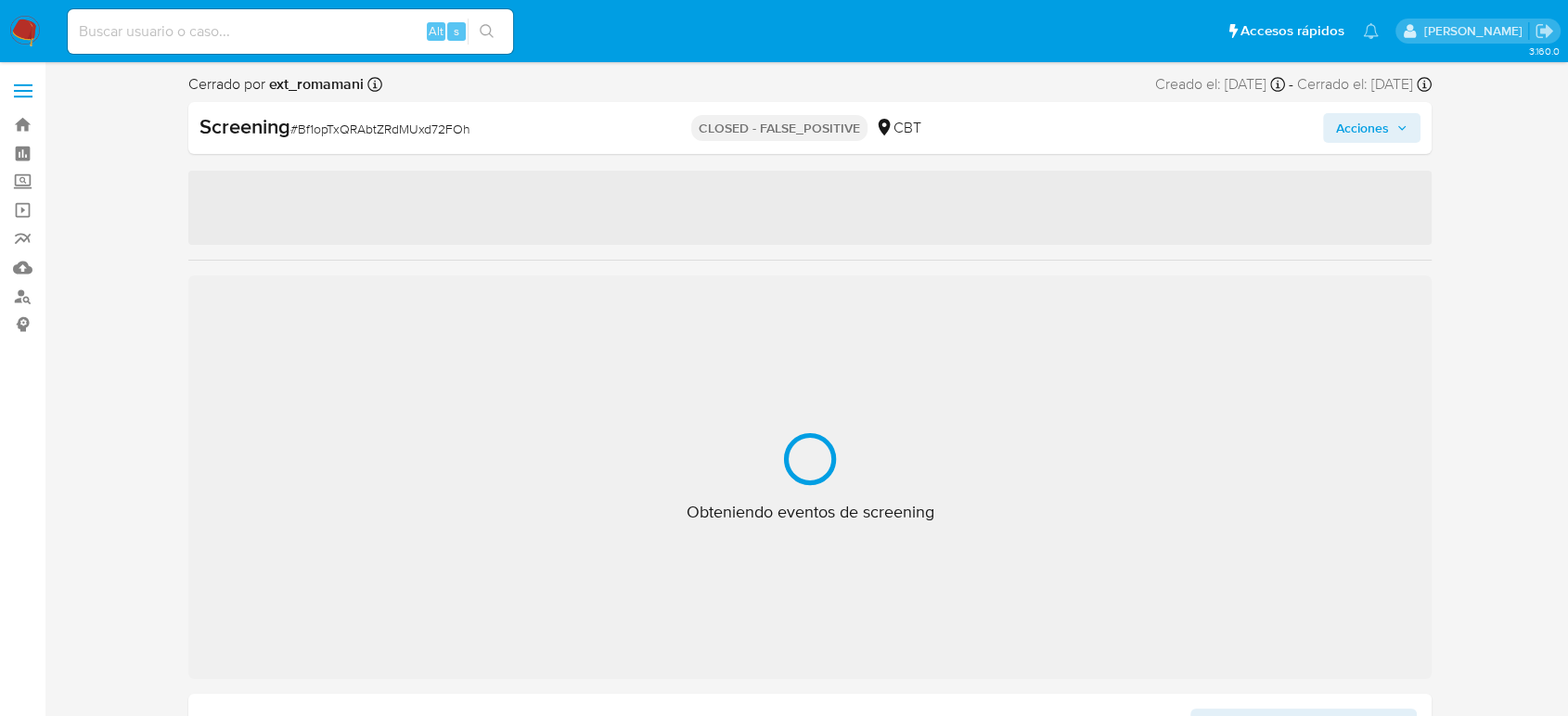
select select "10"
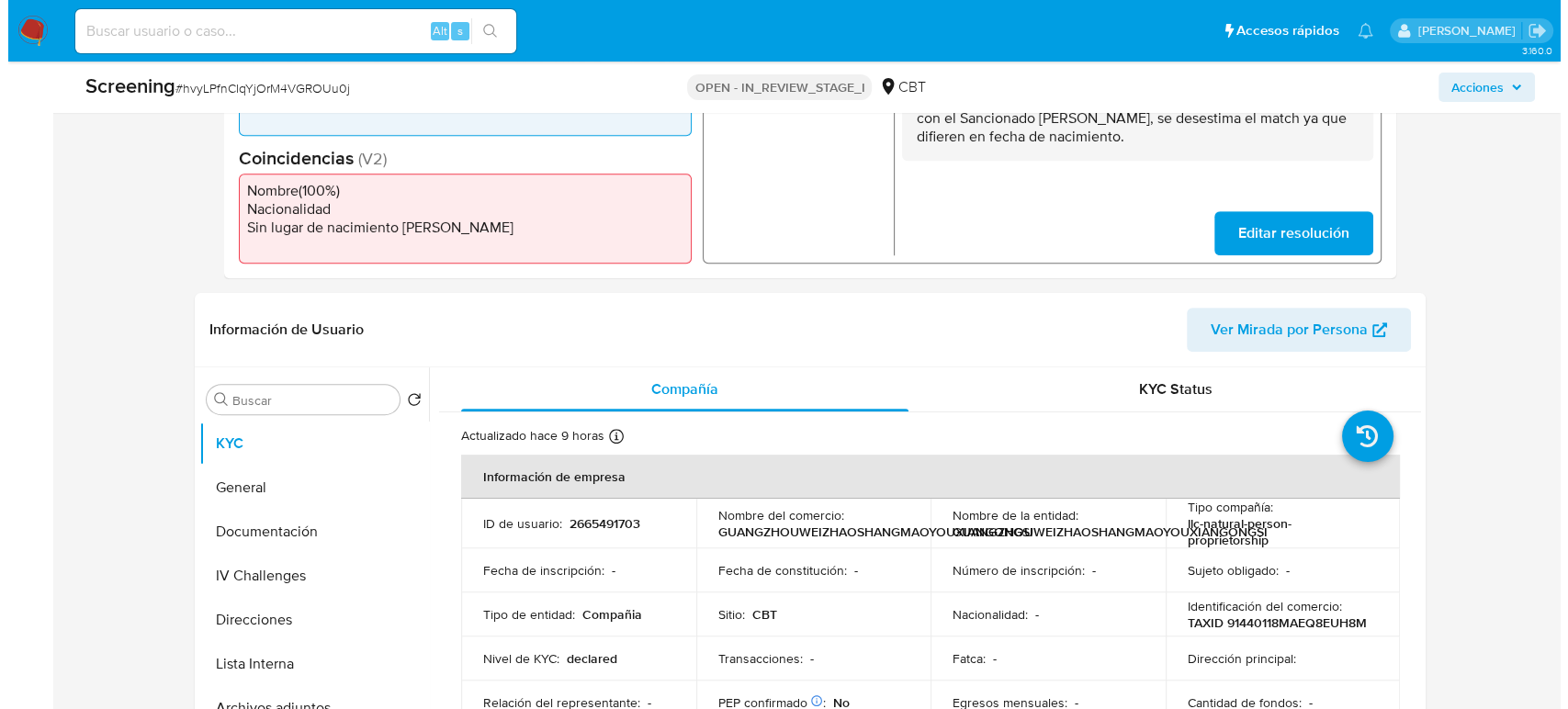
scroll to position [714, 0]
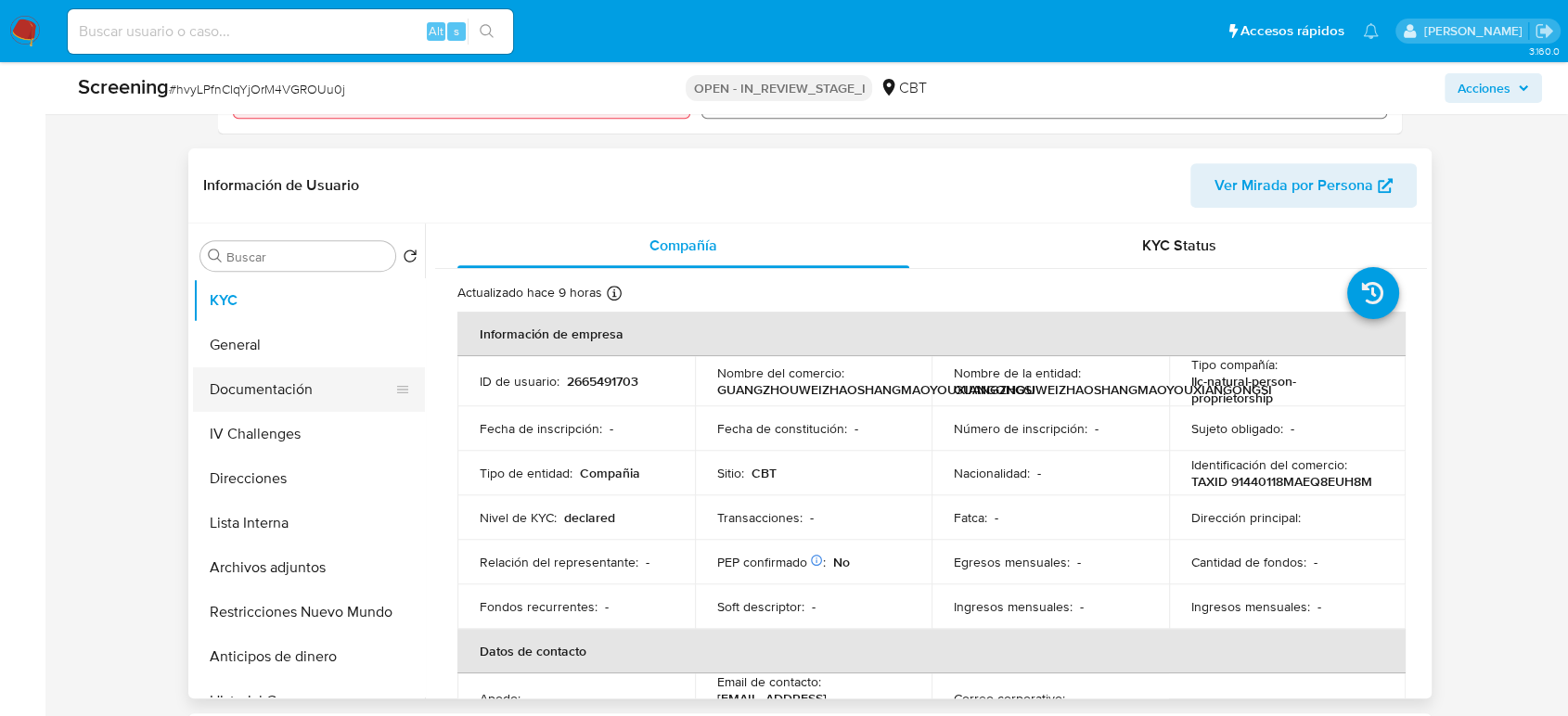
click at [321, 391] on button "Documentación" at bounding box center [301, 390] width 217 height 44
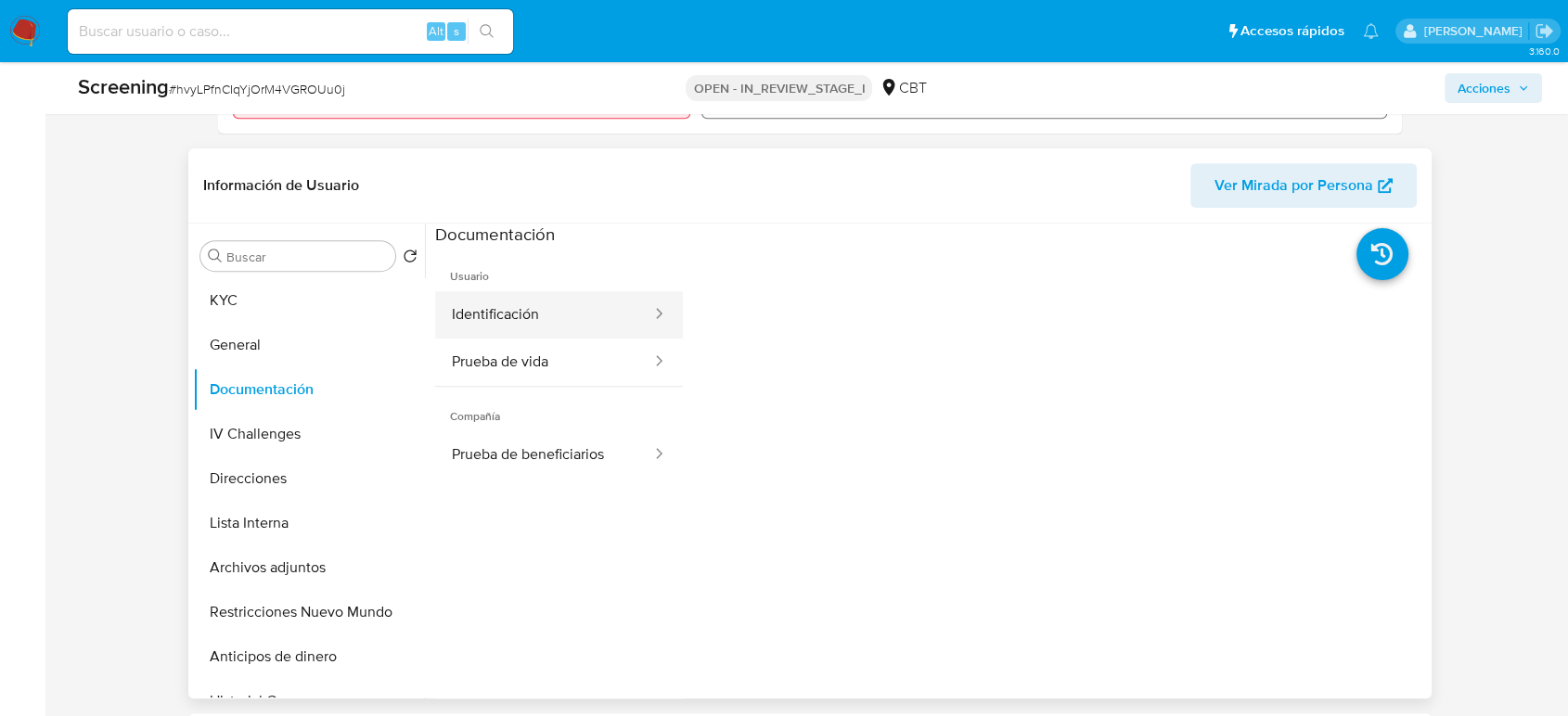
click at [569, 324] on button "Identificación" at bounding box center [543, 315] width 218 height 47
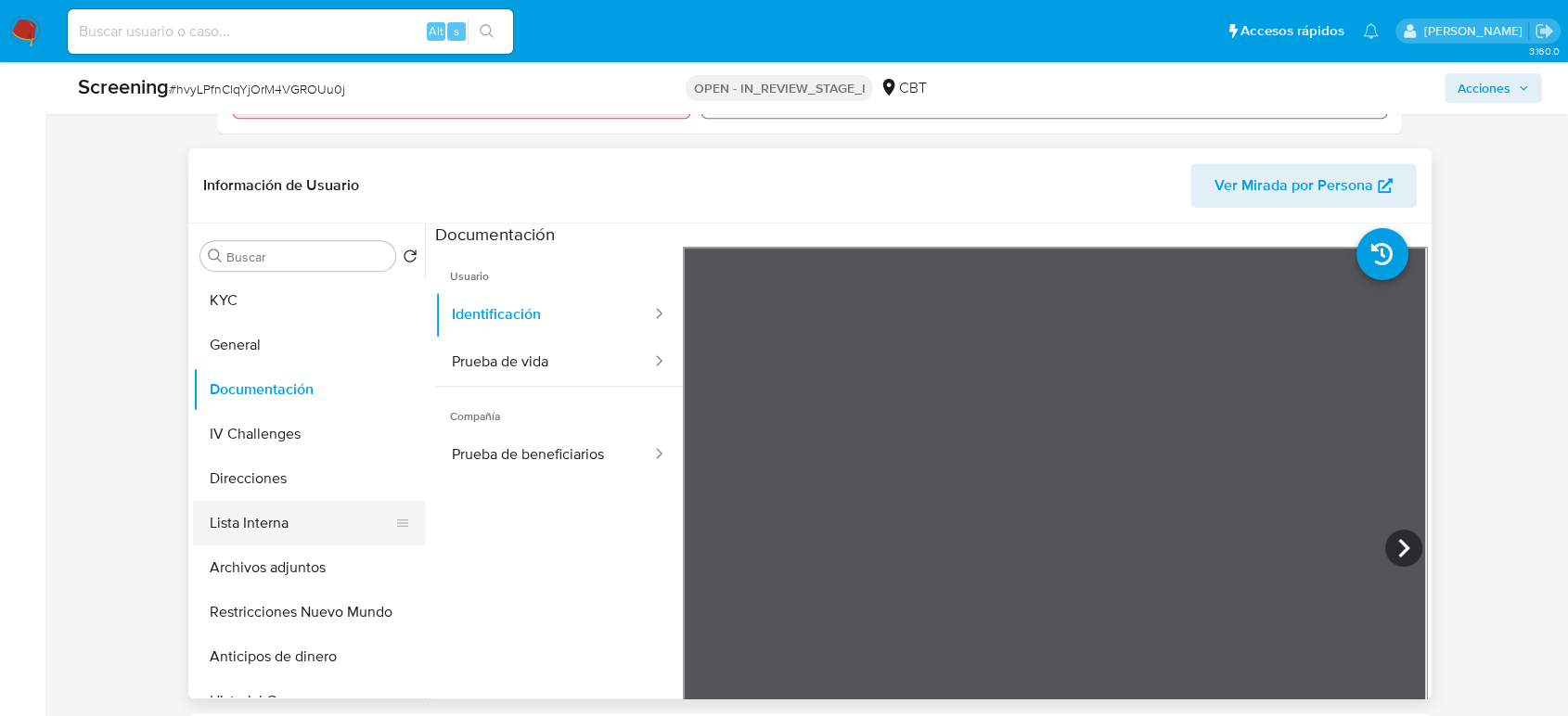
click at [282, 519] on button "Lista Interna" at bounding box center [301, 523] width 217 height 44
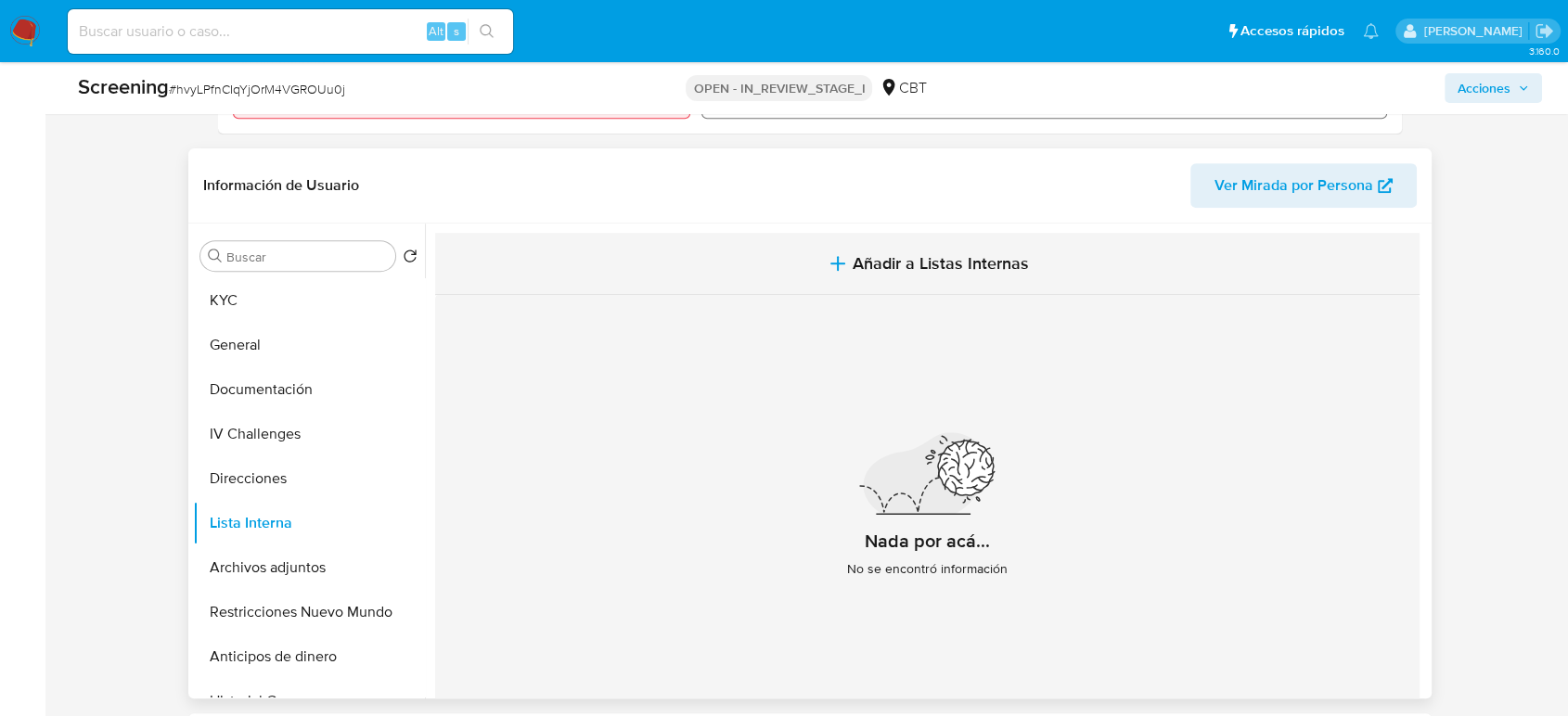
click at [838, 252] on icon "button" at bounding box center [837, 263] width 22 height 22
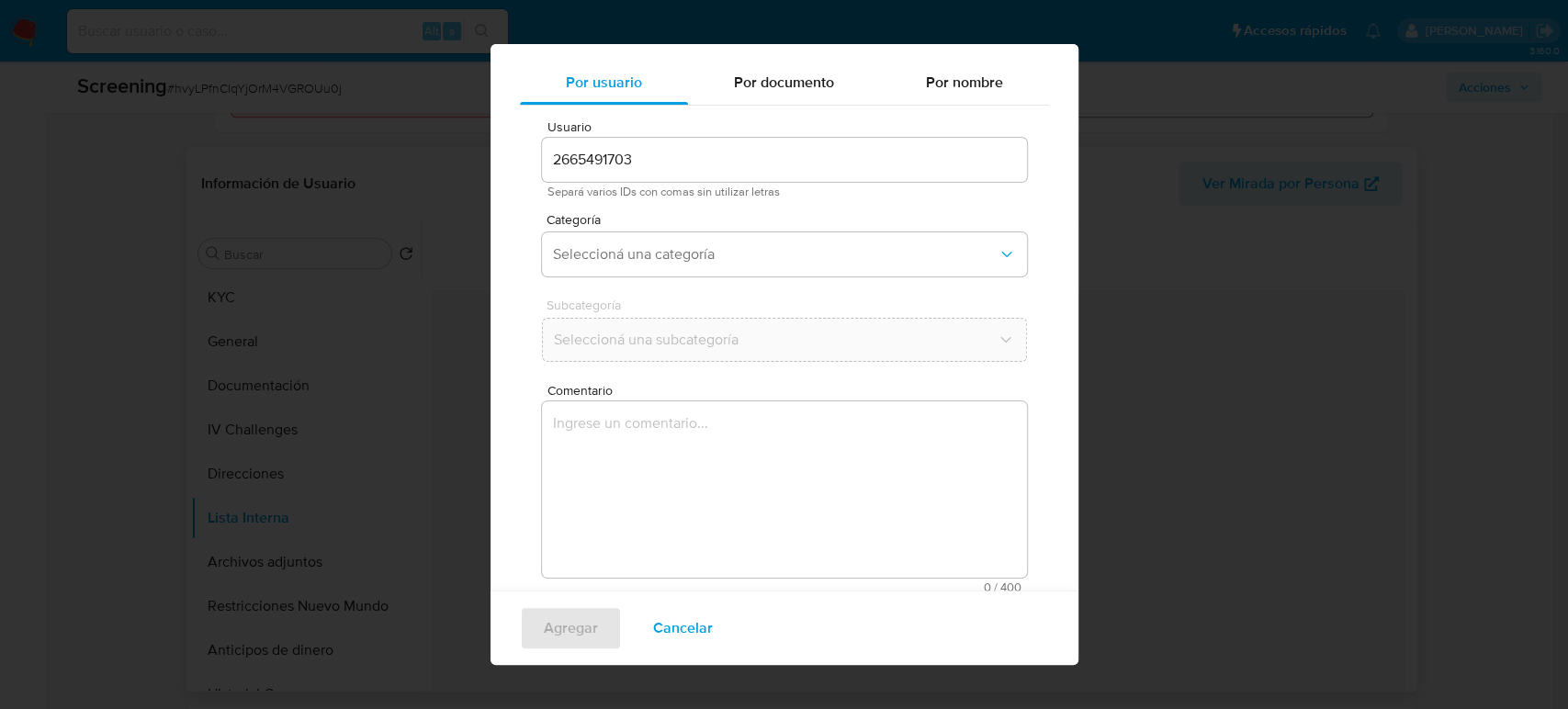
scroll to position [73, 0]
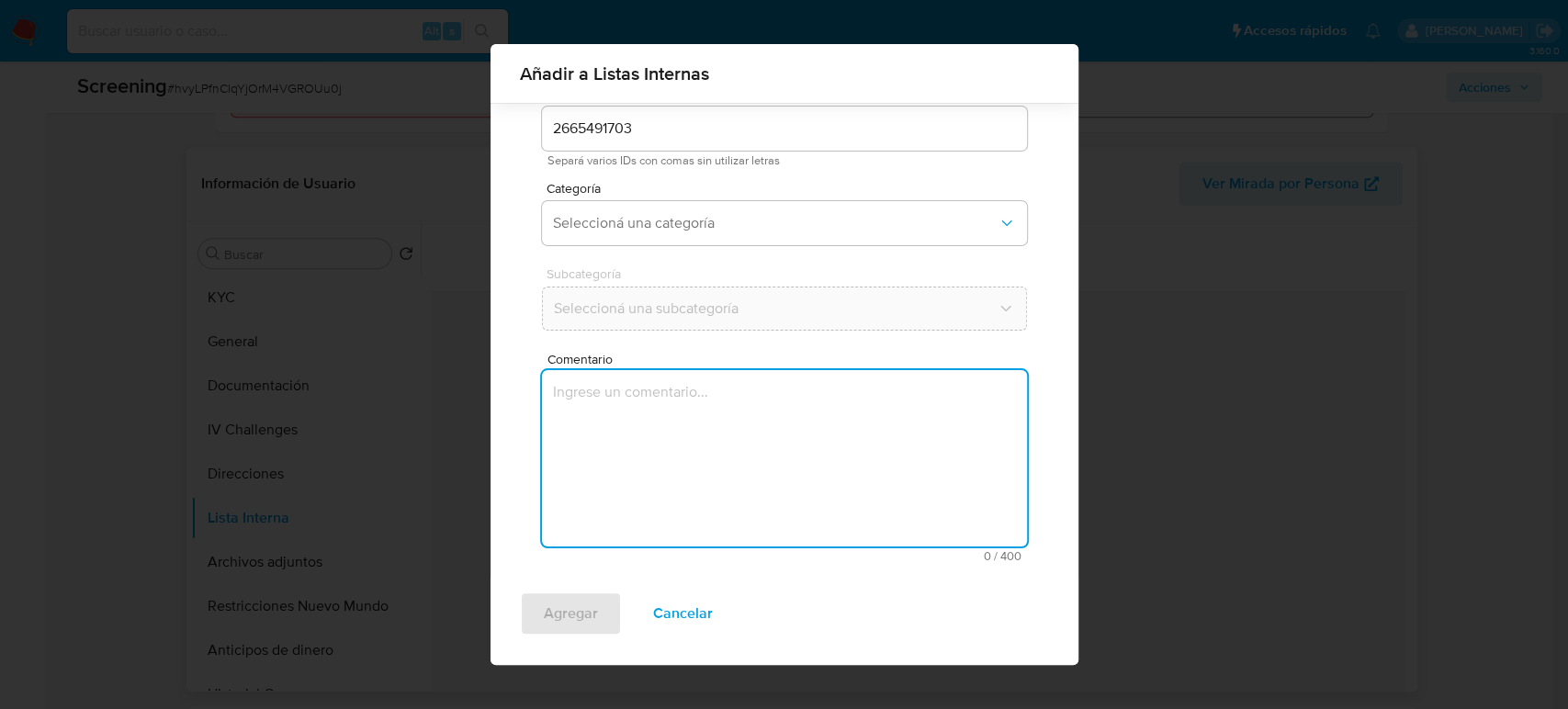
click at [674, 440] on textarea "Comentario" at bounding box center [784, 459] width 485 height 177
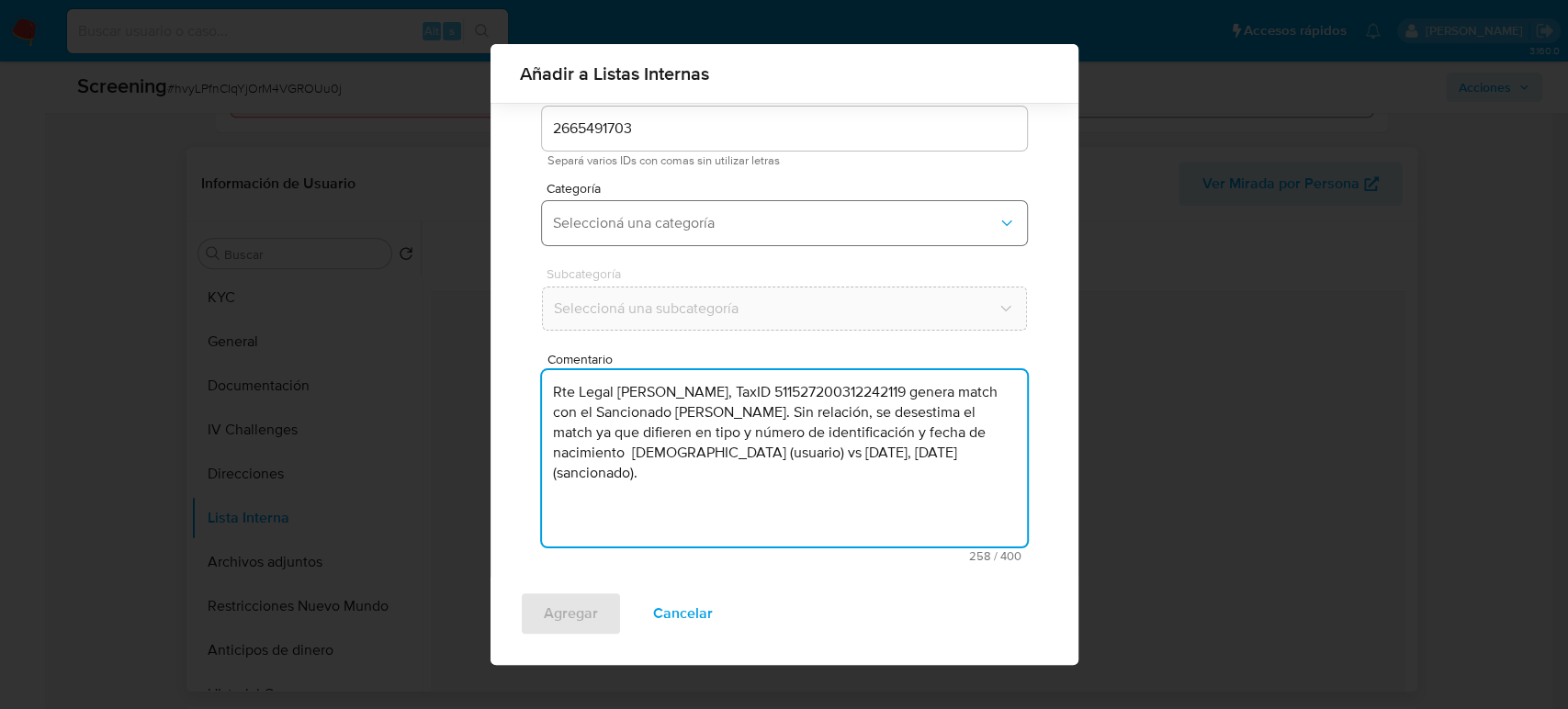
type textarea "Rte Legal [PERSON_NAME], TaxID 511527200312242119 genera match con el Sancionad…"
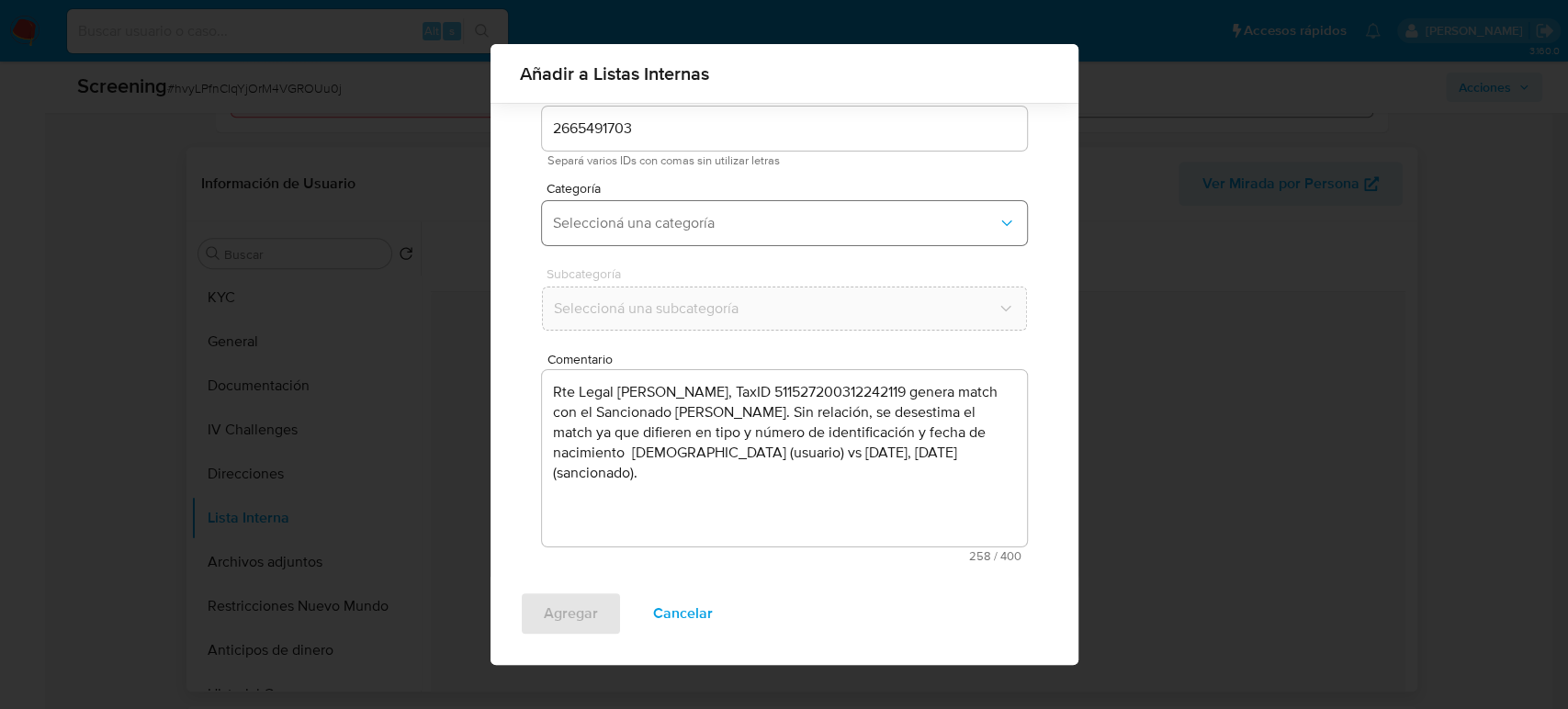
click at [680, 219] on span "Seleccioná una categoría" at bounding box center [775, 222] width 445 height 18
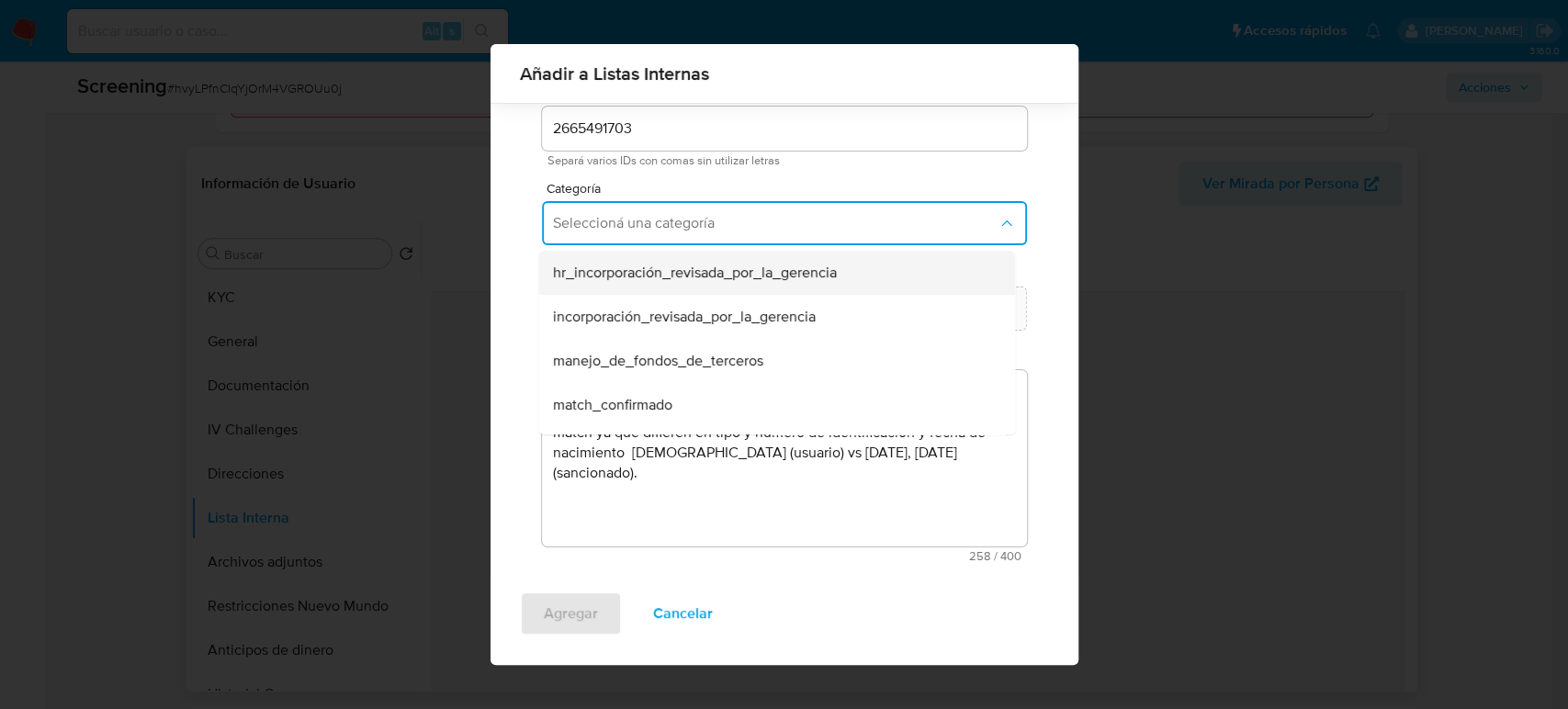
scroll to position [102, 0]
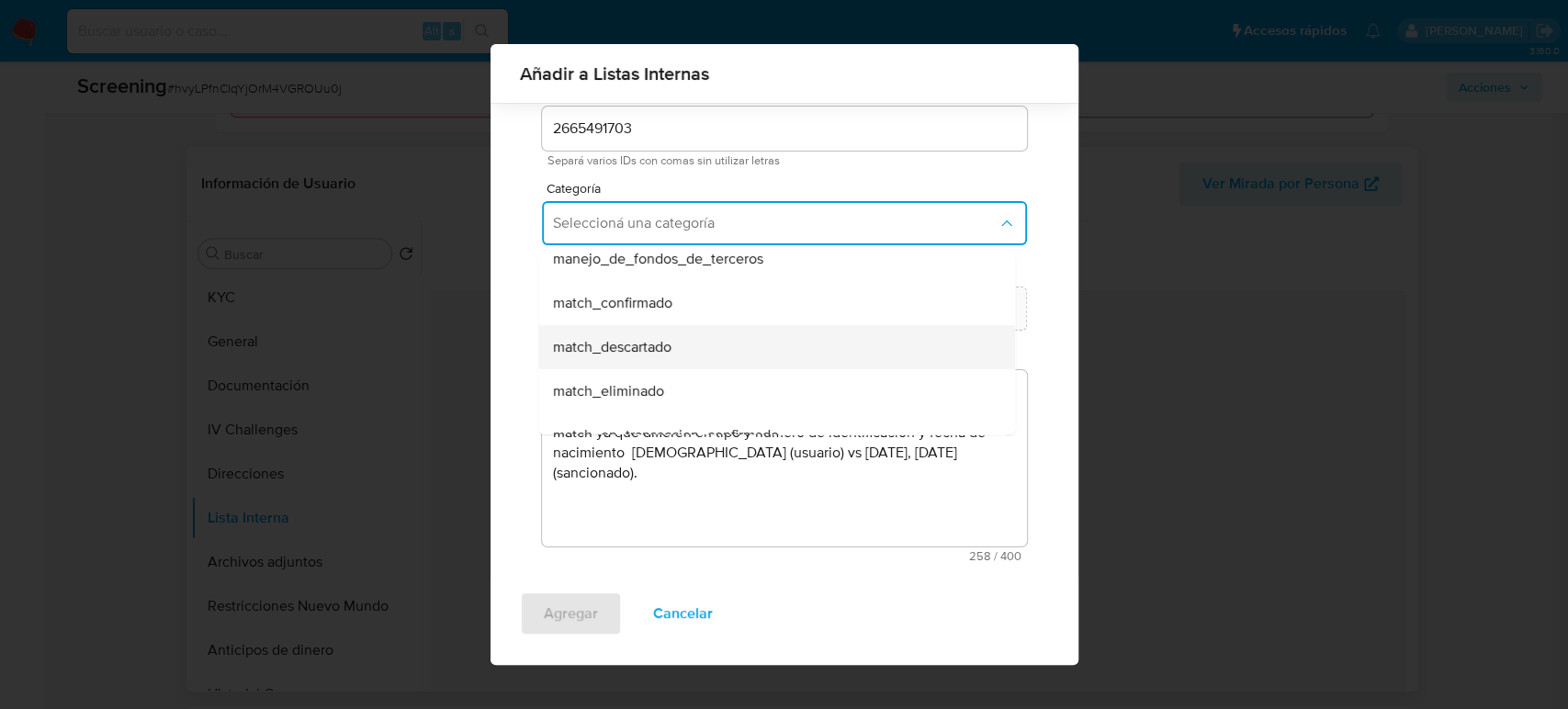
click at [650, 355] on span "match_descartado" at bounding box center [612, 347] width 119 height 18
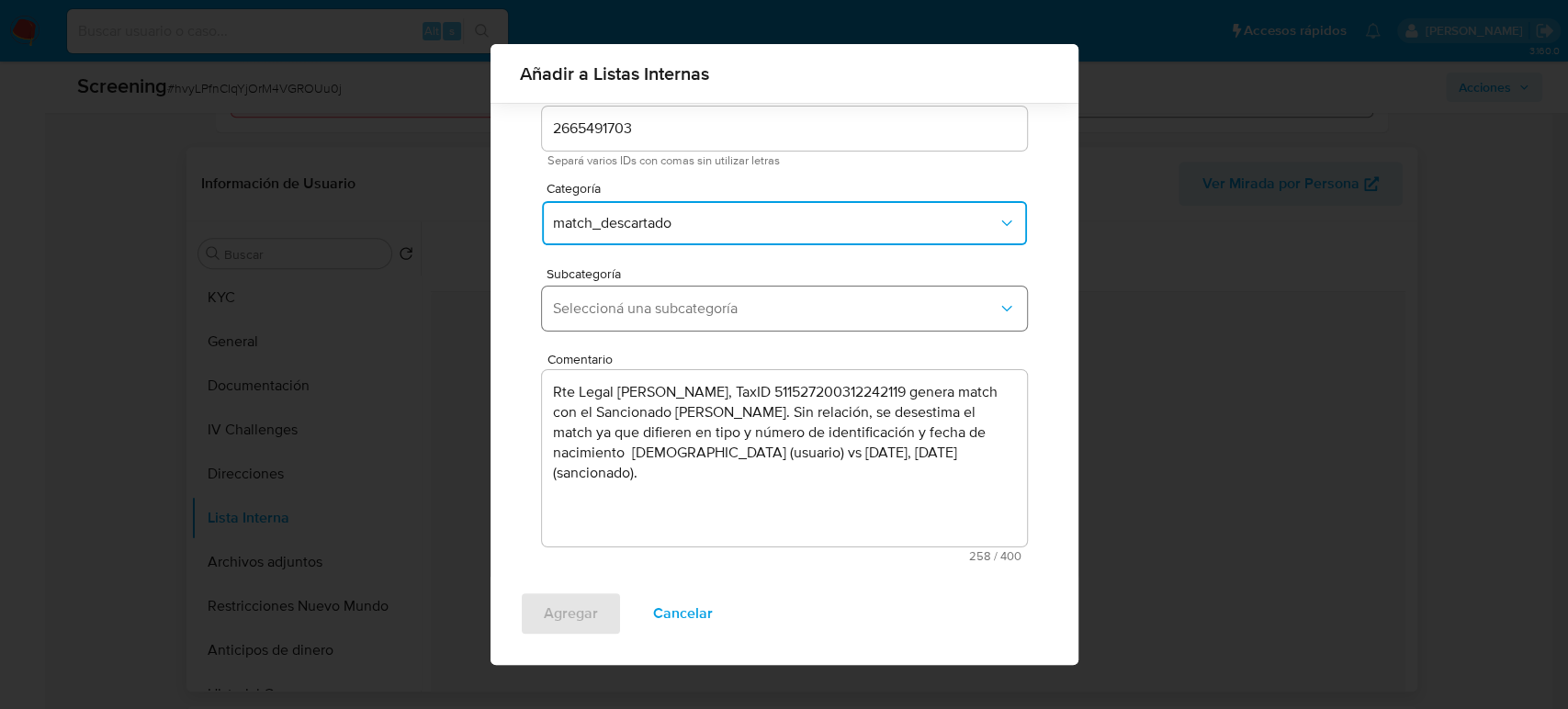
click at [672, 321] on button "Seleccioná una subcategoría" at bounding box center [784, 309] width 485 height 44
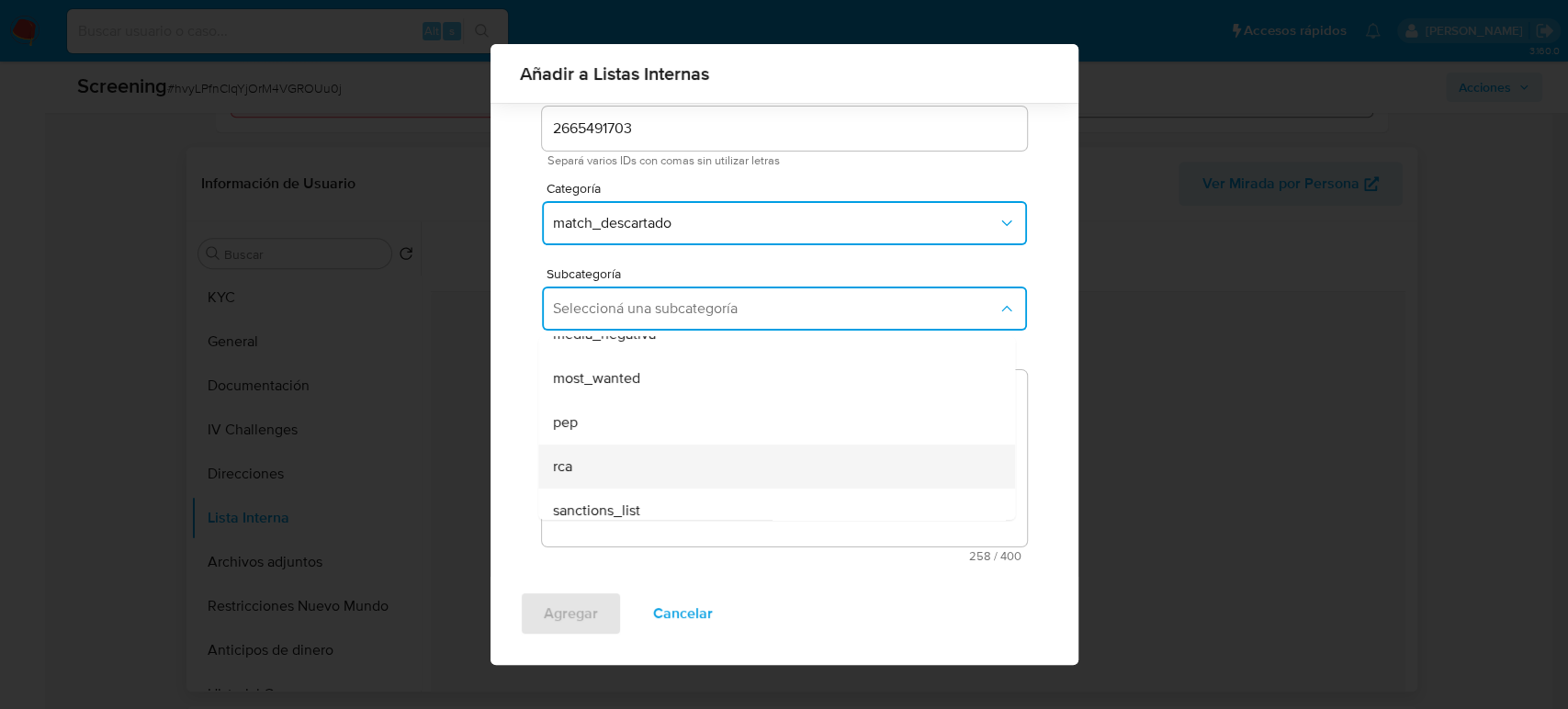
scroll to position [125, 0]
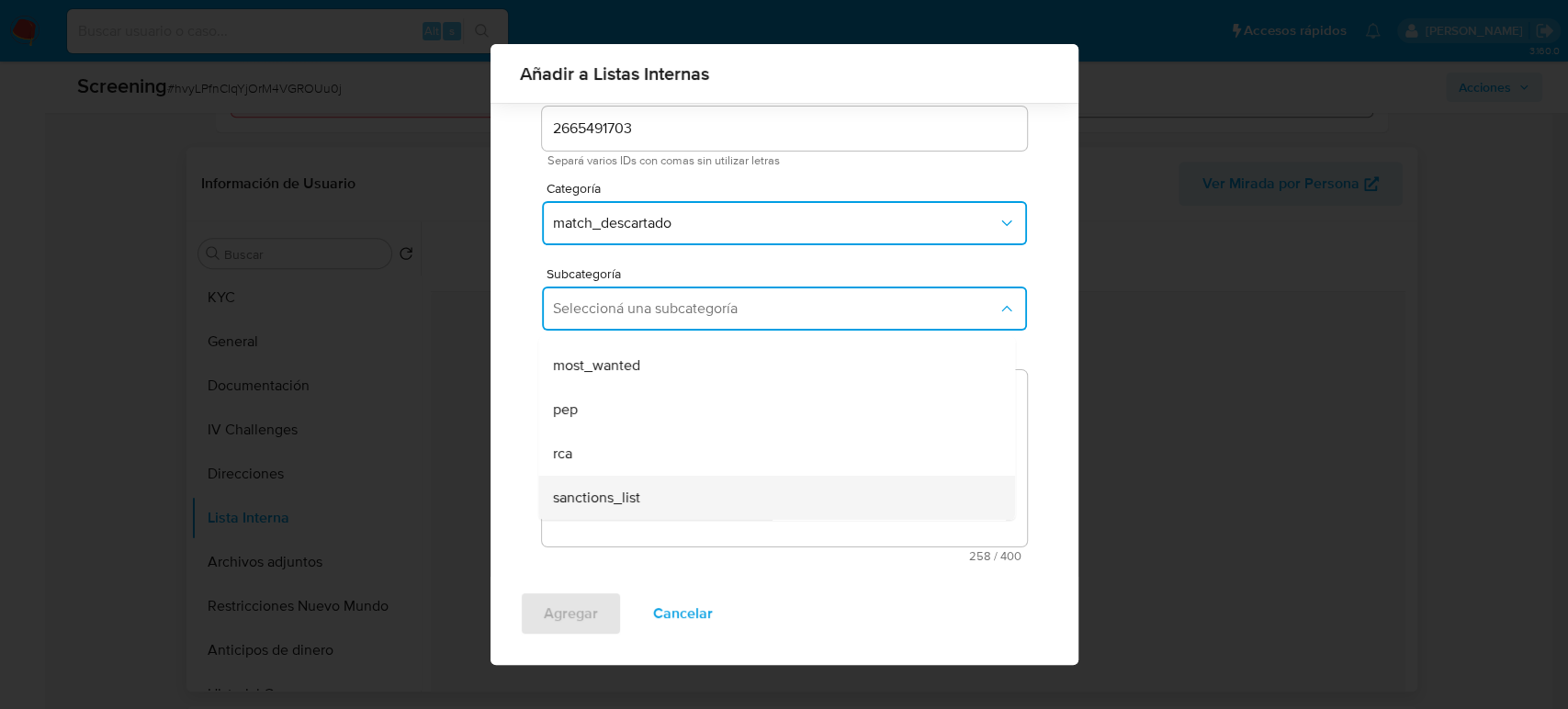
click at [618, 496] on span "sanctions_list" at bounding box center [597, 497] width 87 height 18
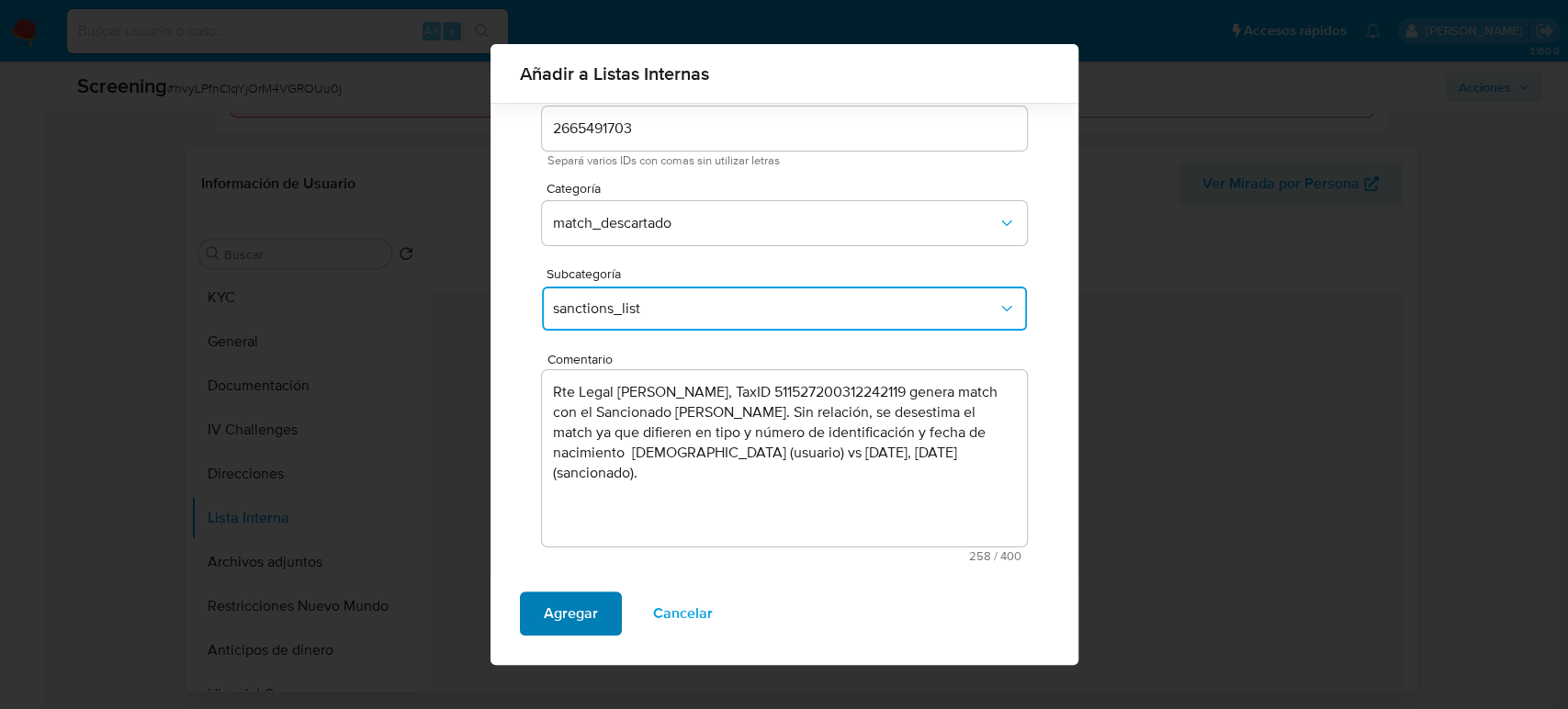
click at [559, 611] on span "Agregar" at bounding box center [570, 613] width 54 height 41
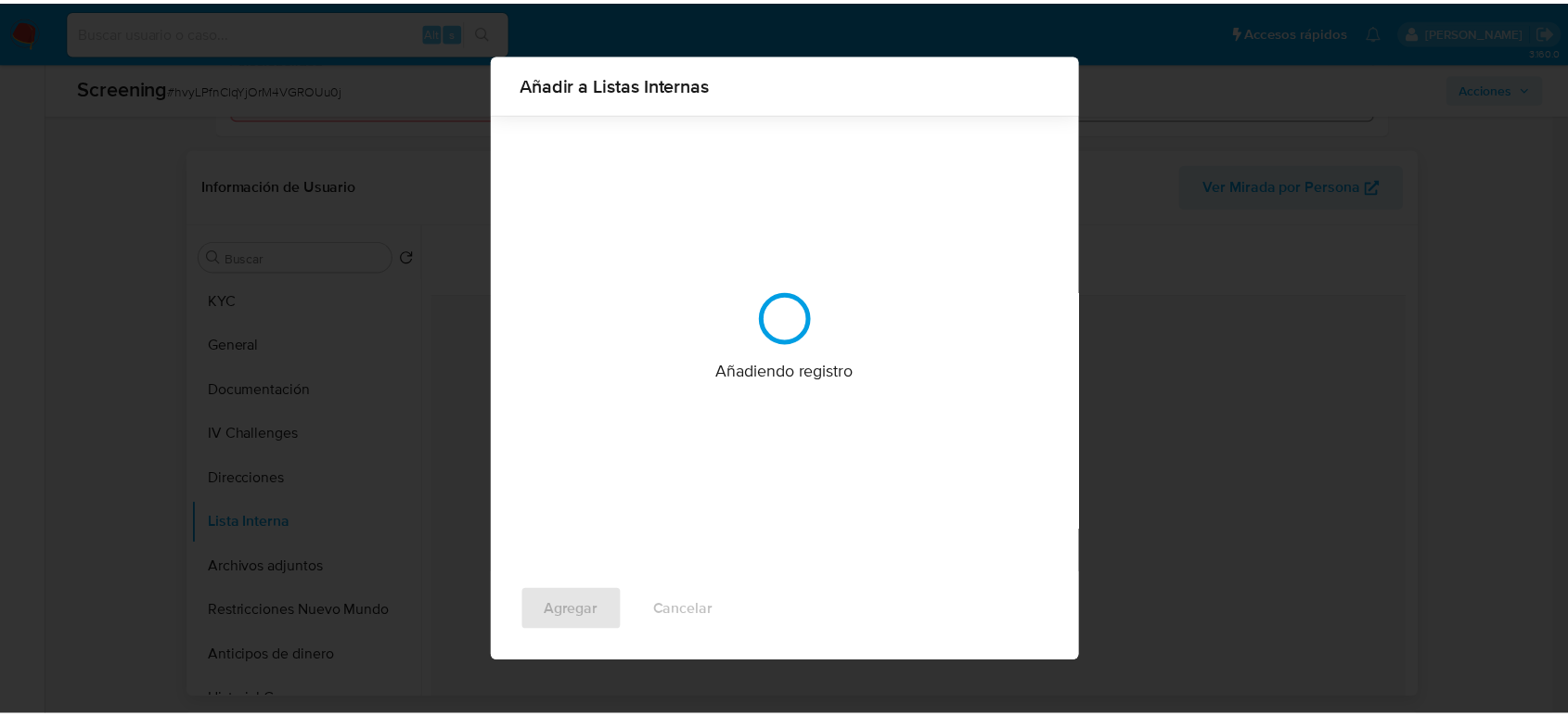
scroll to position [0, 0]
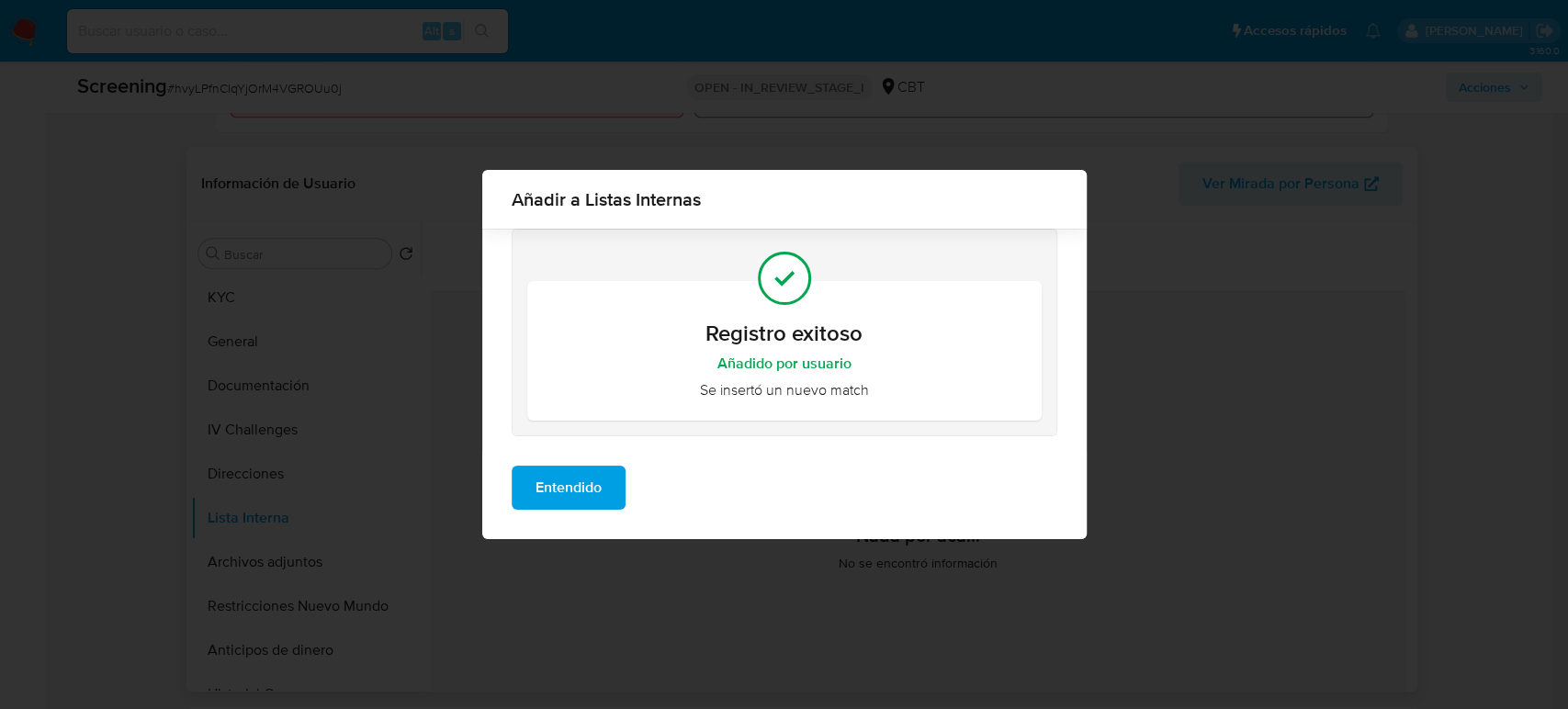
click at [598, 488] on span "Entendido" at bounding box center [569, 488] width 67 height 41
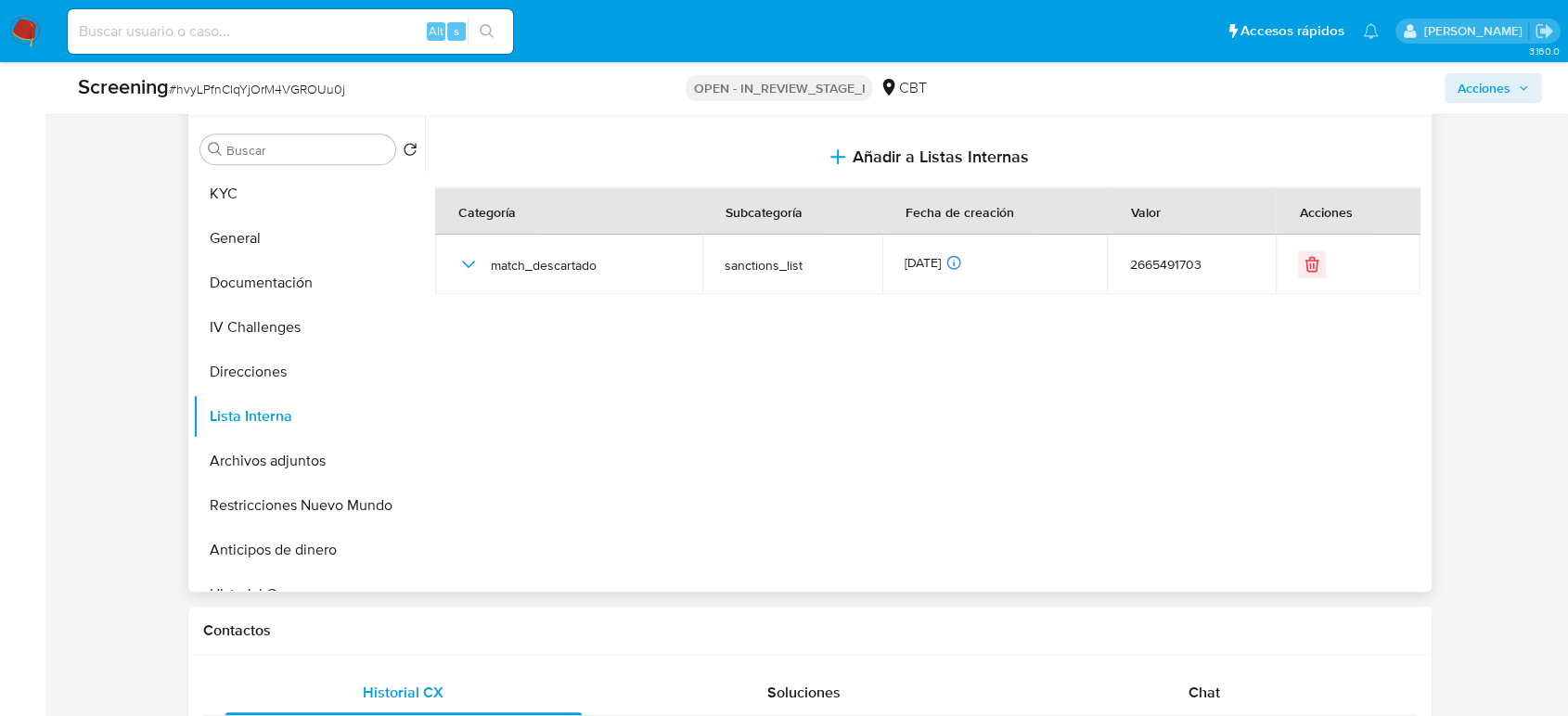
scroll to position [823, 0]
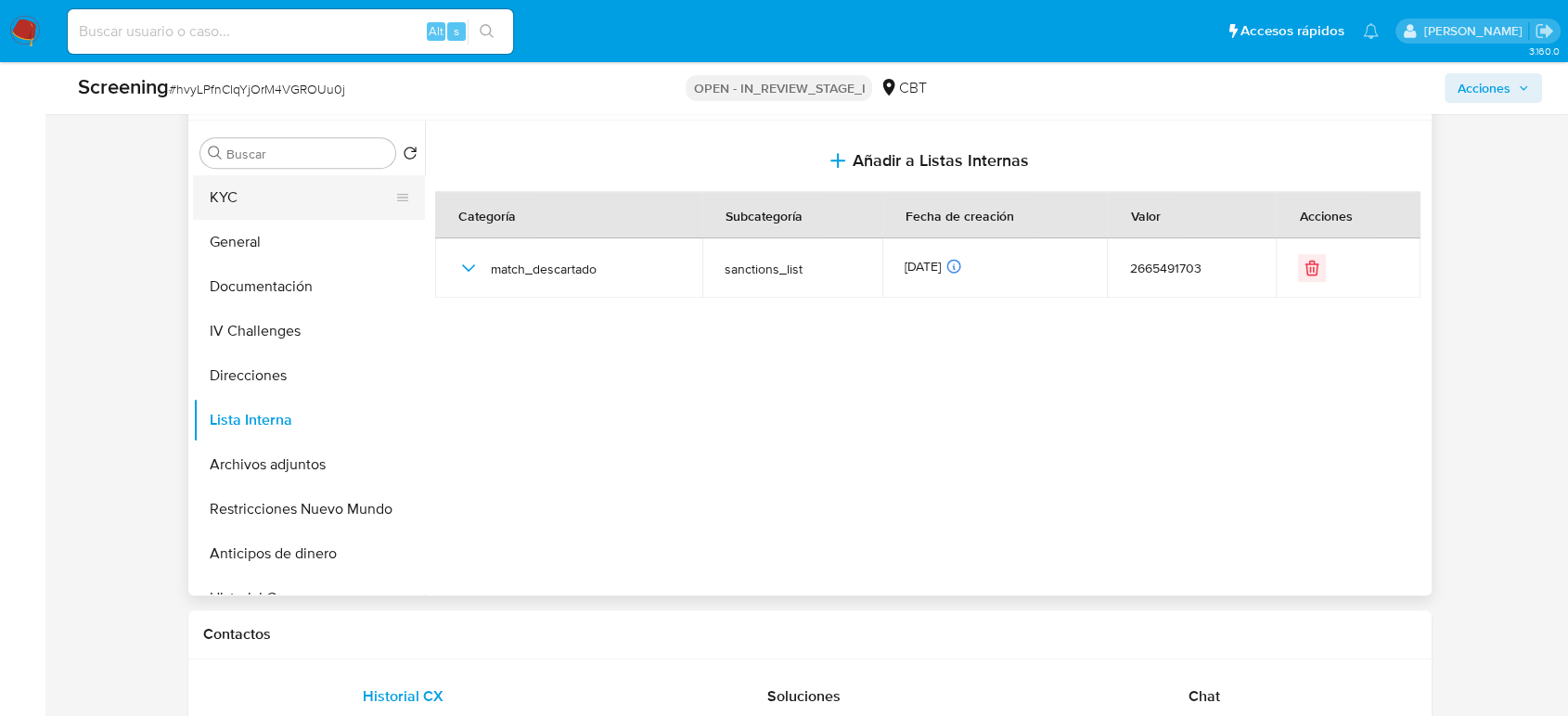
click at [290, 212] on button "KYC" at bounding box center [301, 198] width 217 height 44
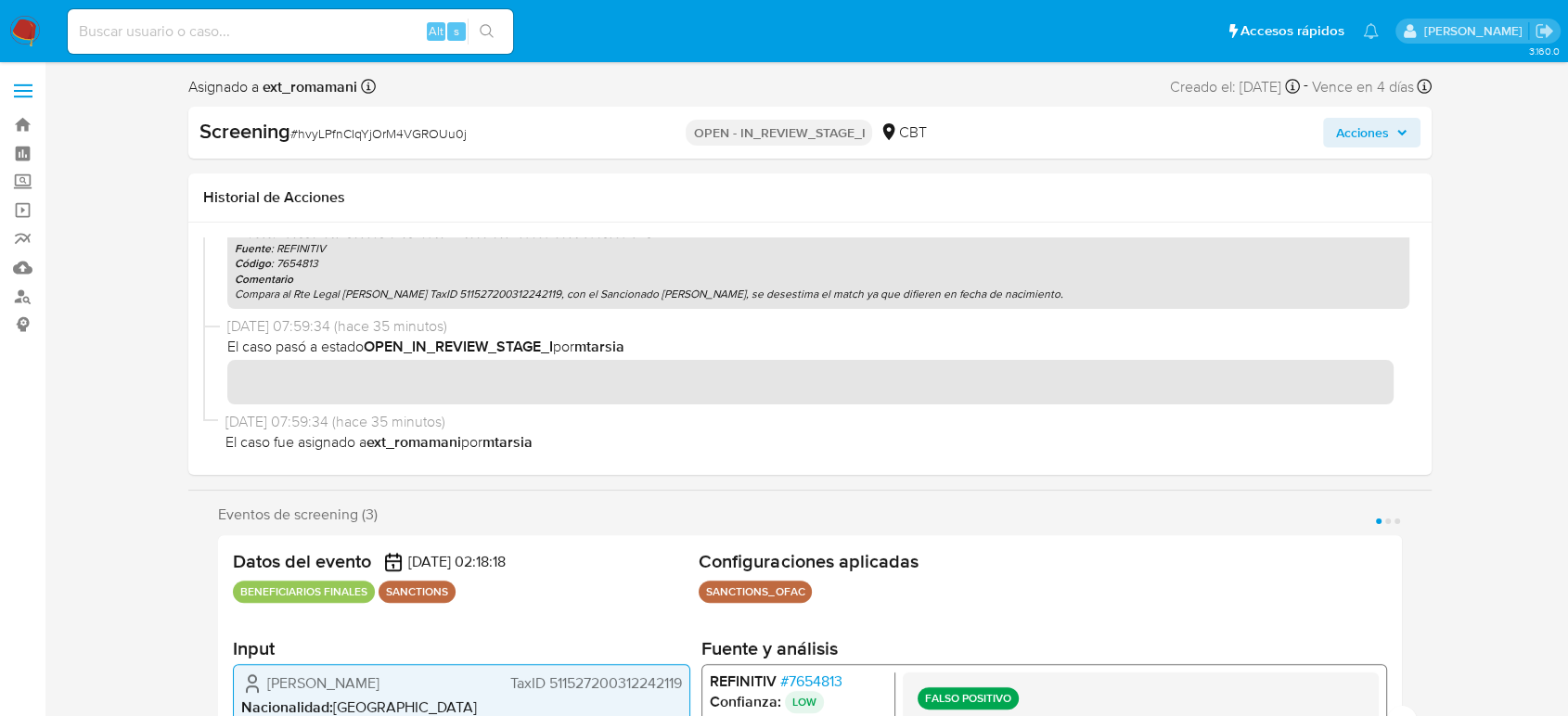
scroll to position [0, 0]
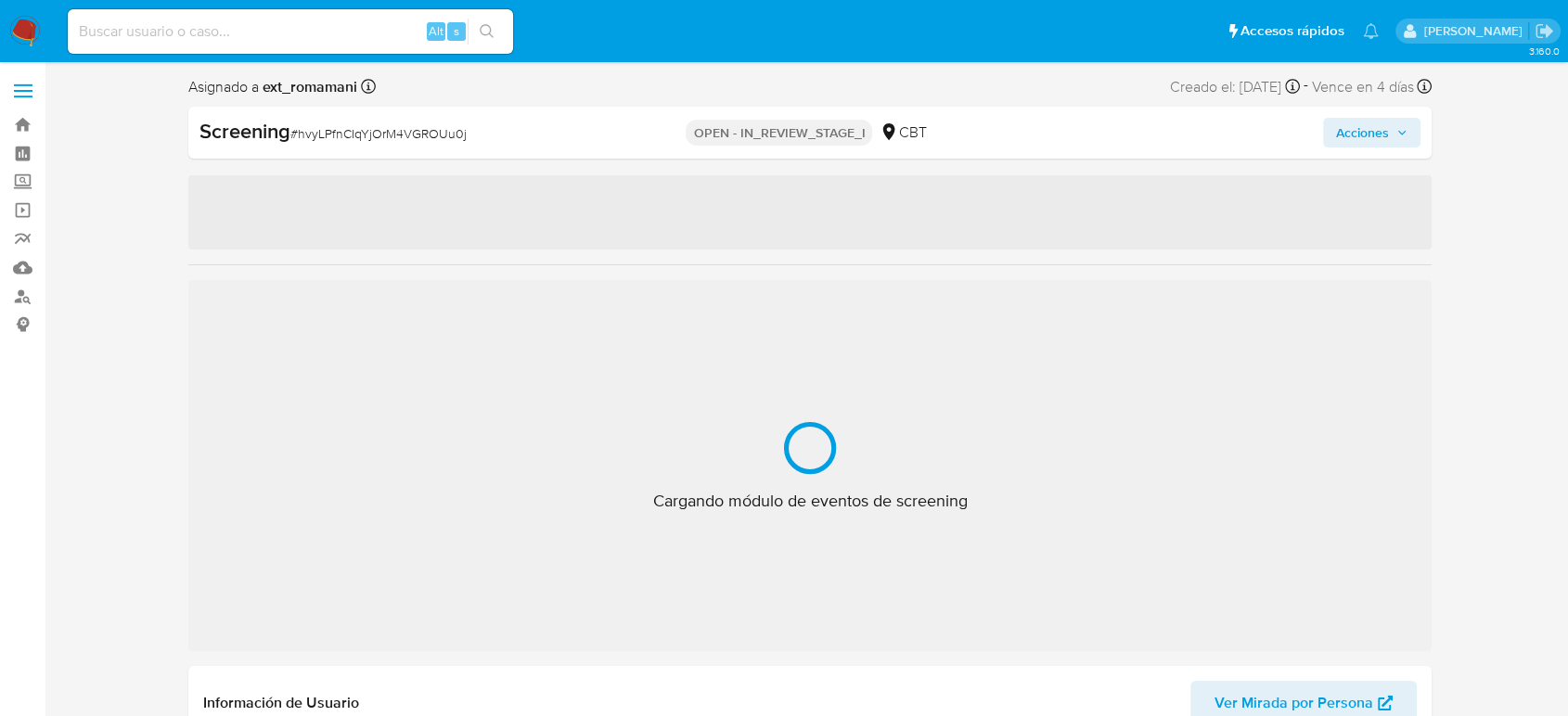
select select "10"
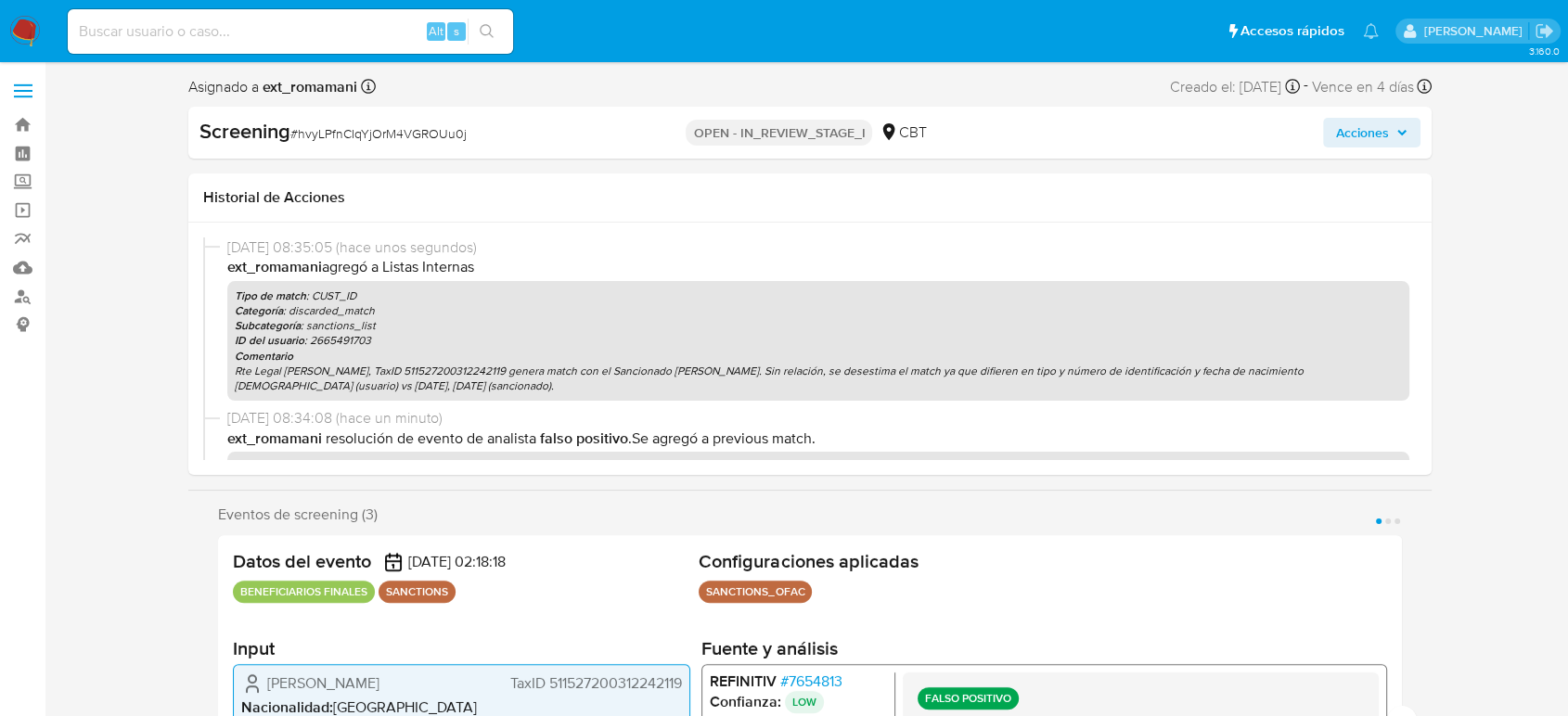
click at [1362, 135] on span "Acciones" at bounding box center [1362, 132] width 53 height 30
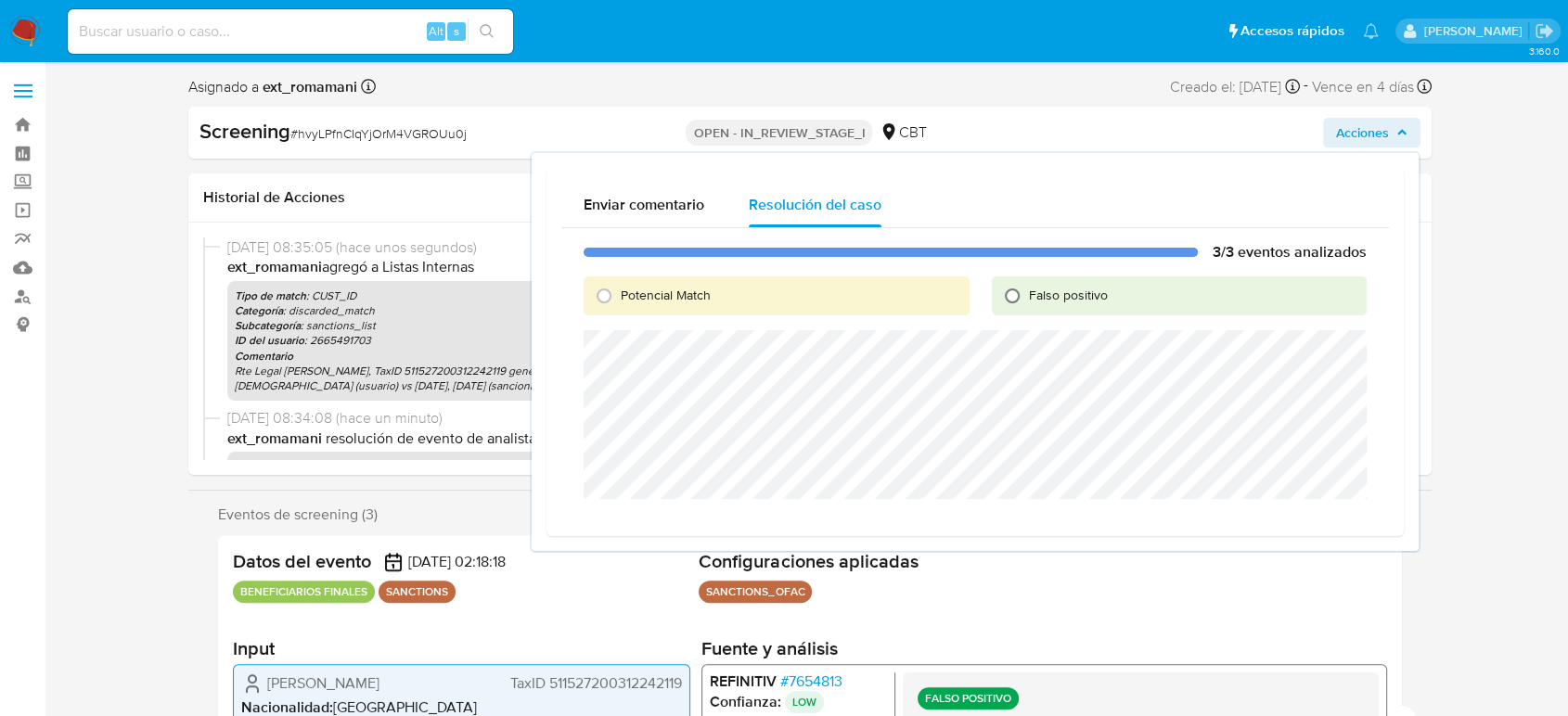
click at [1023, 289] on input "Falso positivo" at bounding box center [1011, 296] width 30 height 30
radio input "true"
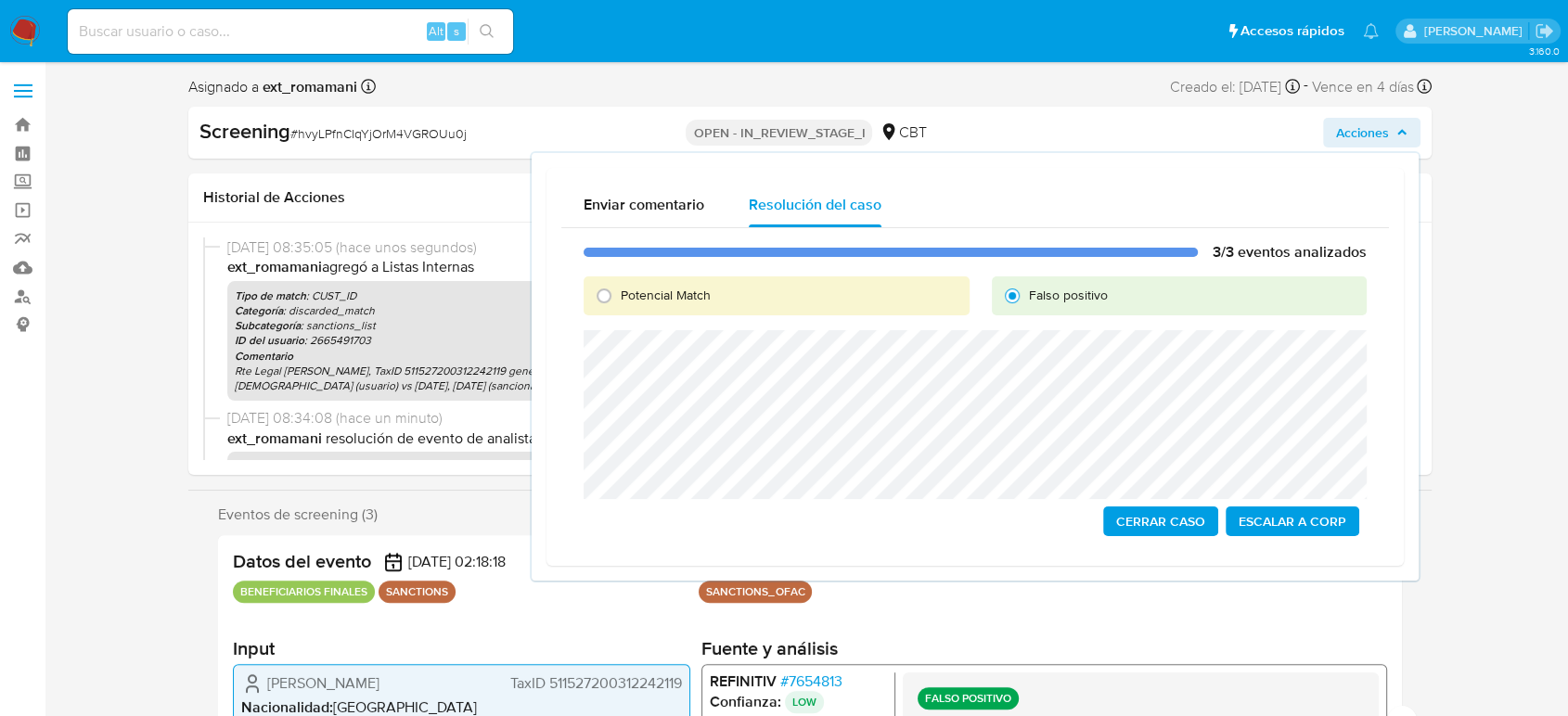
click at [836, 685] on span "# 7654813" at bounding box center [811, 681] width 62 height 18
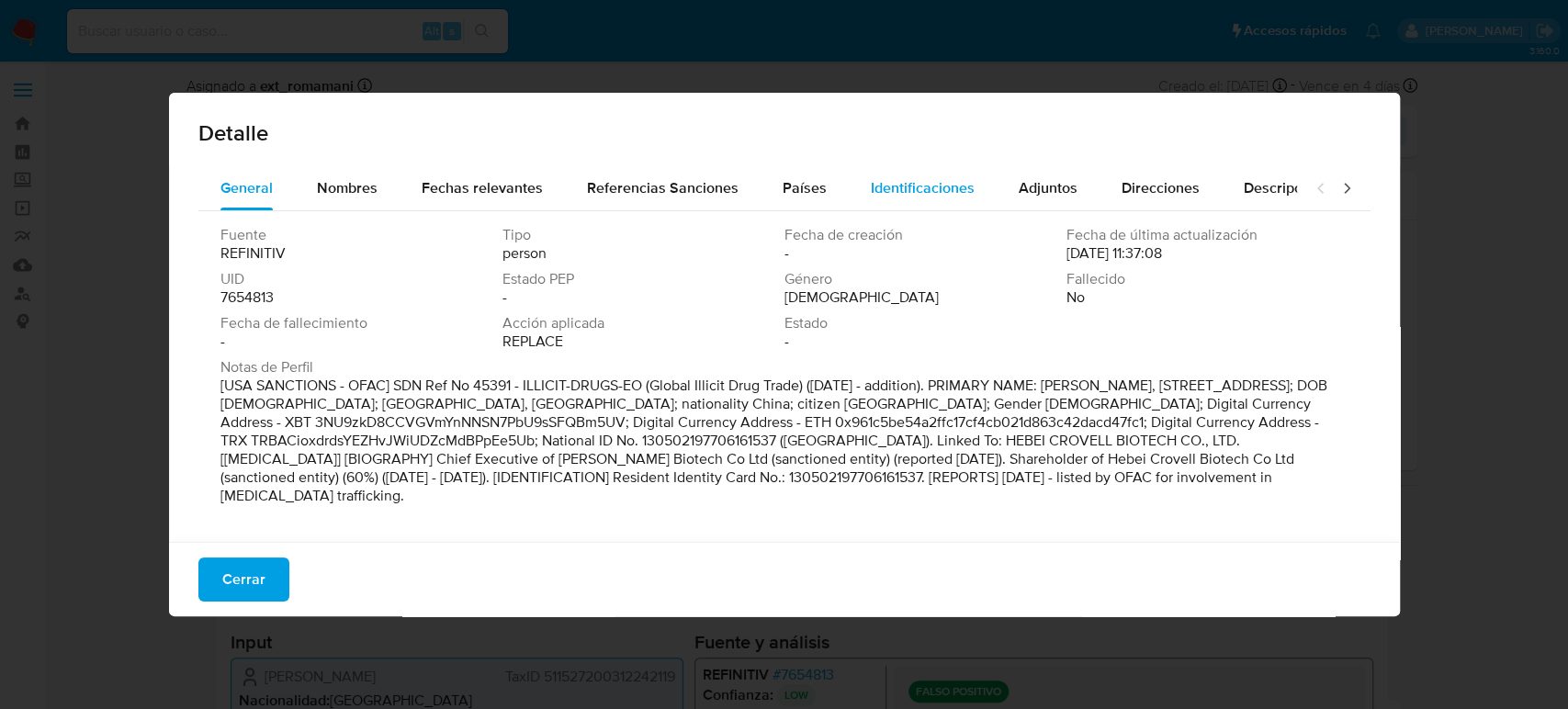
click at [953, 189] on span "Identificaciones" at bounding box center [922, 188] width 104 height 21
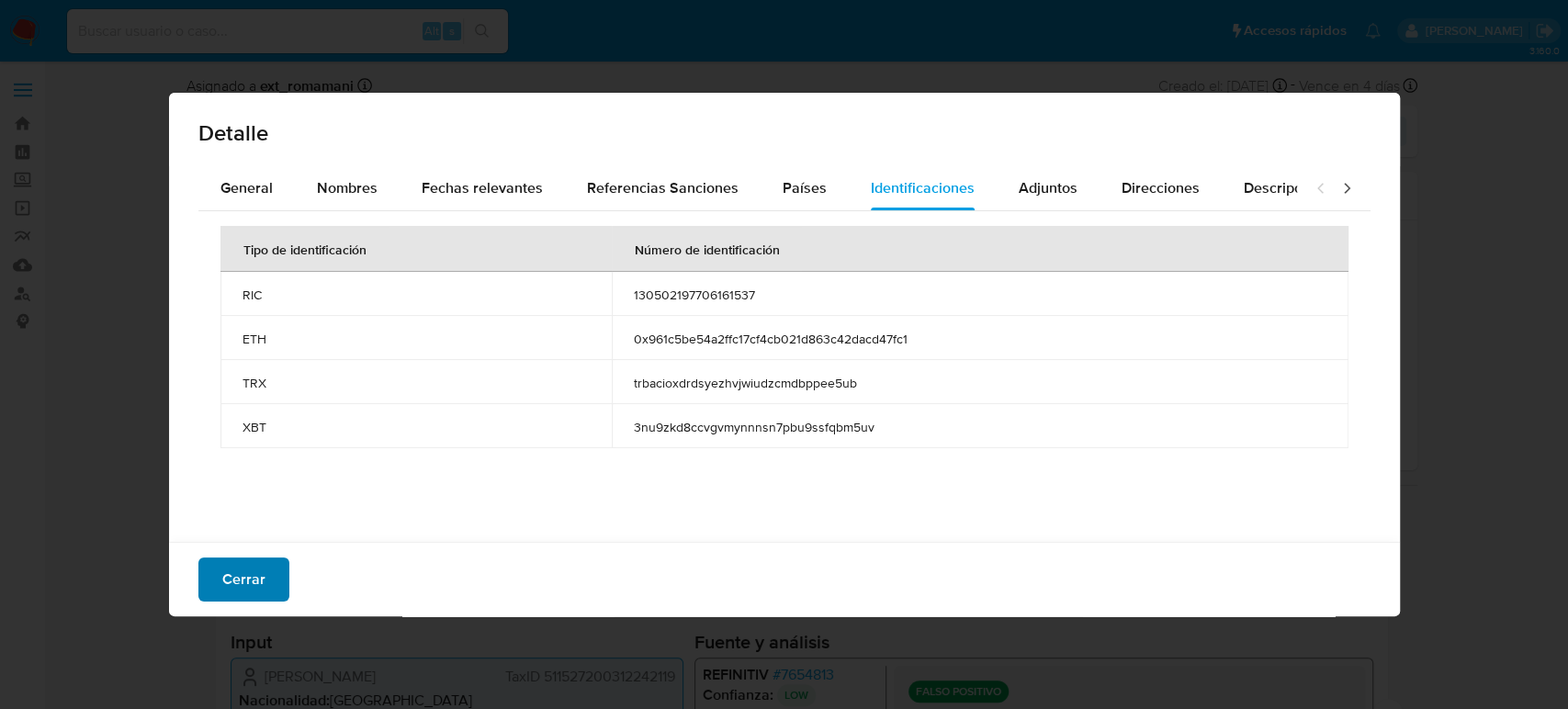
click at [232, 582] on span "Cerrar" at bounding box center [243, 580] width 43 height 41
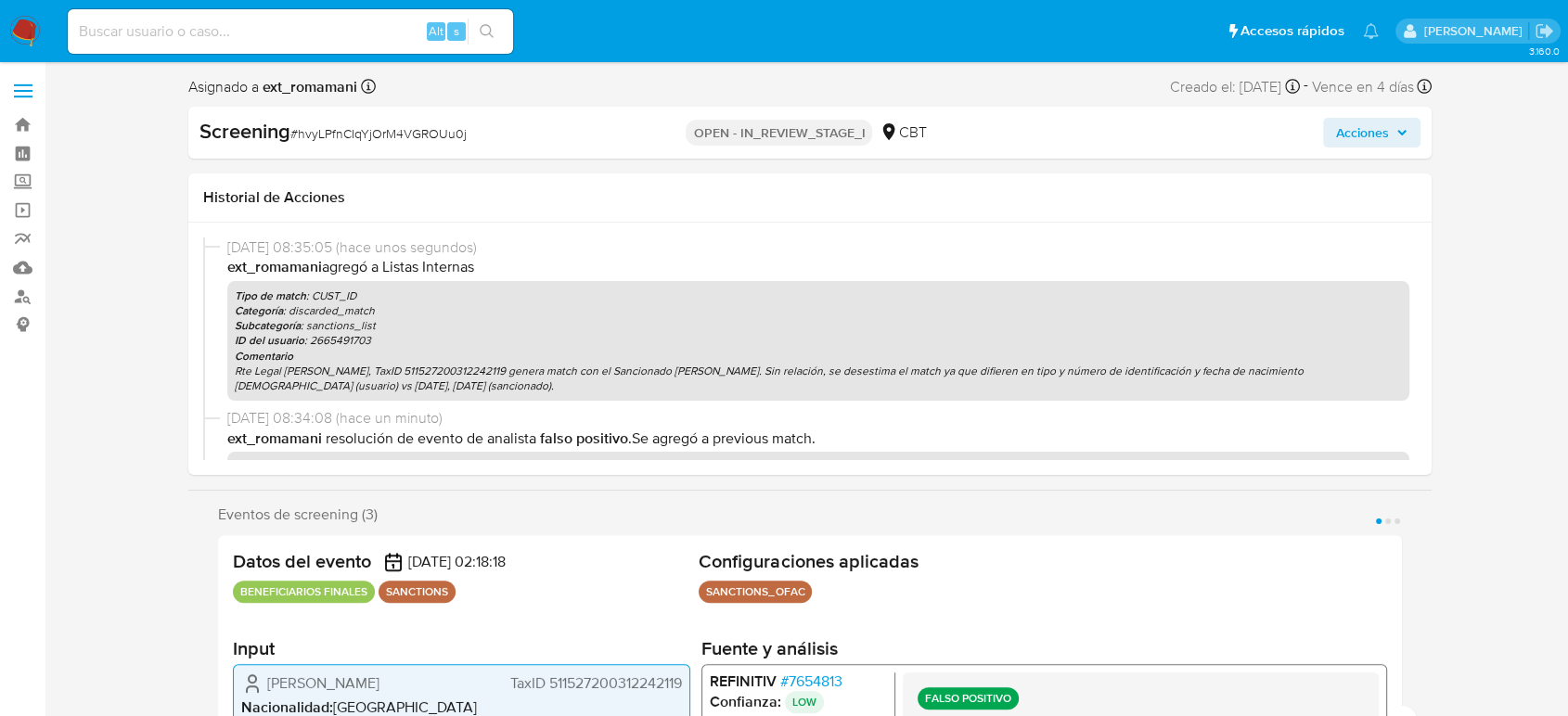
click at [1380, 125] on span "Acciones" at bounding box center [1362, 132] width 53 height 30
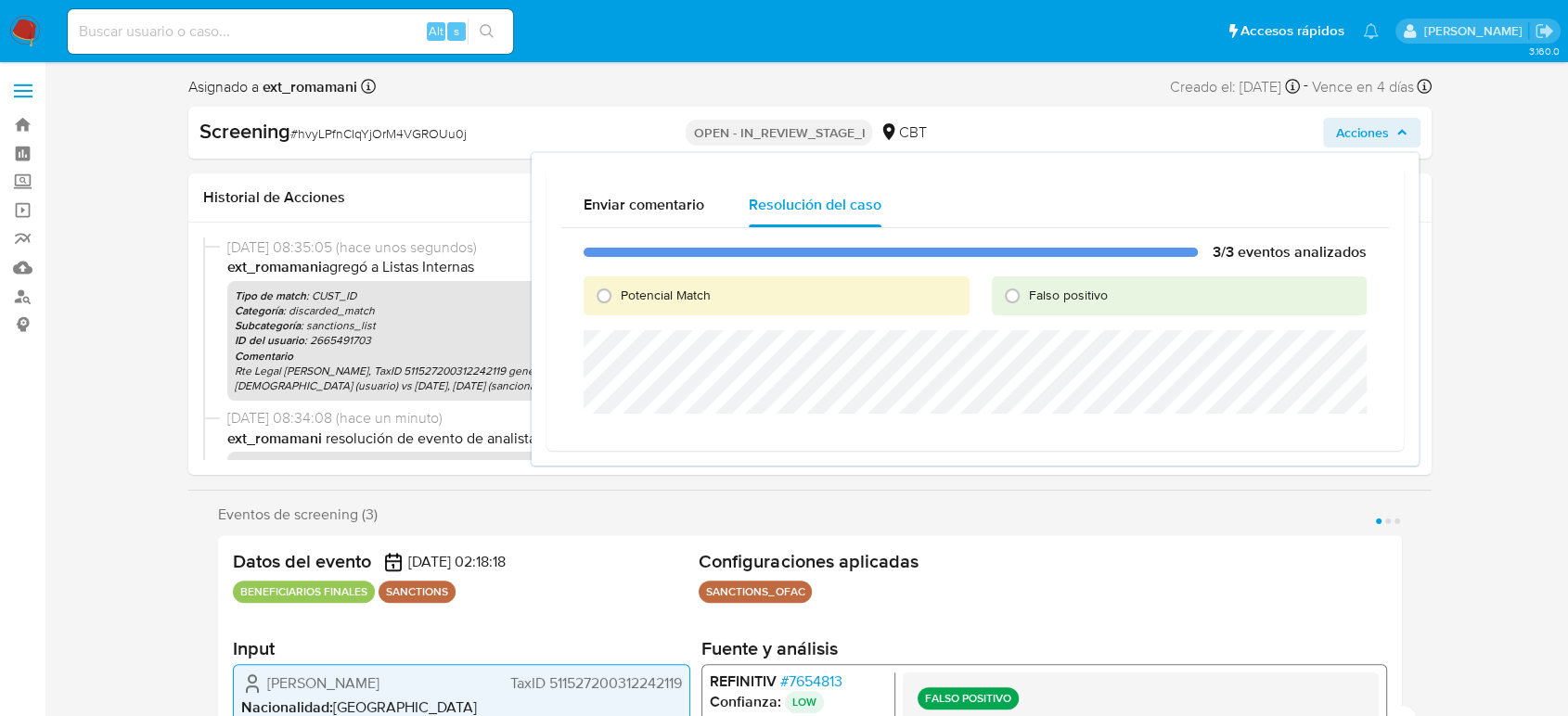
click at [1076, 289] on span "Falso positivo" at bounding box center [1068, 295] width 79 height 18
click at [1027, 289] on input "Falso positivo" at bounding box center [1011, 296] width 30 height 30
radio input "true"
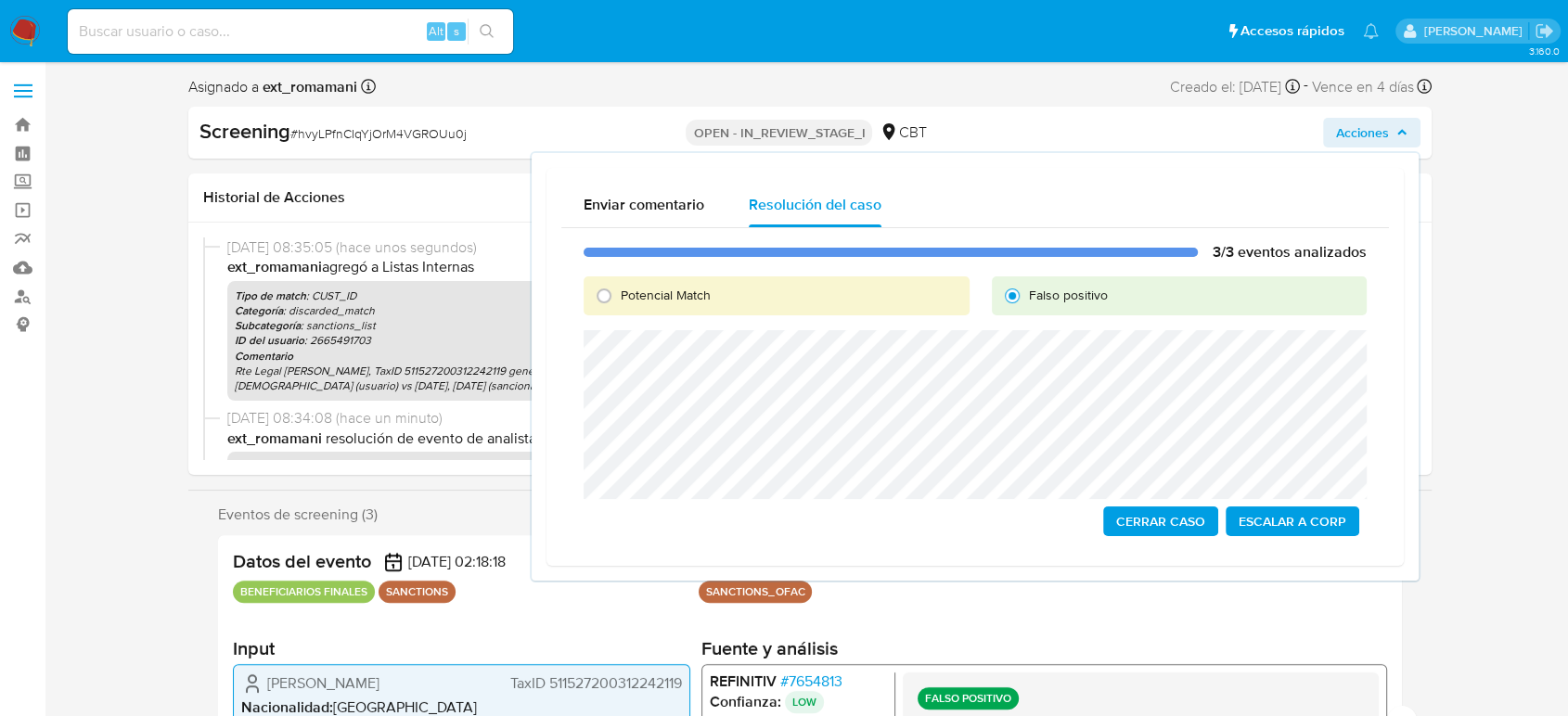
click at [1134, 517] on span "Cerrar Caso" at bounding box center [1160, 521] width 89 height 26
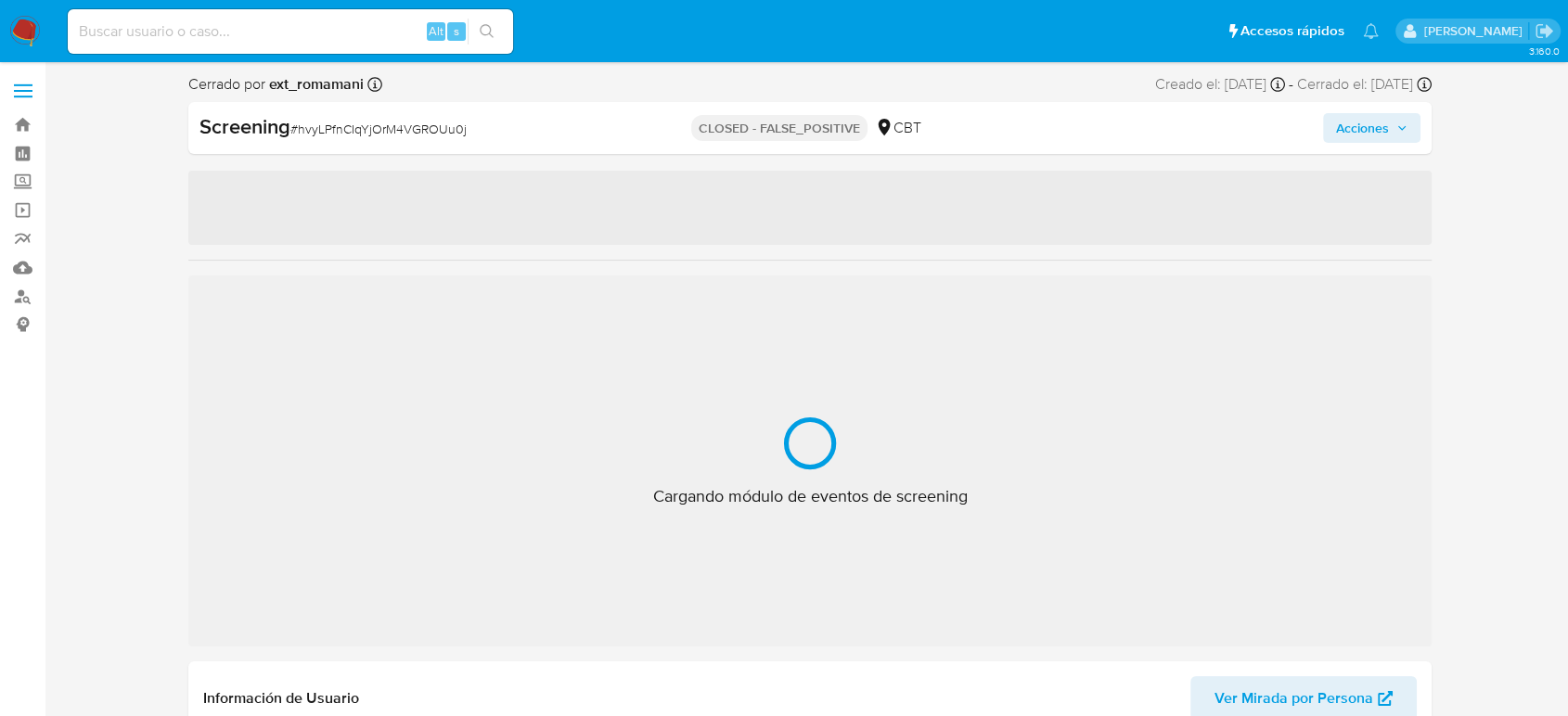
select select "10"
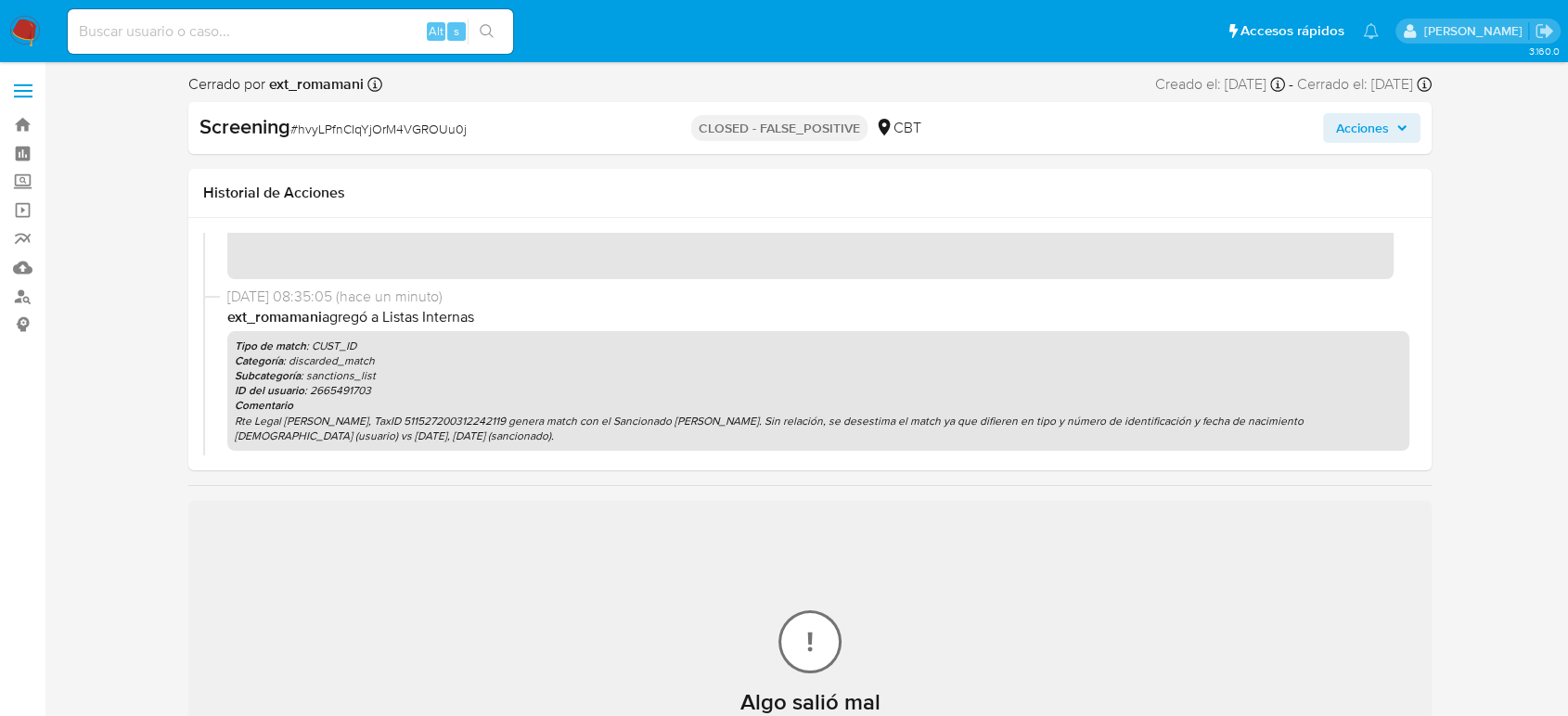
scroll to position [103, 0]
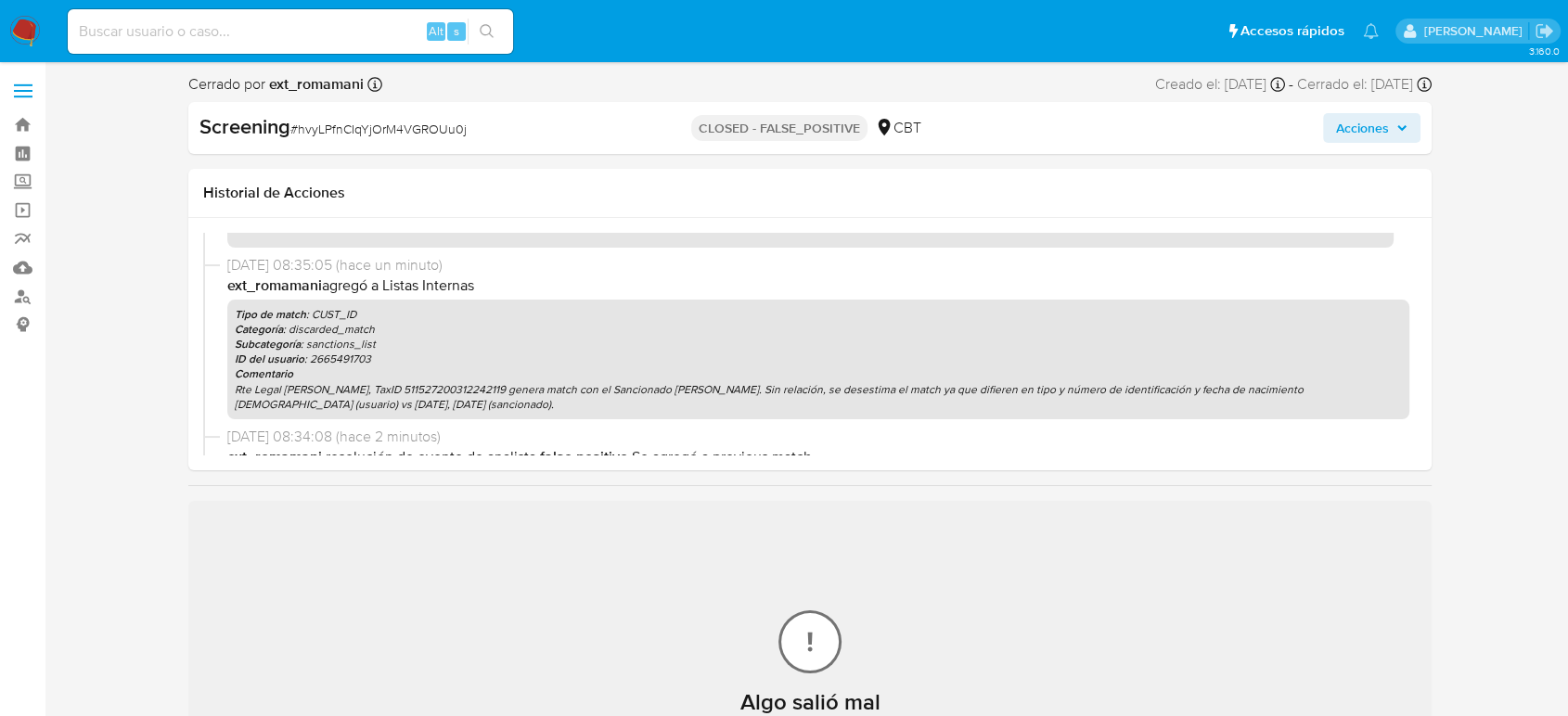
click at [29, 30] on img at bounding box center [25, 31] width 32 height 32
